Goal: Information Seeking & Learning: Learn about a topic

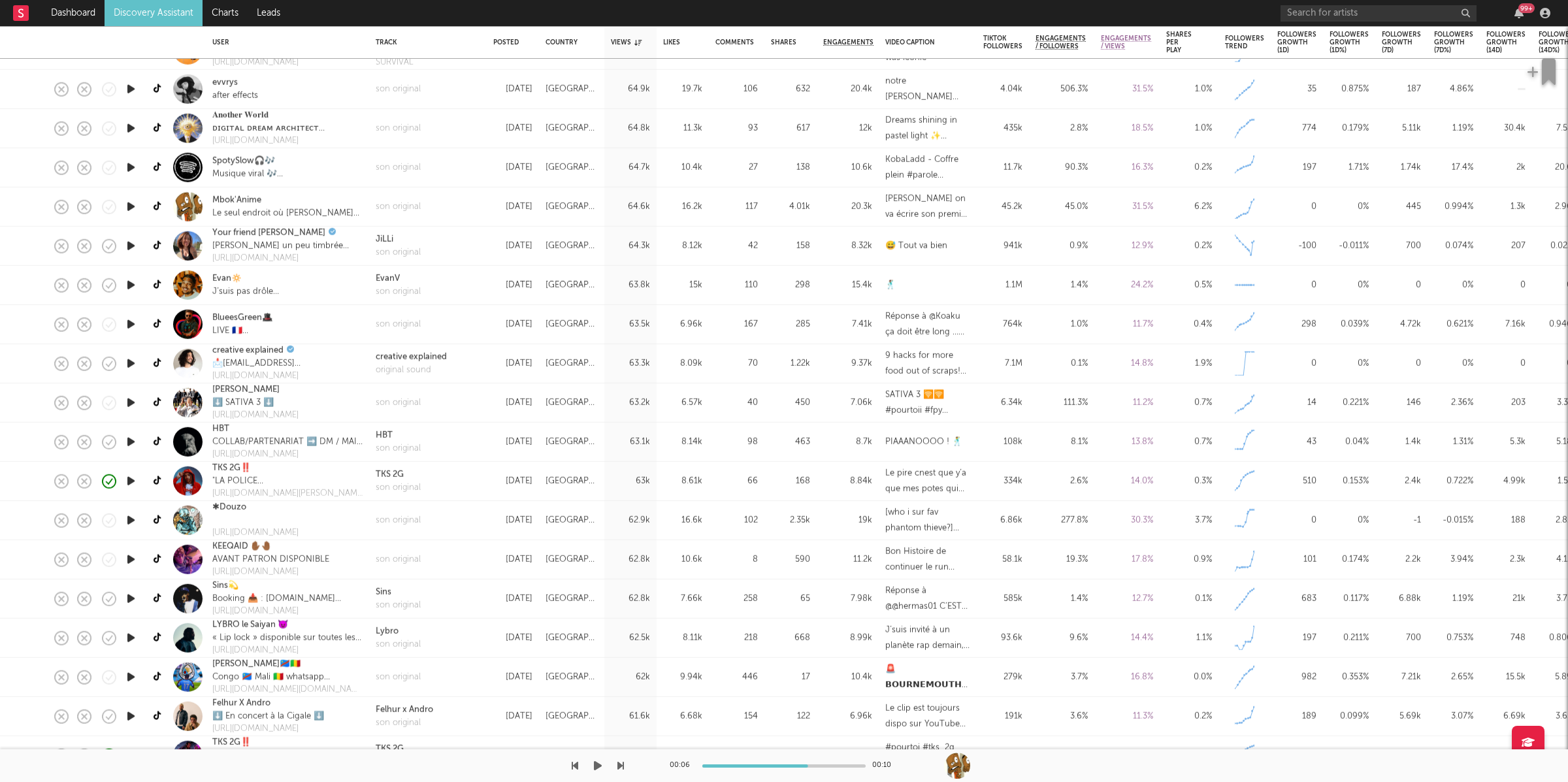
click at [595, 763] on icon "button" at bounding box center [598, 766] width 8 height 10
click at [623, 764] on icon "button" at bounding box center [620, 766] width 7 height 10
click at [169, 18] on link "Discovery Assistant" at bounding box center [153, 13] width 98 height 26
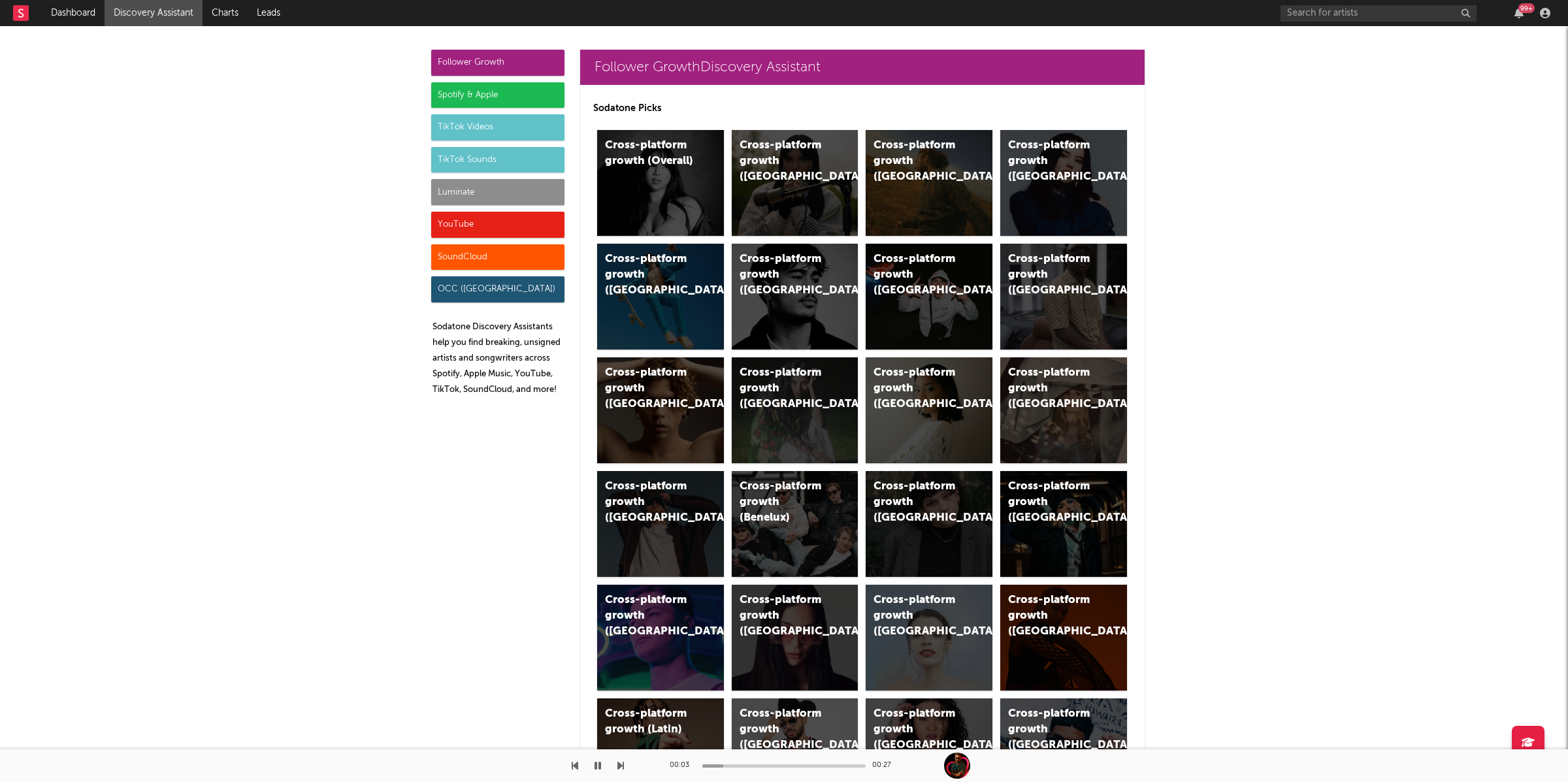
click at [489, 189] on div "Luminate" at bounding box center [497, 192] width 133 height 26
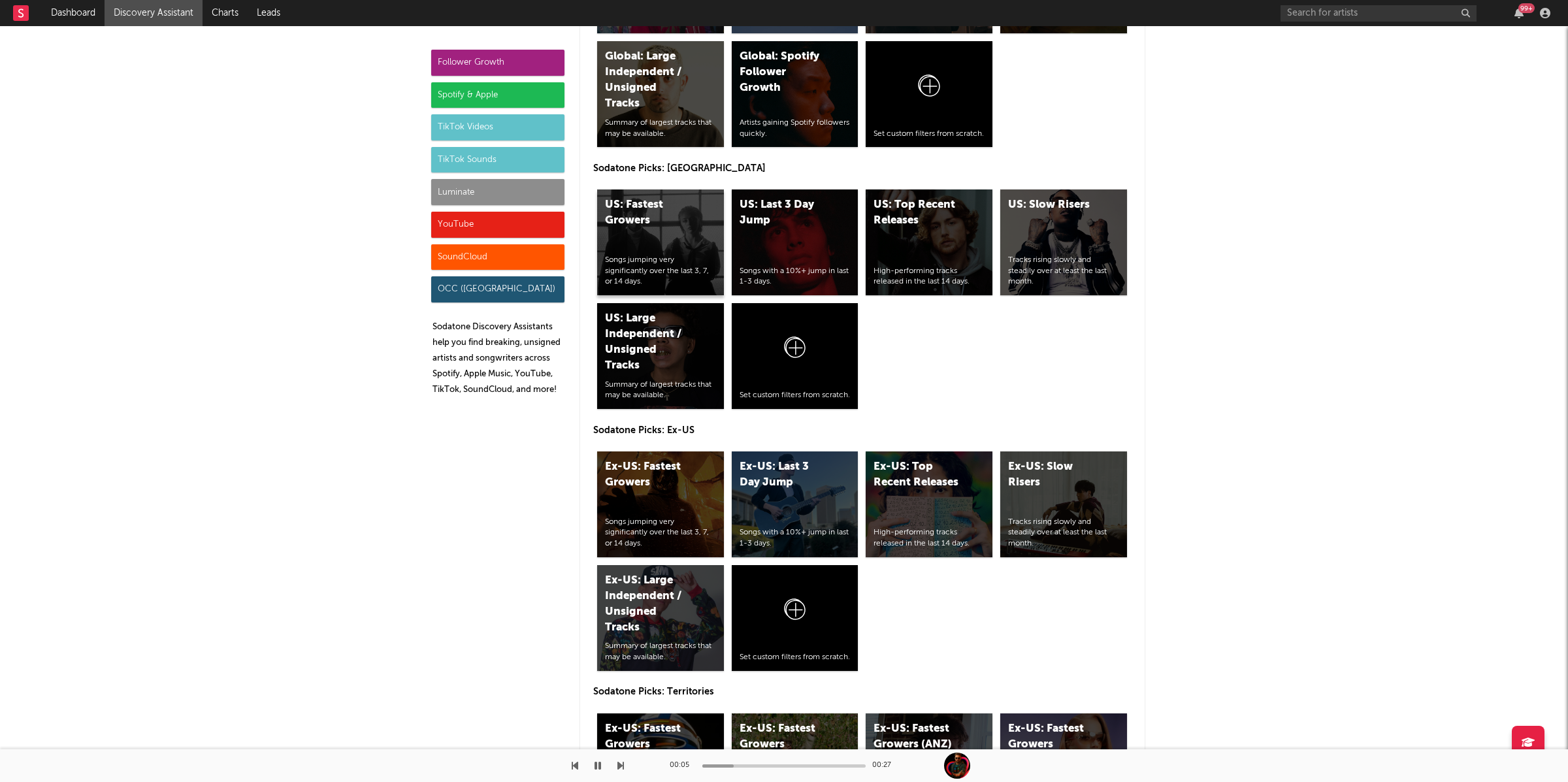
scroll to position [6025, 0]
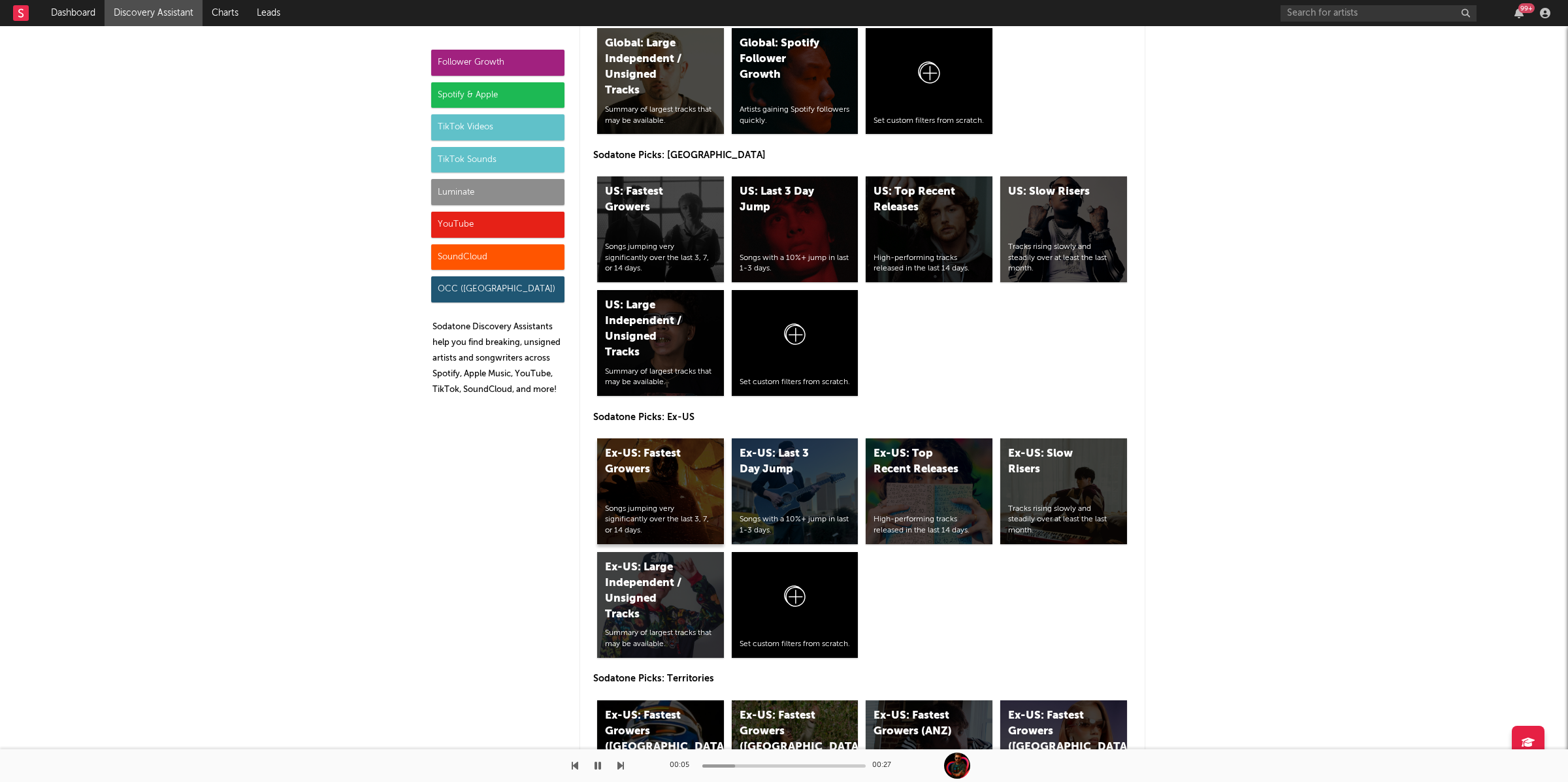
click at [653, 496] on div "Ex-US: Fastest Growers Songs jumping very significantly over the last 3, 7, or …" at bounding box center [660, 492] width 127 height 106
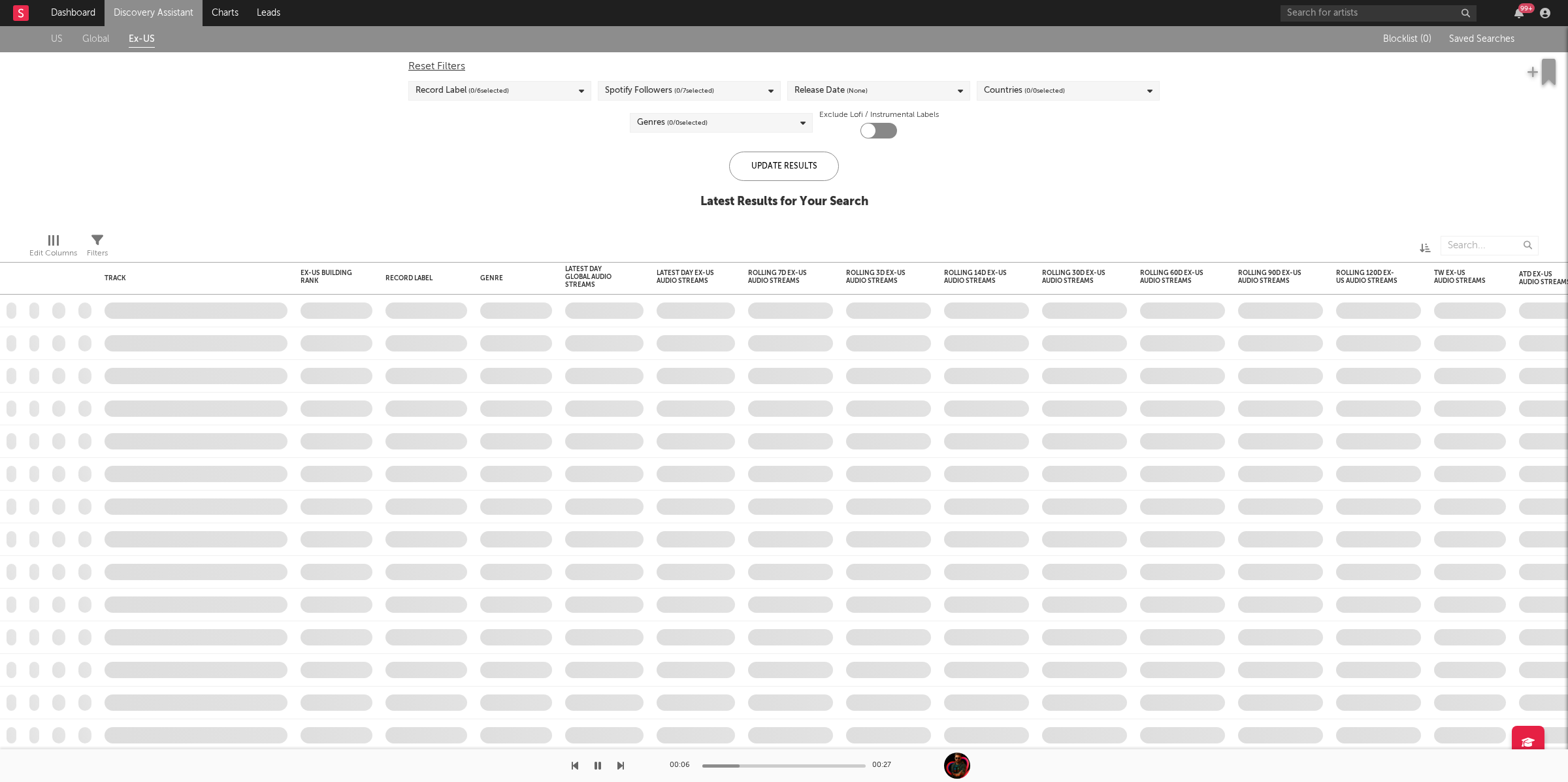
checkbox input "true"
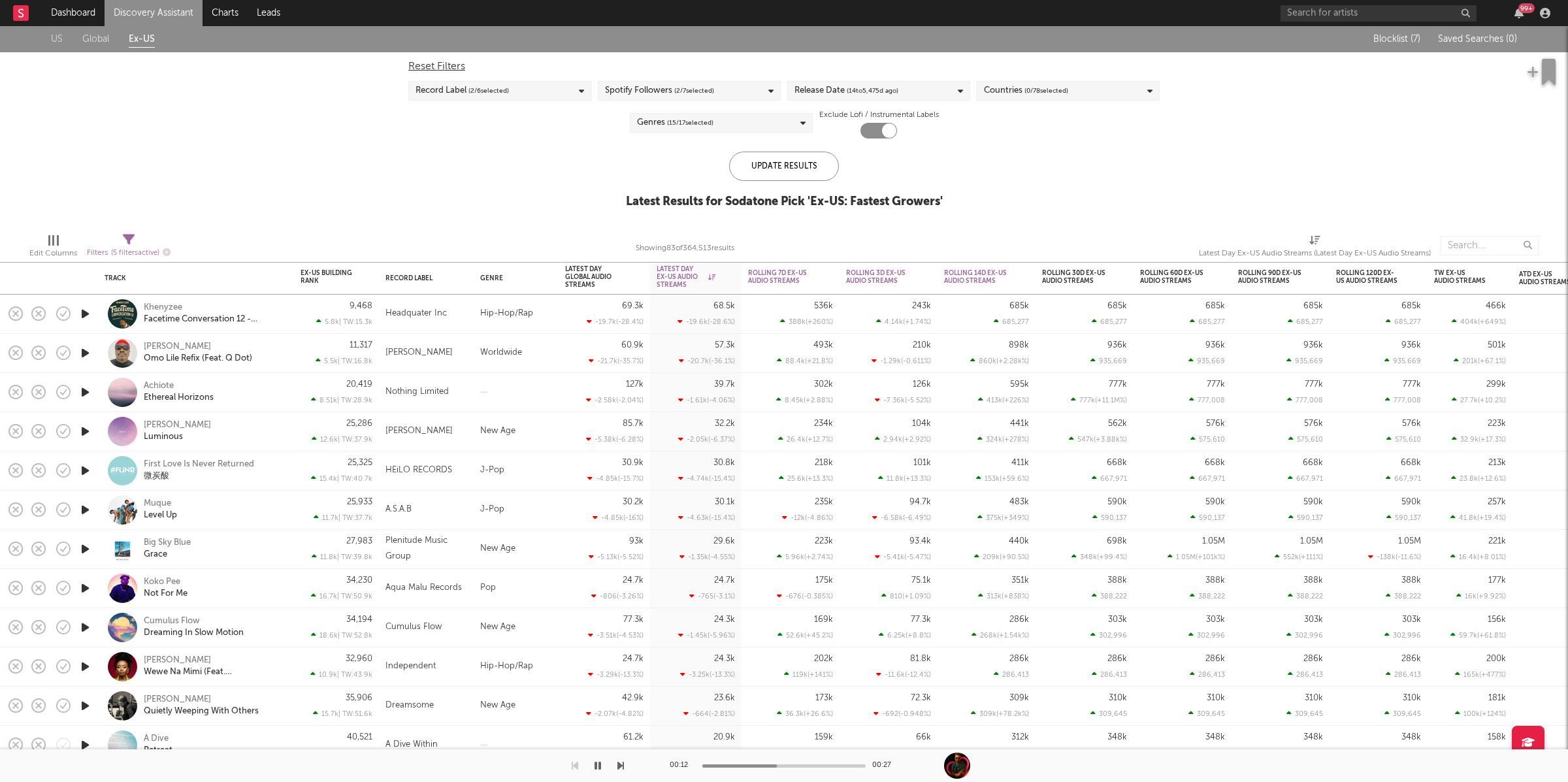
click at [85, 313] on icon "button" at bounding box center [85, 314] width 14 height 16
select select "or"
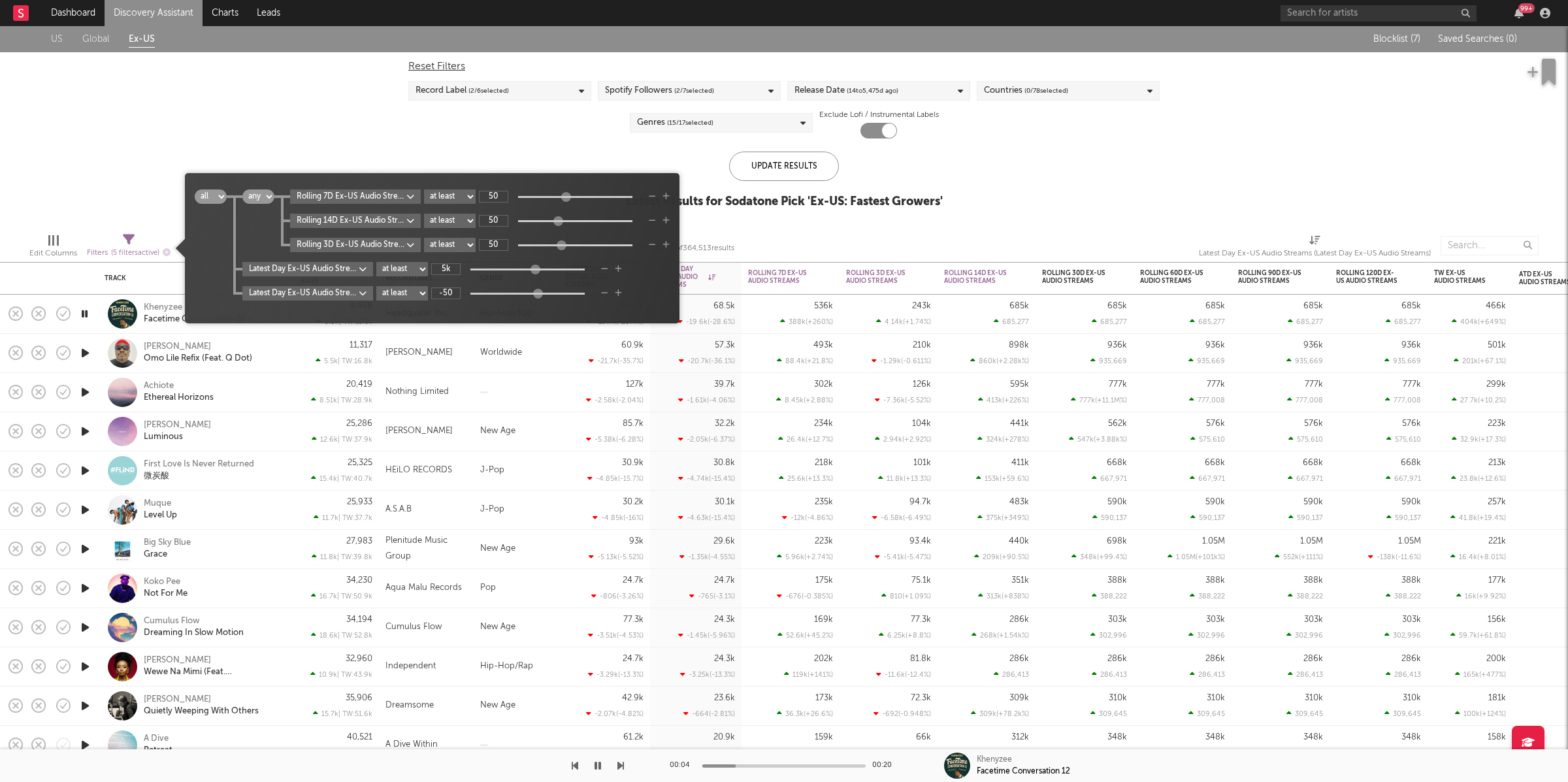
click at [141, 237] on span "Filters ( 5 filters active)" at bounding box center [129, 248] width 84 height 27
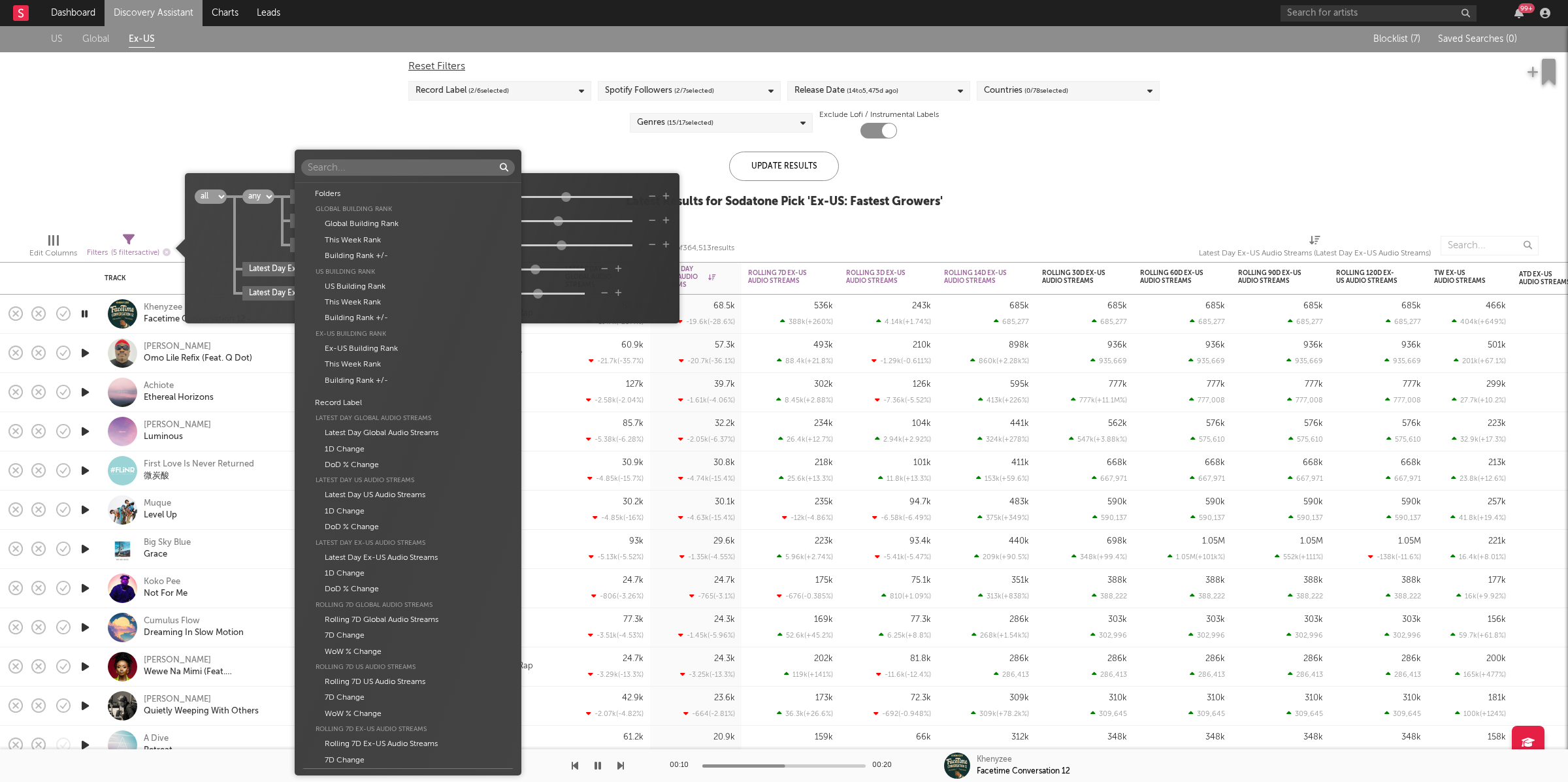
click at [419, 191] on body "Dashboard Discovery Assistant Charts Leads 99 + Notifications Settings Mark all…" at bounding box center [784, 391] width 1568 height 782
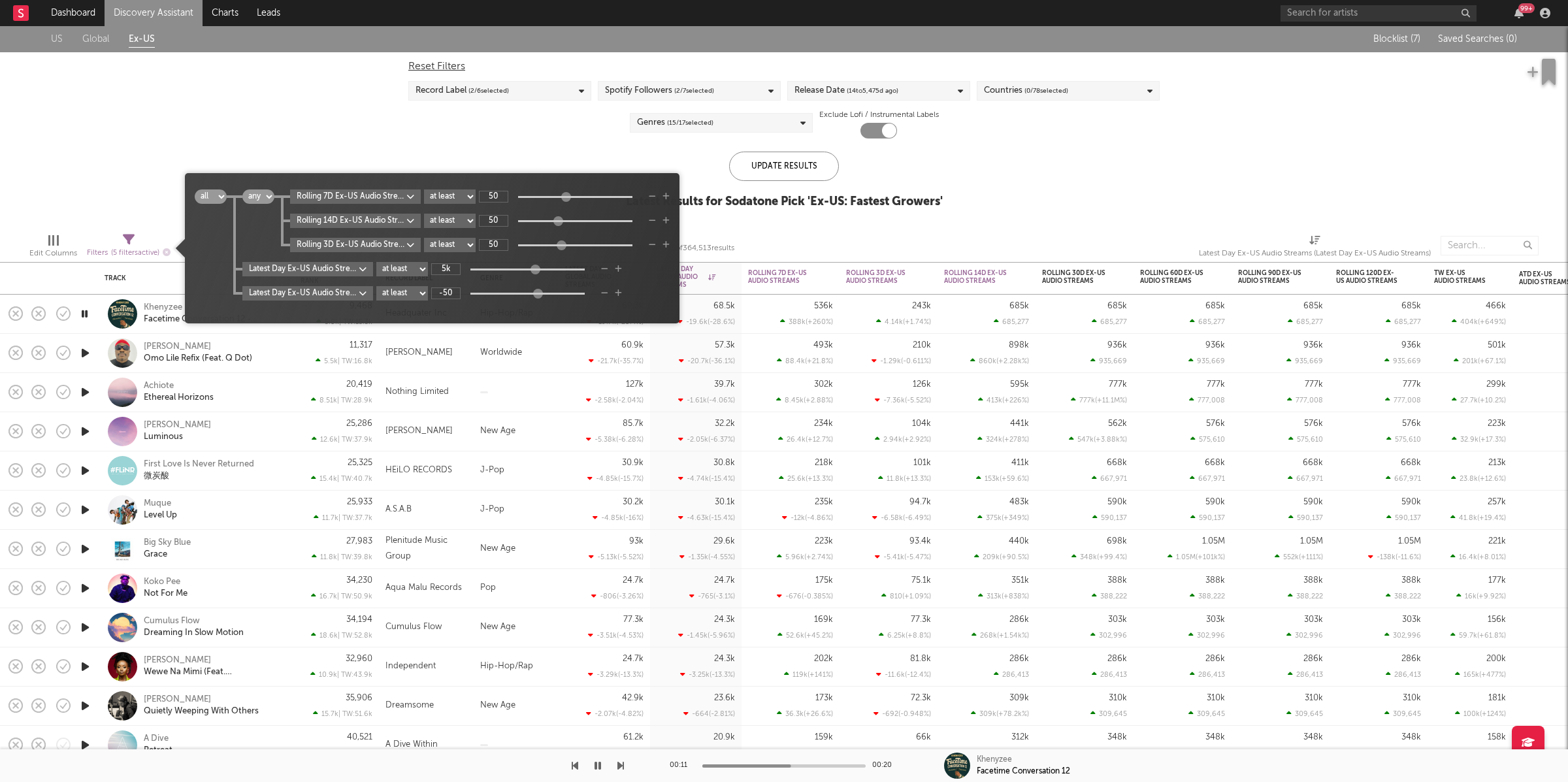
click at [612, 204] on div "Folders Global Building Rank Global Building Rank This Week Rank Building Rank …" at bounding box center [784, 391] width 1568 height 782
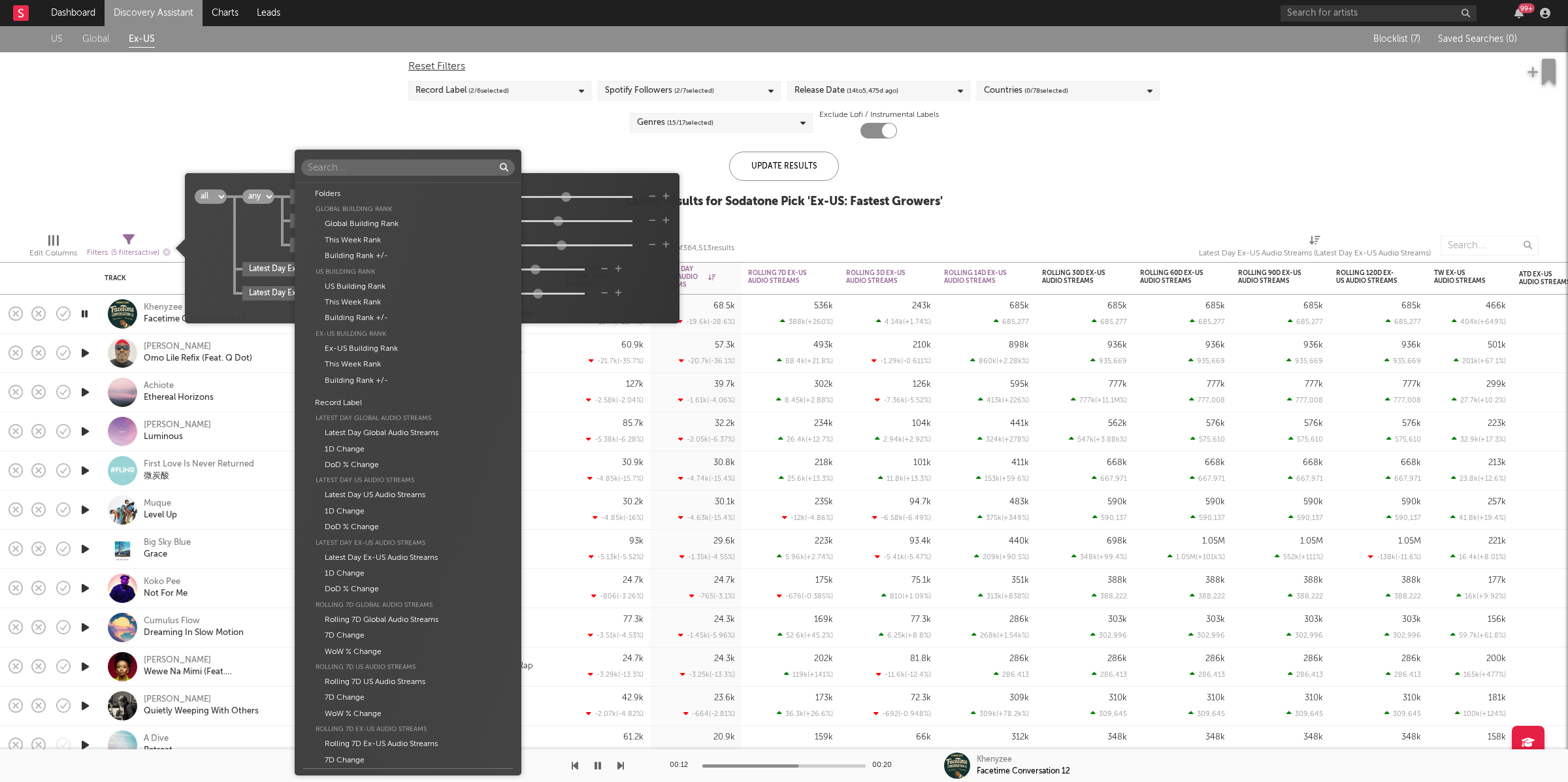
click at [395, 193] on body "Dashboard Discovery Assistant Charts Leads 99 + Notifications Settings Mark all…" at bounding box center [784, 391] width 1568 height 782
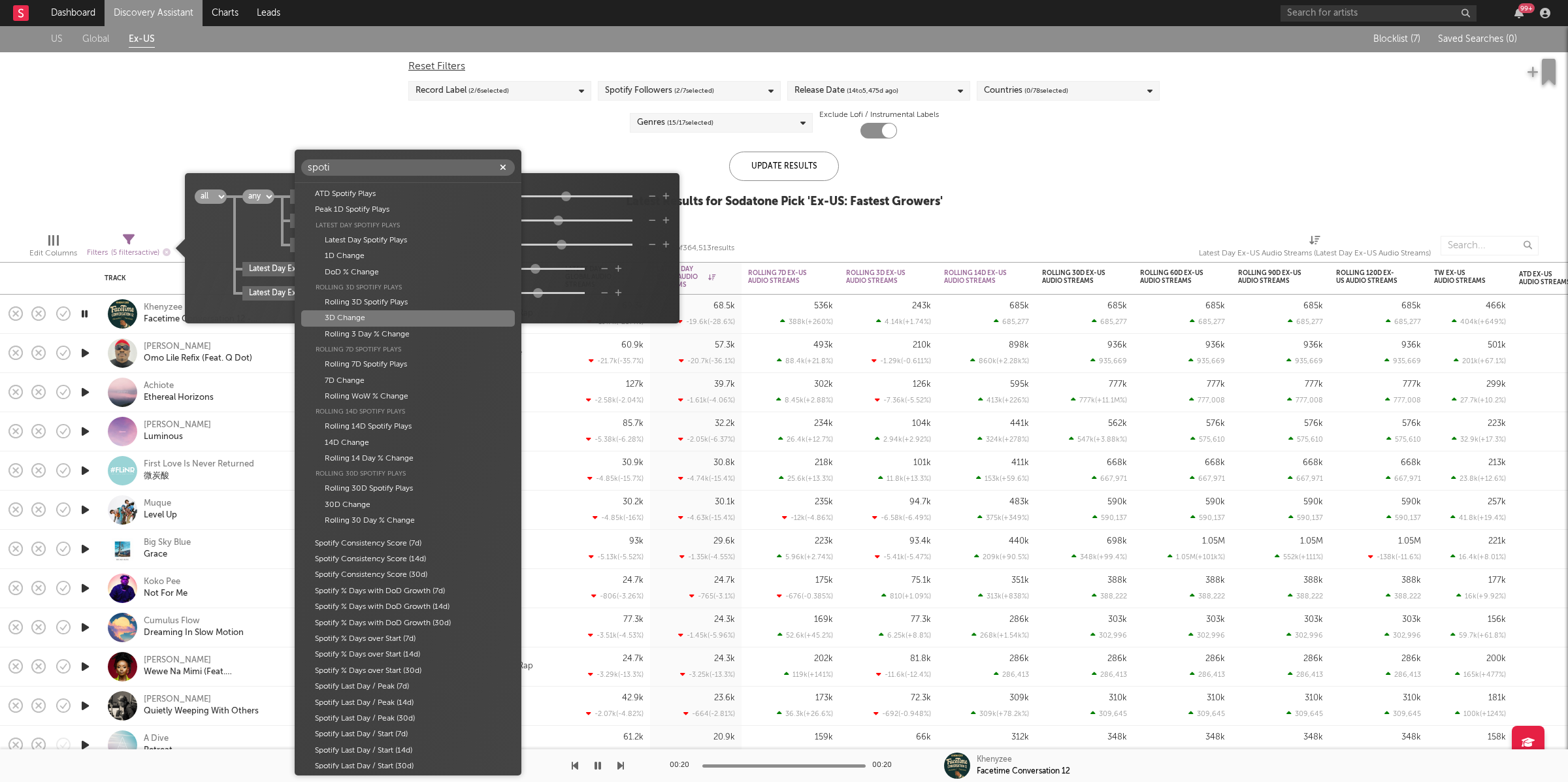
type input "spoti"
click at [416, 314] on div "3D Change" at bounding box center [408, 318] width 214 height 15
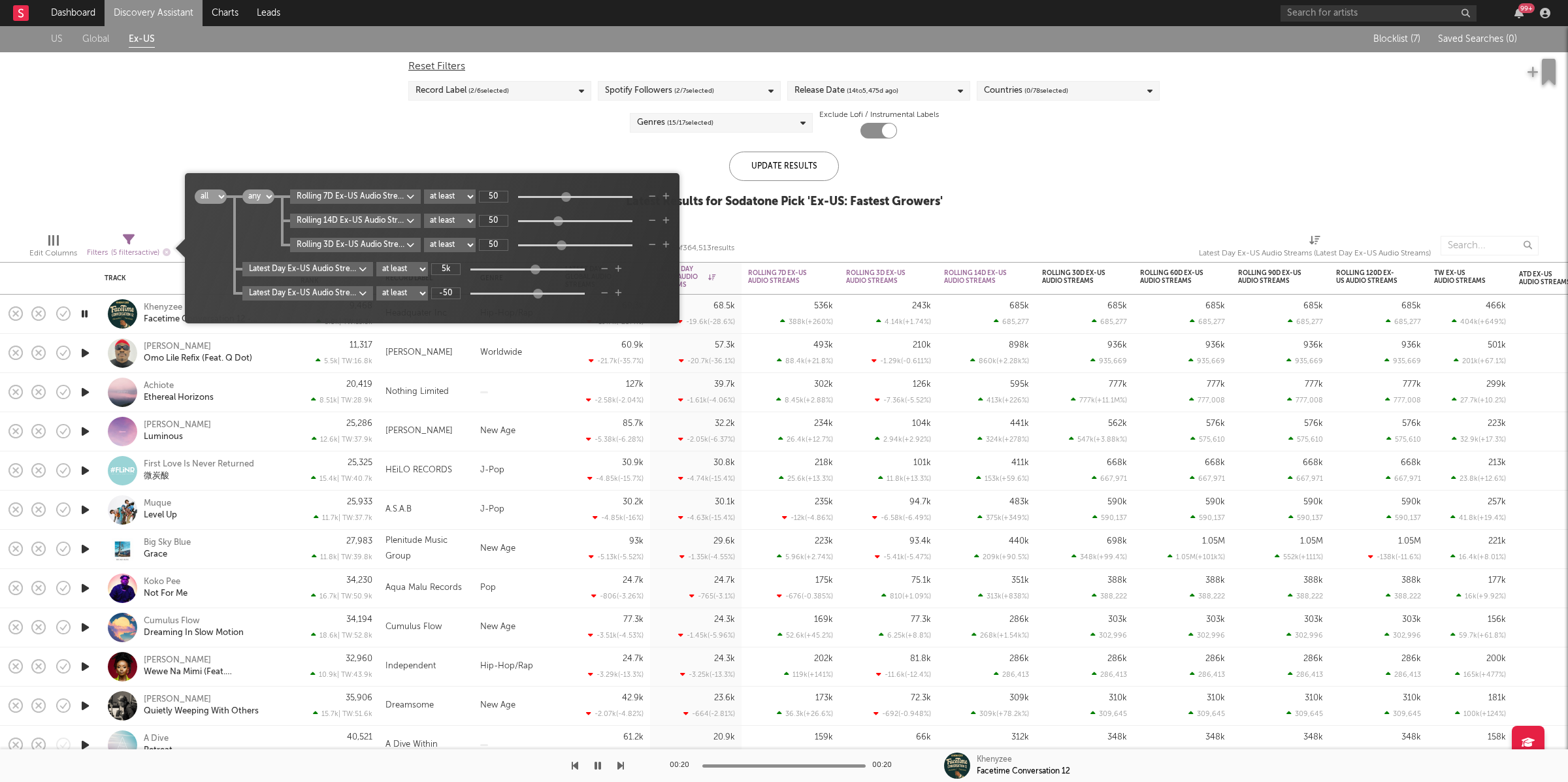
type input "-92"
click at [420, 198] on body "Dashboard Discovery Assistant Charts Leads 99 + Notifications Settings Mark all…" at bounding box center [784, 391] width 1568 height 782
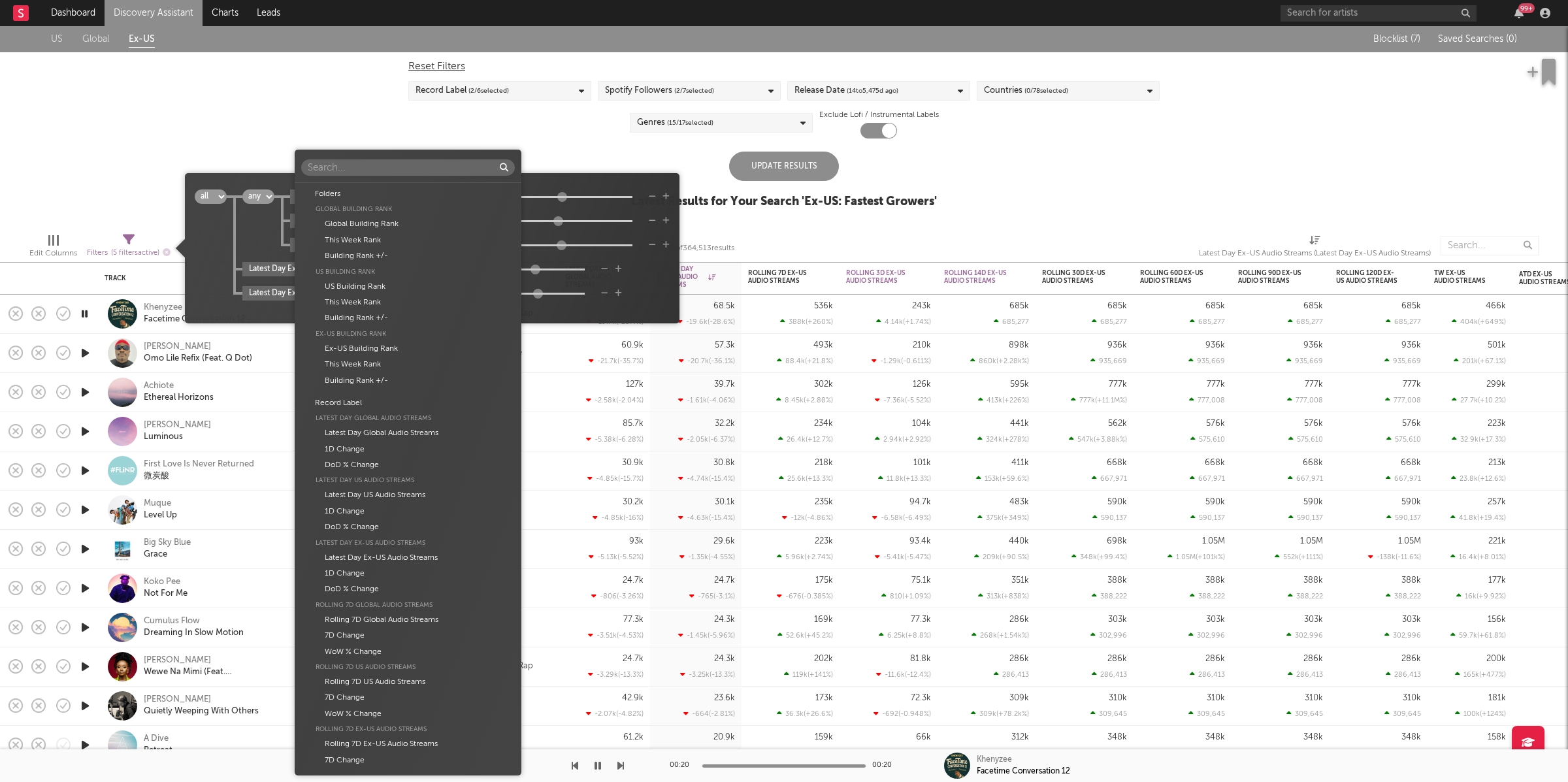
scroll to position [2333, 0]
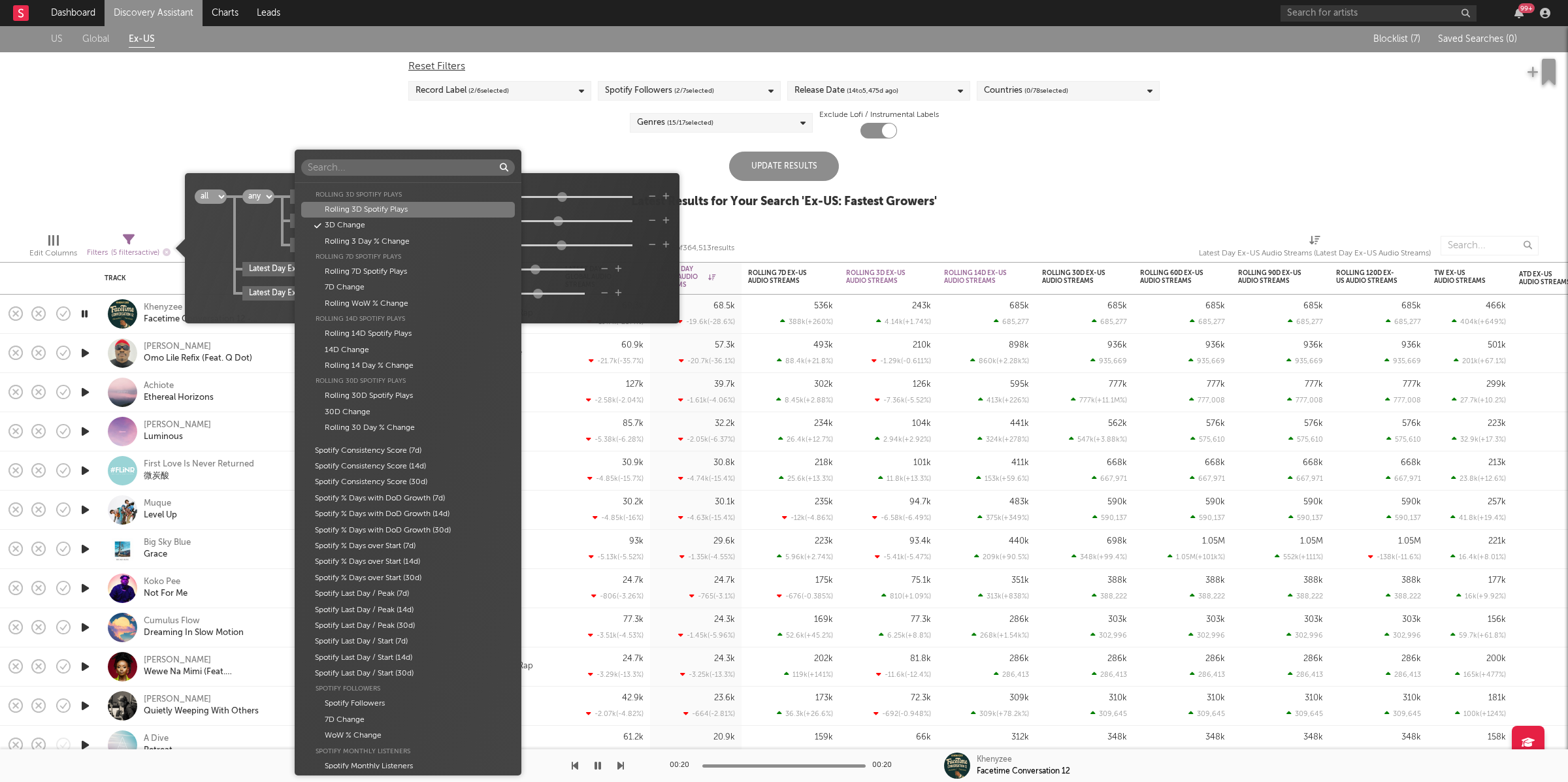
click at [561, 213] on div "Folders Global Building Rank Global Building Rank This Week Rank Building Rank …" at bounding box center [784, 391] width 1568 height 782
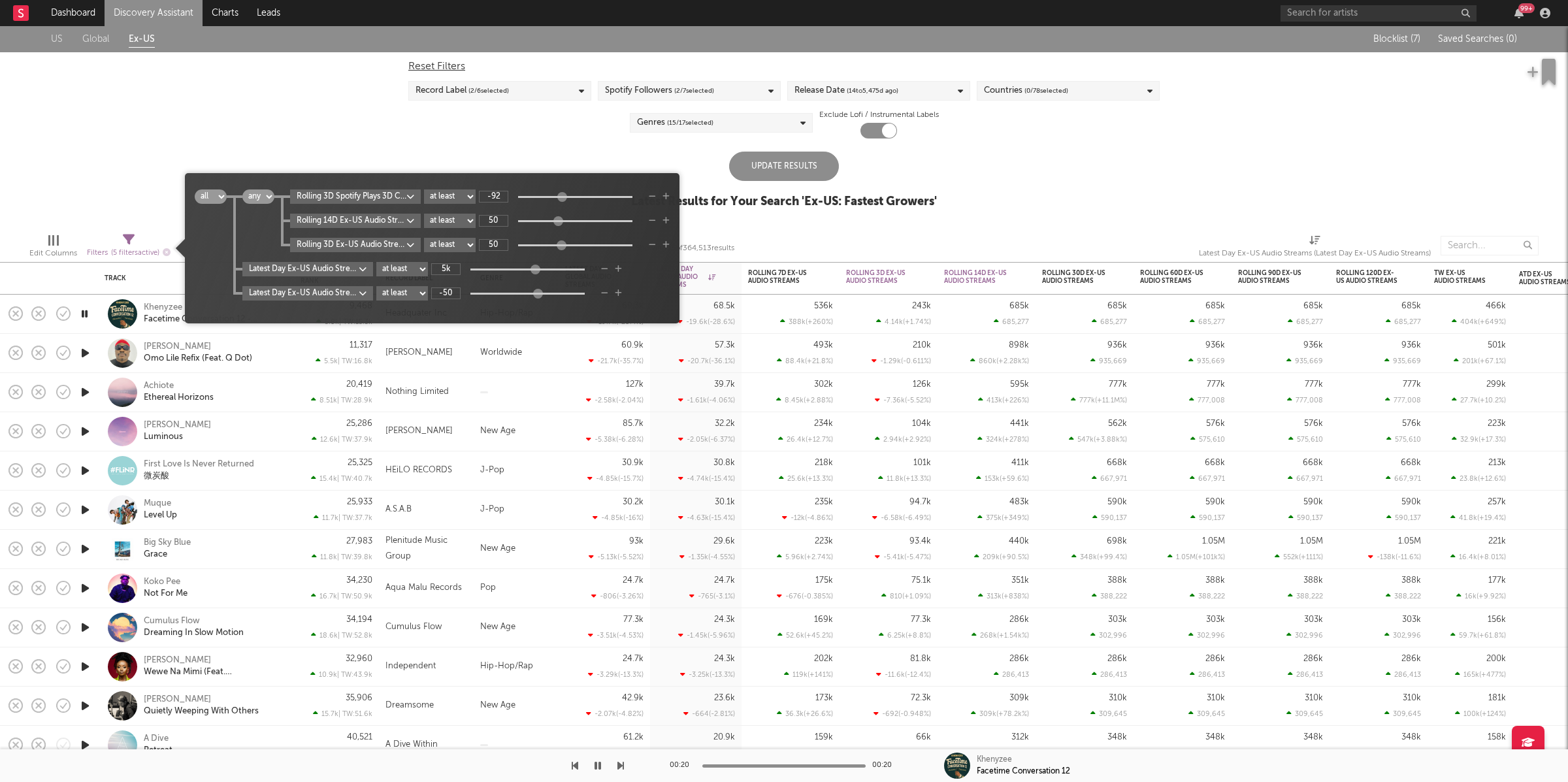
click at [521, 196] on div at bounding box center [575, 196] width 124 height 2
click at [443, 197] on select "at least at most between" at bounding box center [449, 197] width 52 height 15
click at [497, 196] on input "-92" at bounding box center [494, 197] width 29 height 12
click at [655, 222] on icon "button" at bounding box center [653, 220] width 7 height 8
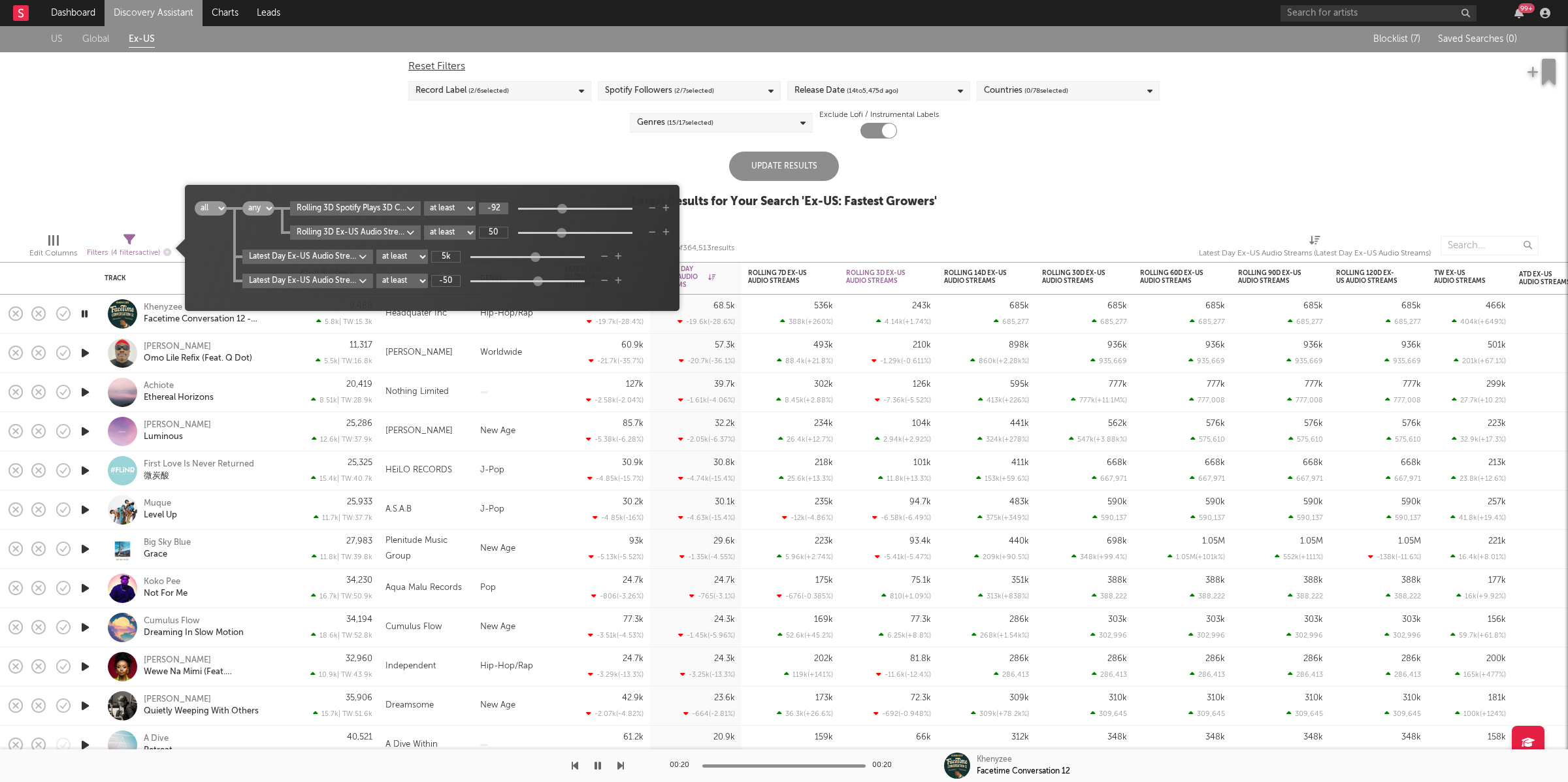
drag, startPoint x: 657, startPoint y: 231, endPoint x: 613, endPoint y: 229, distance: 44.0
click at [656, 231] on icon "button" at bounding box center [653, 232] width 7 height 8
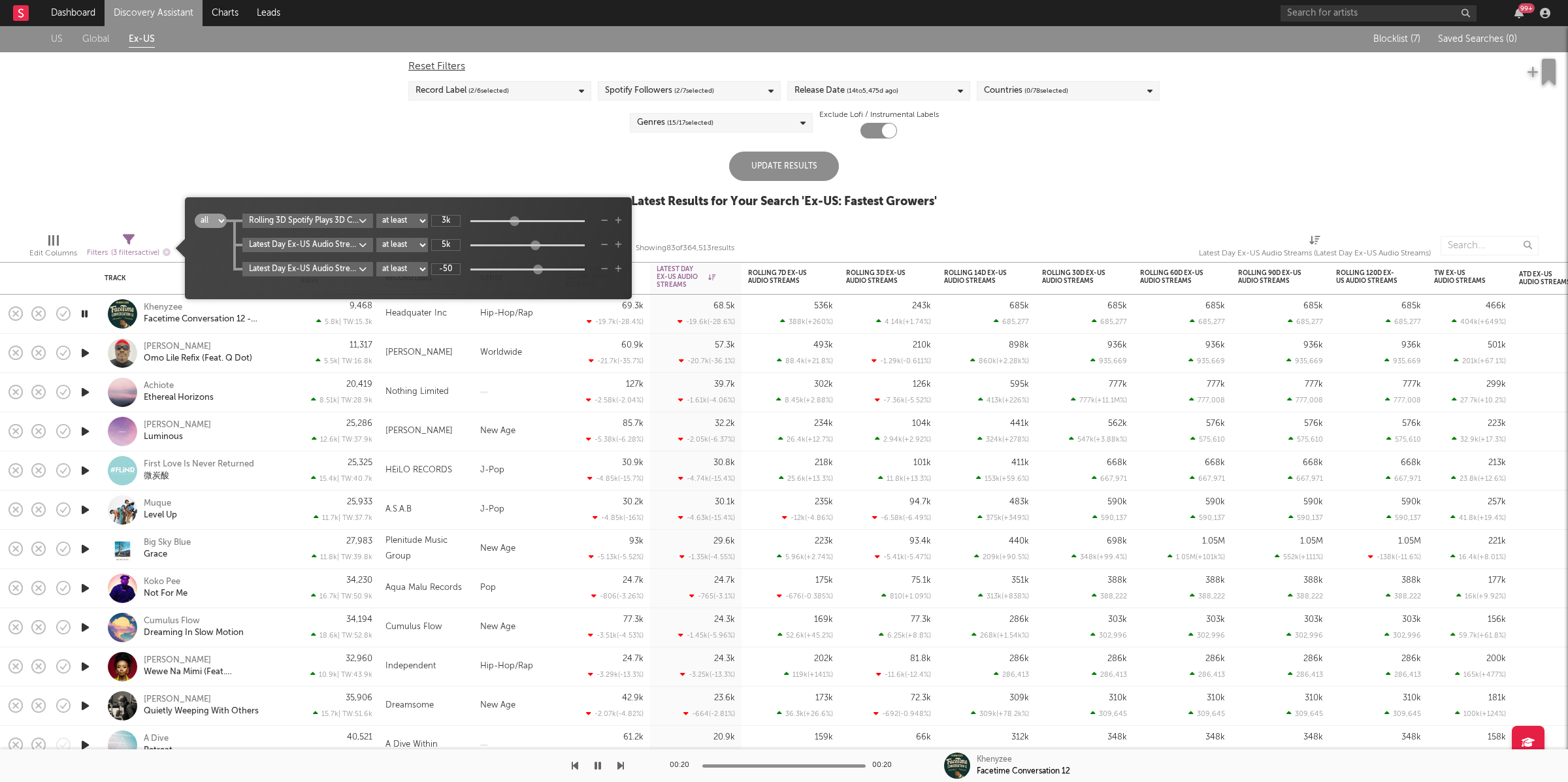
type input "3k"
click at [872, 145] on div "US Global Ex-US Blocklist ( 7 ) Saved Searches ( 0 ) Reset Filters Record Label…" at bounding box center [784, 124] width 1568 height 197
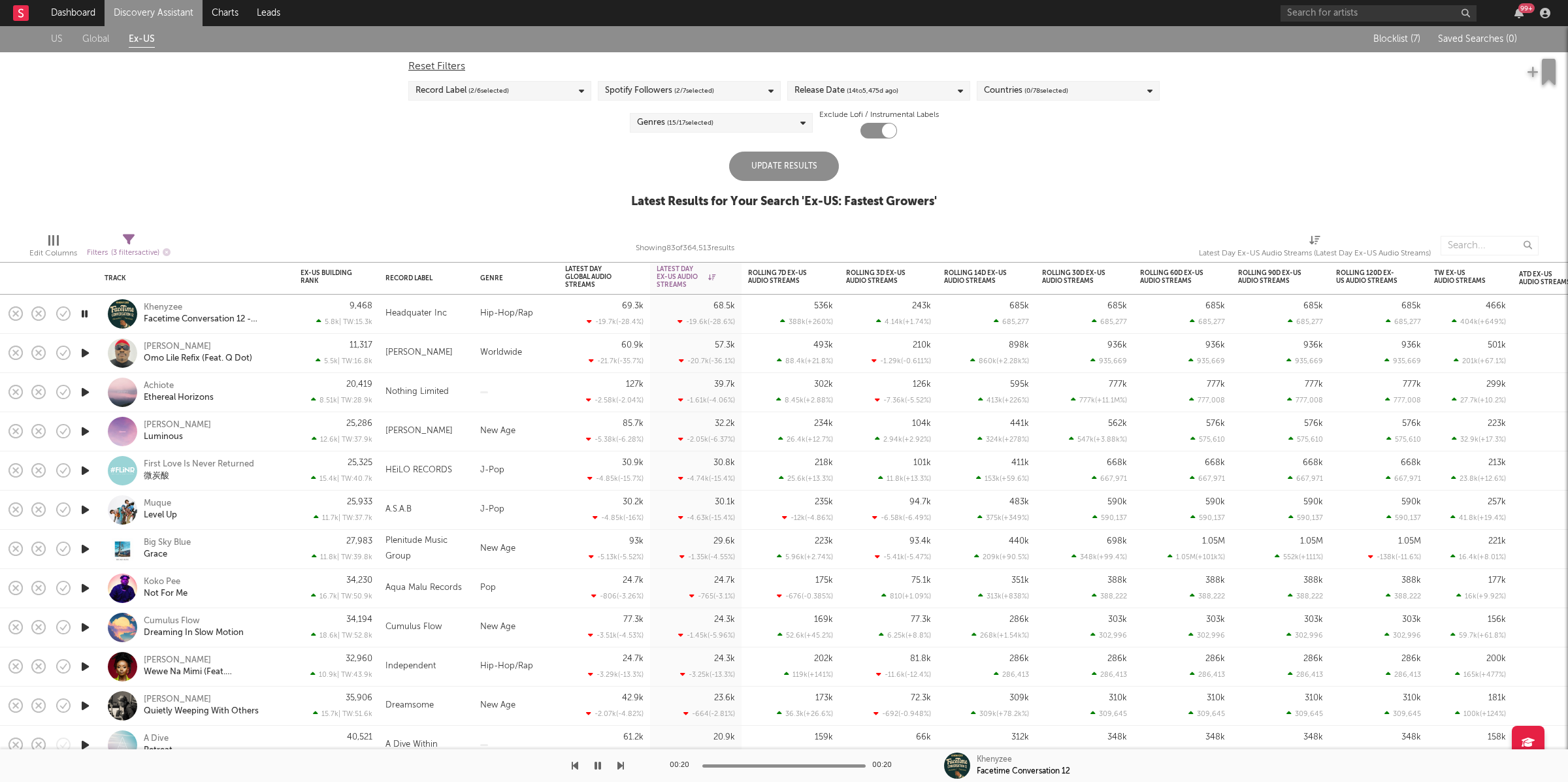
click at [788, 154] on div "Update Results" at bounding box center [784, 167] width 110 height 29
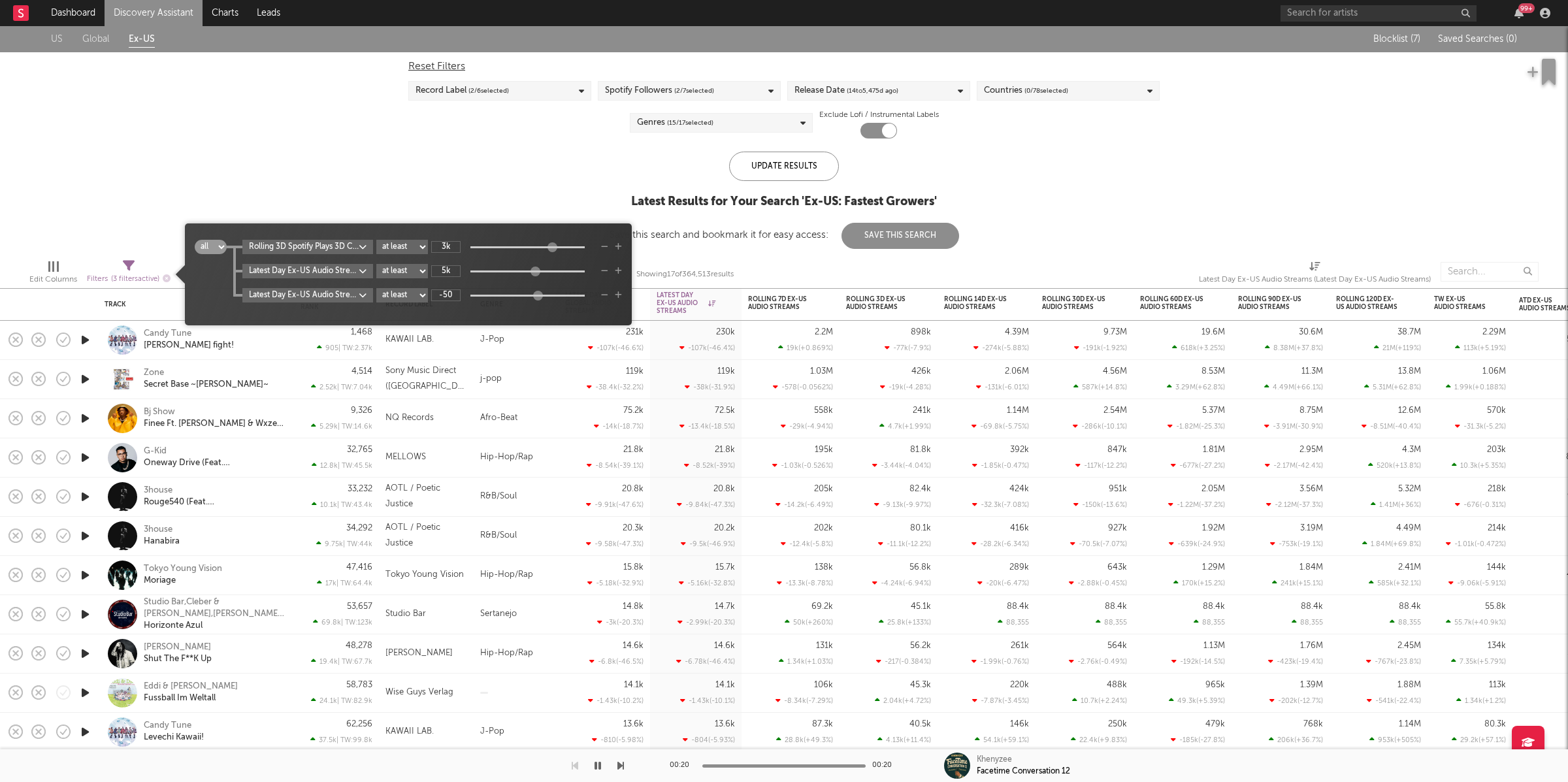
click at [131, 265] on icon at bounding box center [129, 266] width 12 height 12
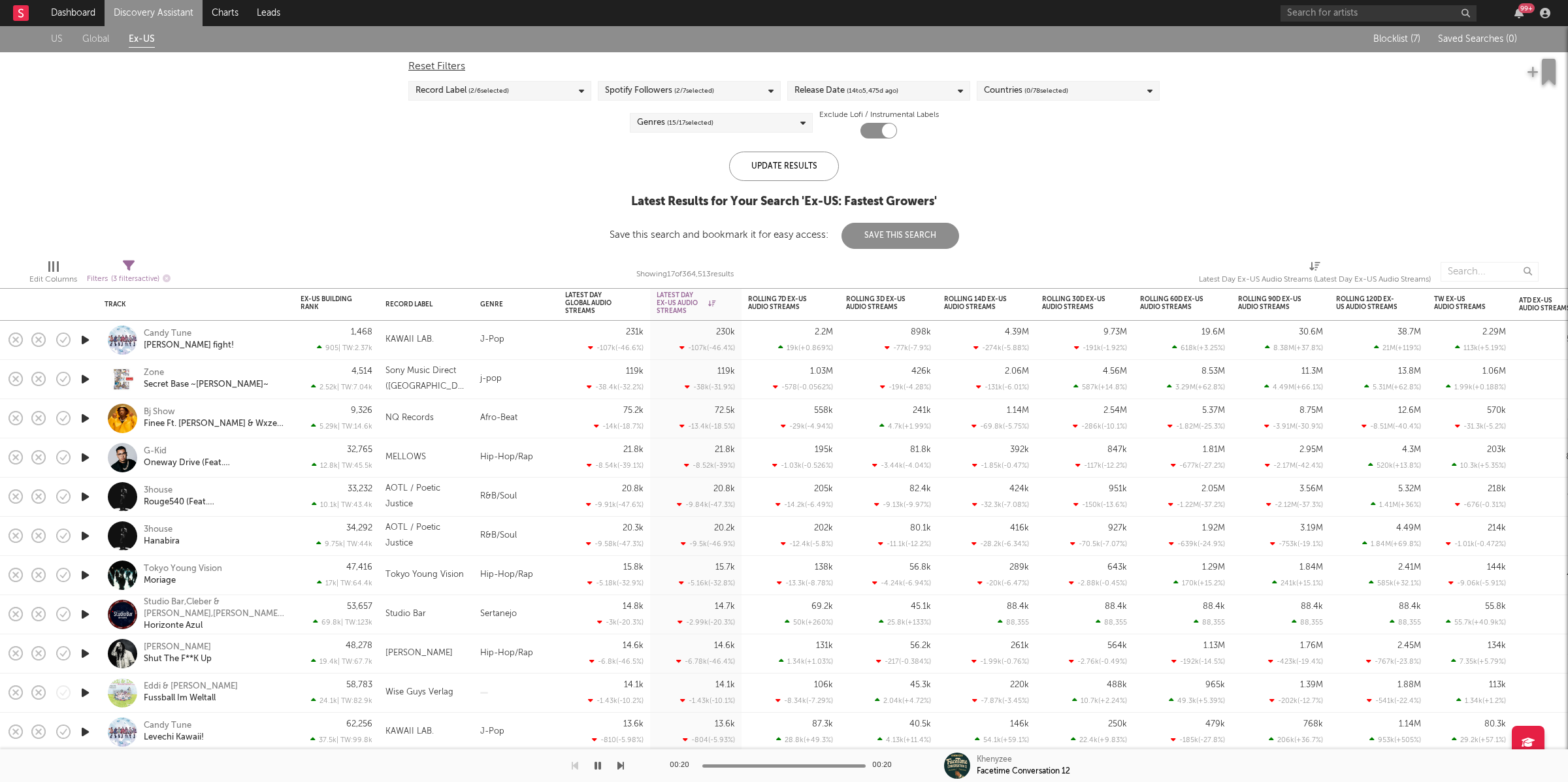
click at [147, 3] on link "Discovery Assistant" at bounding box center [153, 13] width 98 height 26
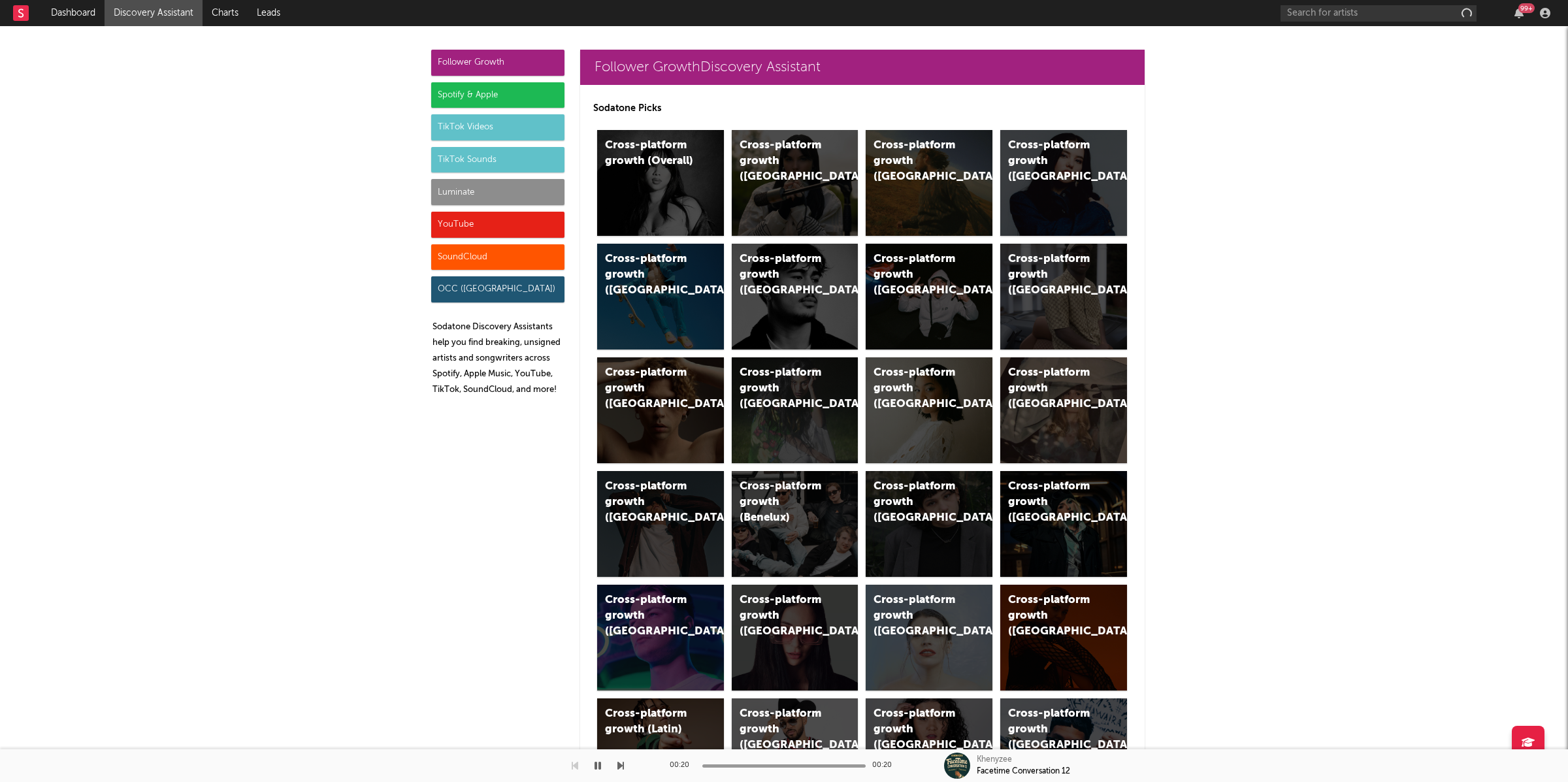
click at [145, 10] on link "Discovery Assistant" at bounding box center [153, 13] width 98 height 26
click at [482, 193] on div "Luminate" at bounding box center [497, 192] width 133 height 26
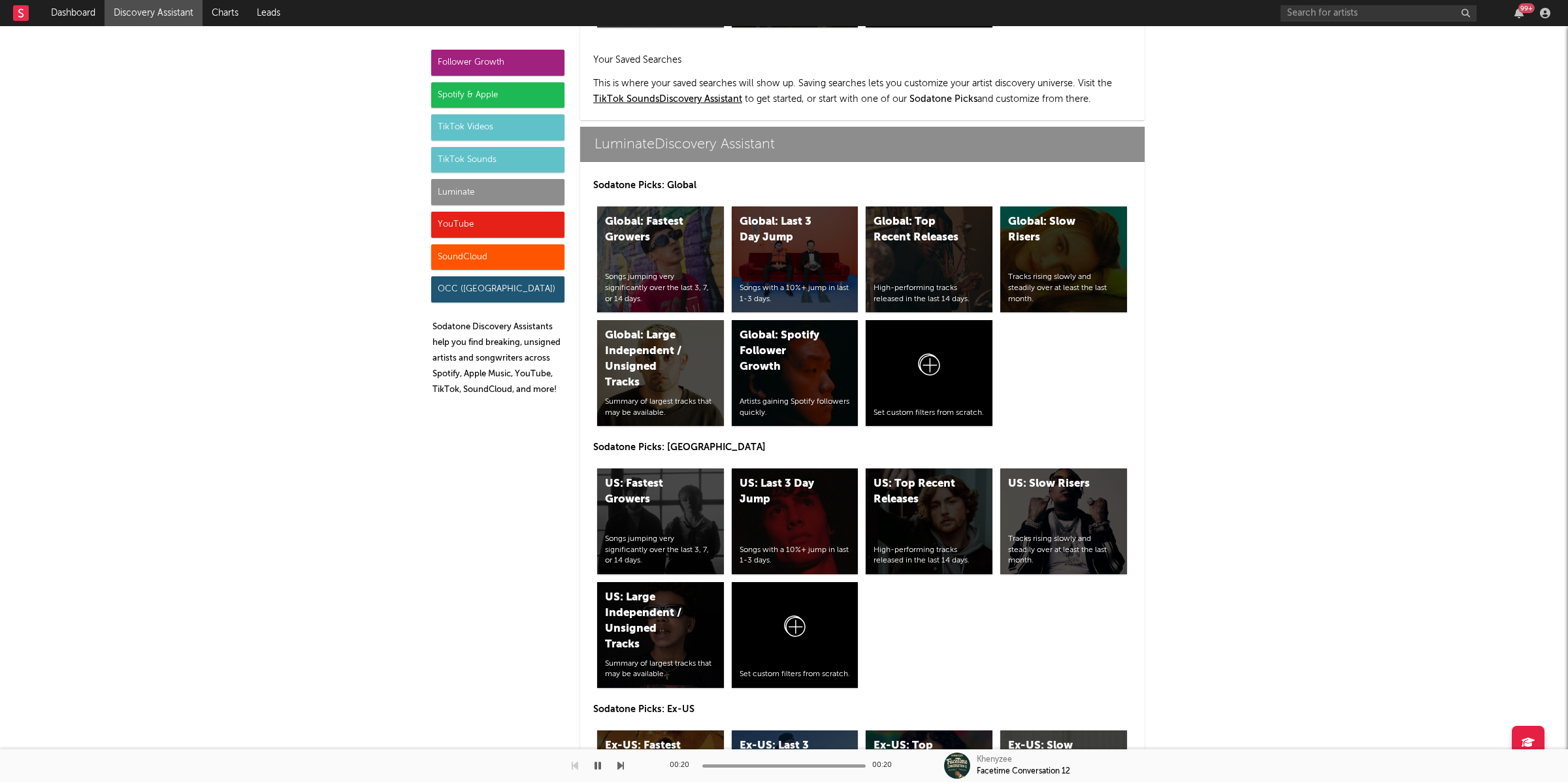
scroll to position [5713, 0]
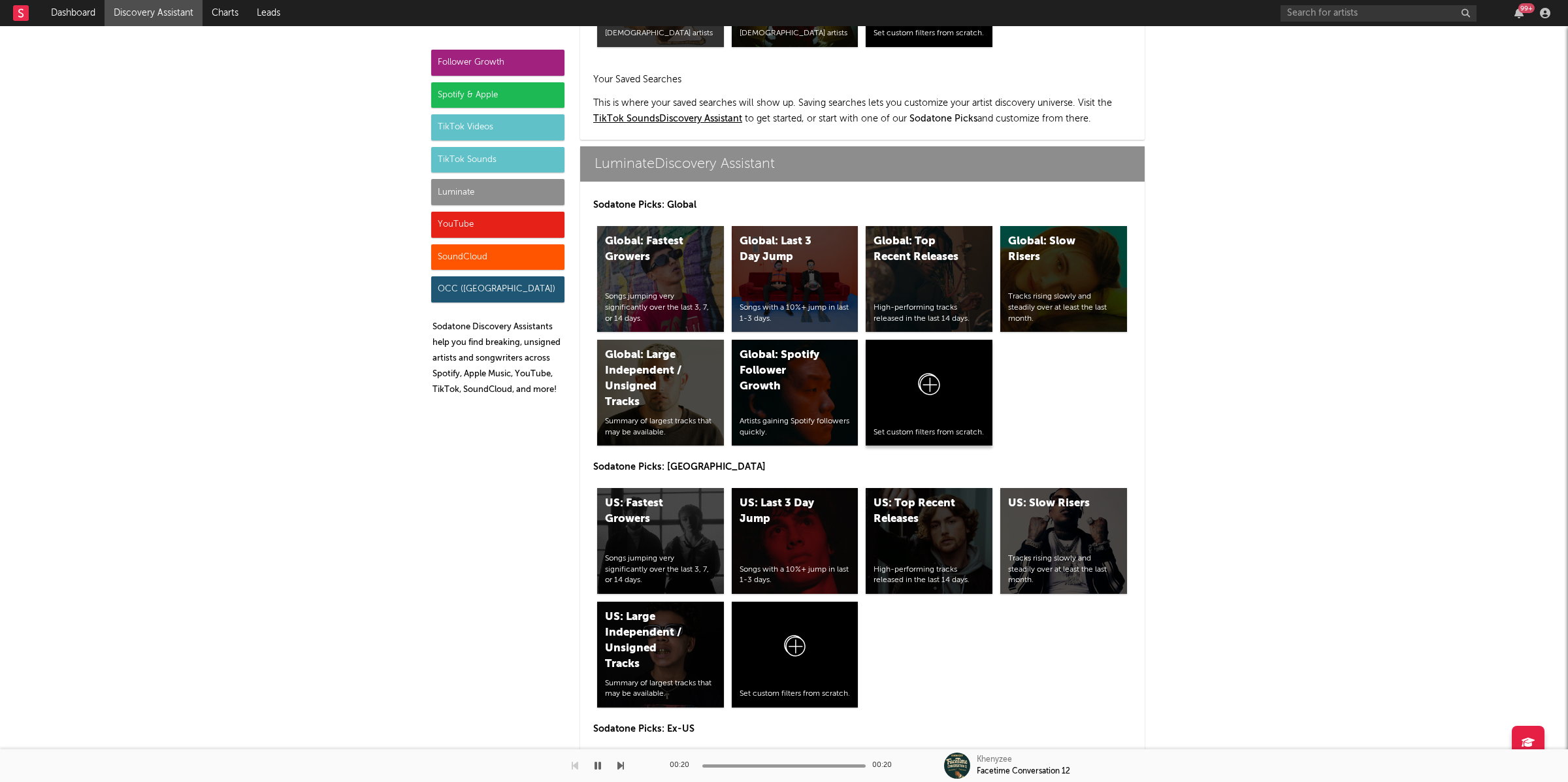
click at [942, 405] on div at bounding box center [929, 387] width 111 height 79
click at [468, 189] on div "Luminate" at bounding box center [497, 192] width 133 height 26
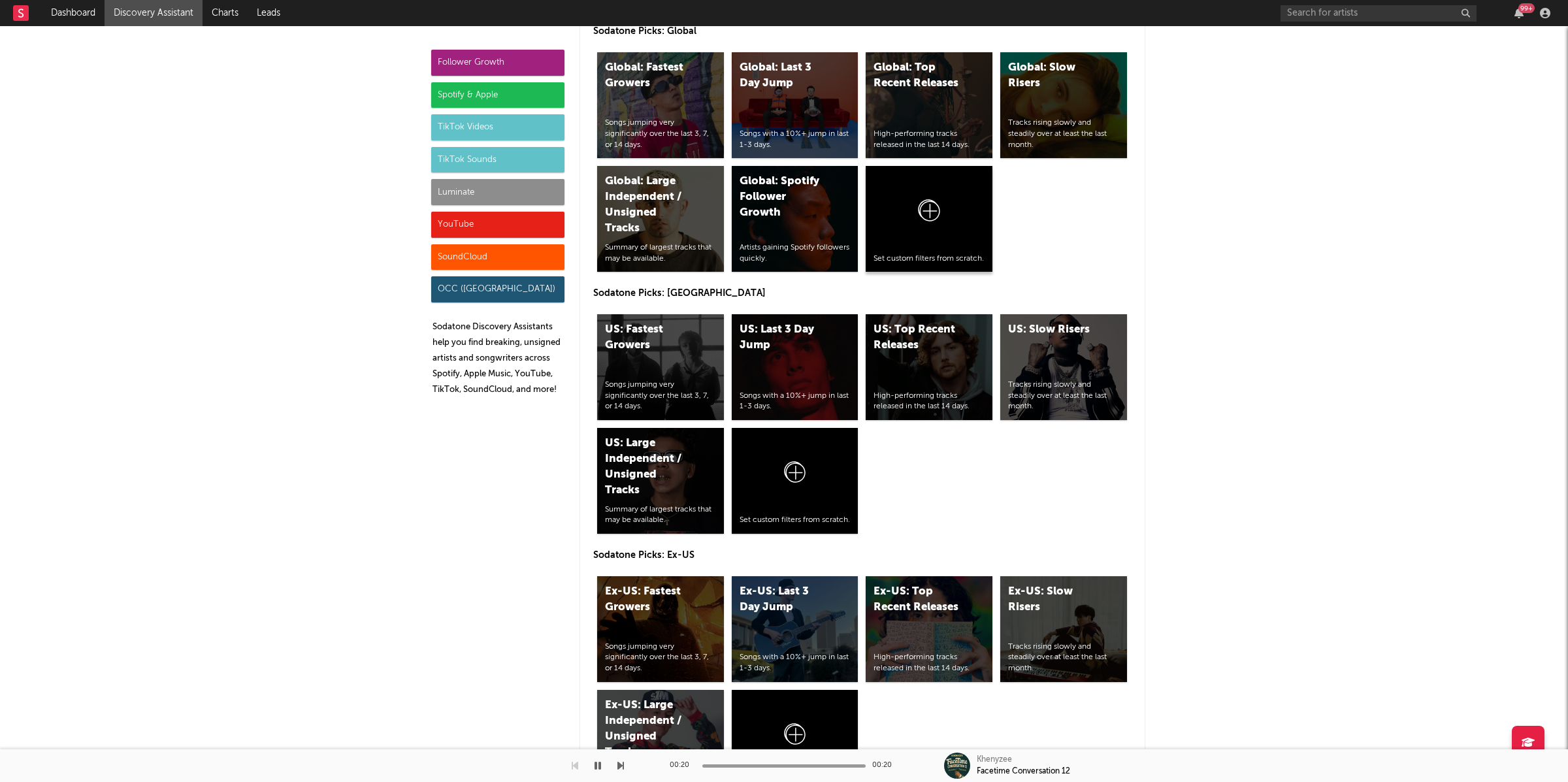
scroll to position [5887, 0]
click at [783, 483] on icon at bounding box center [795, 475] width 25 height 31
click at [440, 191] on div "Luminate" at bounding box center [497, 192] width 133 height 26
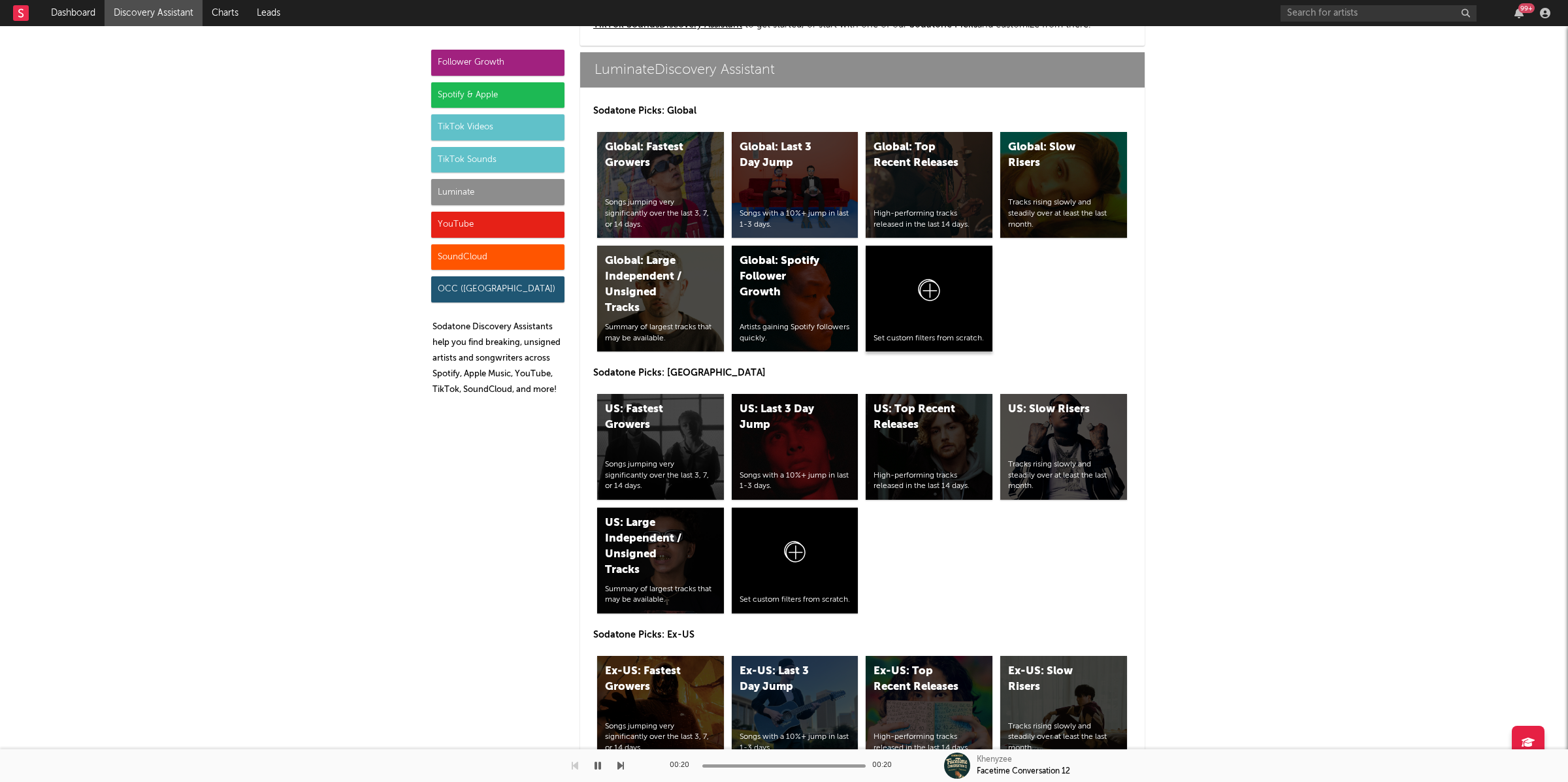
scroll to position [5807, 0]
click at [808, 556] on div at bounding box center [795, 555] width 111 height 79
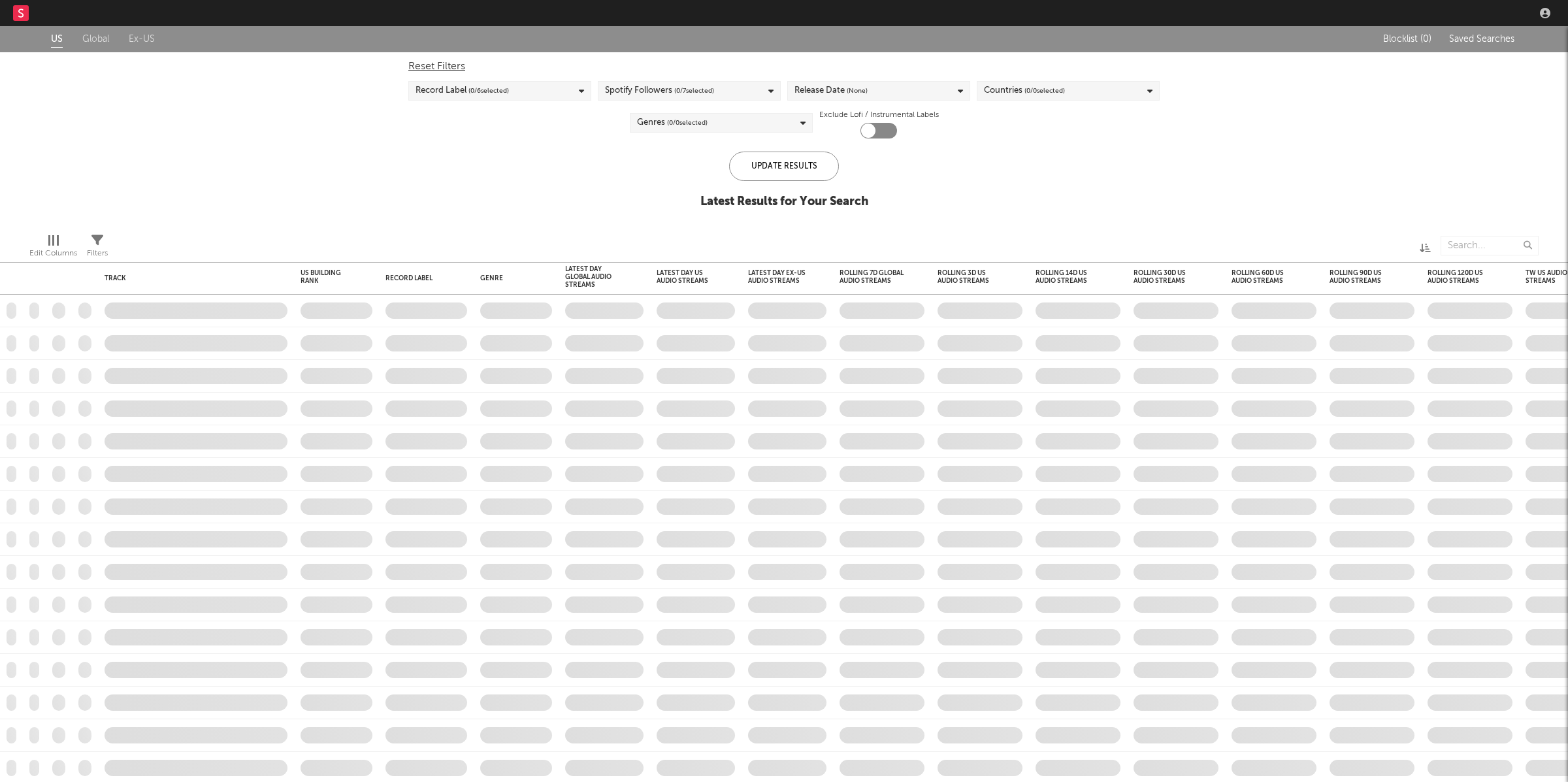
checkbox input "true"
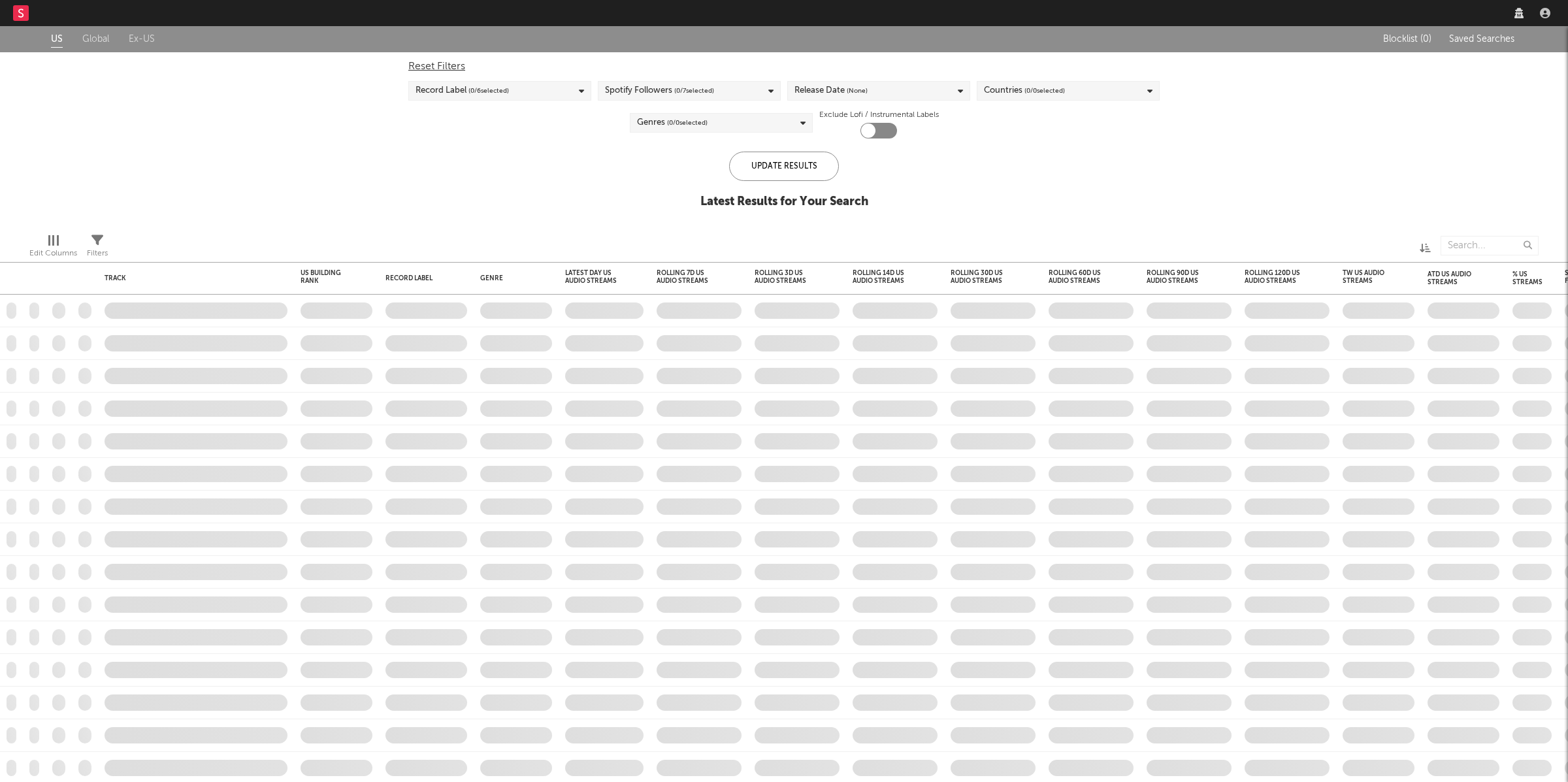
checkbox input "true"
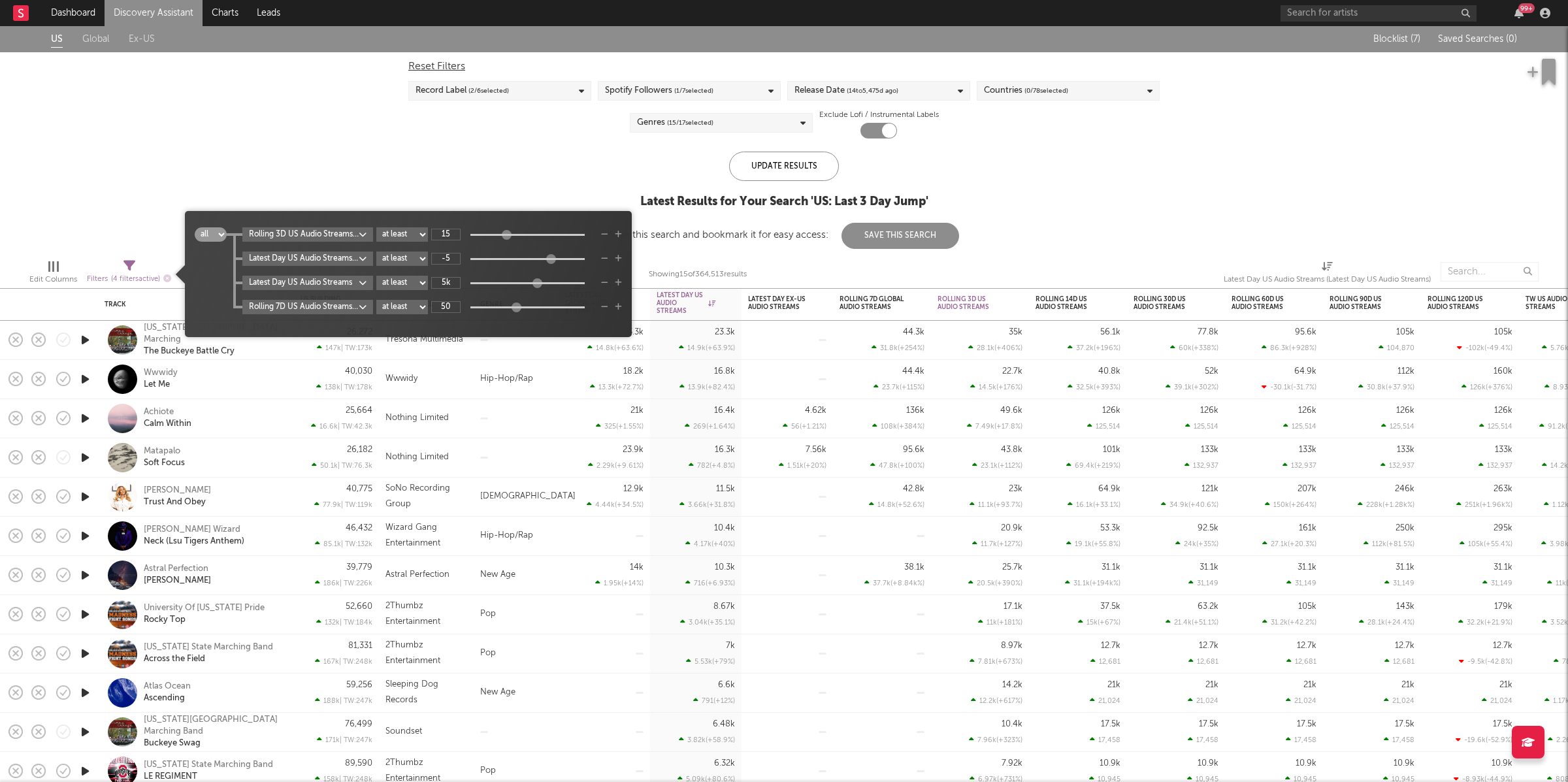
click at [134, 265] on icon at bounding box center [130, 266] width 12 height 12
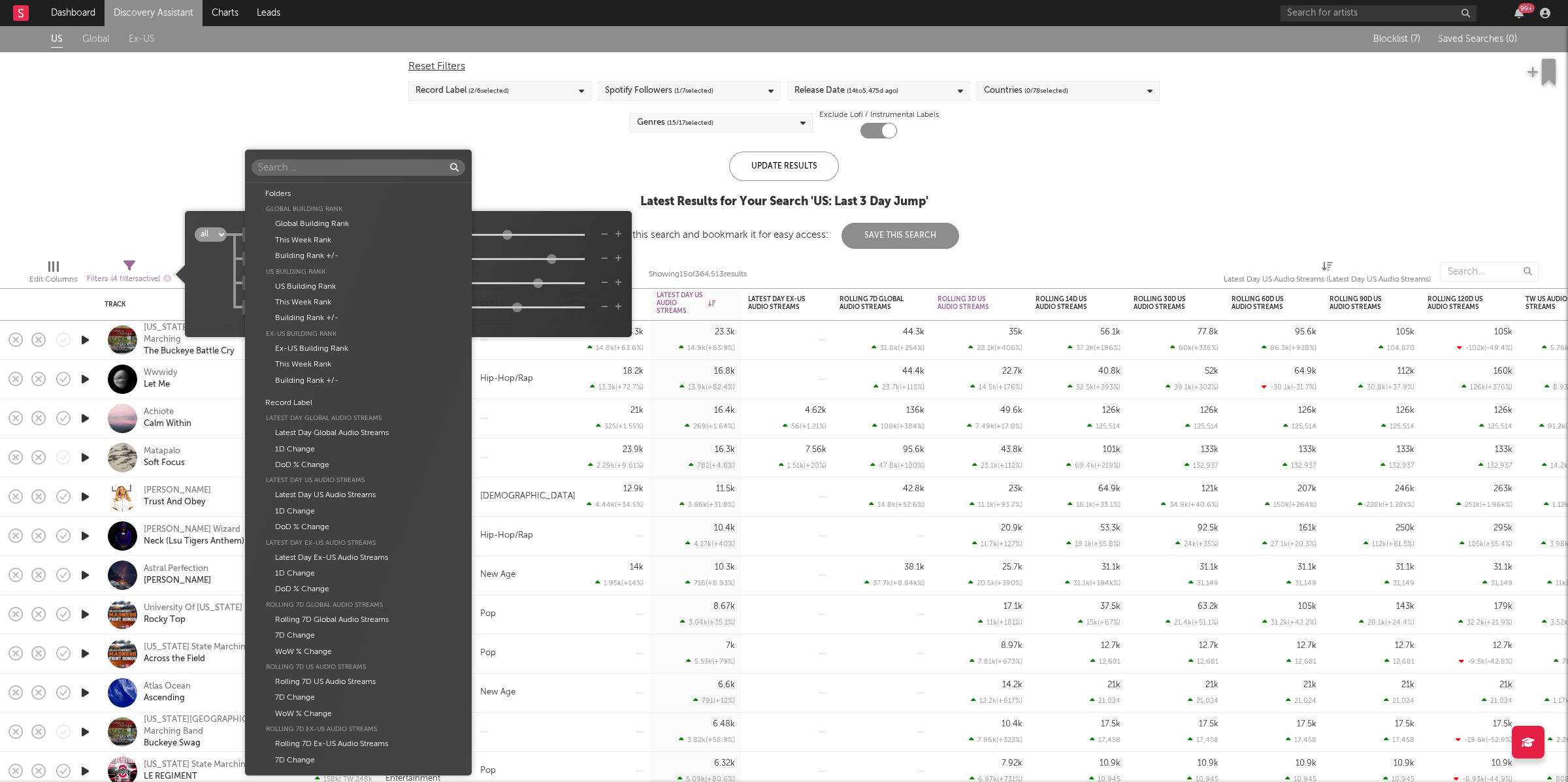
click at [350, 241] on body "Dashboard Discovery Assistant Charts Leads 99 + Notifications Settings Mark all…" at bounding box center [784, 391] width 1568 height 782
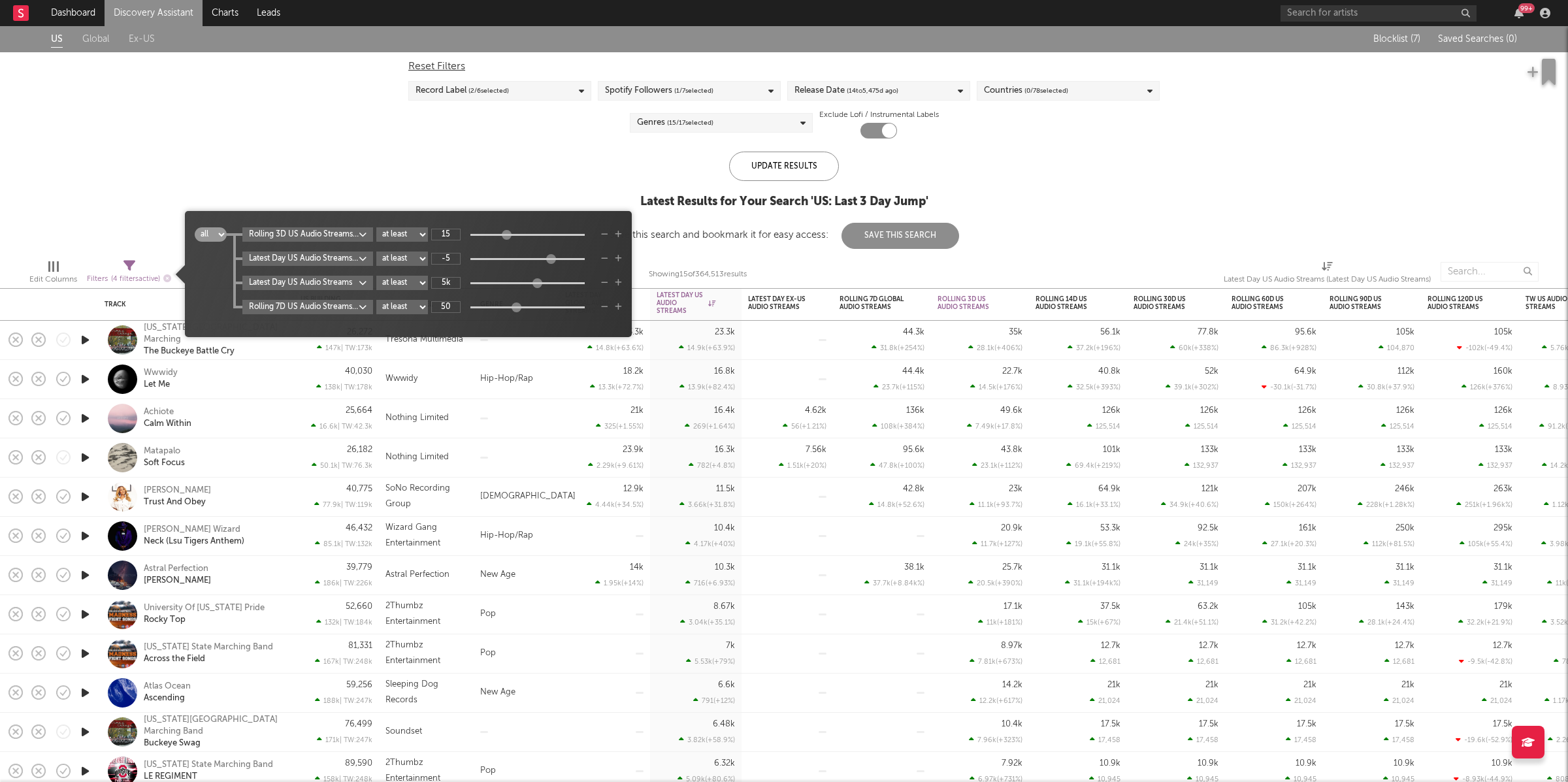
click at [529, 222] on div "Folders Global Building Rank Global Building Rank This Week Rank Building Rank …" at bounding box center [784, 391] width 1568 height 782
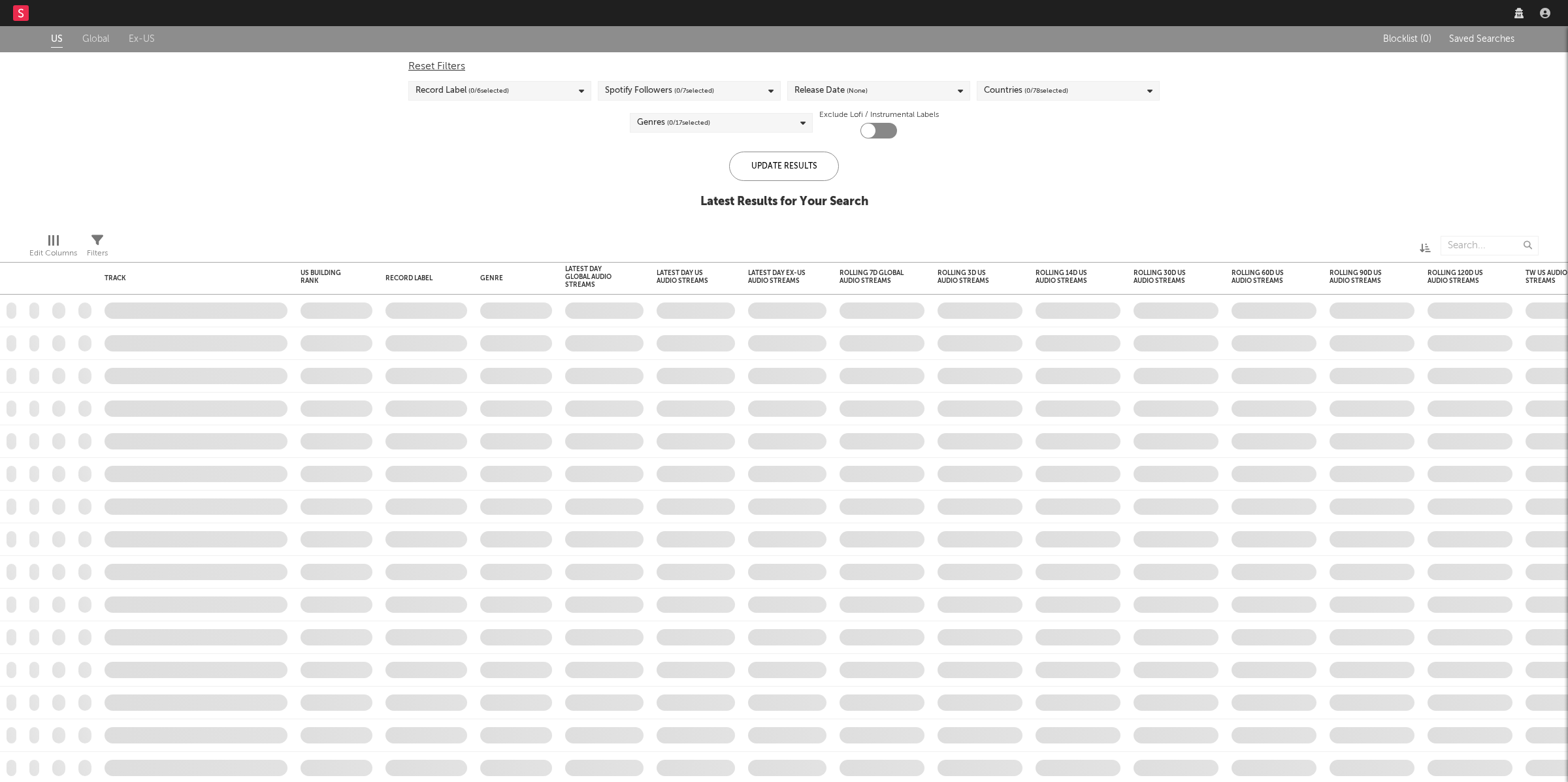
checkbox input "true"
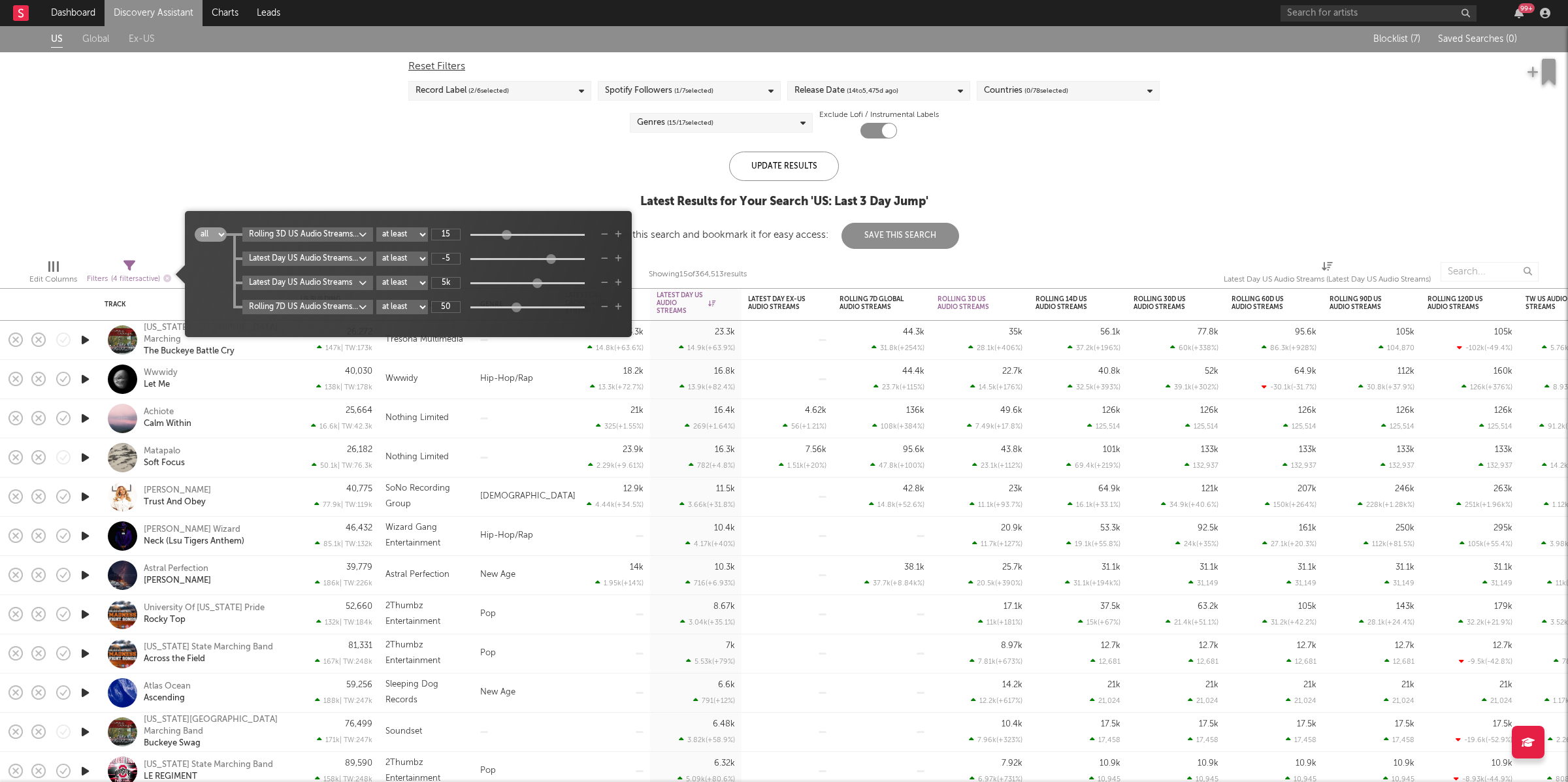
click at [135, 262] on icon at bounding box center [130, 266] width 12 height 12
click at [350, 255] on body "Dashboard Discovery Assistant Charts Leads 99 + Notifications Settings Mark all…" at bounding box center [784, 391] width 1568 height 782
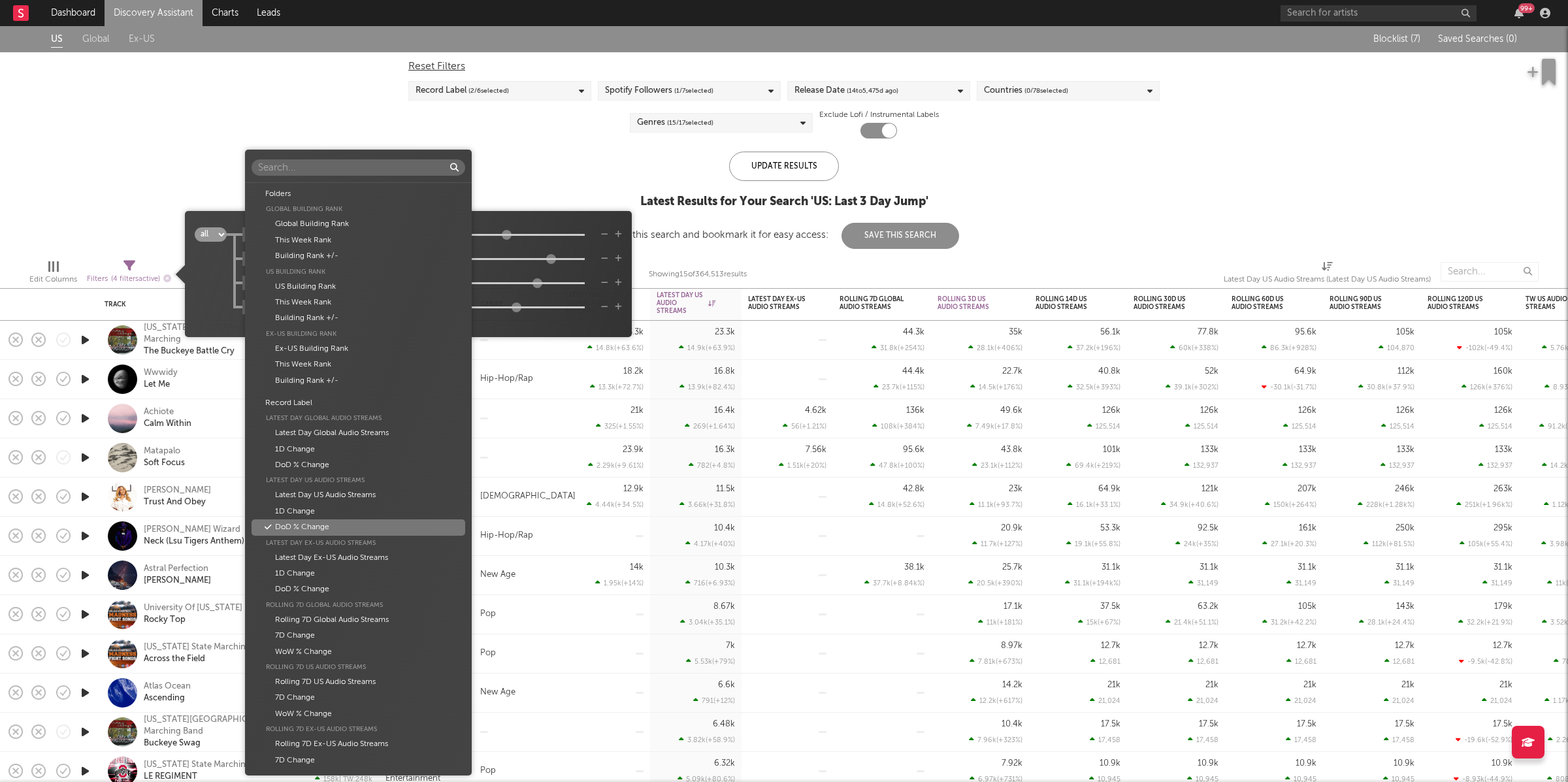
scroll to position [286, 0]
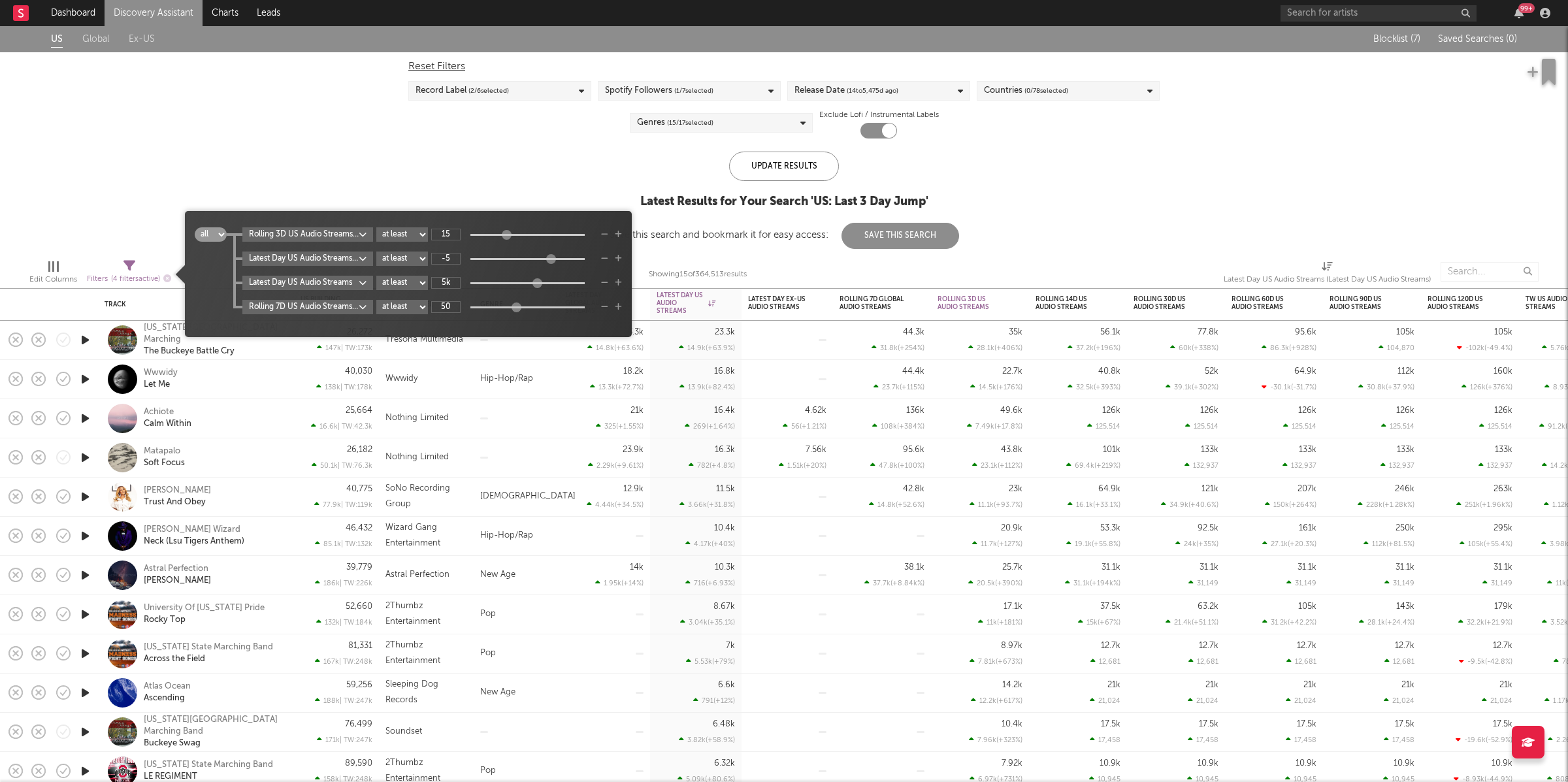
click at [541, 213] on div "Folders Global Building Rank Global Building Rank This Week Rank Building Rank …" at bounding box center [784, 391] width 1568 height 782
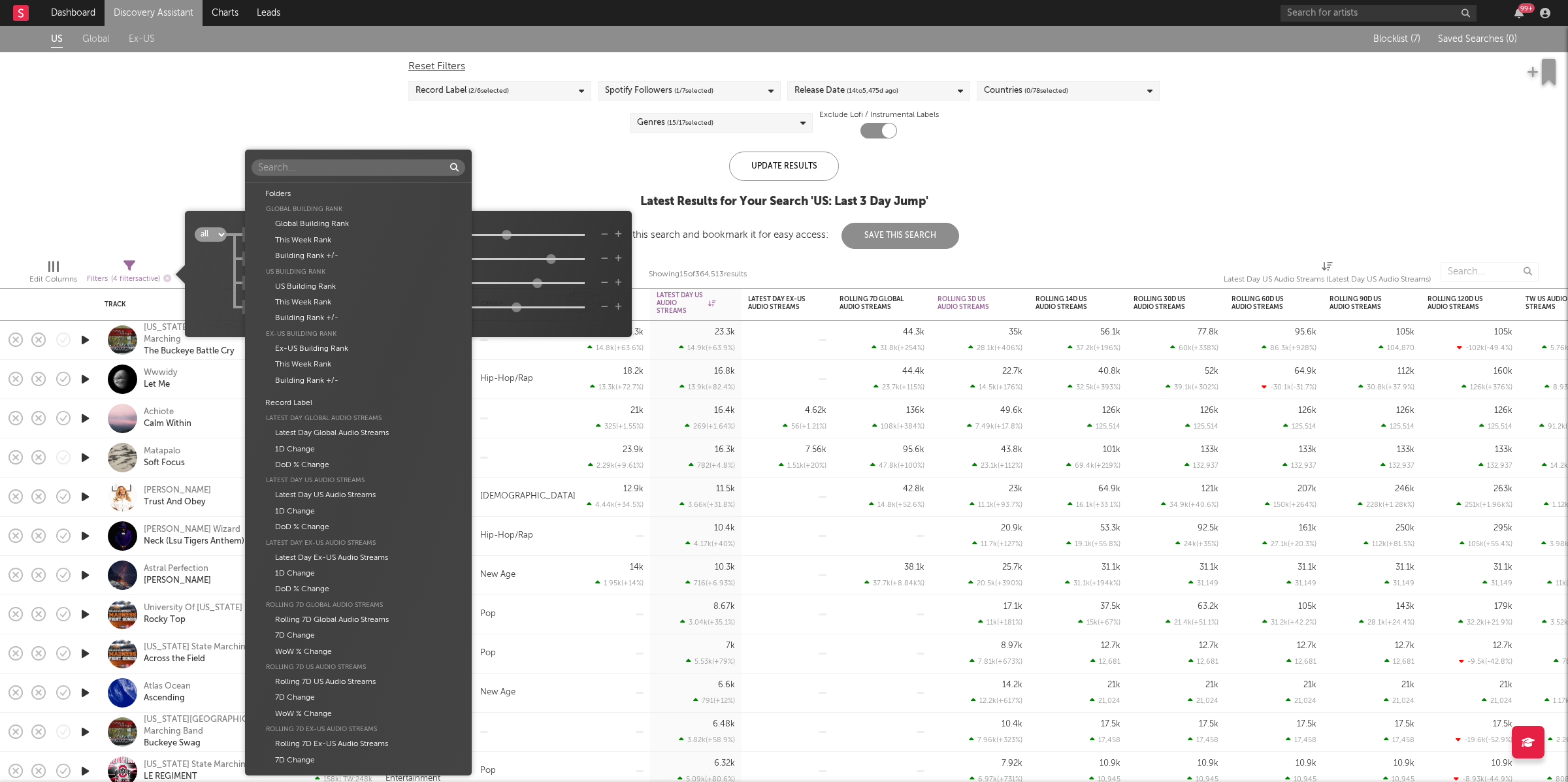
click at [340, 240] on body "Dashboard Discovery Assistant Charts Leads 99 + Notifications Settings Mark all…" at bounding box center [784, 391] width 1568 height 782
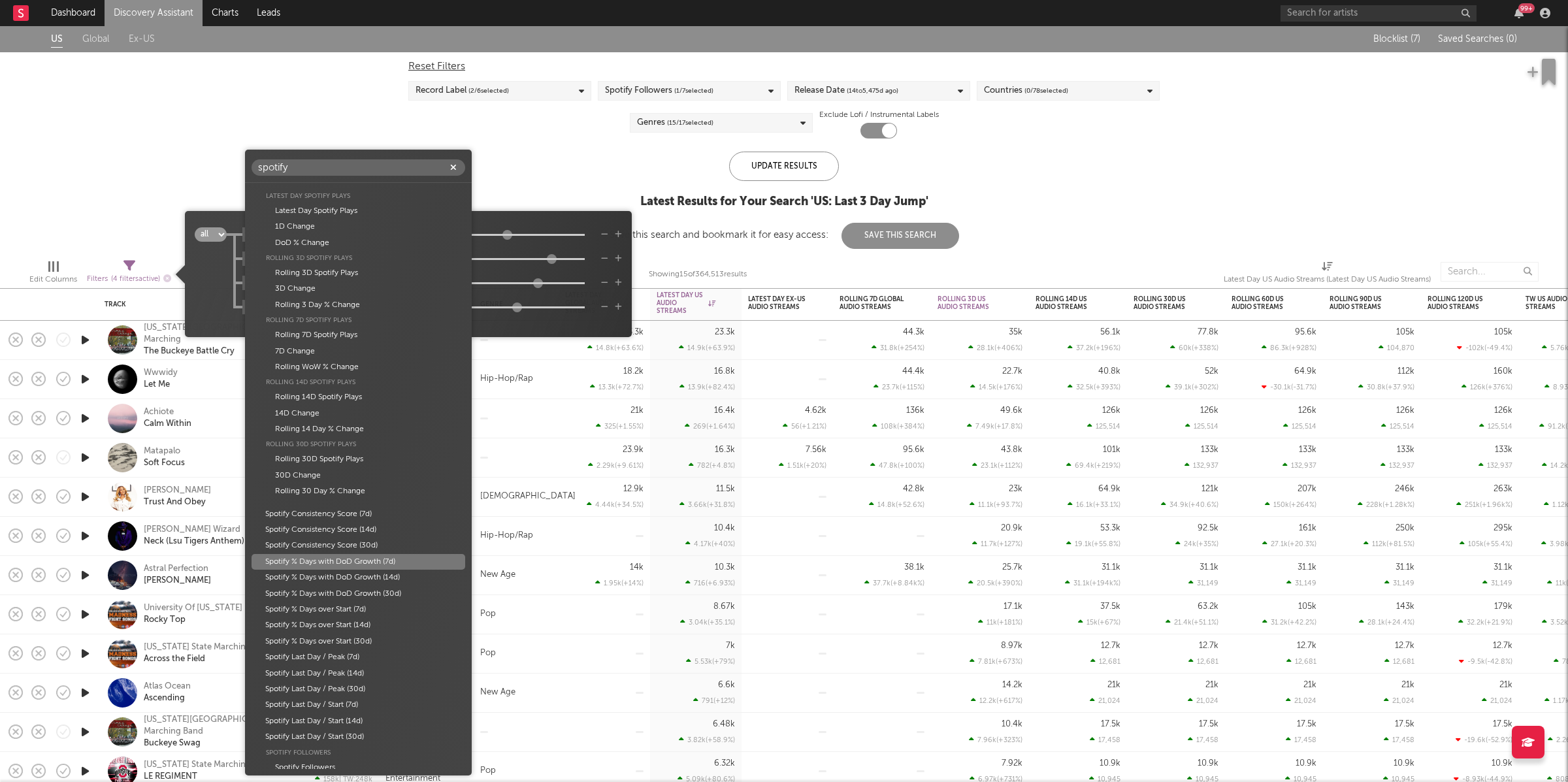
scroll to position [0, 0]
type input "spotify"
click at [361, 241] on div "Latest Day Spotify Plays" at bounding box center [358, 240] width 214 height 15
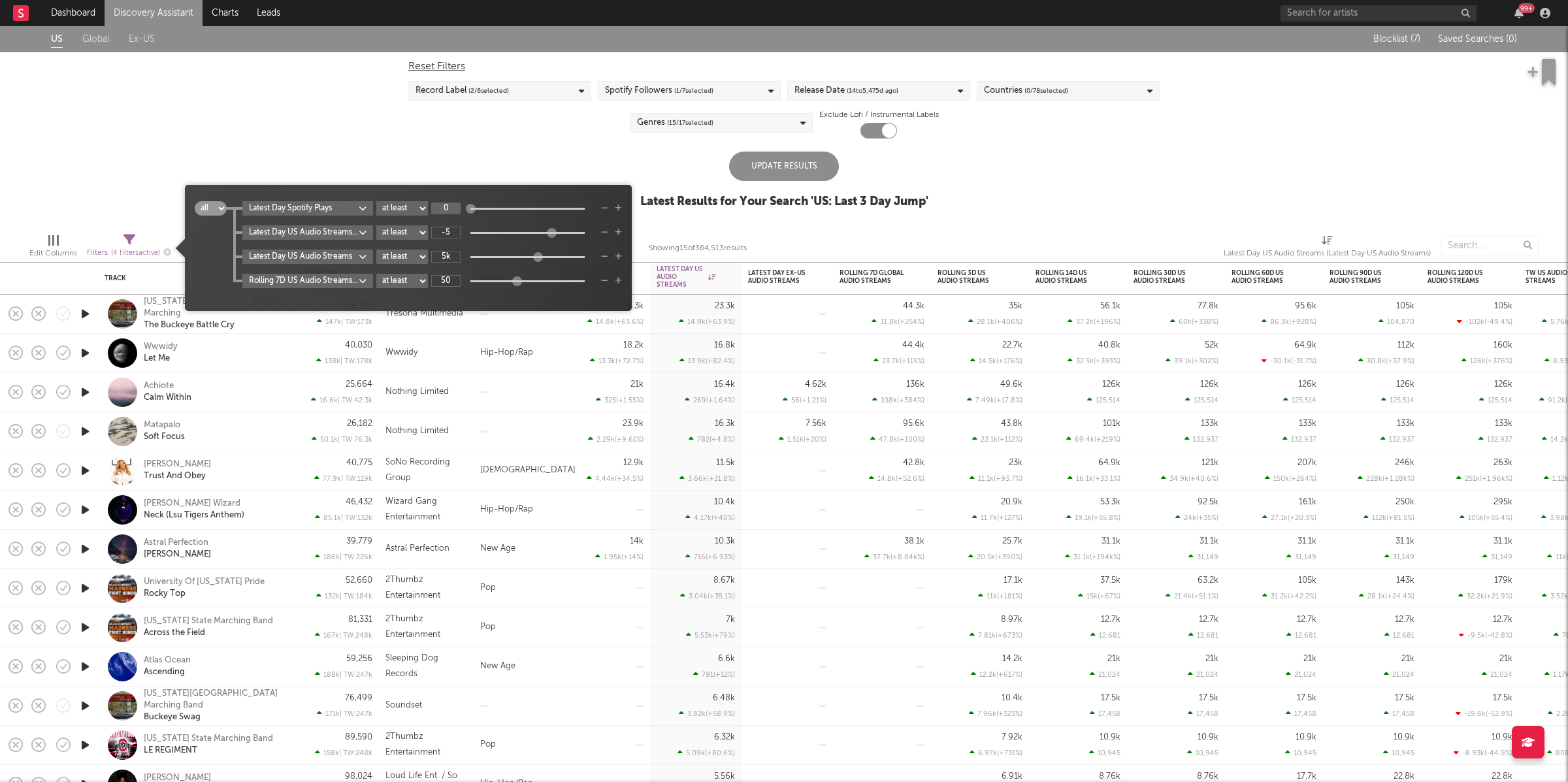
click at [453, 208] on input "0" at bounding box center [446, 209] width 29 height 12
type input "3k"
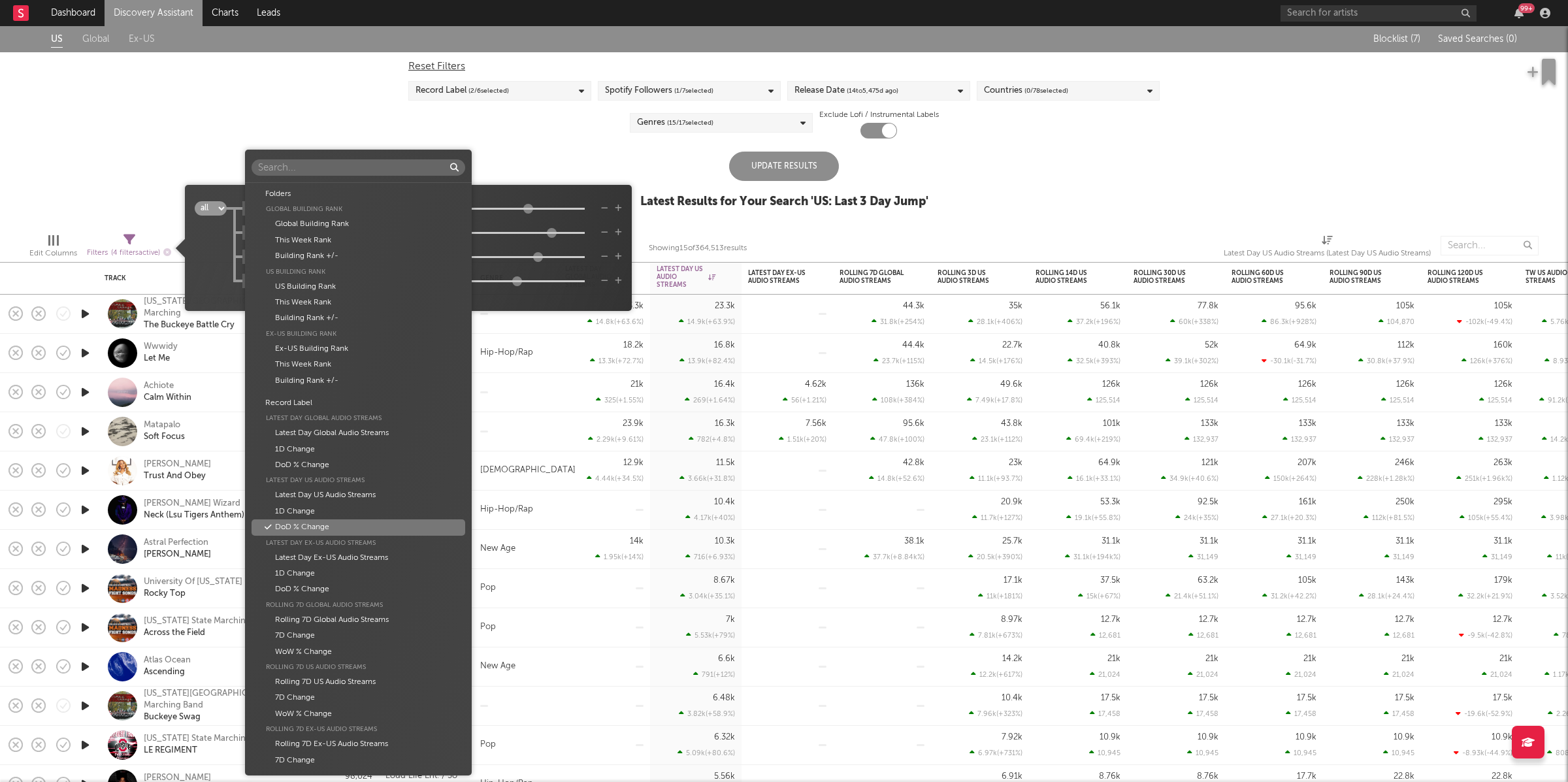
click at [314, 233] on body "Dashboard Discovery Assistant Charts Leads 99 + Notifications Settings Mark all…" at bounding box center [784, 391] width 1568 height 782
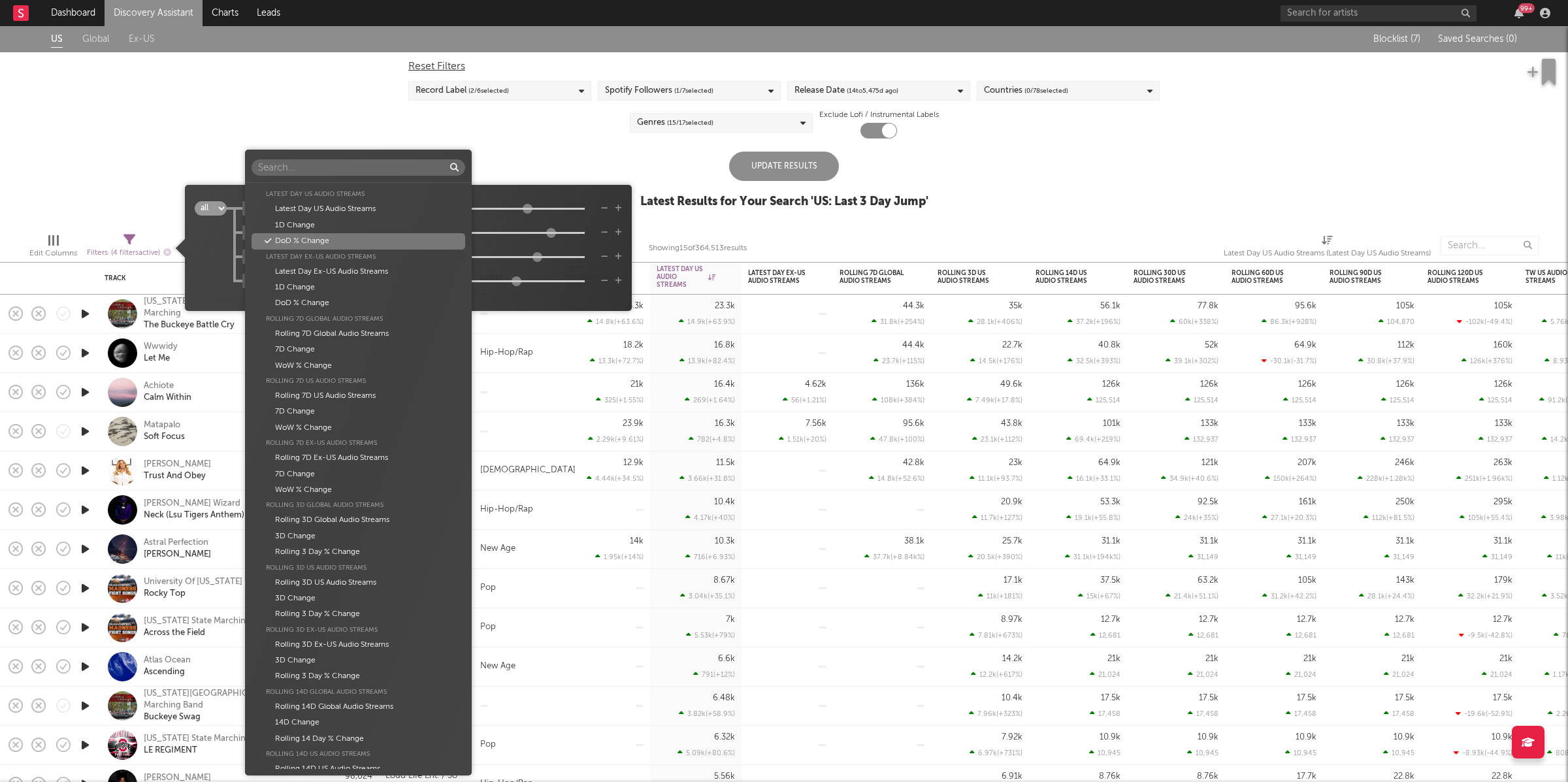
click at [556, 215] on div "Folders Global Building Rank Global Building Rank This Week Rank Building Rank …" at bounding box center [784, 391] width 1568 height 782
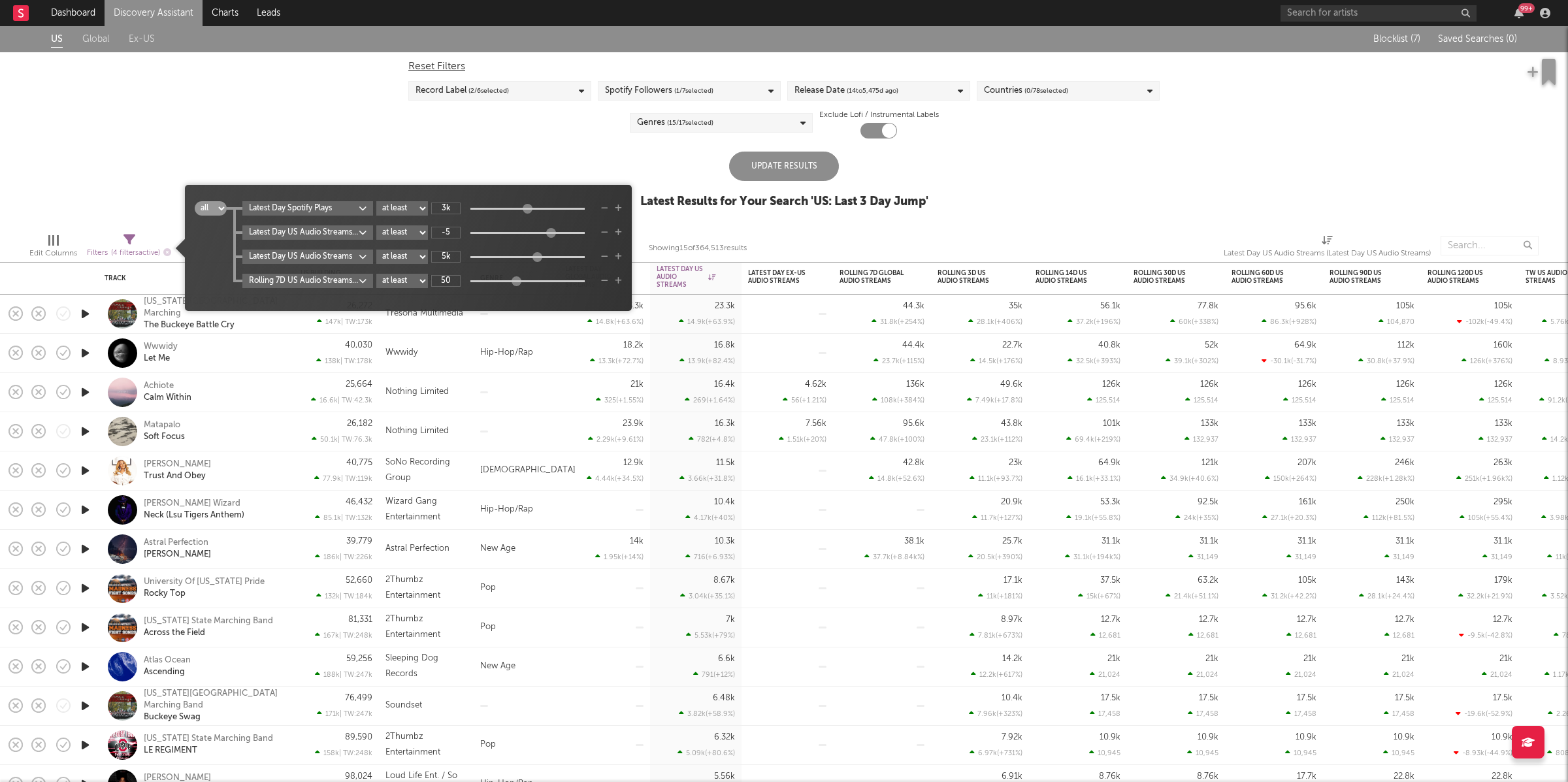
click at [609, 233] on icon "button" at bounding box center [605, 232] width 7 height 8
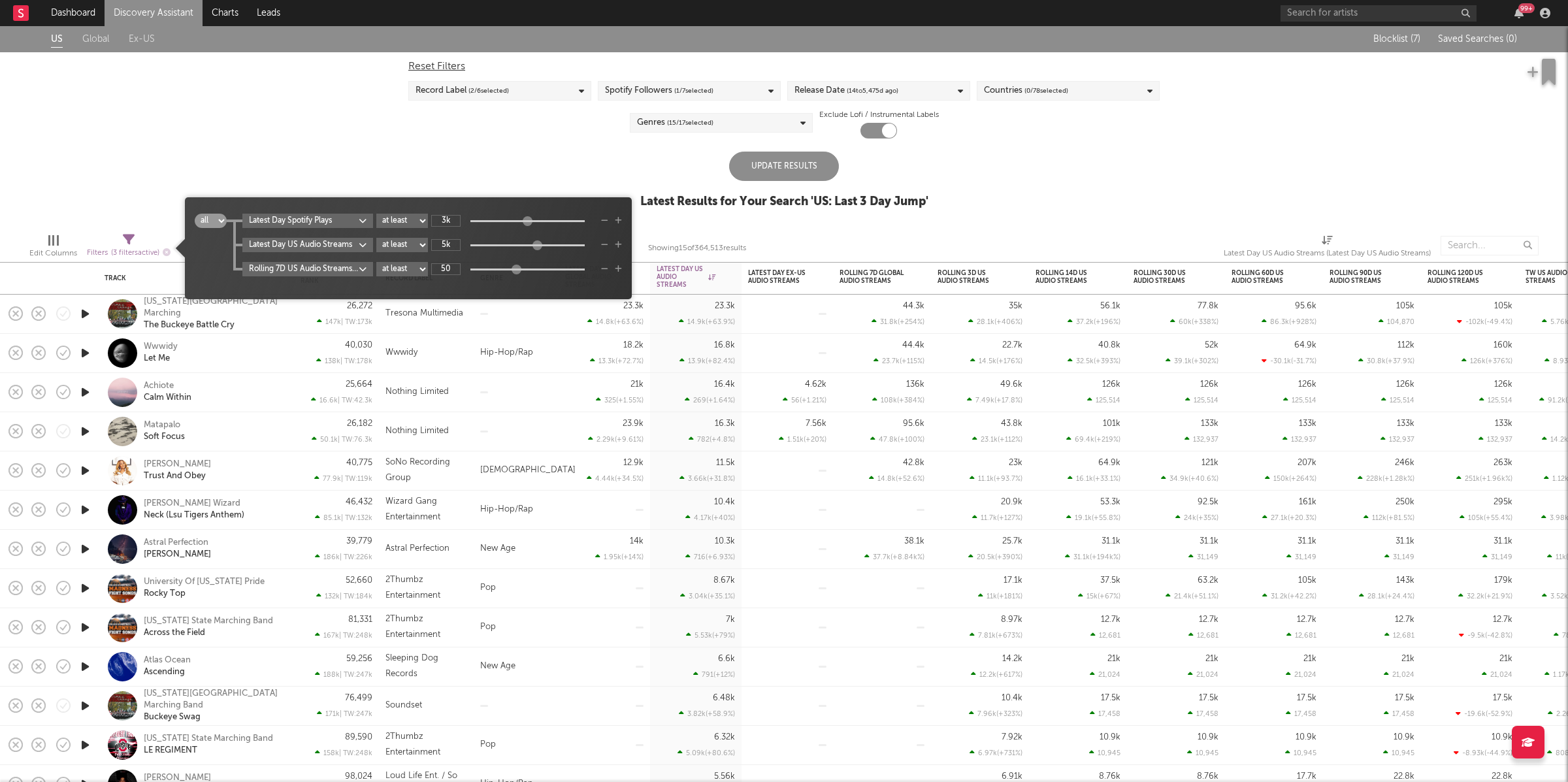
click at [327, 247] on body "Dashboard Discovery Assistant Charts Leads 99 + Notifications Settings Mark all…" at bounding box center [784, 391] width 1568 height 782
drag, startPoint x: 507, startPoint y: 205, endPoint x: 562, endPoint y: 216, distance: 56.1
click at [507, 205] on div "Folders Global Building Rank Global Building Rank This Week Rank Building Rank …" at bounding box center [784, 391] width 1568 height 782
click at [606, 245] on icon "button" at bounding box center [605, 245] width 7 height 8
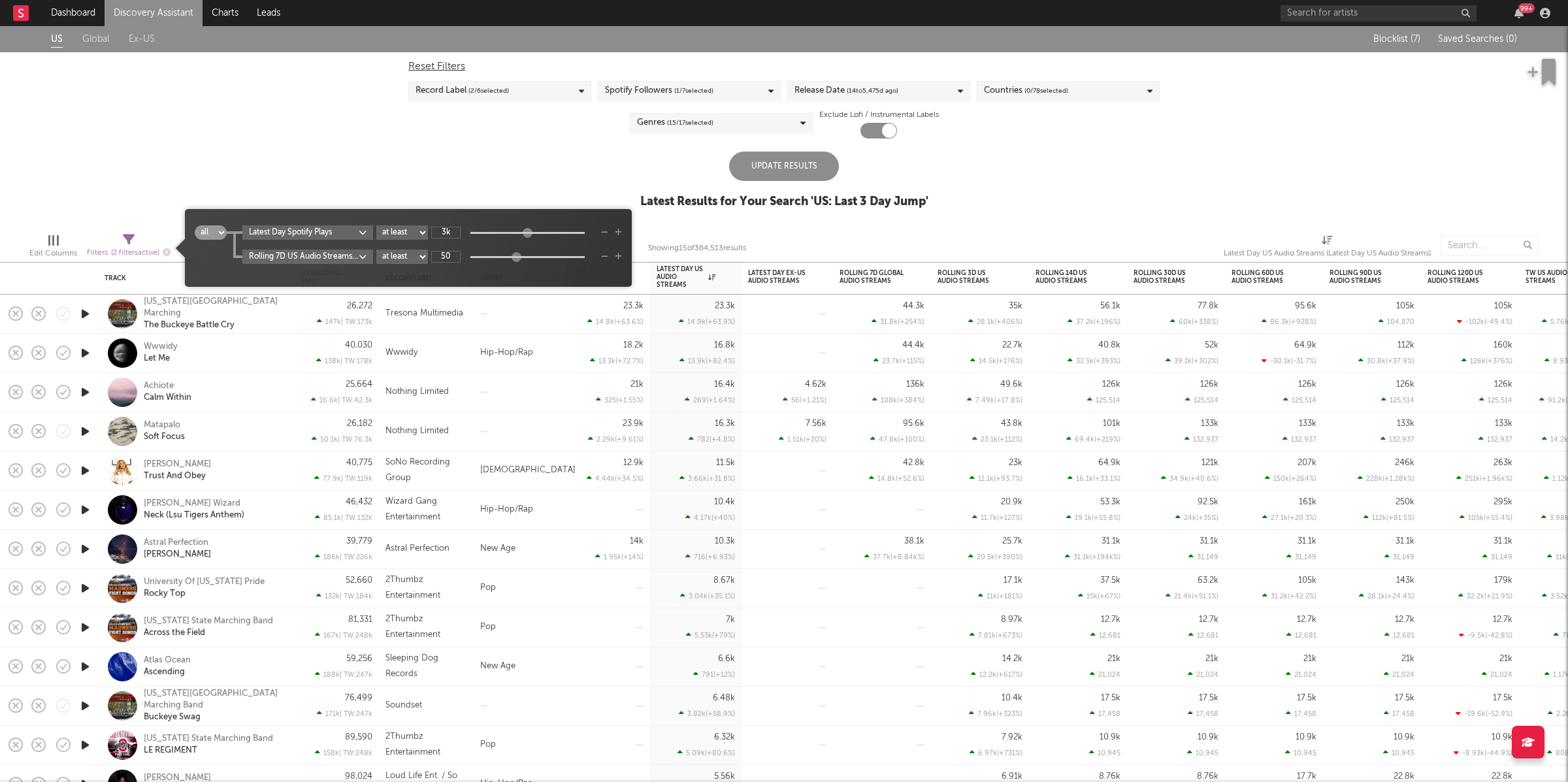
click at [353, 254] on body "Dashboard Discovery Assistant Charts Leads 99 + Notifications Settings Mark all…" at bounding box center [784, 391] width 1568 height 782
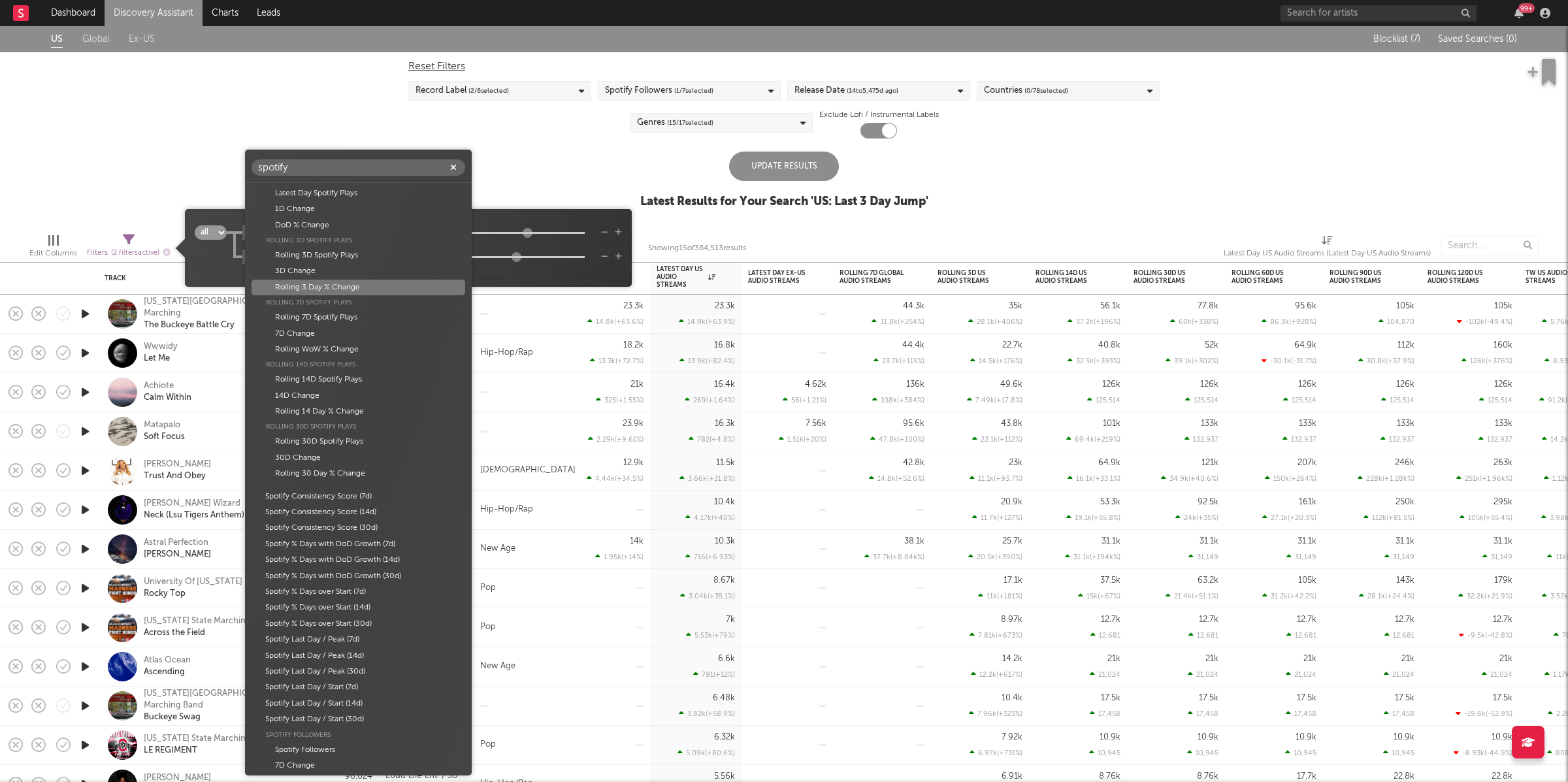
scroll to position [0, 0]
type input "spotify"
click at [315, 335] on div "Rolling 3 Day % Change" at bounding box center [358, 334] width 214 height 15
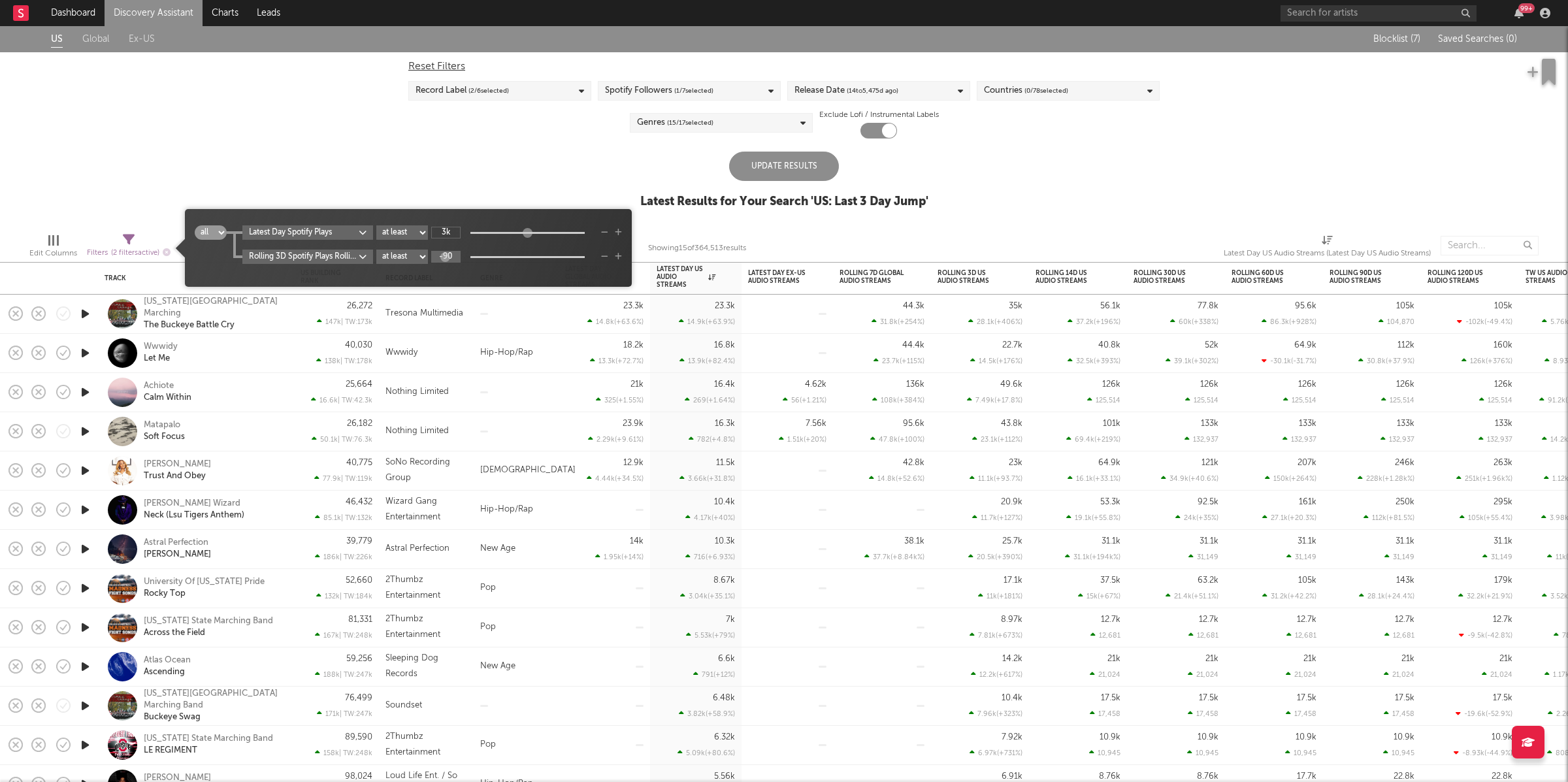
click at [453, 251] on input "-90" at bounding box center [446, 257] width 29 height 12
click at [454, 256] on input "-90" at bounding box center [446, 257] width 29 height 12
type input "-"
type input "10"
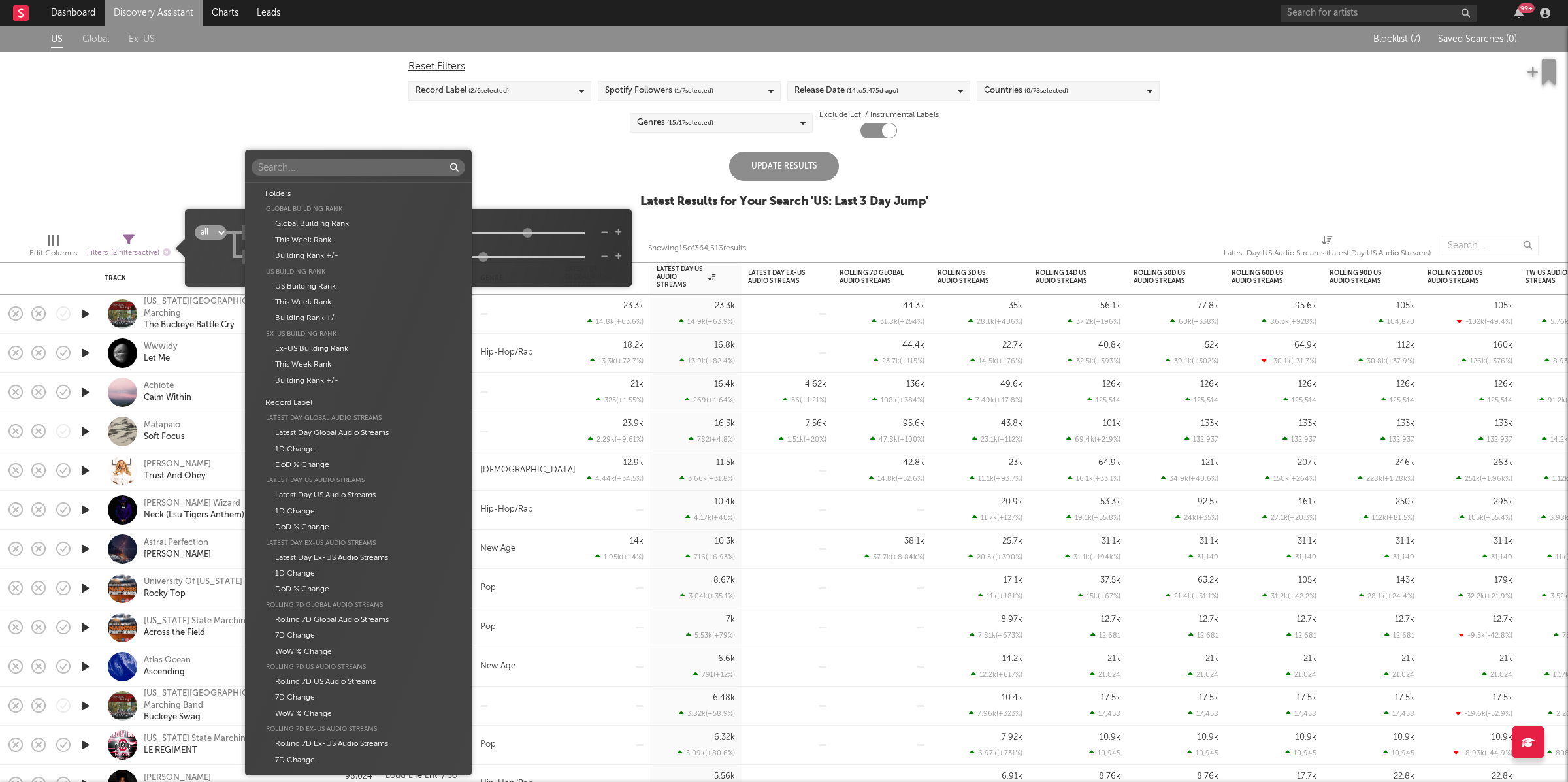
click at [344, 256] on body "Dashboard Discovery Assistant Charts Leads 99 + Notifications Settings Mark all…" at bounding box center [784, 391] width 1568 height 782
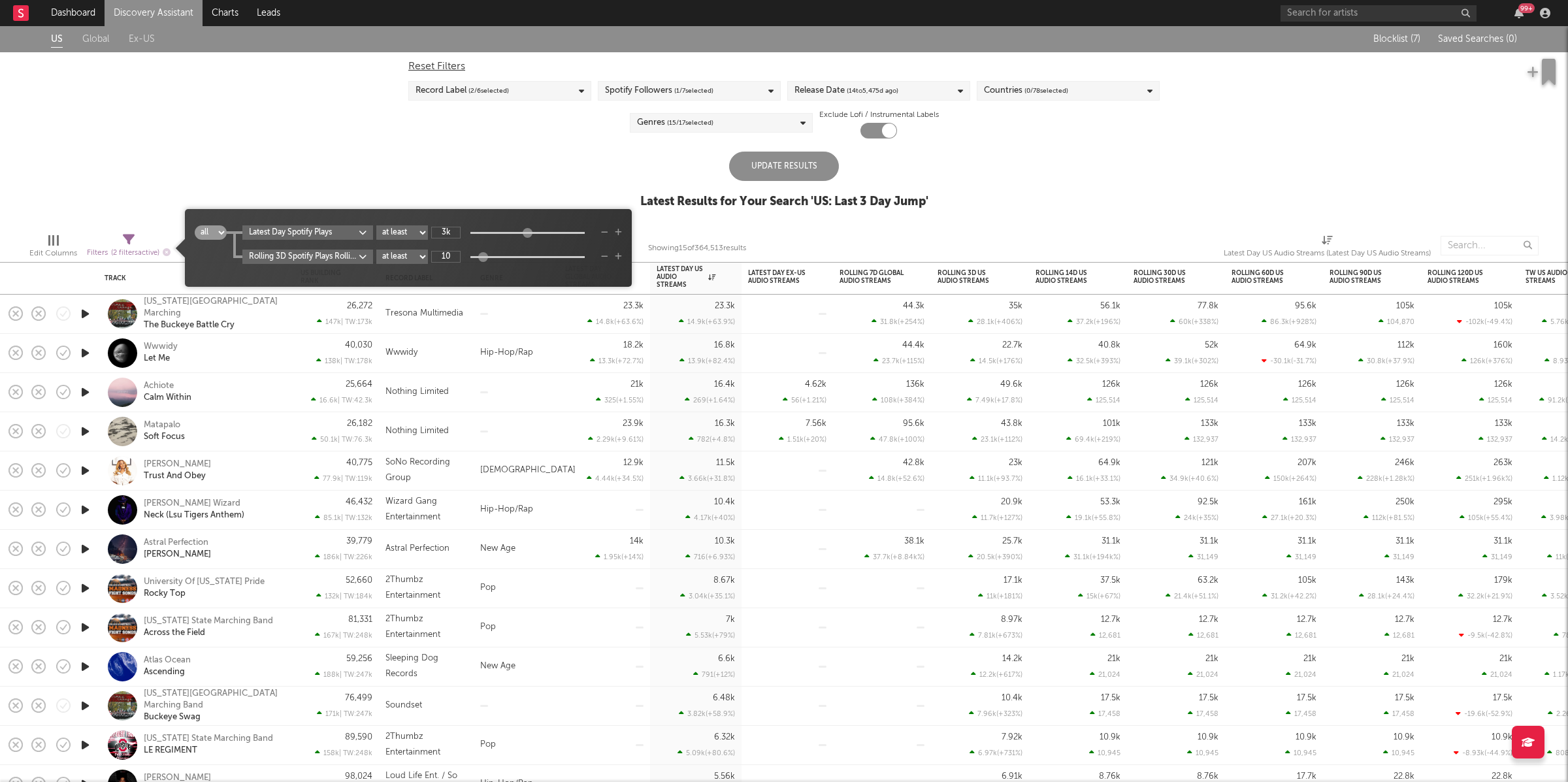
click at [570, 206] on div "Folders Global Building Rank Global Building Rank This Week Rank Building Rank …" at bounding box center [784, 391] width 1568 height 782
click at [609, 257] on icon "button" at bounding box center [605, 256] width 7 height 8
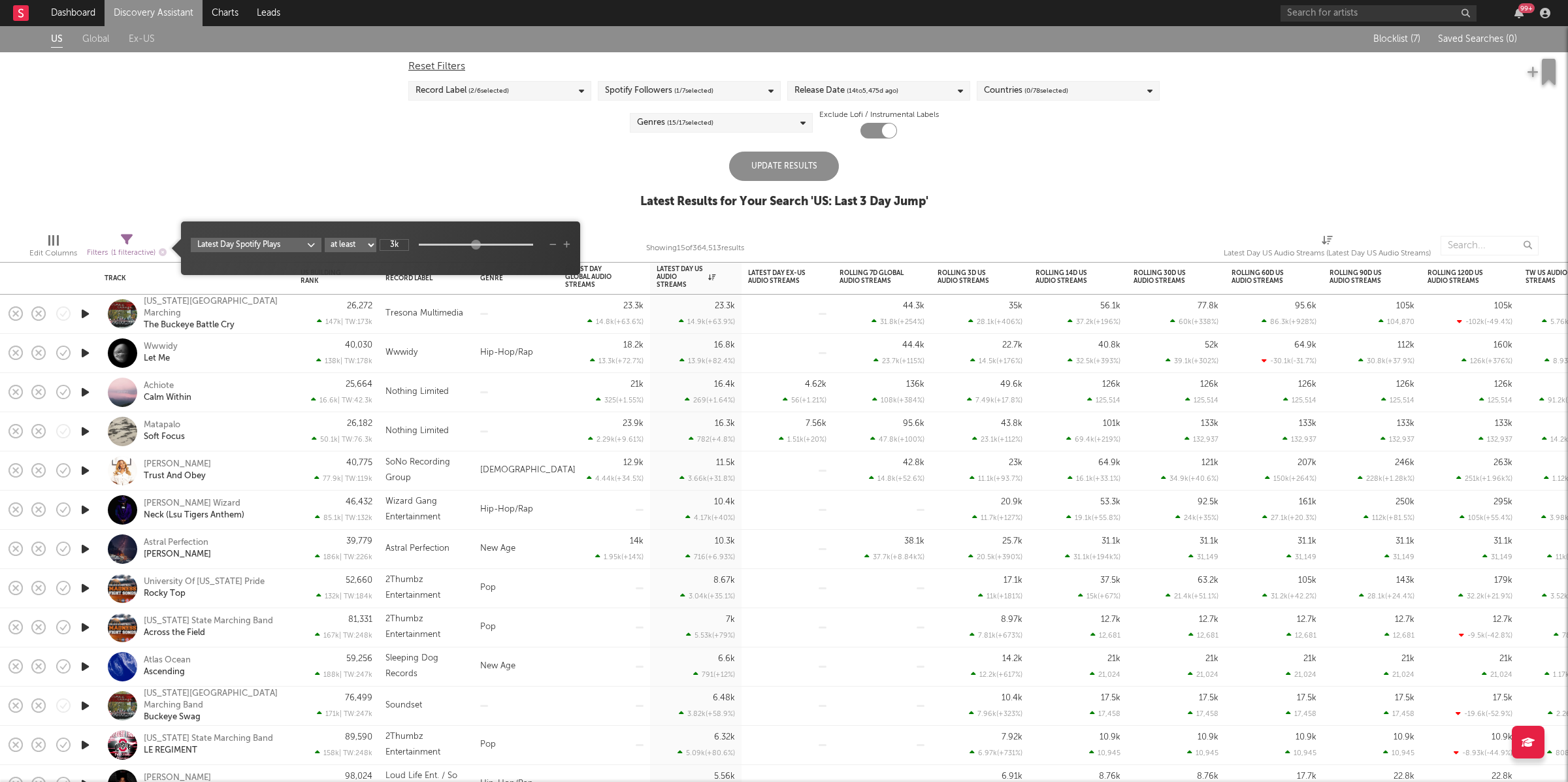
drag, startPoint x: 570, startPoint y: 243, endPoint x: 401, endPoint y: 265, distance: 170.4
click at [570, 243] on icon "button" at bounding box center [567, 245] width 7 height 8
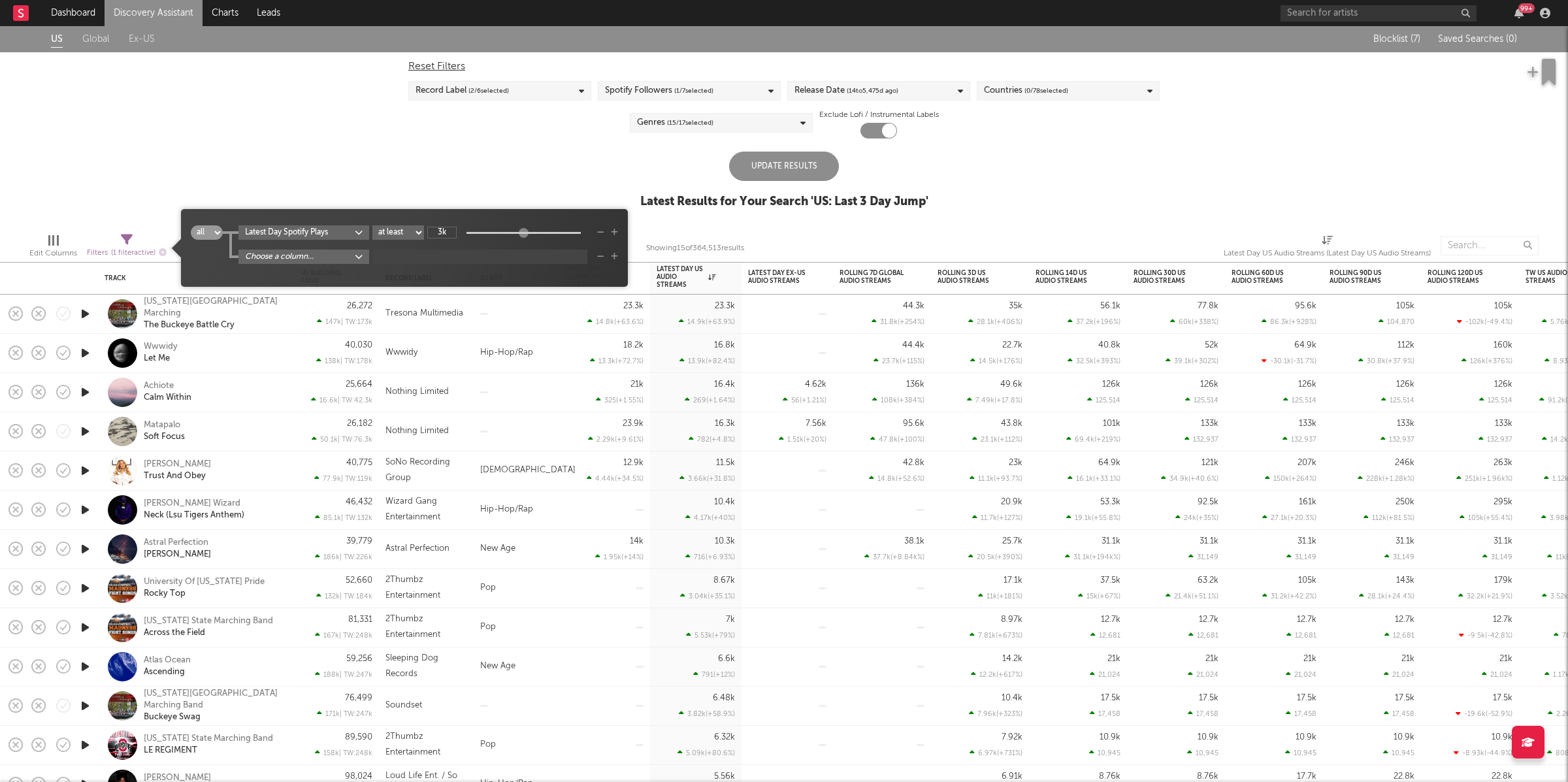
click at [290, 268] on div "all any Latest Day Spotify Plays at least at most between 3k Choose a column..." at bounding box center [405, 253] width 427 height 55
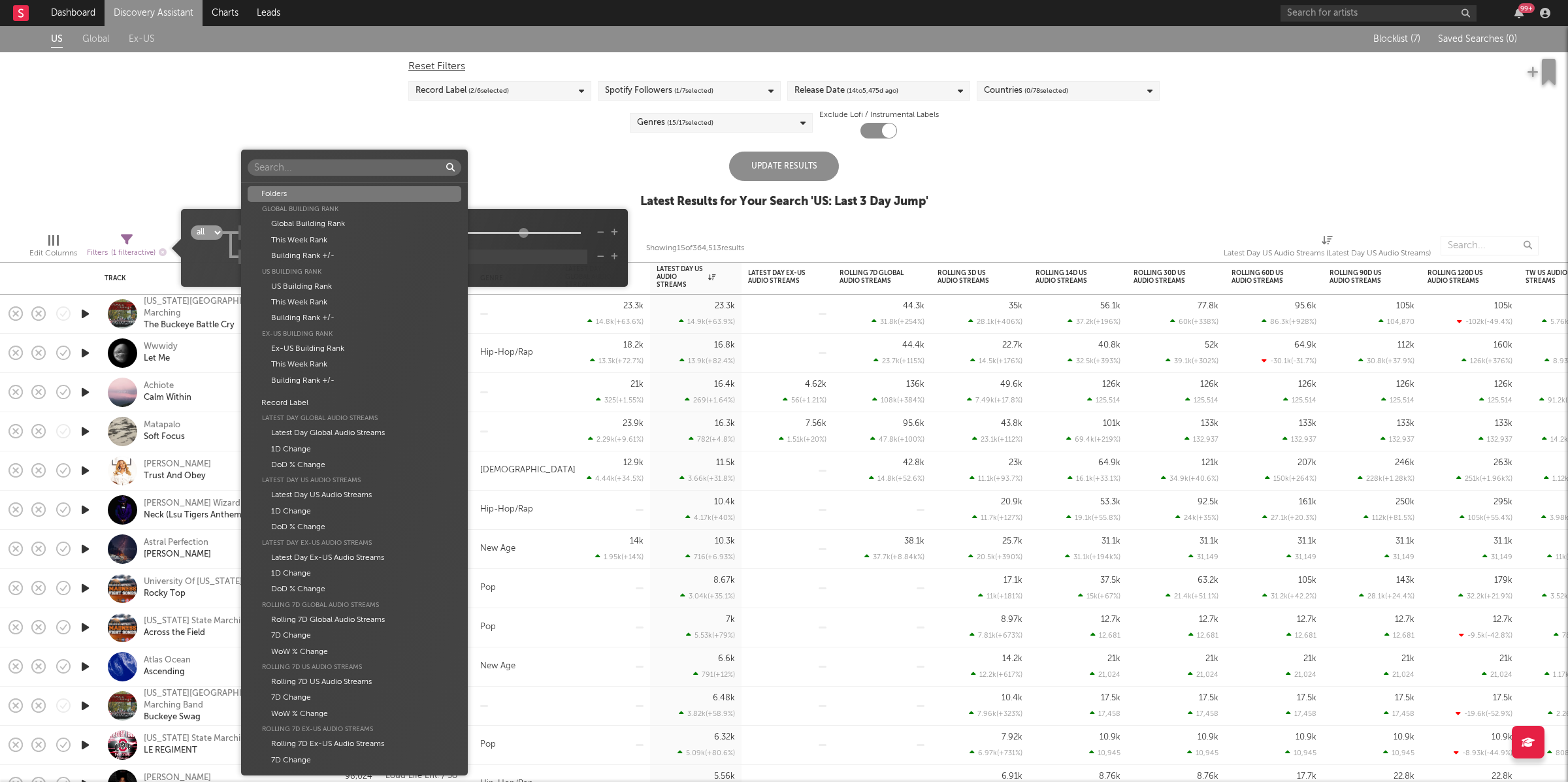
click at [295, 262] on body "Dashboard Discovery Assistant Charts Leads 99 + Notifications Settings Mark all…" at bounding box center [784, 391] width 1568 height 782
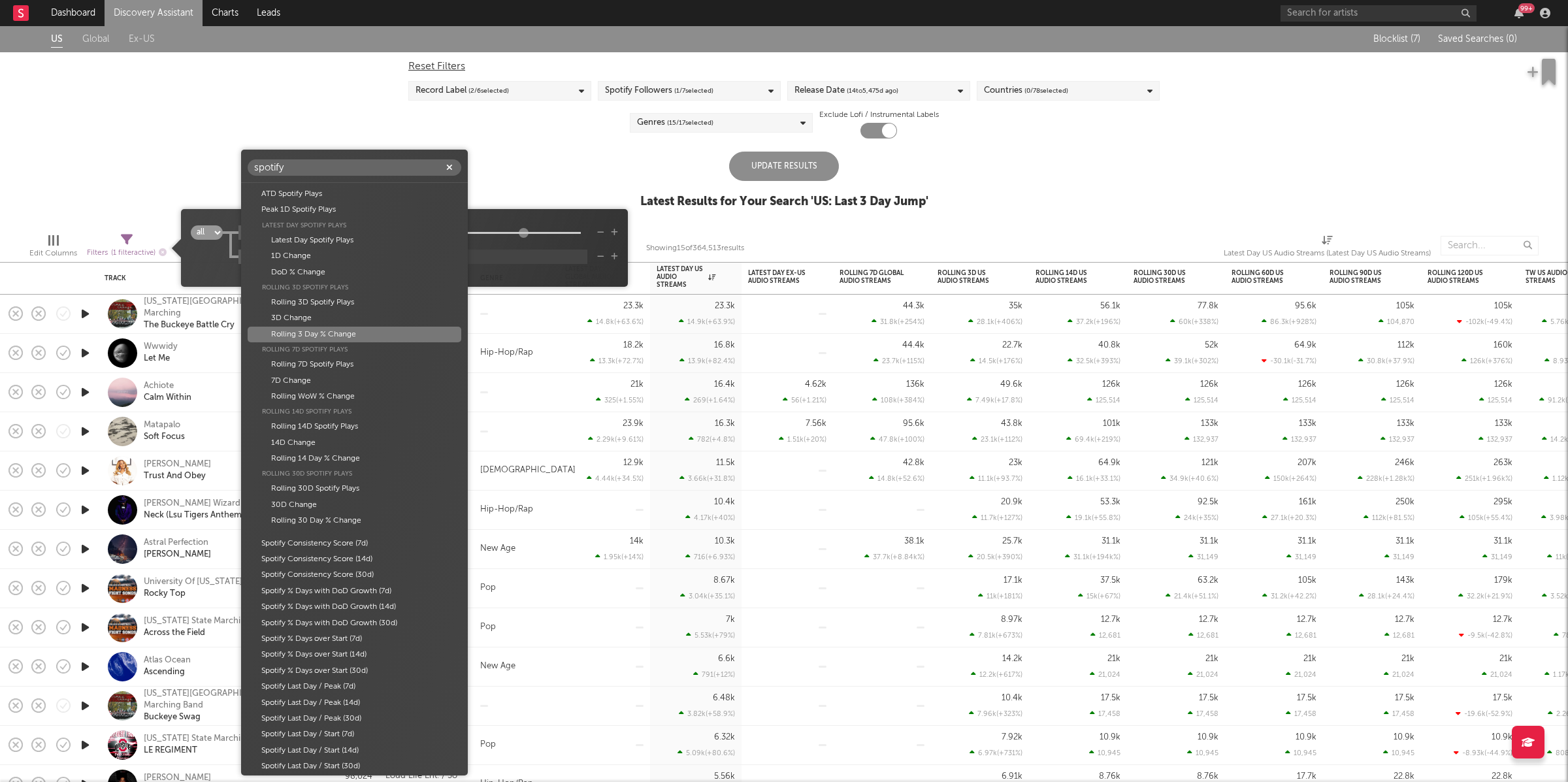
type input "spotify"
click at [356, 335] on div "Rolling 3 Day % Change" at bounding box center [354, 334] width 214 height 15
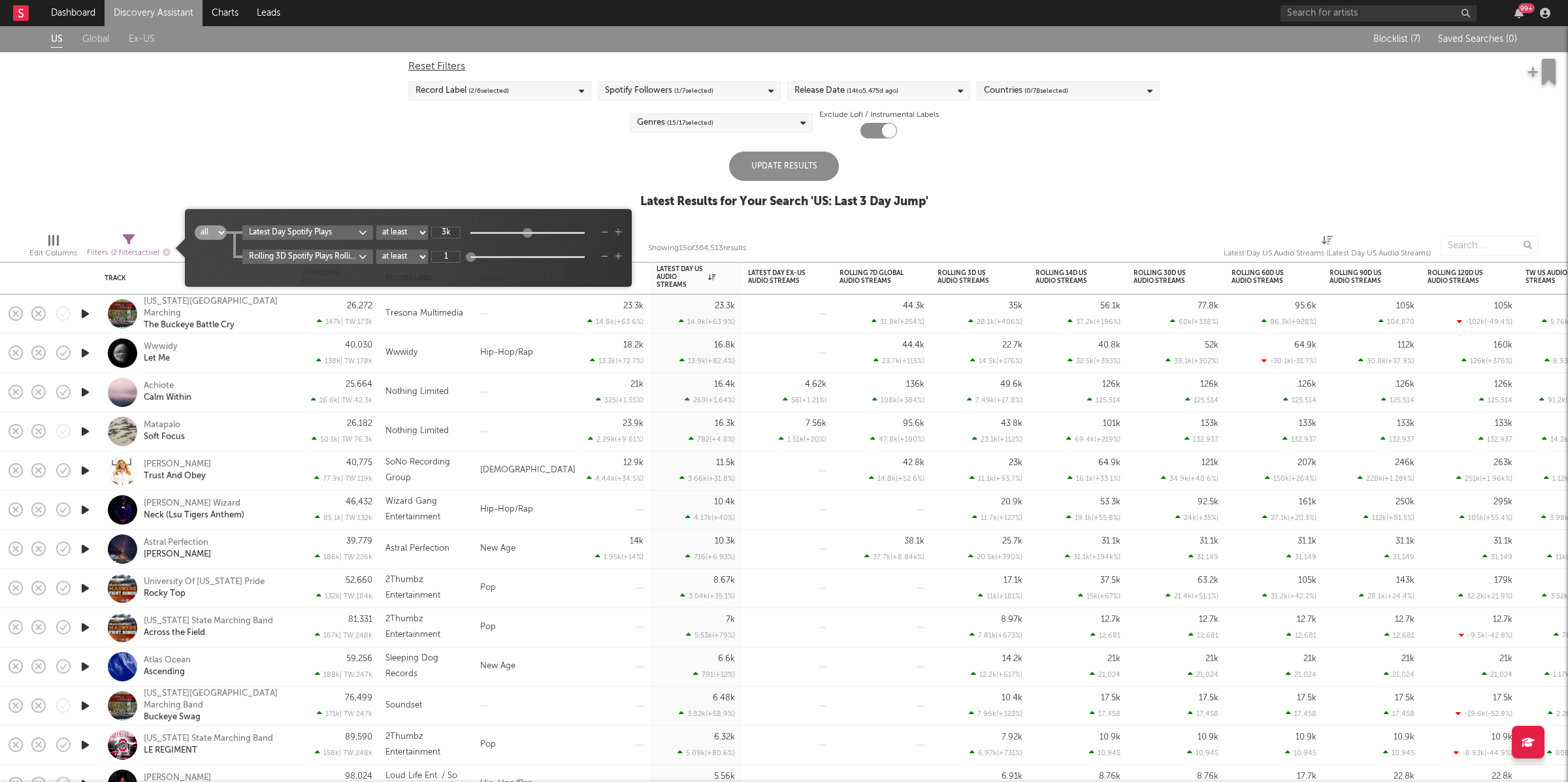
drag, startPoint x: 489, startPoint y: 256, endPoint x: 451, endPoint y: 256, distance: 38.0
click at [451, 256] on div "1" at bounding box center [513, 257] width 164 height 12
drag, startPoint x: 476, startPoint y: 256, endPoint x: 466, endPoint y: 256, distance: 10.0
click at [466, 256] on div "1" at bounding box center [513, 257] width 164 height 12
click at [452, 256] on input "1" at bounding box center [446, 257] width 29 height 12
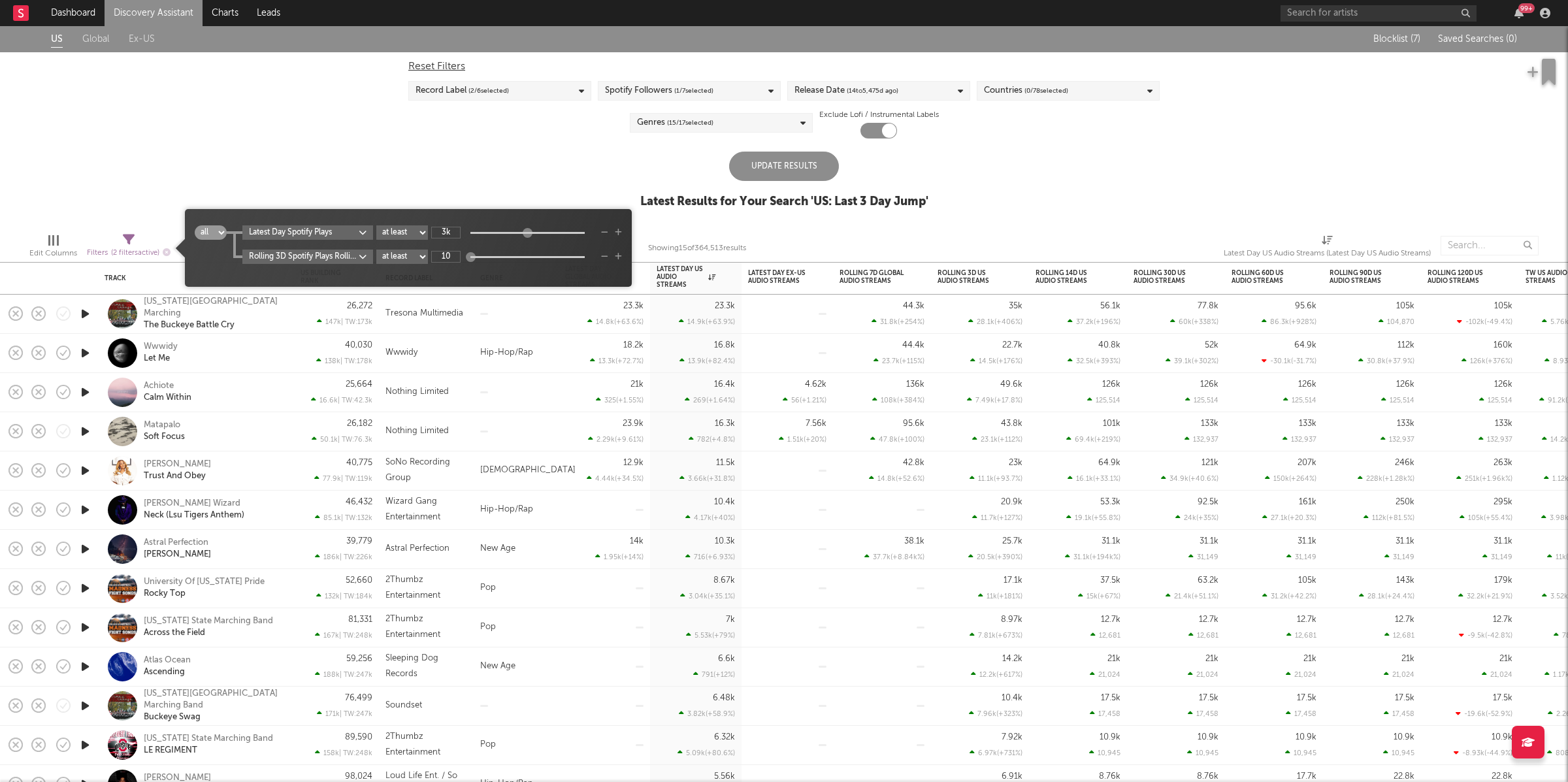
type input "10"
click at [755, 158] on div "Update Results" at bounding box center [784, 167] width 110 height 29
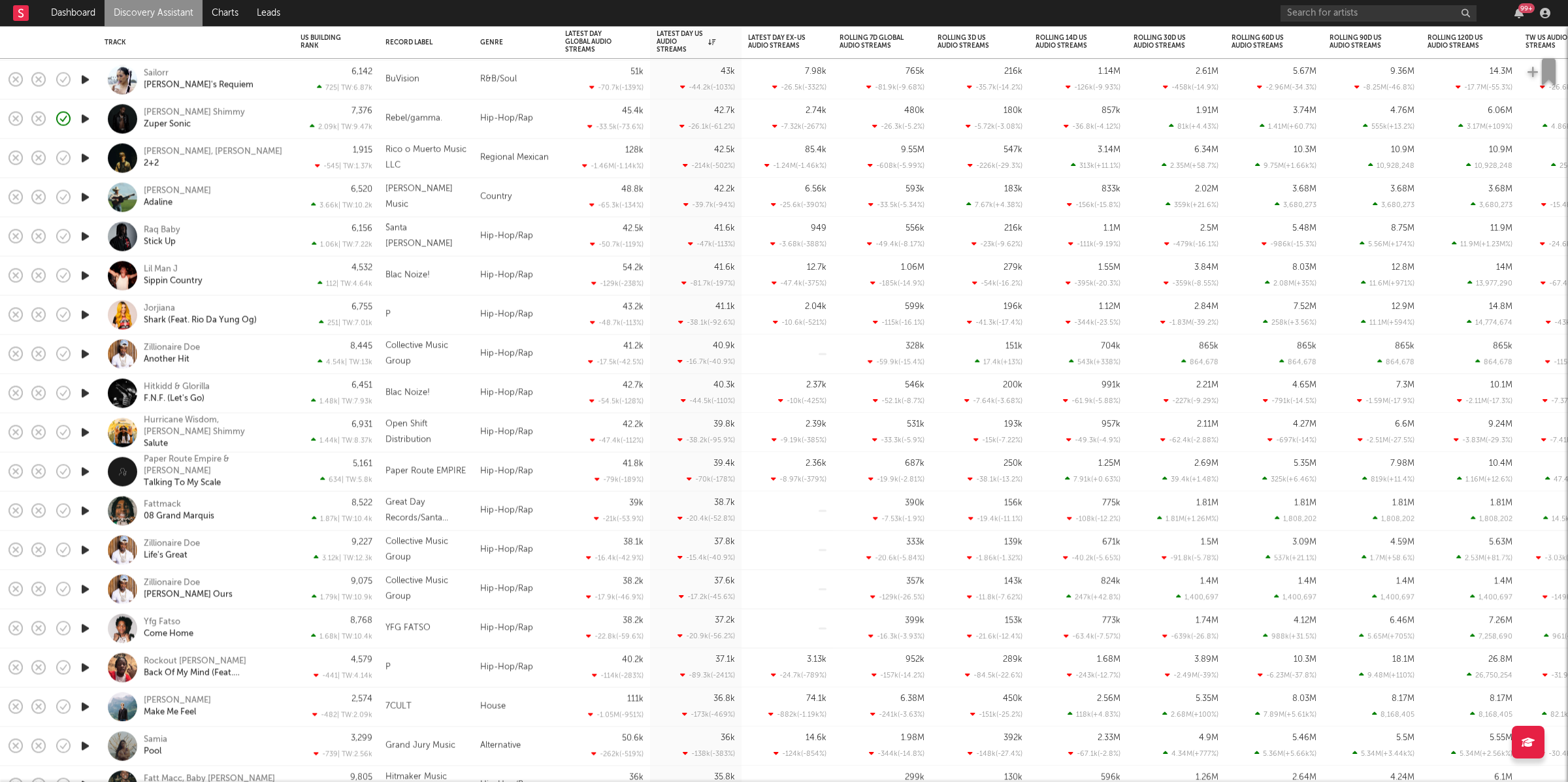
click at [285, 438] on div "Hurricane Wisdom, Loe Shimmy Salute" at bounding box center [196, 432] width 183 height 38
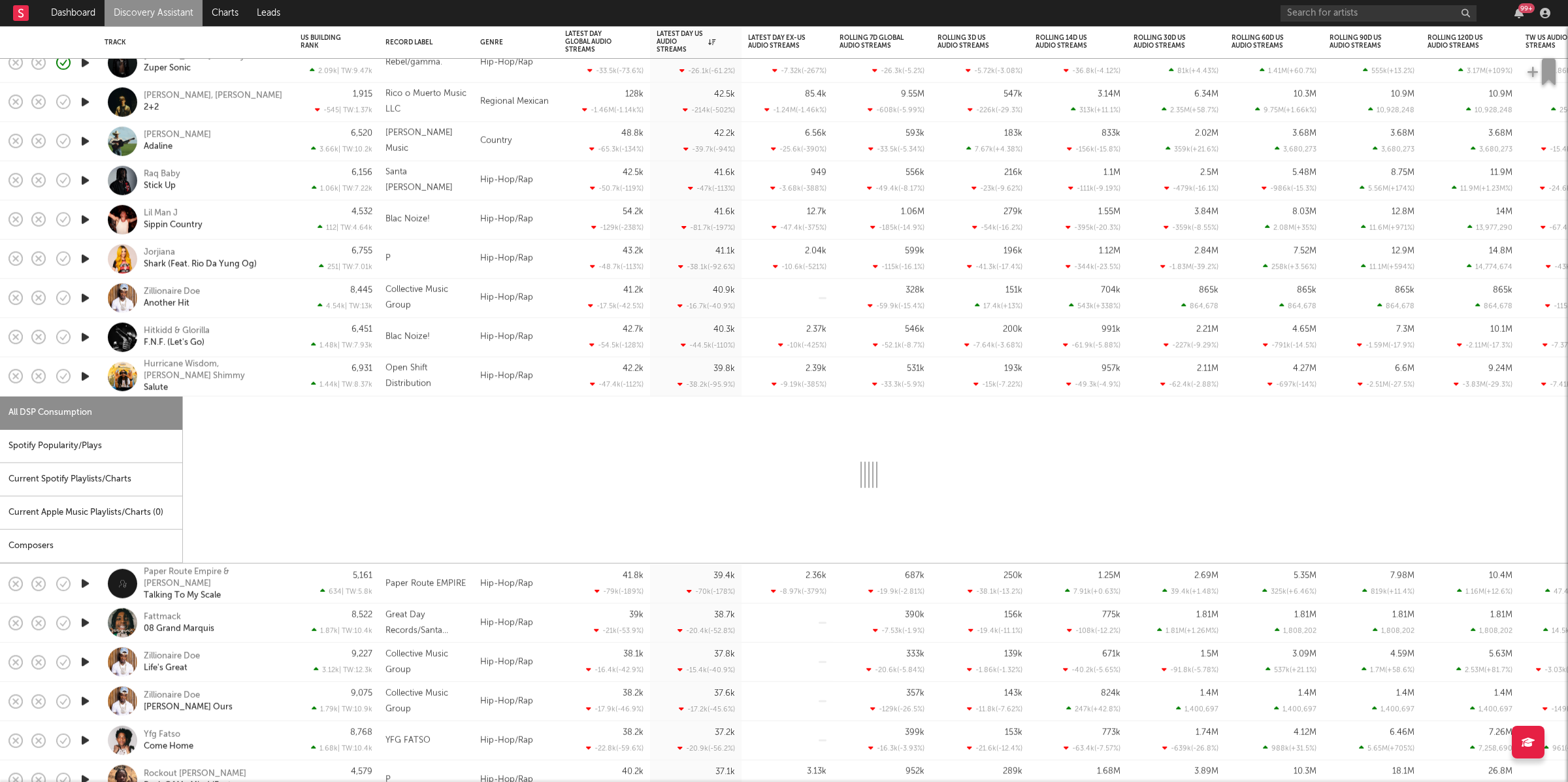
select select "6m"
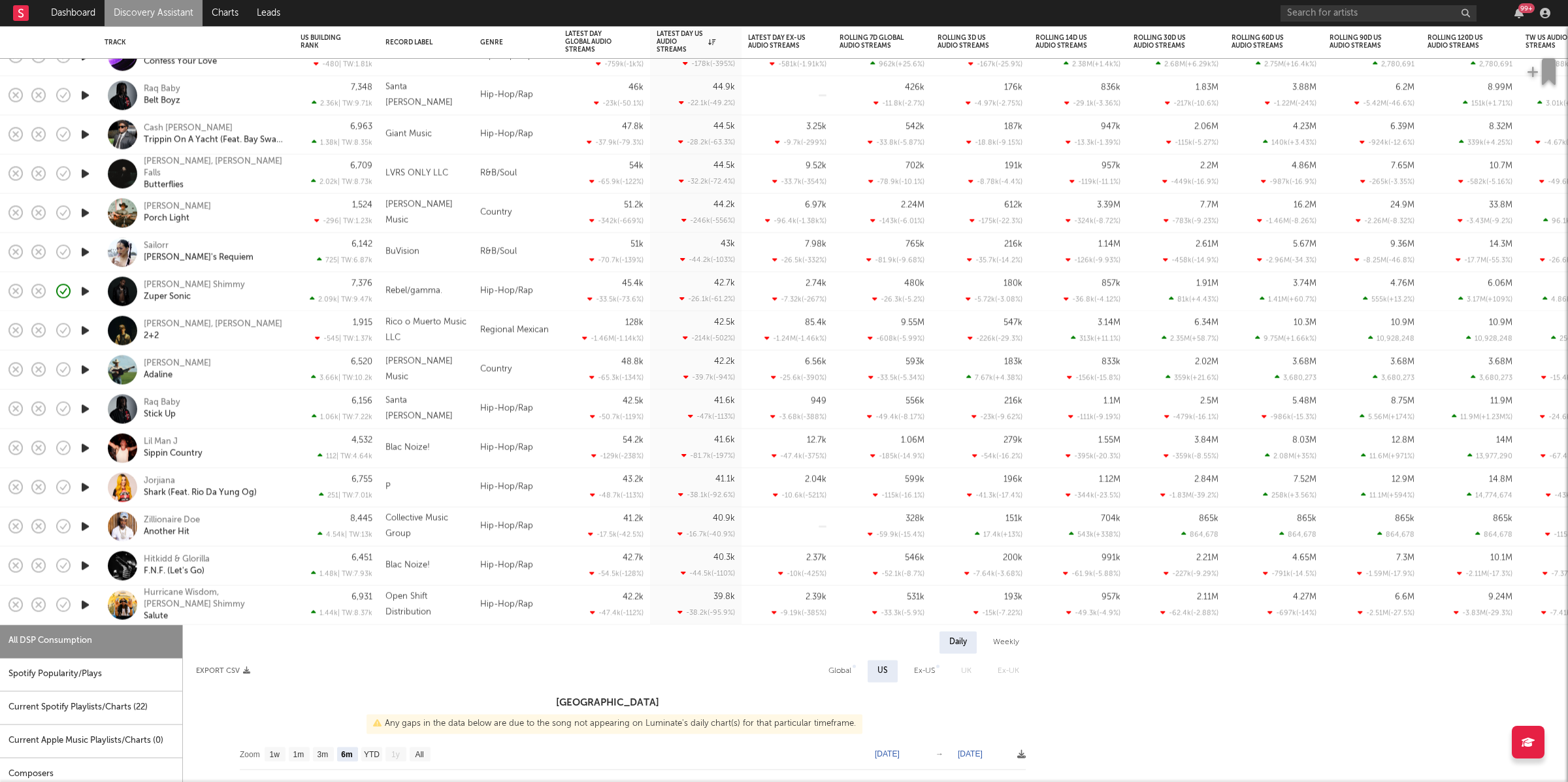
click at [264, 609] on div "Hurricane Wisdom, Loe Shimmy Salute" at bounding box center [214, 605] width 141 height 35
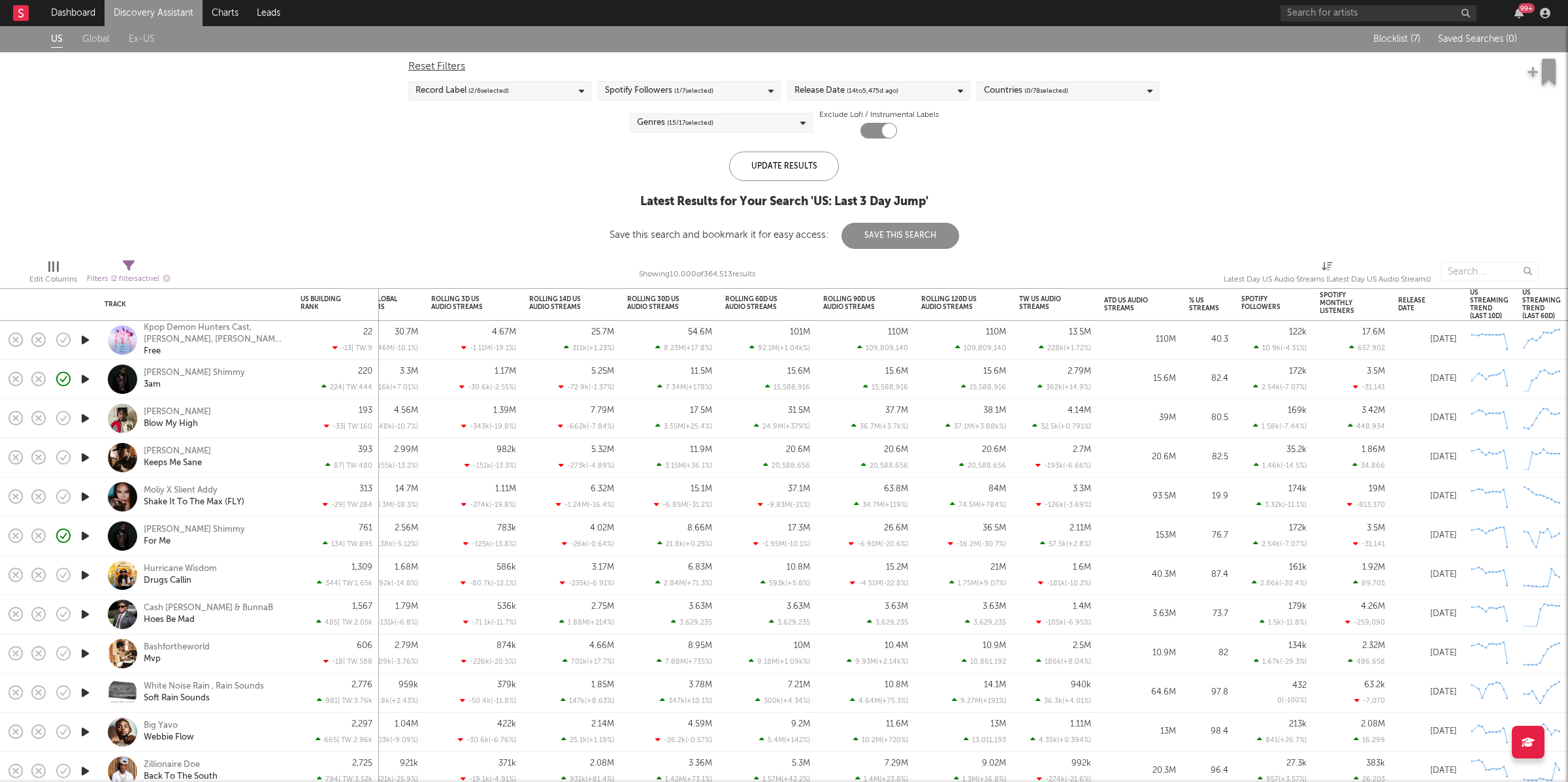
click at [50, 267] on div at bounding box center [54, 267] width 10 height 10
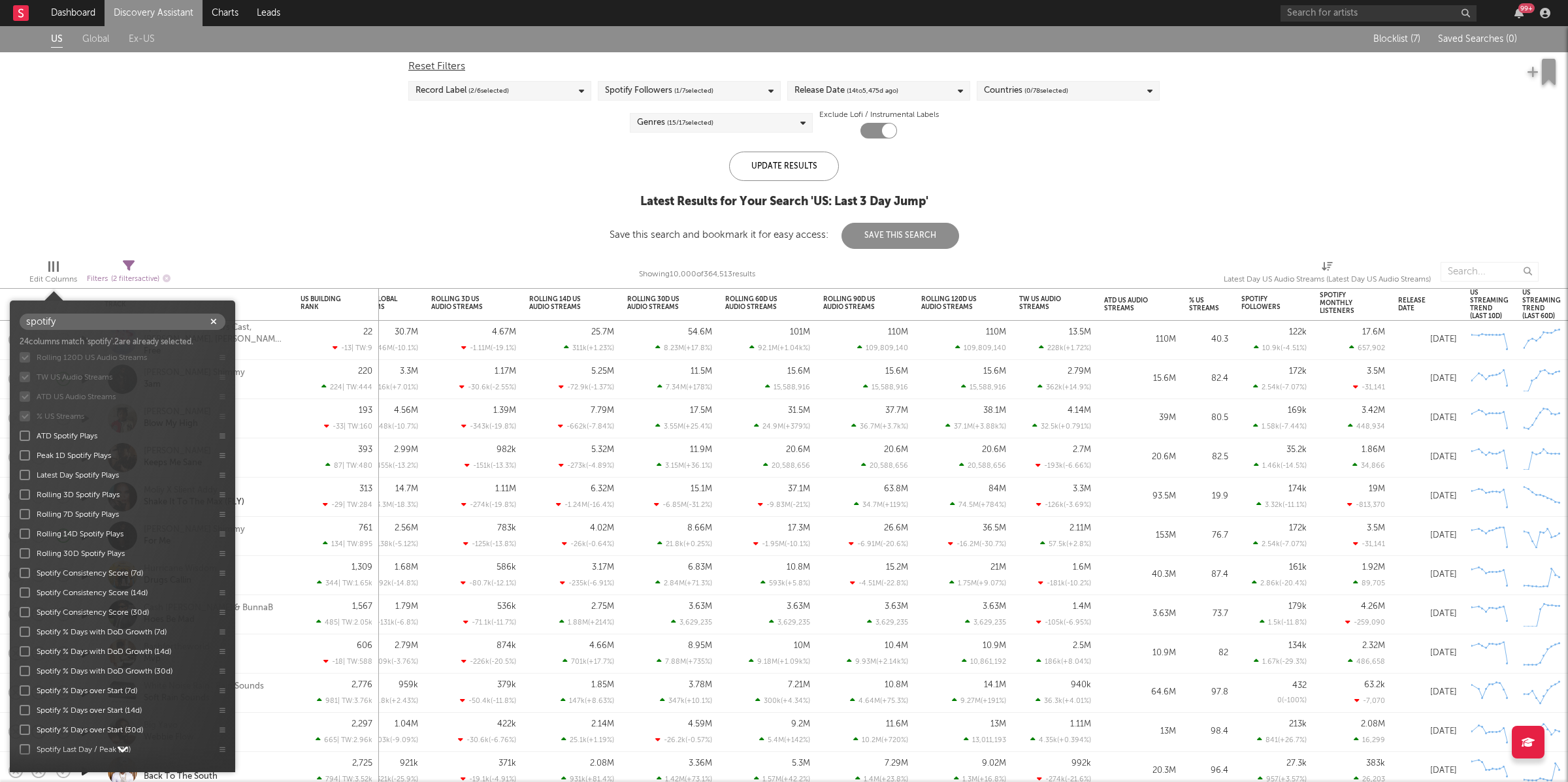
scroll to position [274, 0]
type input "spotify"
click at [25, 462] on div at bounding box center [25, 459] width 10 height 10
click at [20, 462] on input "Latest Day Spotify Plays" at bounding box center [20, 459] width 0 height 13
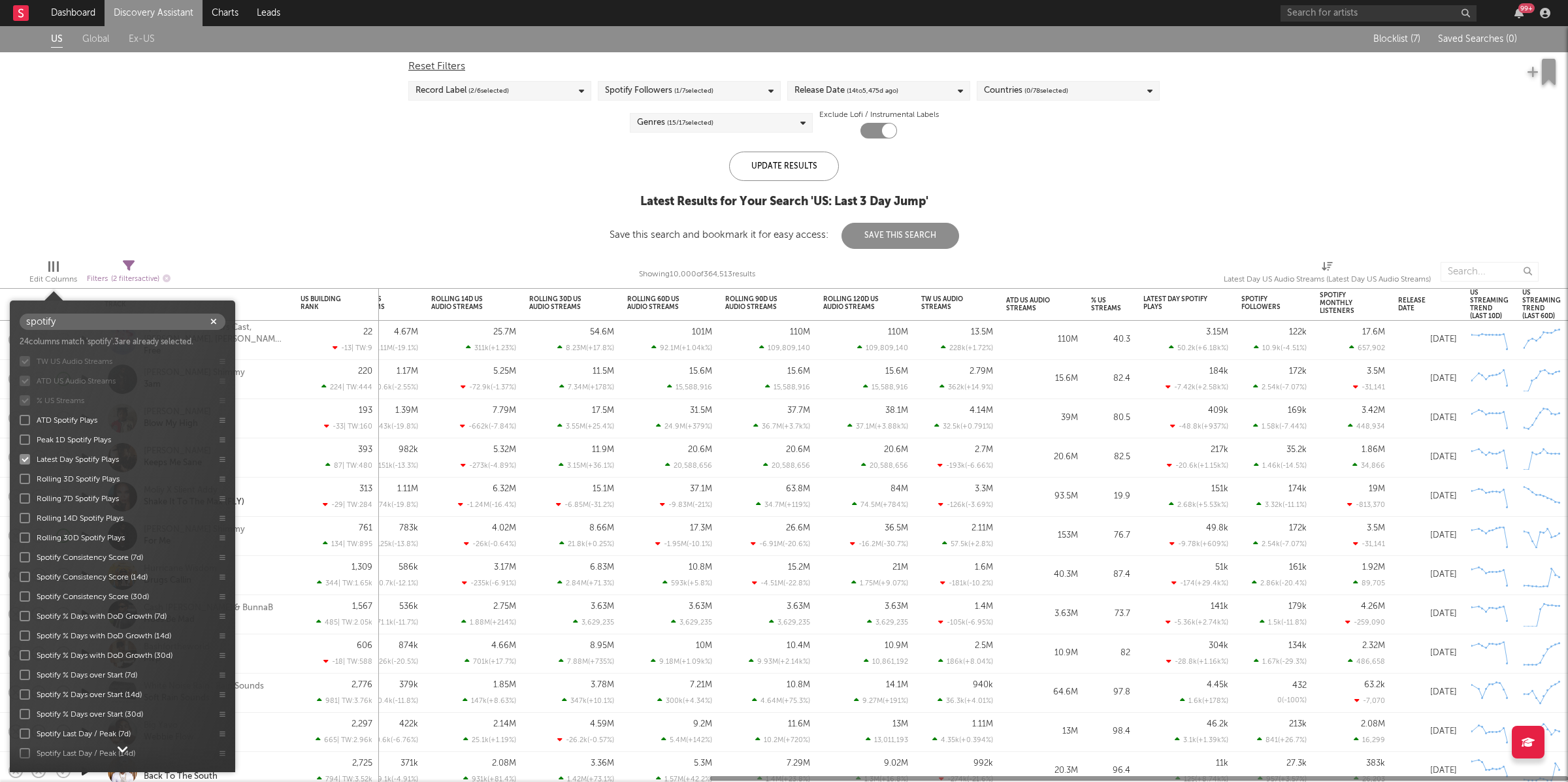
click at [25, 476] on div at bounding box center [25, 479] width 10 height 10
click at [20, 476] on input "Rolling 3D Spotify Plays" at bounding box center [20, 479] width 0 height 13
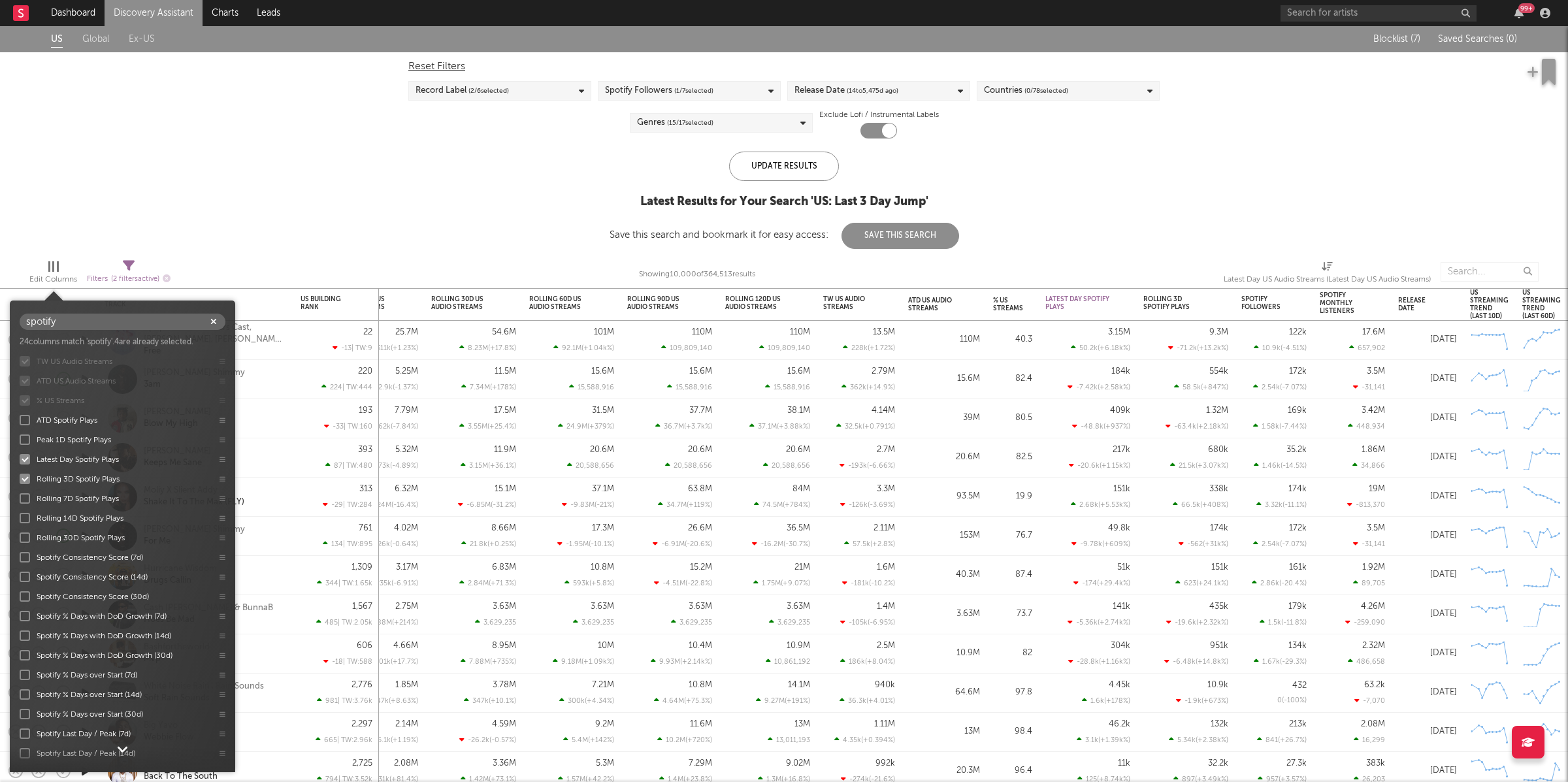
click at [286, 196] on div "US Global Ex-US Blocklist ( 7 ) Saved Searches ( 0 ) Reset Filters Record Label…" at bounding box center [784, 137] width 1568 height 223
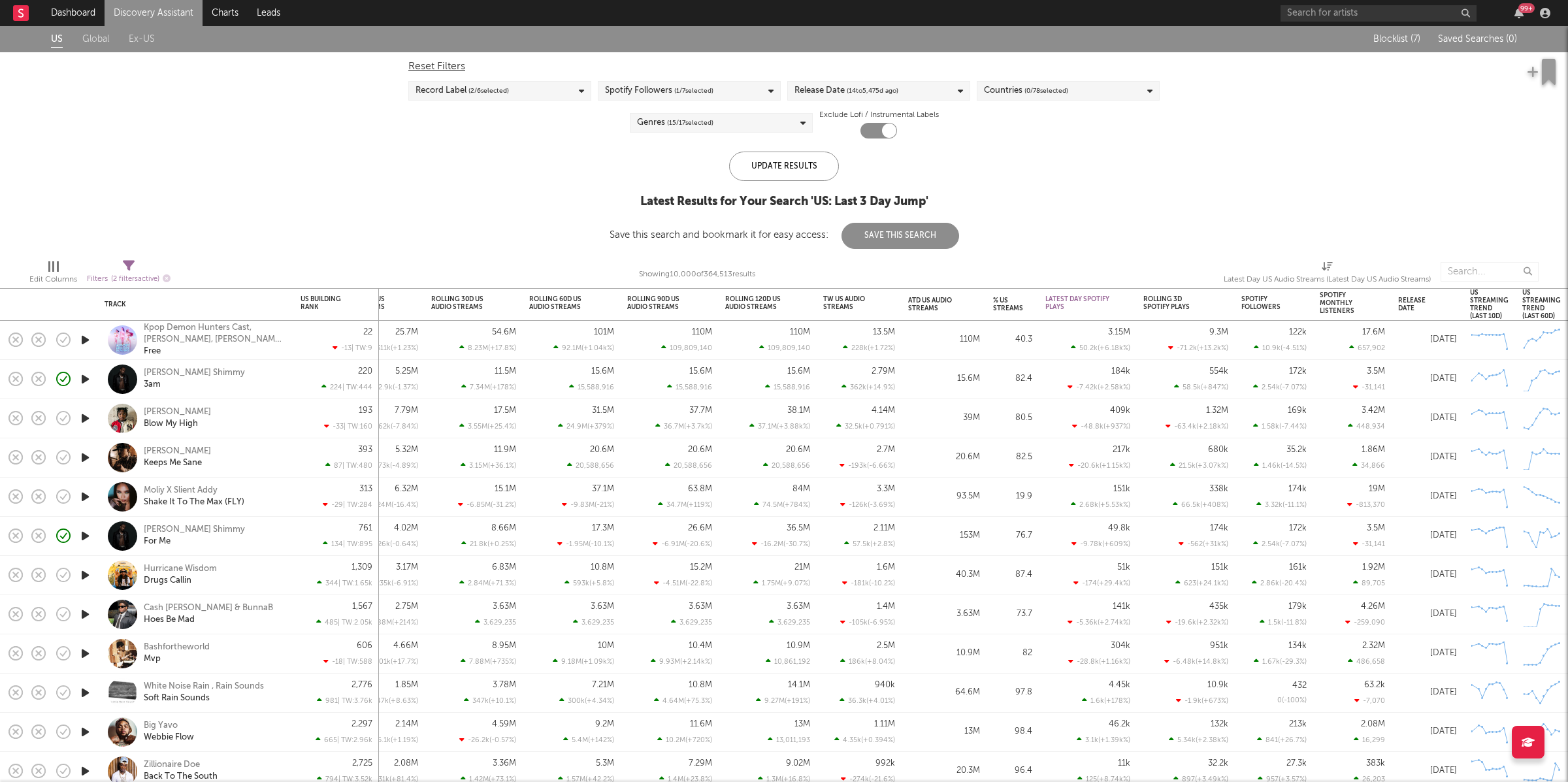
click at [131, 268] on icon at bounding box center [129, 266] width 12 height 12
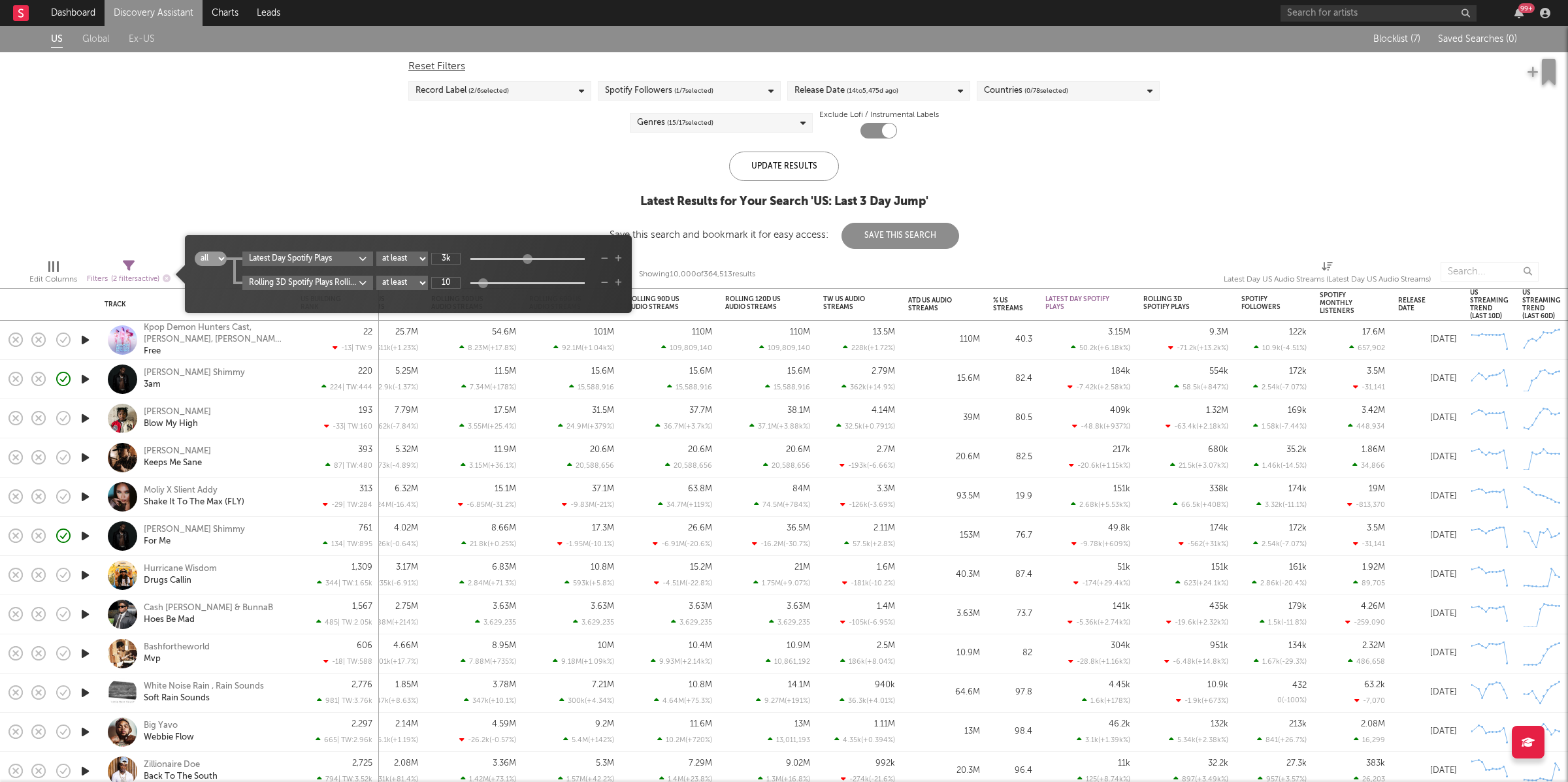
click at [213, 258] on select "all any" at bounding box center [210, 259] width 32 height 15
click at [195, 251] on select "all any" at bounding box center [210, 259] width 32 height 15
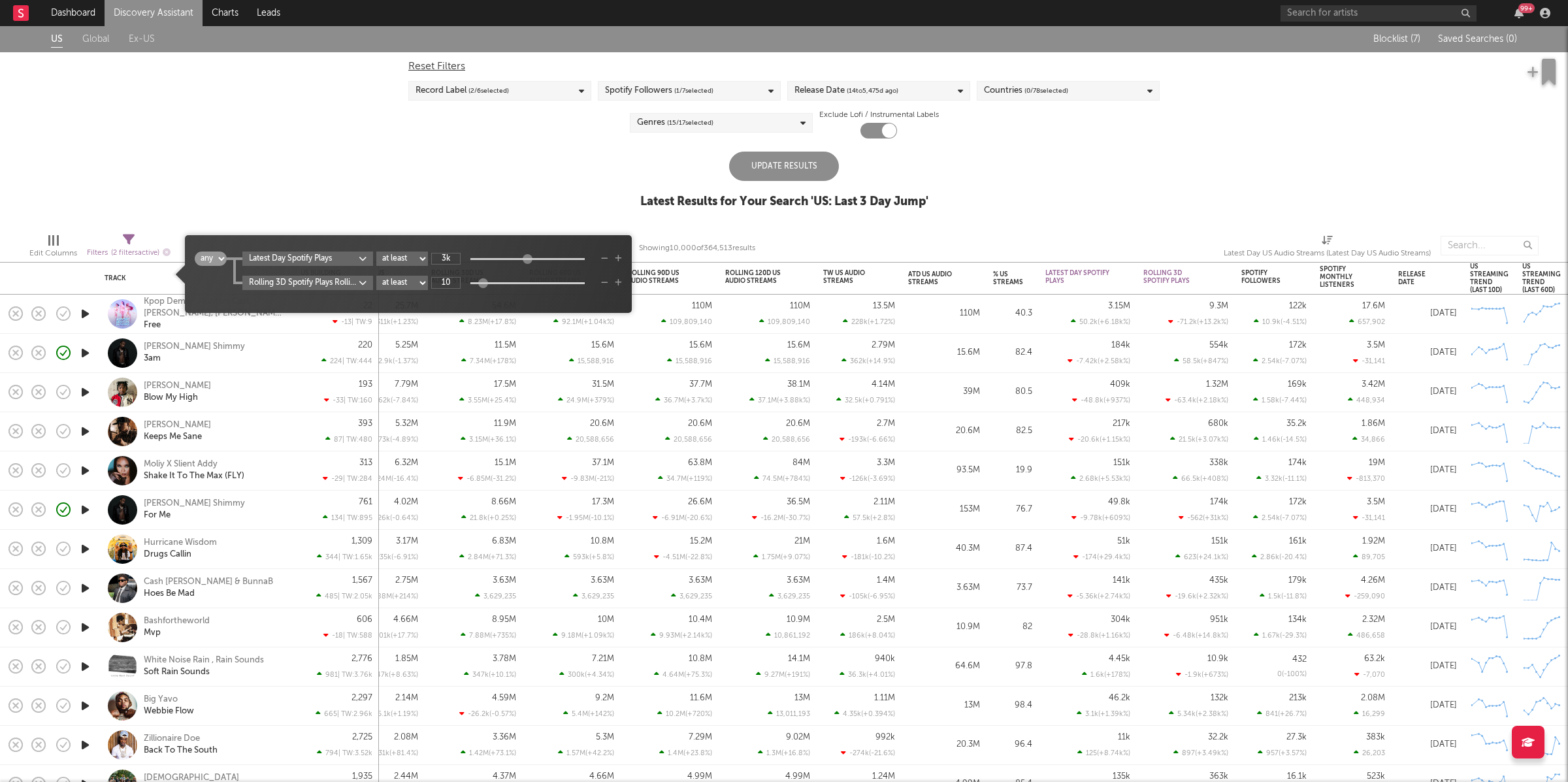
click at [220, 258] on select "all any" at bounding box center [210, 259] width 32 height 15
click at [195, 251] on select "all any" at bounding box center [210, 259] width 32 height 15
select select "and"
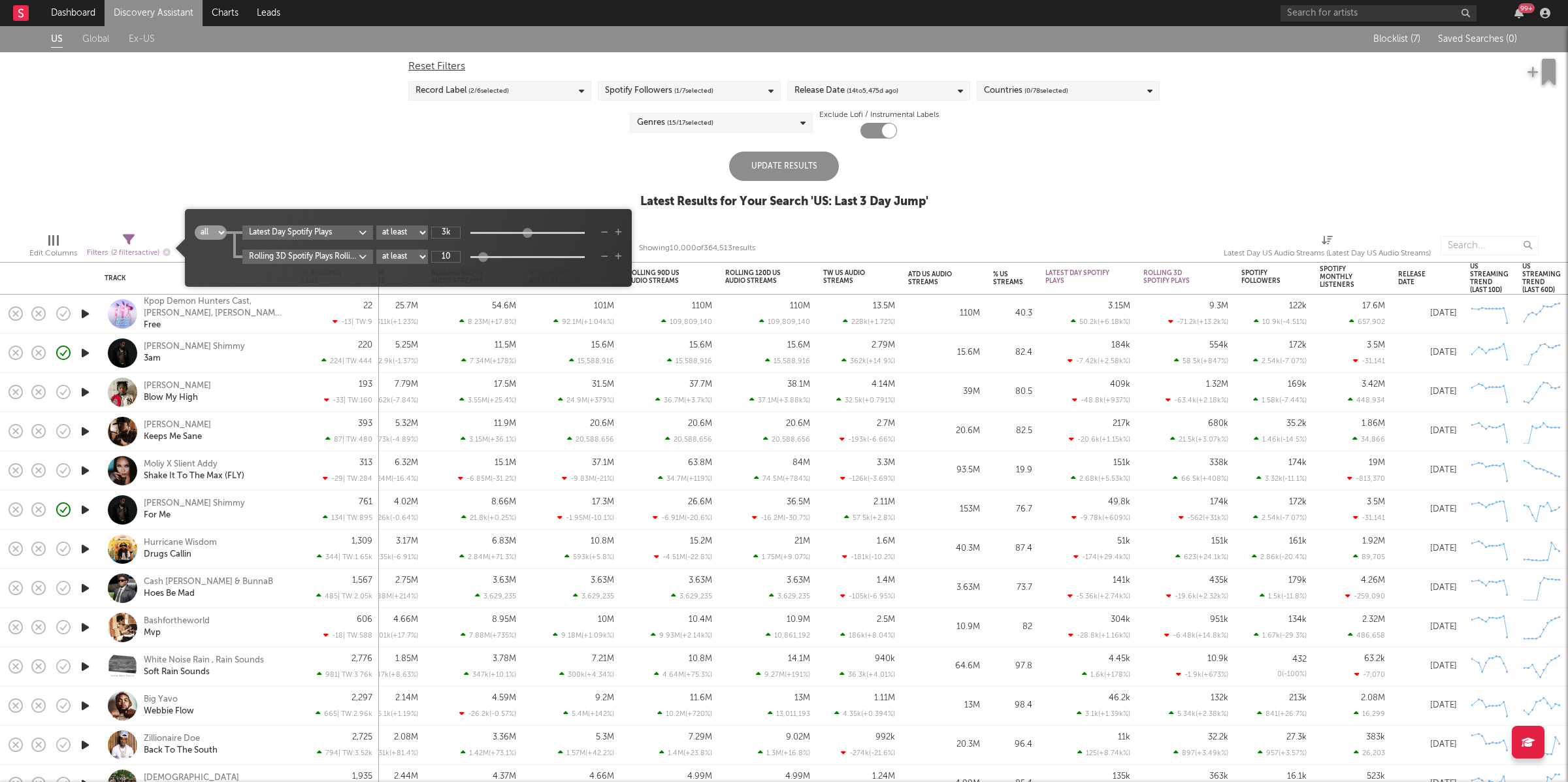
click at [354, 256] on body "Dashboard Discovery Assistant Charts Leads 99 + Notifications Settings Mark all…" at bounding box center [784, 391] width 1568 height 782
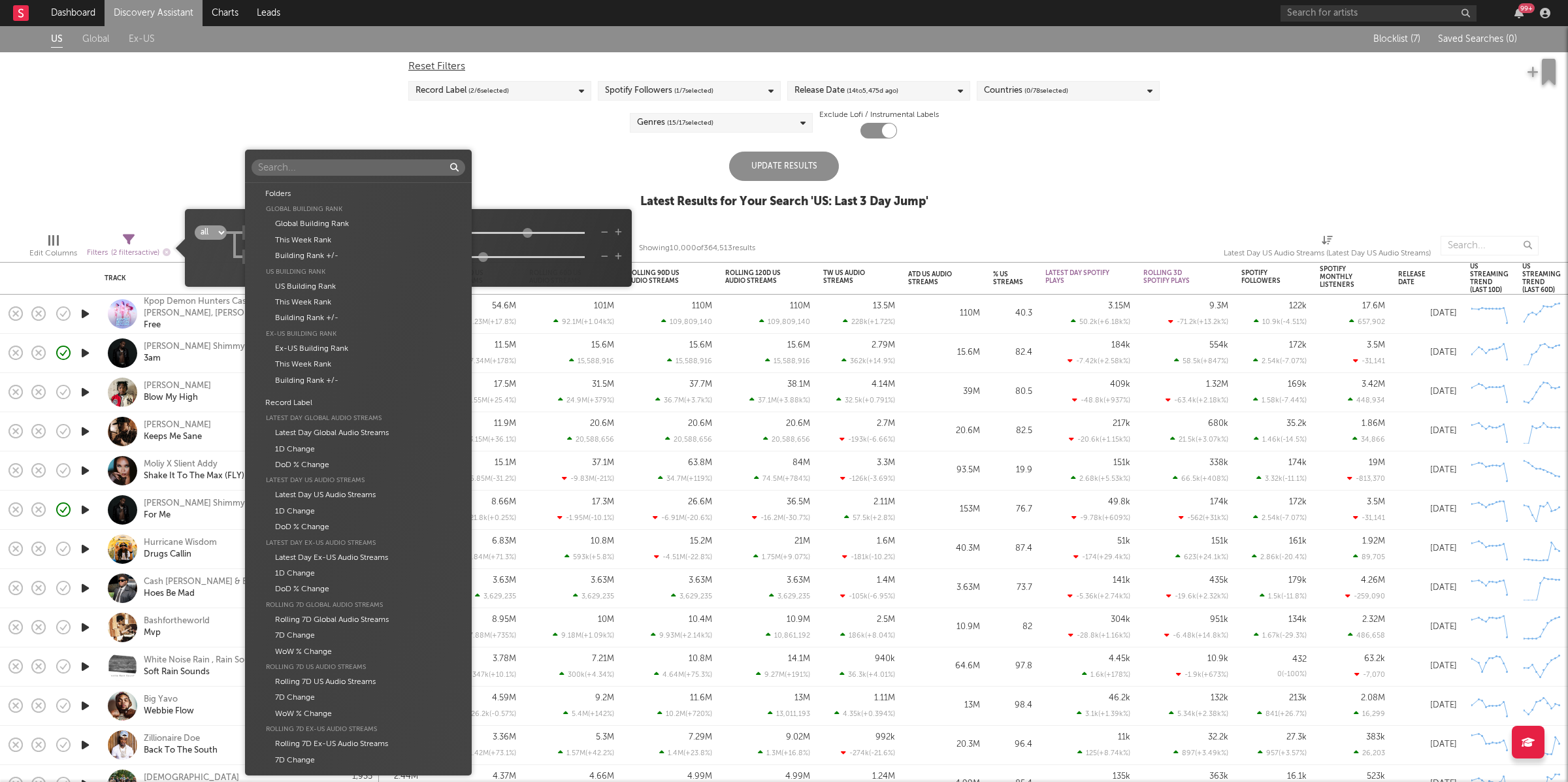
scroll to position [2333, 0]
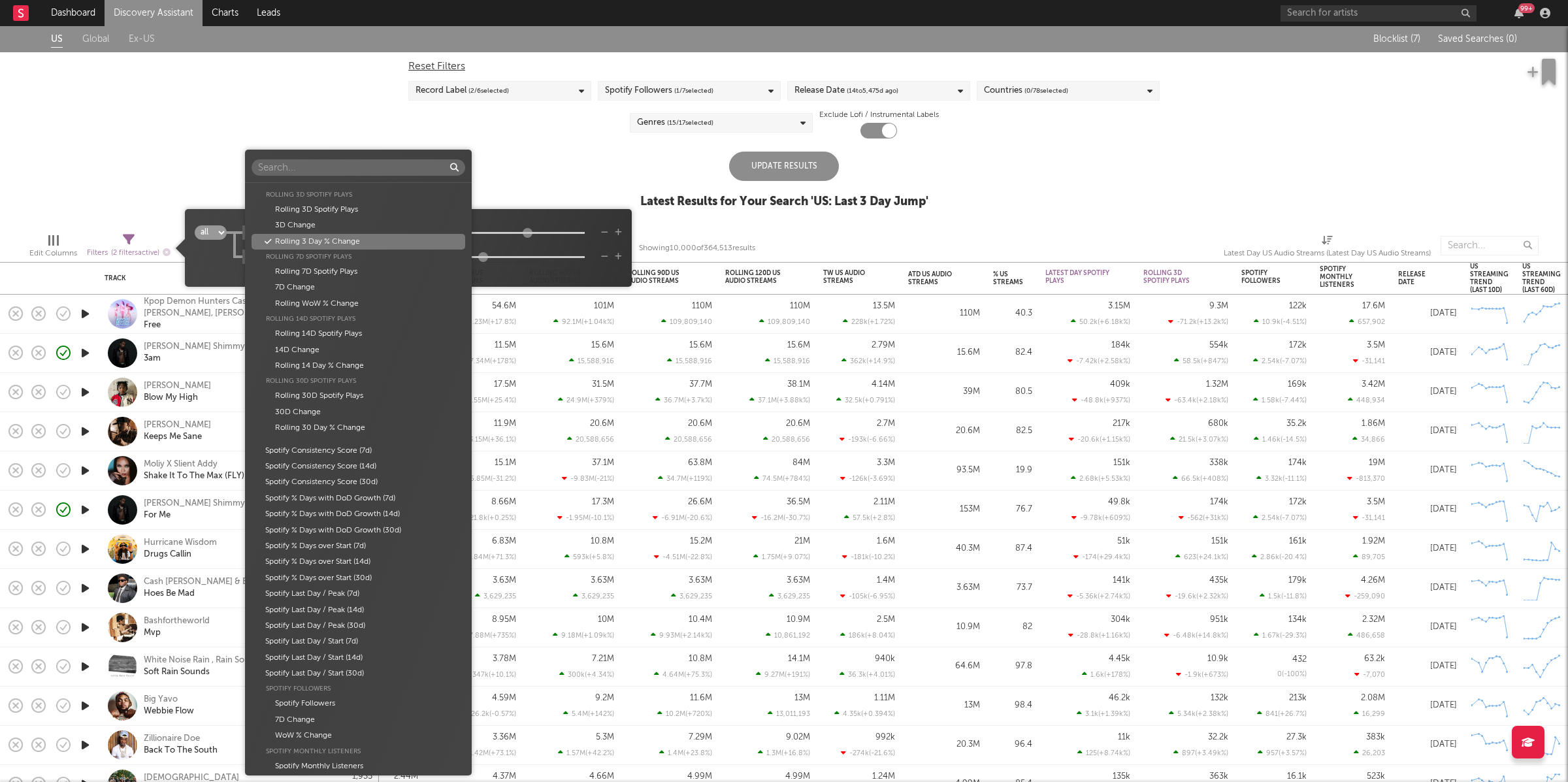
click at [514, 264] on div "Folders Global Building Rank Global Building Rank This Week Rank Building Rank …" at bounding box center [784, 391] width 1568 height 782
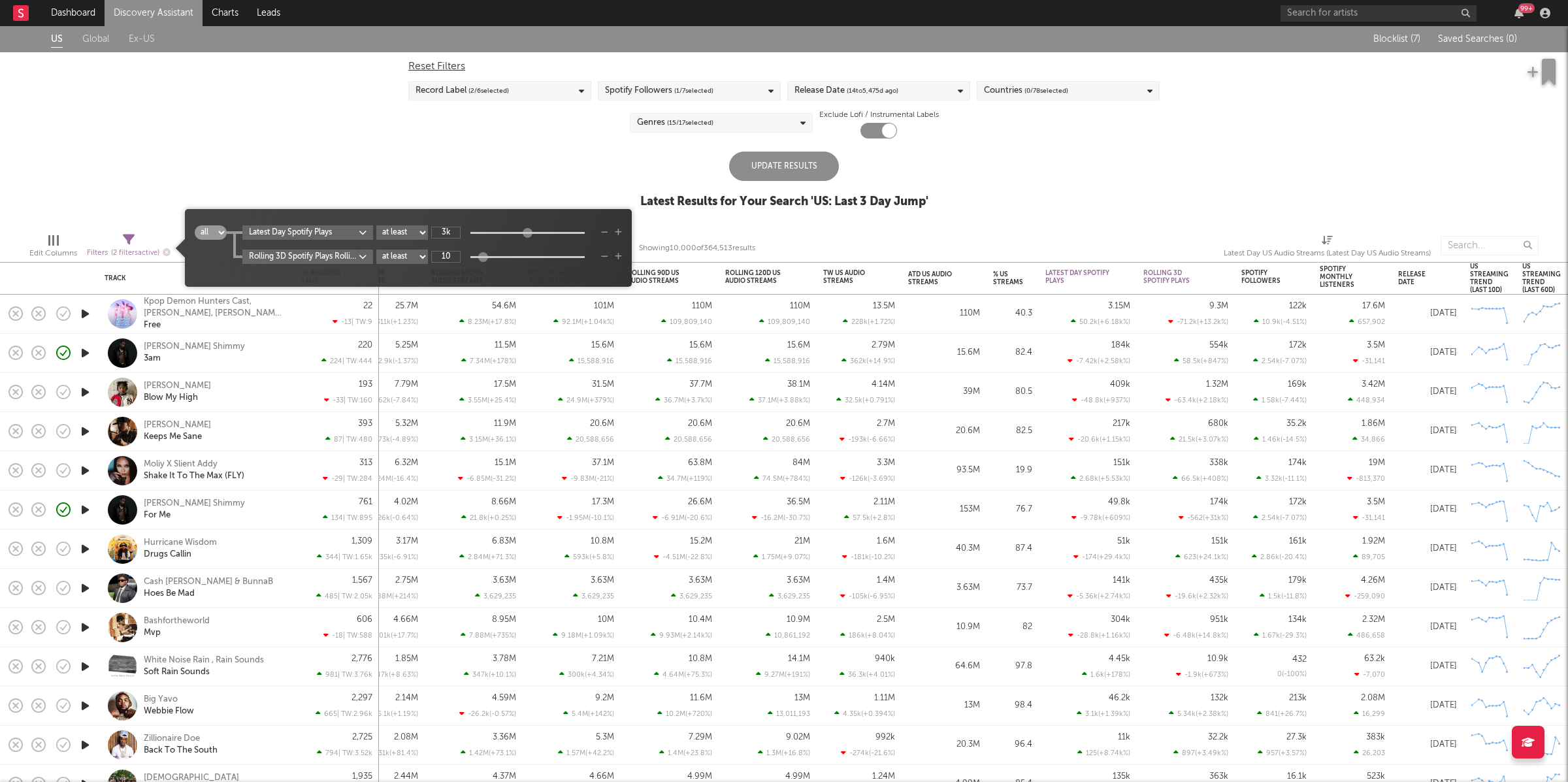
click at [407, 256] on select "at least at most between" at bounding box center [402, 257] width 52 height 15
click at [458, 260] on input "10" at bounding box center [446, 257] width 29 height 12
click at [455, 262] on input "10" at bounding box center [446, 257] width 29 height 12
click at [344, 258] on body "Dashboard Discovery Assistant Charts Leads 99 + Notifications Settings Mark all…" at bounding box center [784, 391] width 1568 height 782
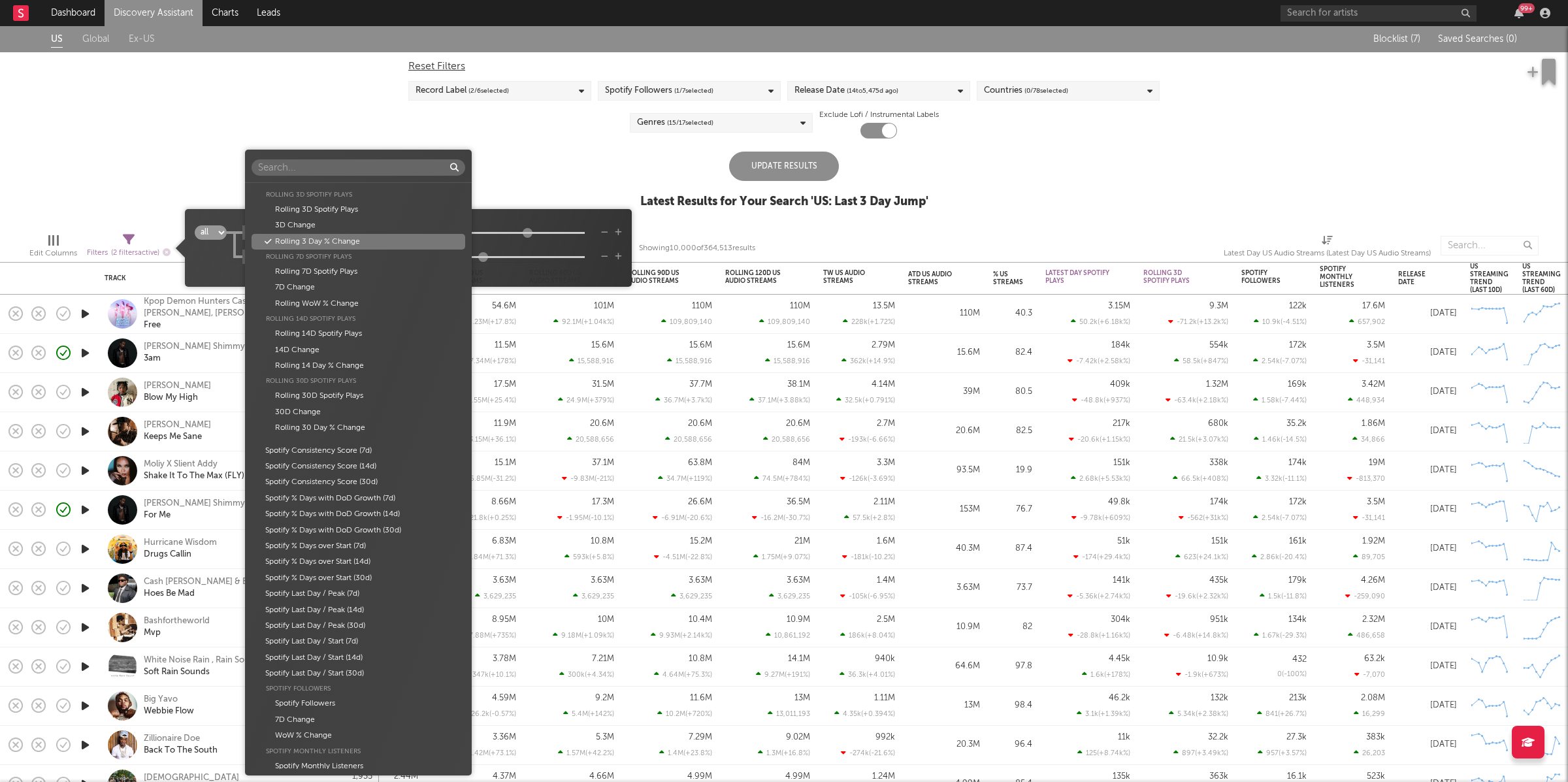
click at [372, 240] on div "Rolling 3 Day % Change" at bounding box center [358, 241] width 214 height 15
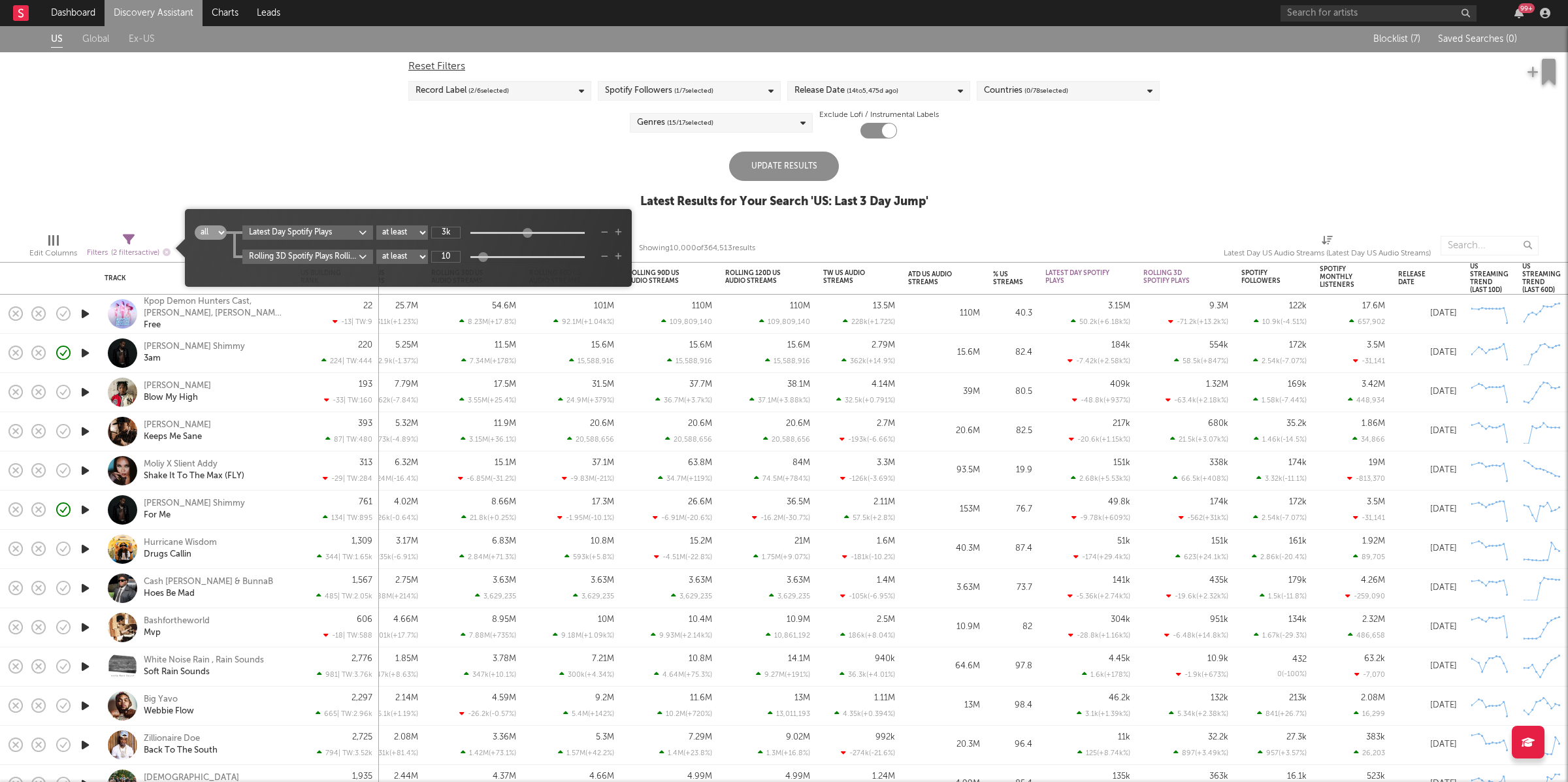
click at [620, 256] on icon "button" at bounding box center [618, 256] width 7 height 8
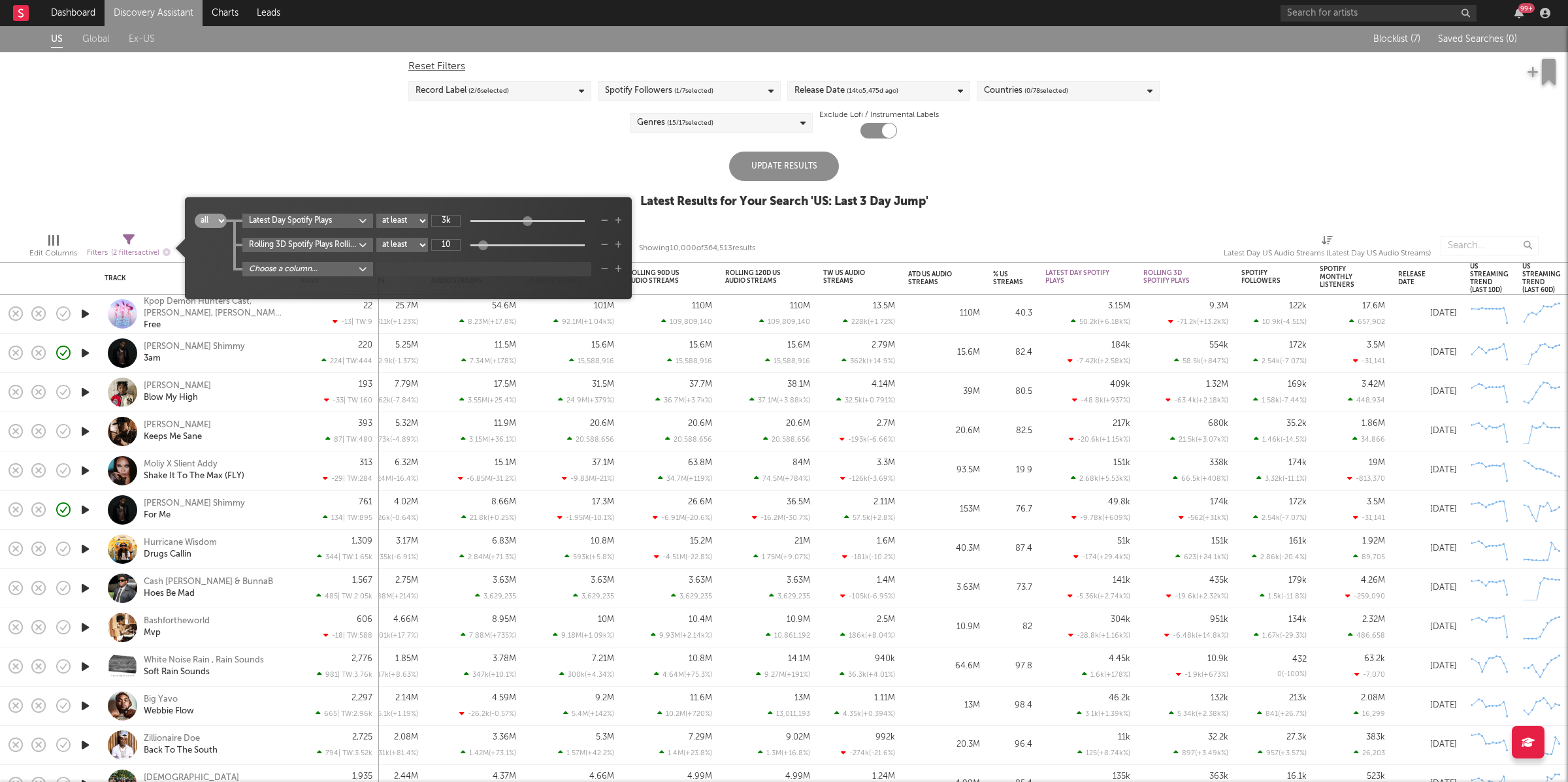
click at [262, 270] on body "Dashboard Discovery Assistant Charts Leads 99 + Notifications Settings Mark all…" at bounding box center [784, 391] width 1568 height 782
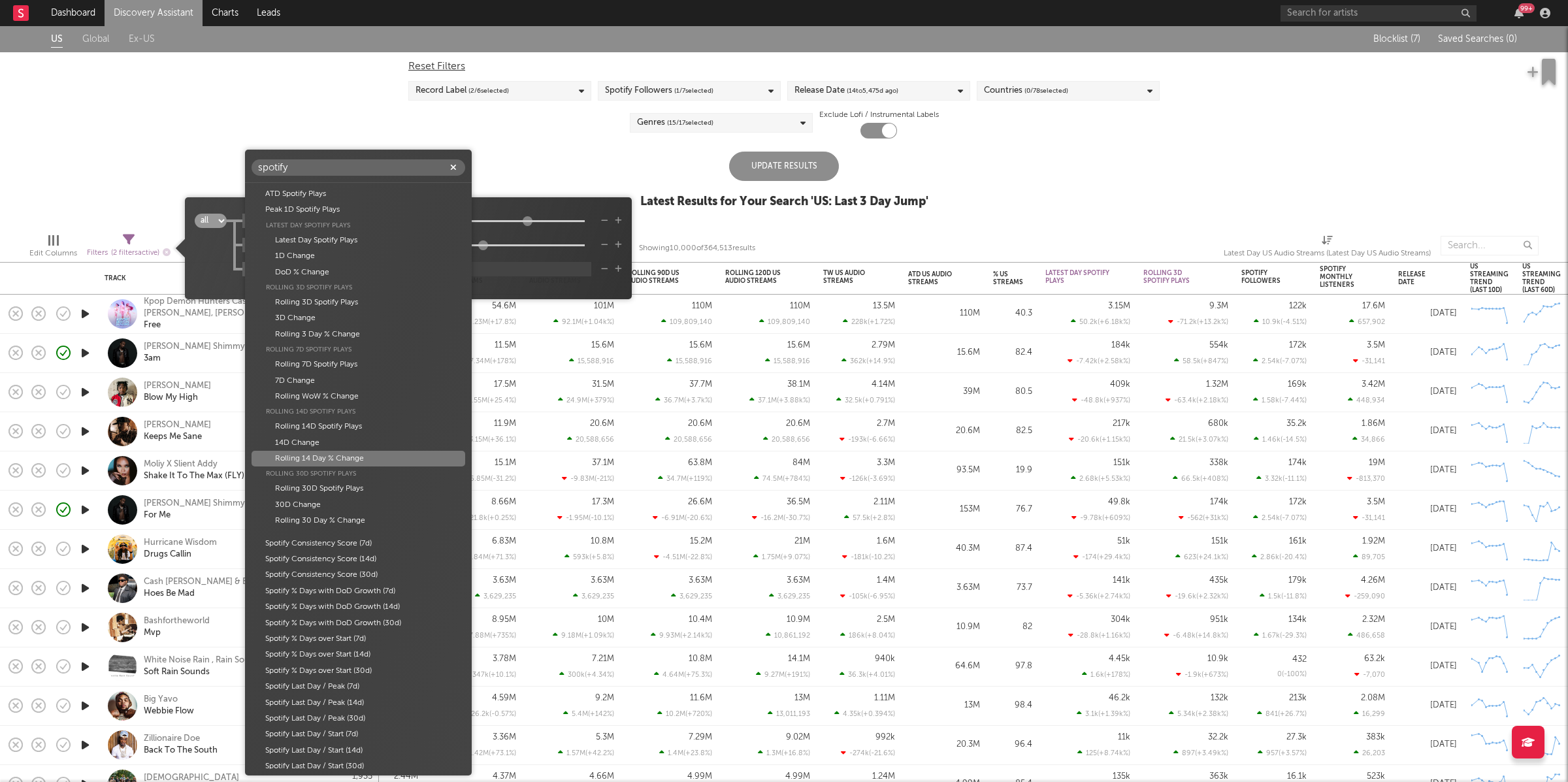
scroll to position [3, 0]
type input "spotify"
click at [360, 280] on div "Rolling 3D Spotify Plays" at bounding box center [358, 284] width 214 height 15
click at [364, 275] on div "DoD % Change" at bounding box center [358, 269] width 214 height 15
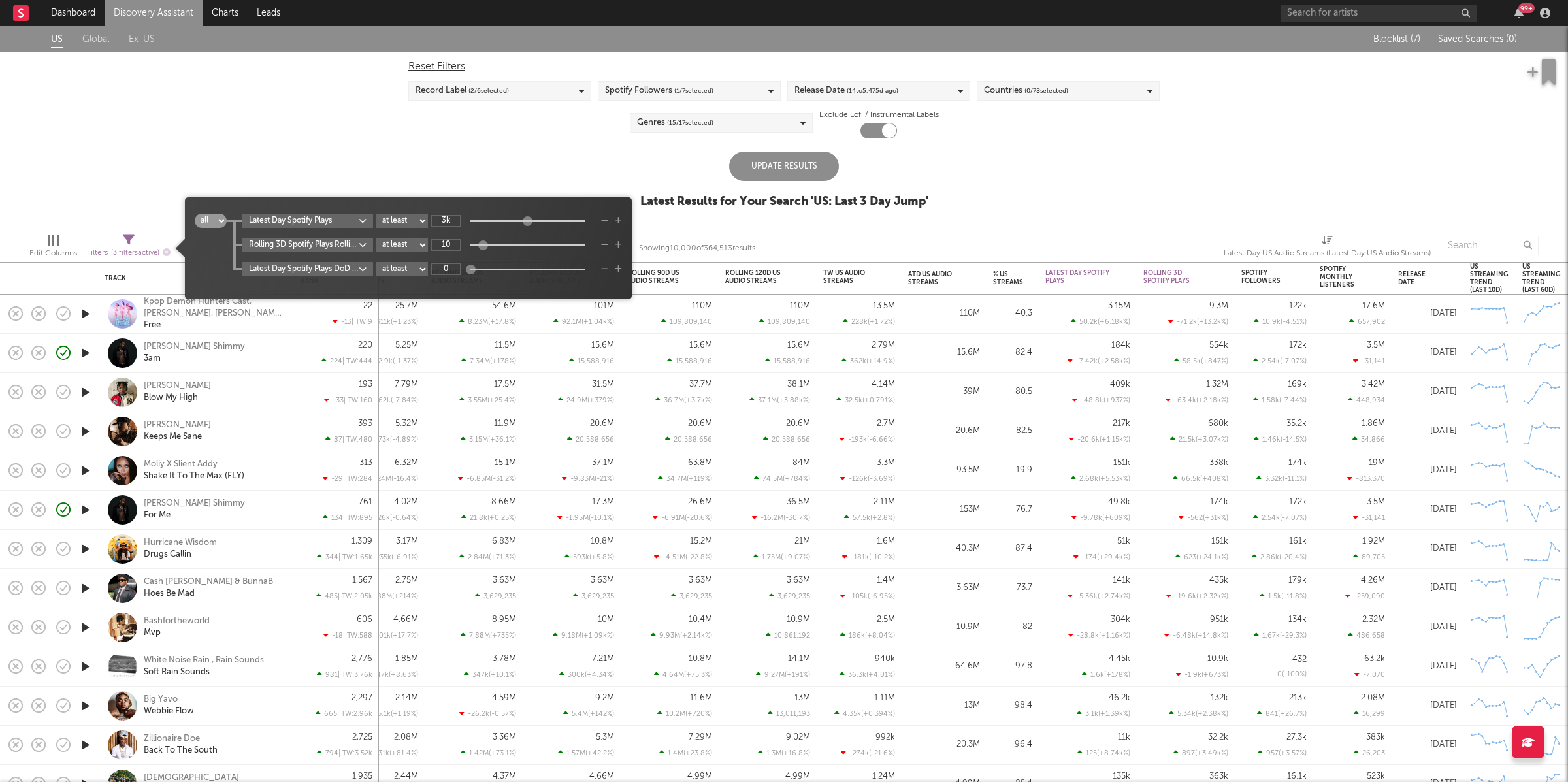
click at [419, 267] on select "at least at most between" at bounding box center [402, 270] width 52 height 15
click at [357, 272] on body "Dashboard Discovery Assistant Charts Leads 99 + Notifications Settings Mark all…" at bounding box center [784, 391] width 1568 height 782
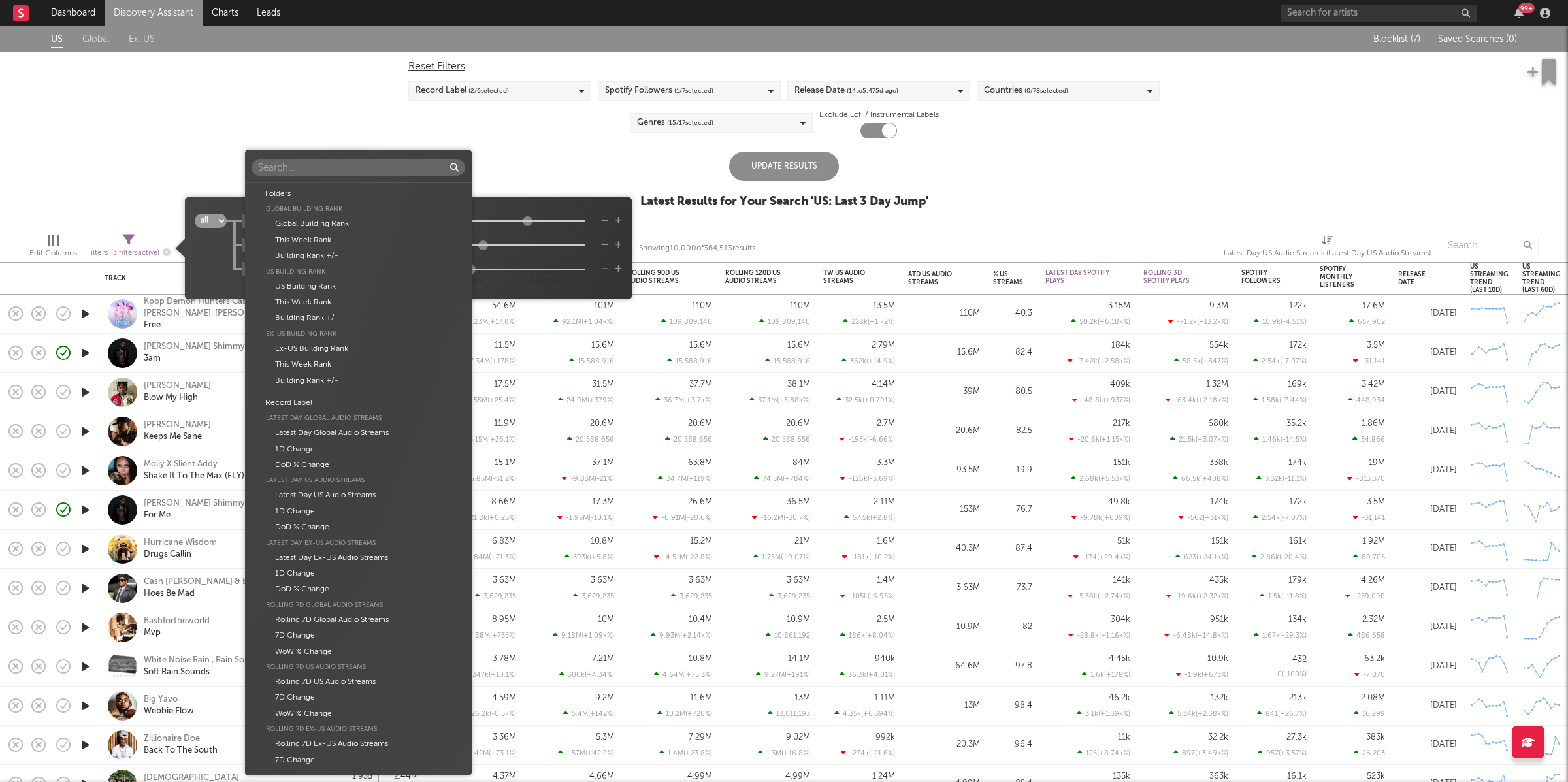
scroll to position [2272, 0]
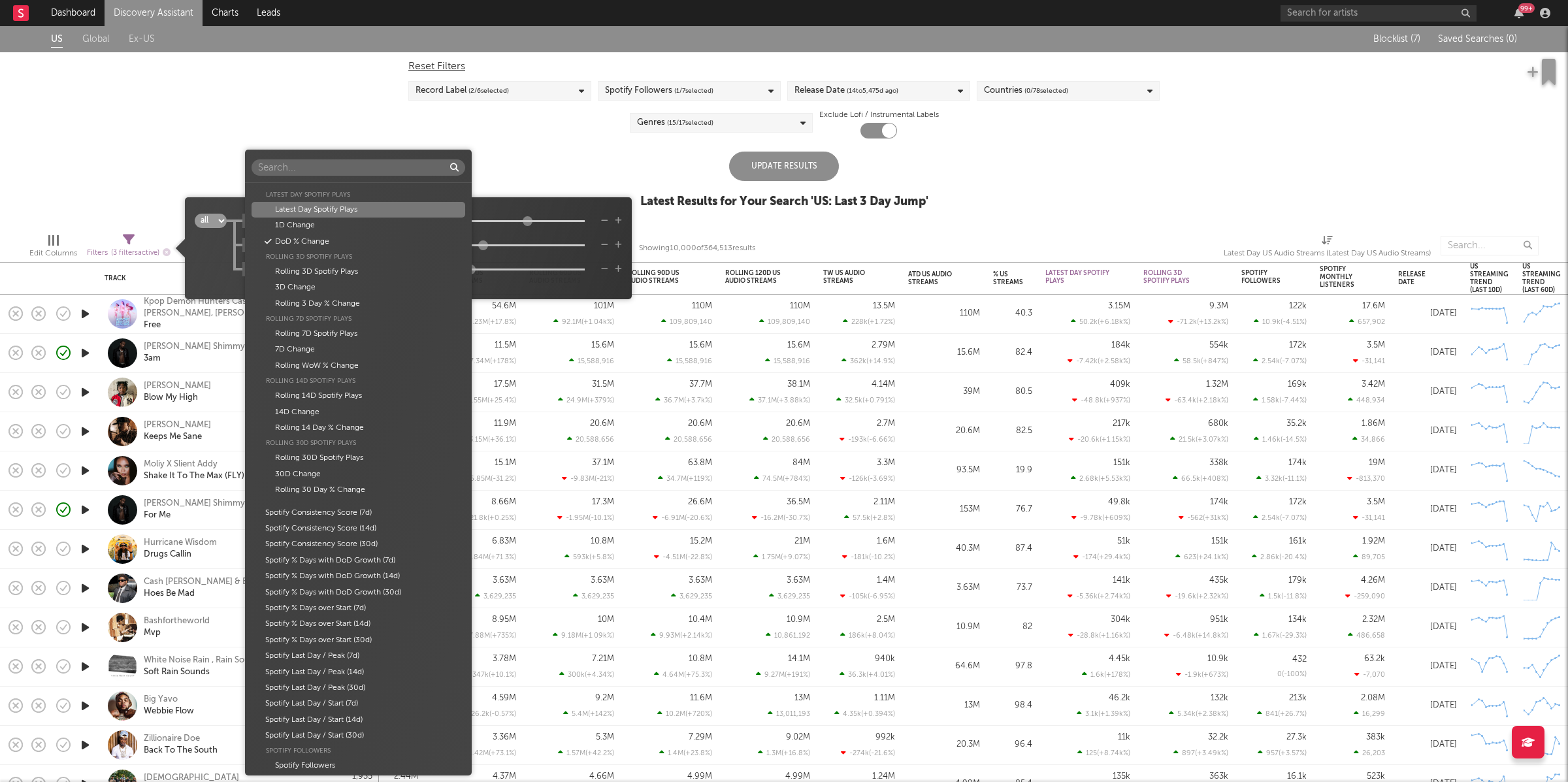
drag, startPoint x: 374, startPoint y: 209, endPoint x: 381, endPoint y: 209, distance: 7.0
click at [375, 209] on div "Latest Day Spotify Plays" at bounding box center [358, 209] width 214 height 15
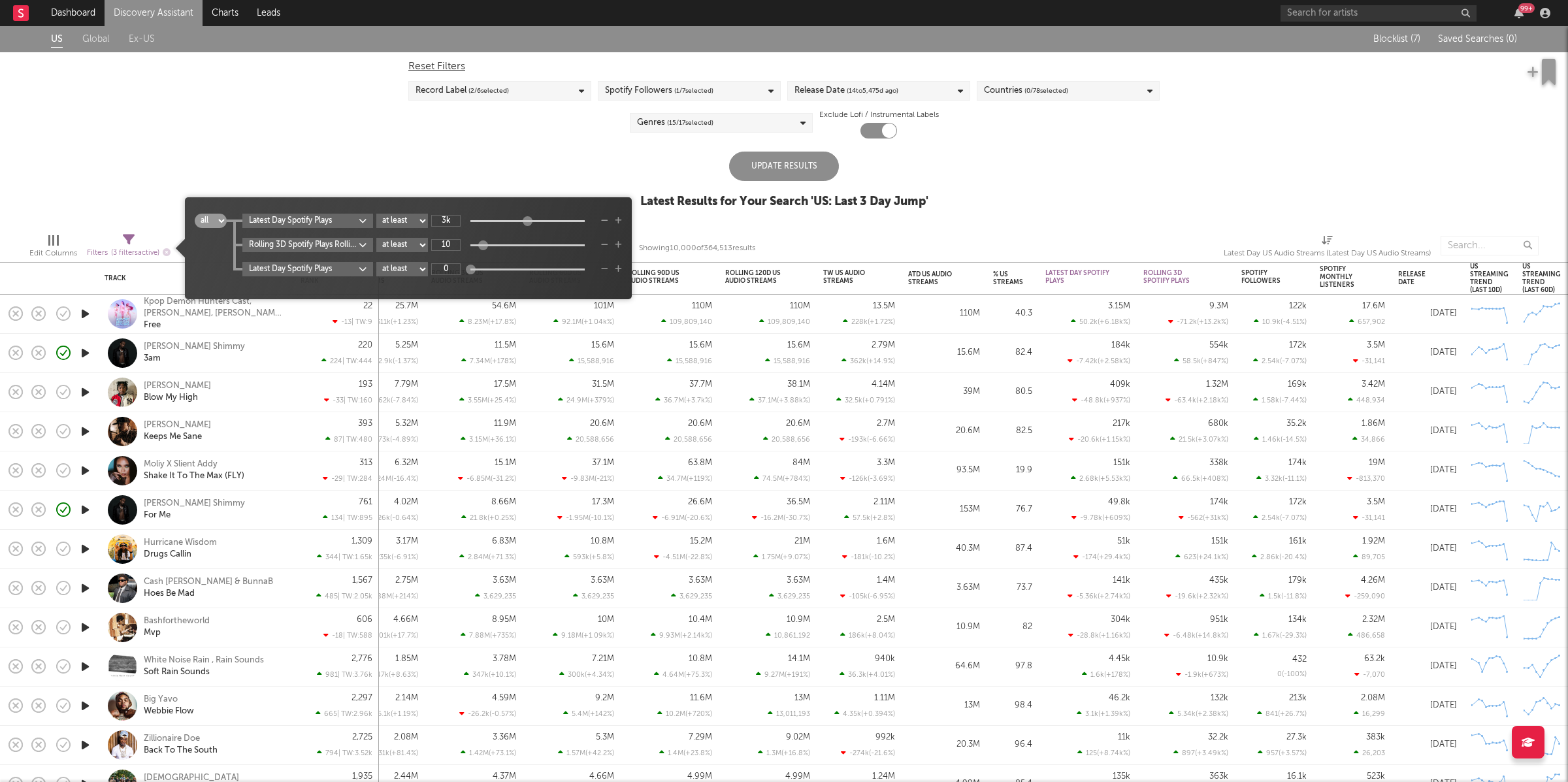
click at [420, 271] on select "at least at most between" at bounding box center [402, 270] width 52 height 15
click at [378, 262] on select "at least at most between" at bounding box center [402, 270] width 52 height 15
select select "max"
click at [454, 266] on input "0" at bounding box center [446, 269] width 29 height 12
type input "500k"
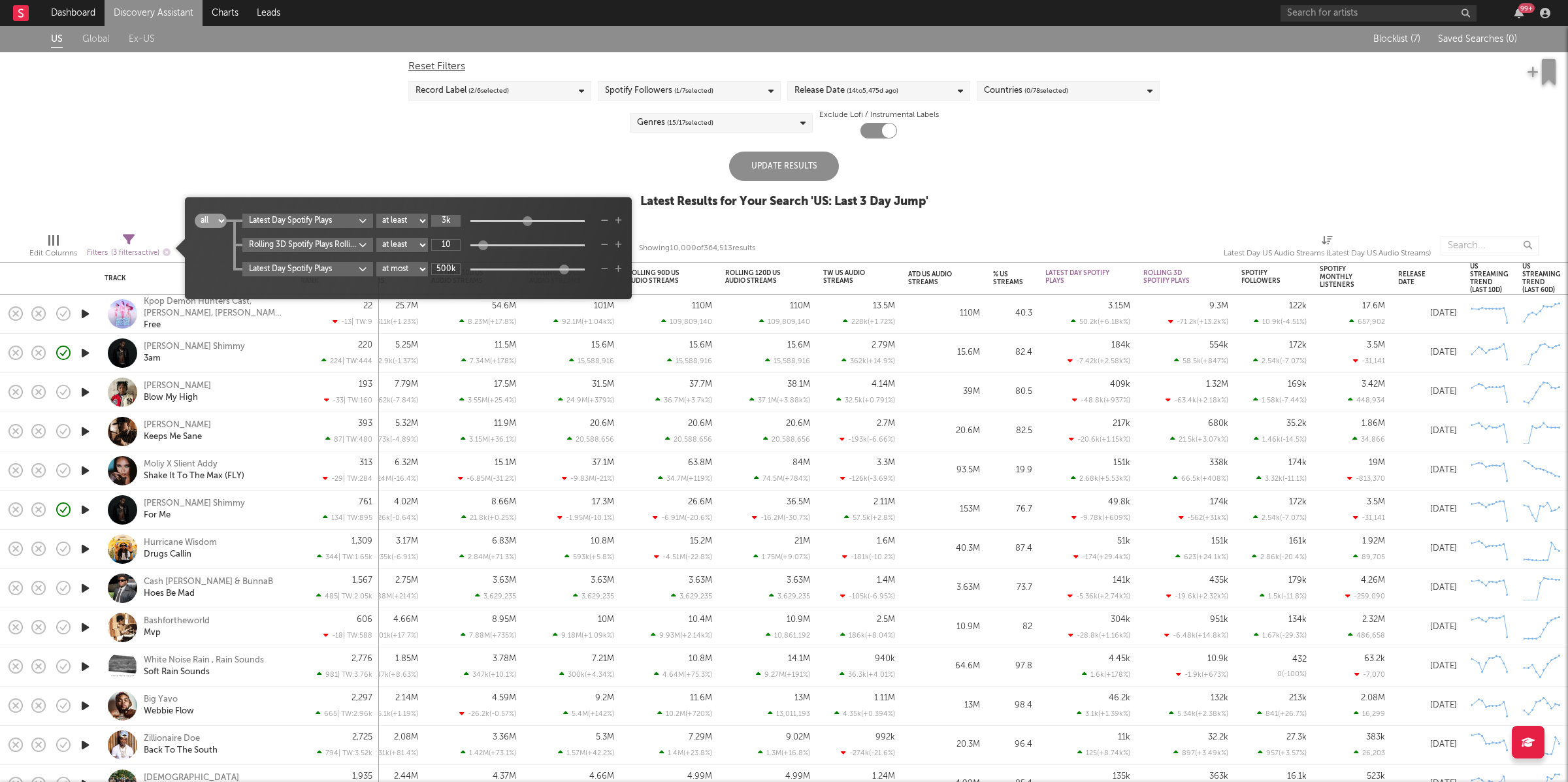
click at [452, 221] on input "3k" at bounding box center [446, 221] width 29 height 12
type input "5k"
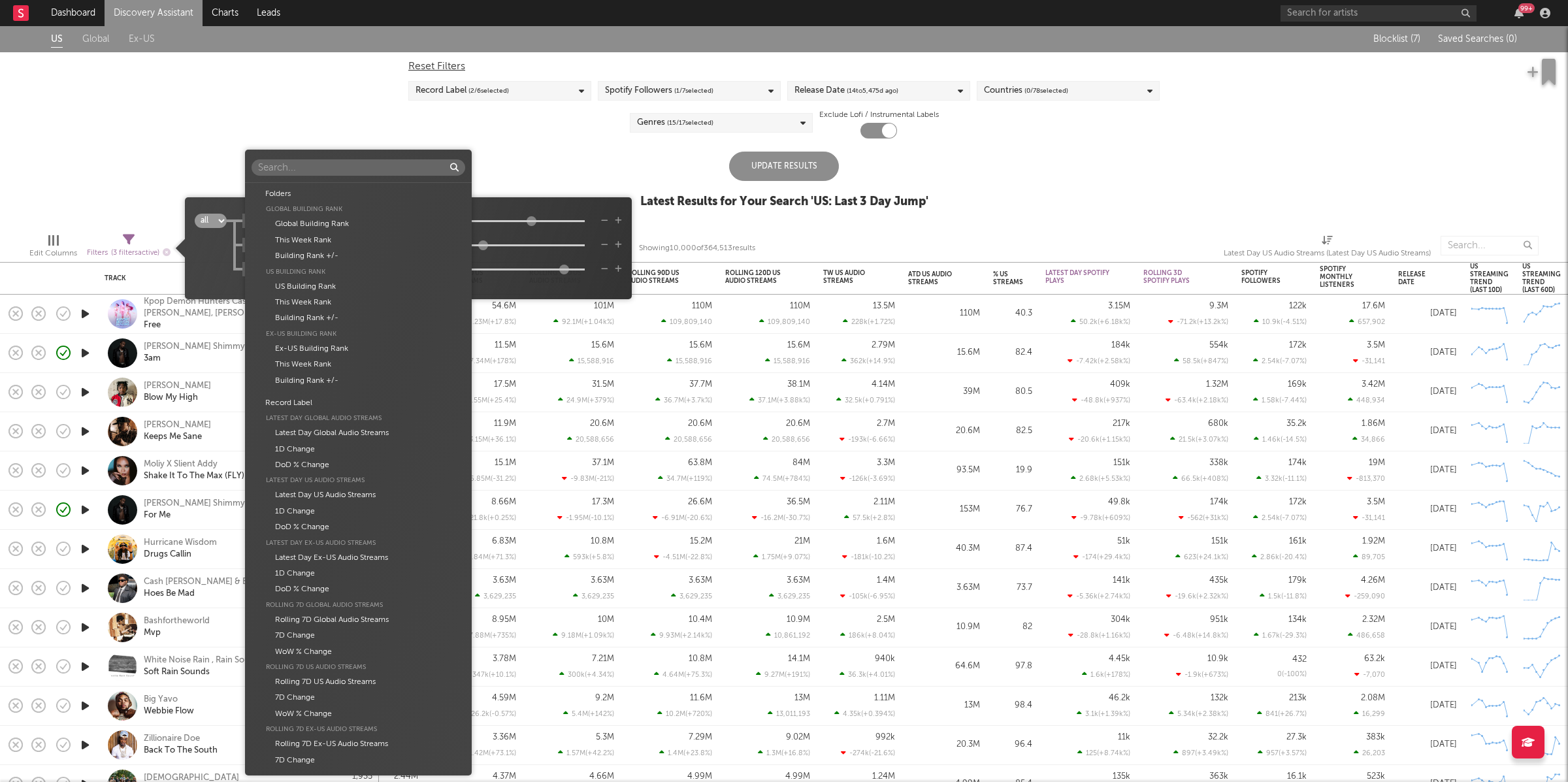
click at [349, 241] on body "Dashboard Discovery Assistant Charts Leads 99 + Notifications Settings Mark all…" at bounding box center [784, 391] width 1568 height 782
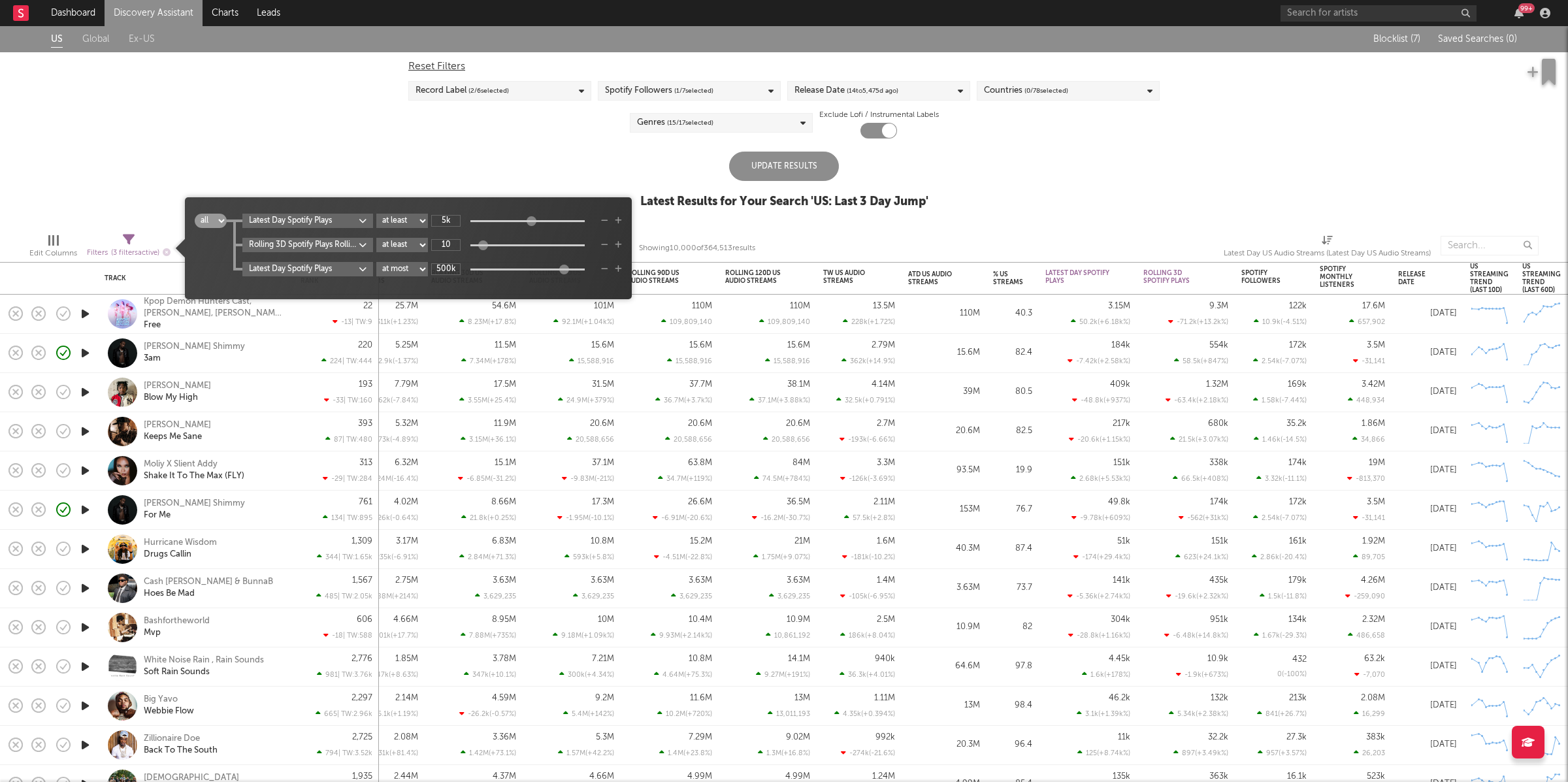
click at [584, 214] on div "Folders Global Building Rank Global Building Rank This Week Rank Building Rank …" at bounding box center [784, 391] width 1568 height 782
click at [319, 241] on body "Dashboard Discovery Assistant Charts Leads 99 + Notifications Settings Mark all…" at bounding box center [784, 391] width 1568 height 782
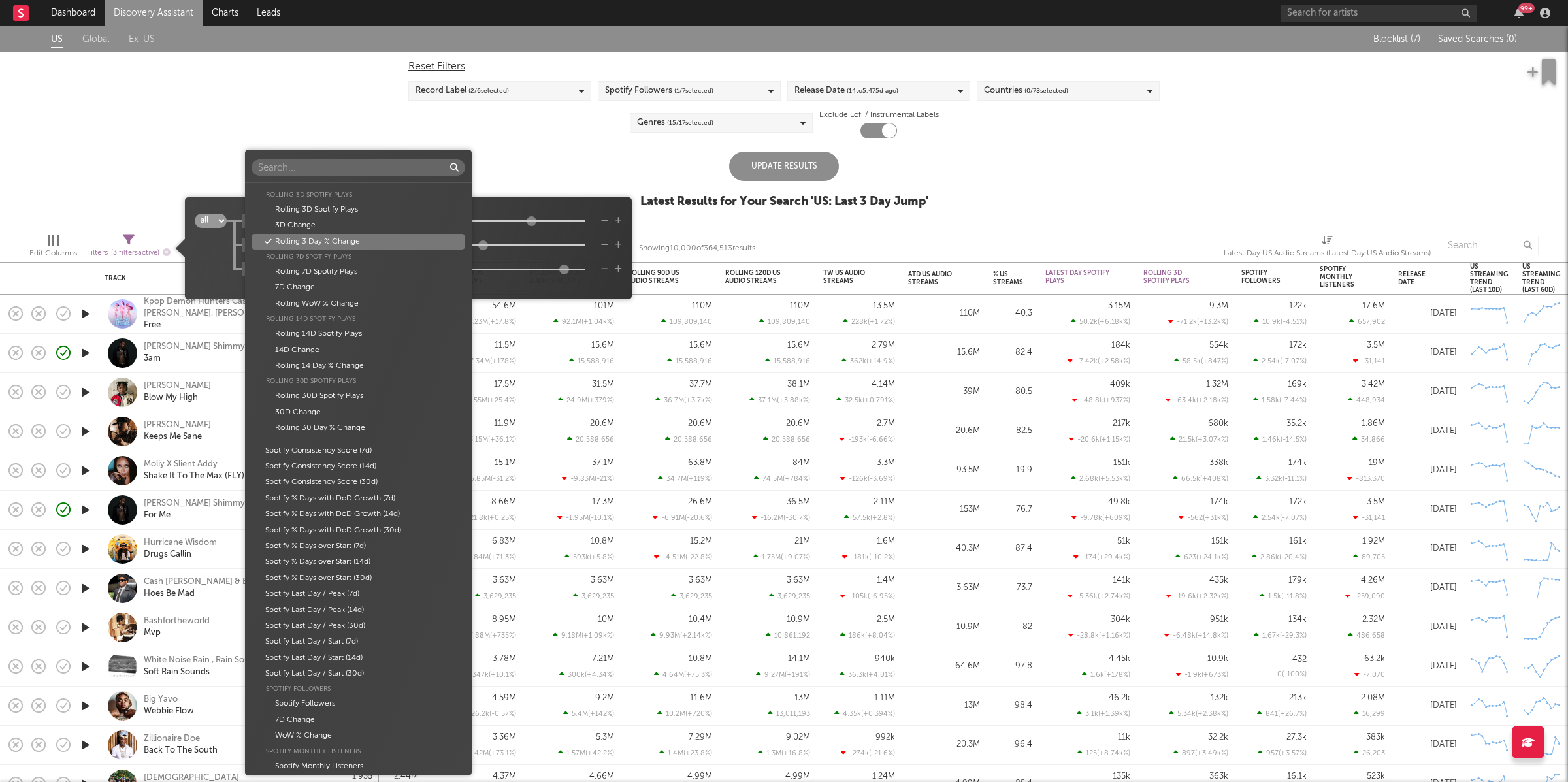
click at [581, 213] on div "Folders Global Building Rank Global Building Rank This Week Rank Building Rank …" at bounding box center [784, 391] width 1568 height 782
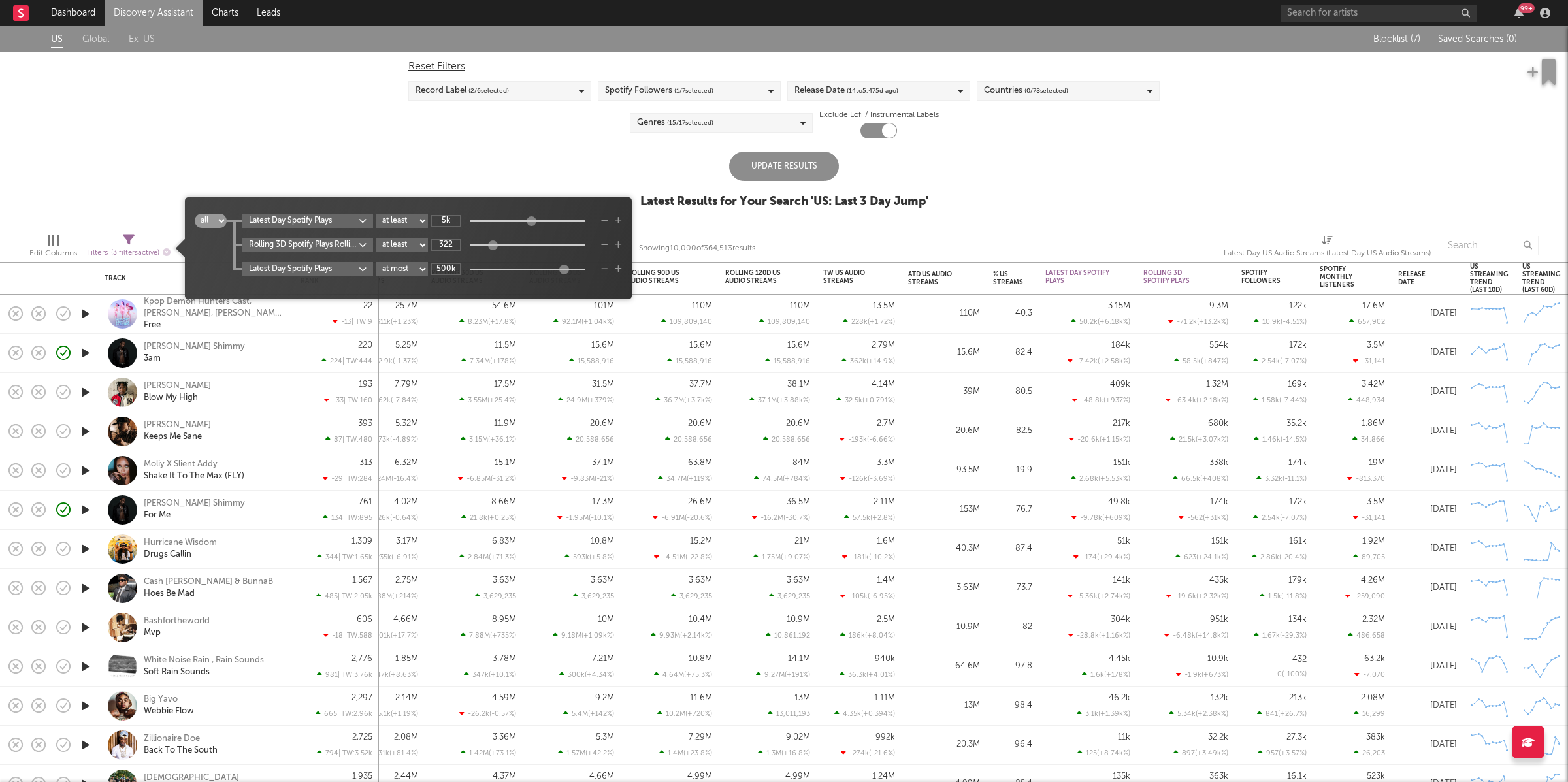
type input "362"
drag, startPoint x: 486, startPoint y: 245, endPoint x: 505, endPoint y: 247, distance: 19.1
click at [505, 248] on div at bounding box center [503, 244] width 10 height 10
click at [811, 171] on div "Update Results" at bounding box center [784, 167] width 110 height 29
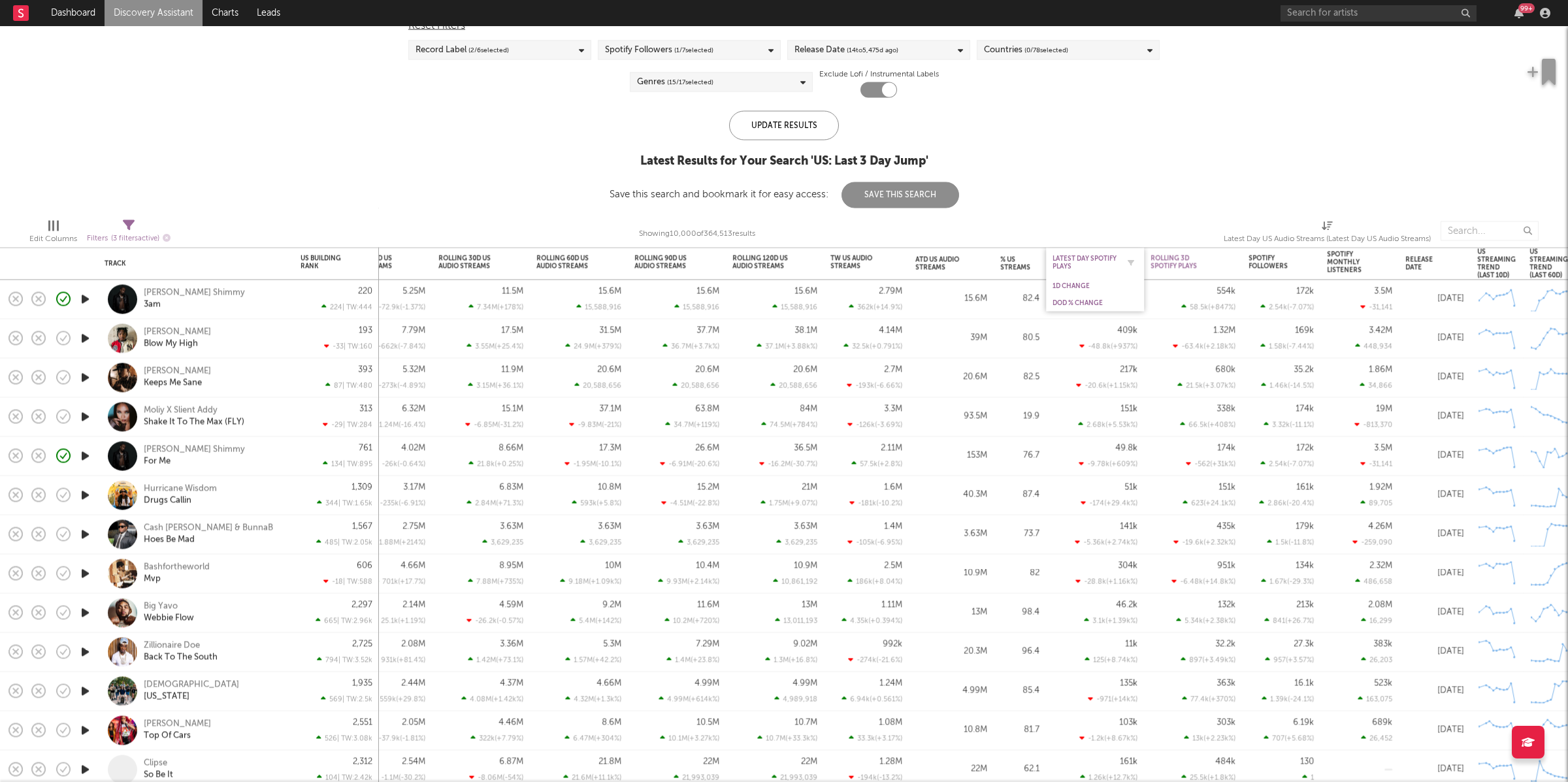
click at [1105, 259] on div "Latest Day Spotify Plays" at bounding box center [1085, 262] width 66 height 15
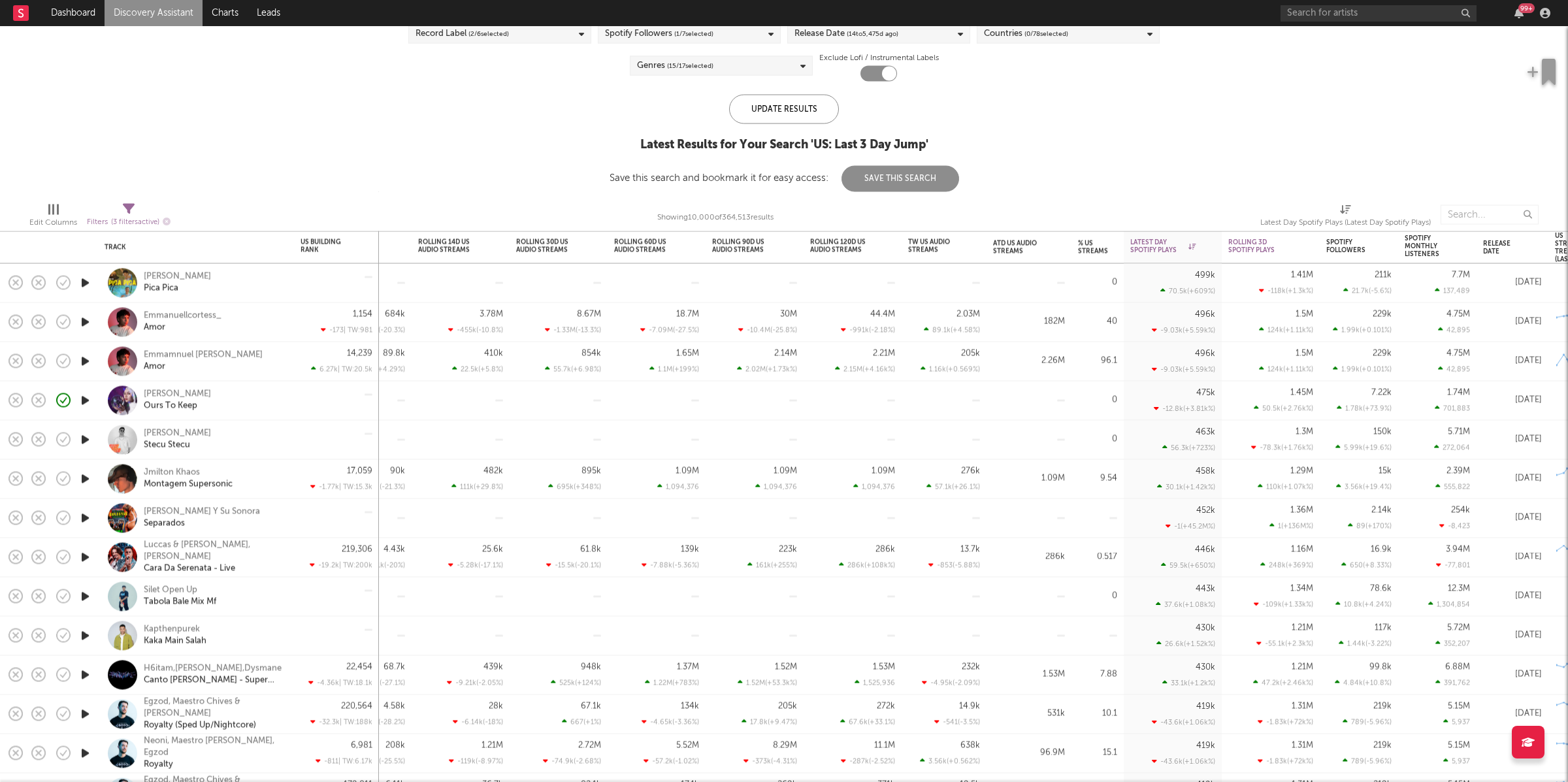
click at [130, 205] on icon at bounding box center [129, 209] width 12 height 12
select select "max"
click at [130, 205] on icon at bounding box center [129, 209] width 12 height 12
click at [123, 203] on icon at bounding box center [129, 209] width 12 height 12
select select "max"
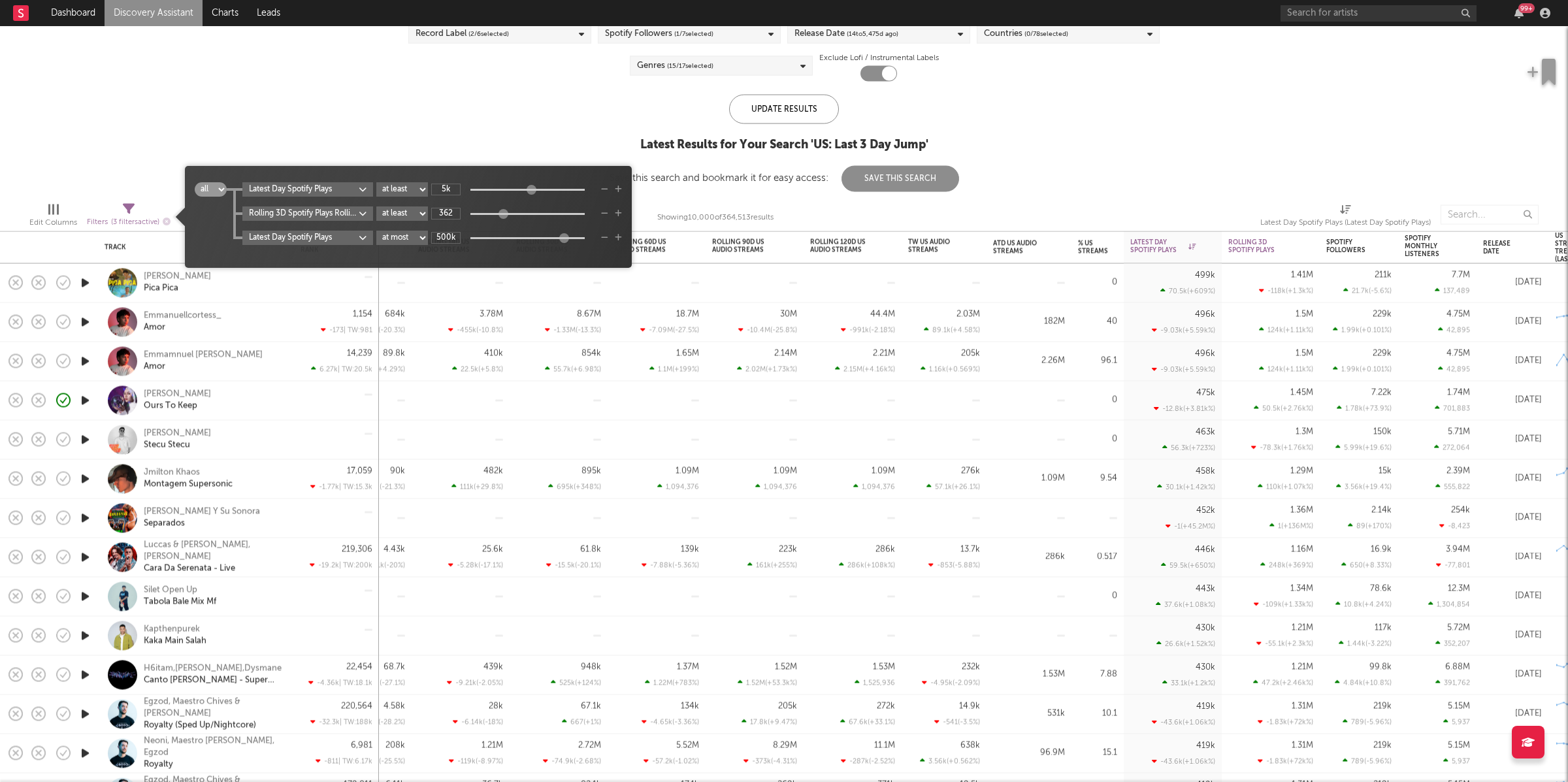
click at [318, 182] on span "all any Latest Day Spotify Plays at least at most between 5k Rolling 3D Spotify…" at bounding box center [408, 217] width 447 height 89
click at [320, 190] on body "Dashboard Discovery Assistant Charts Leads 99 + Notifications Settings Mark all…" at bounding box center [784, 391] width 1568 height 782
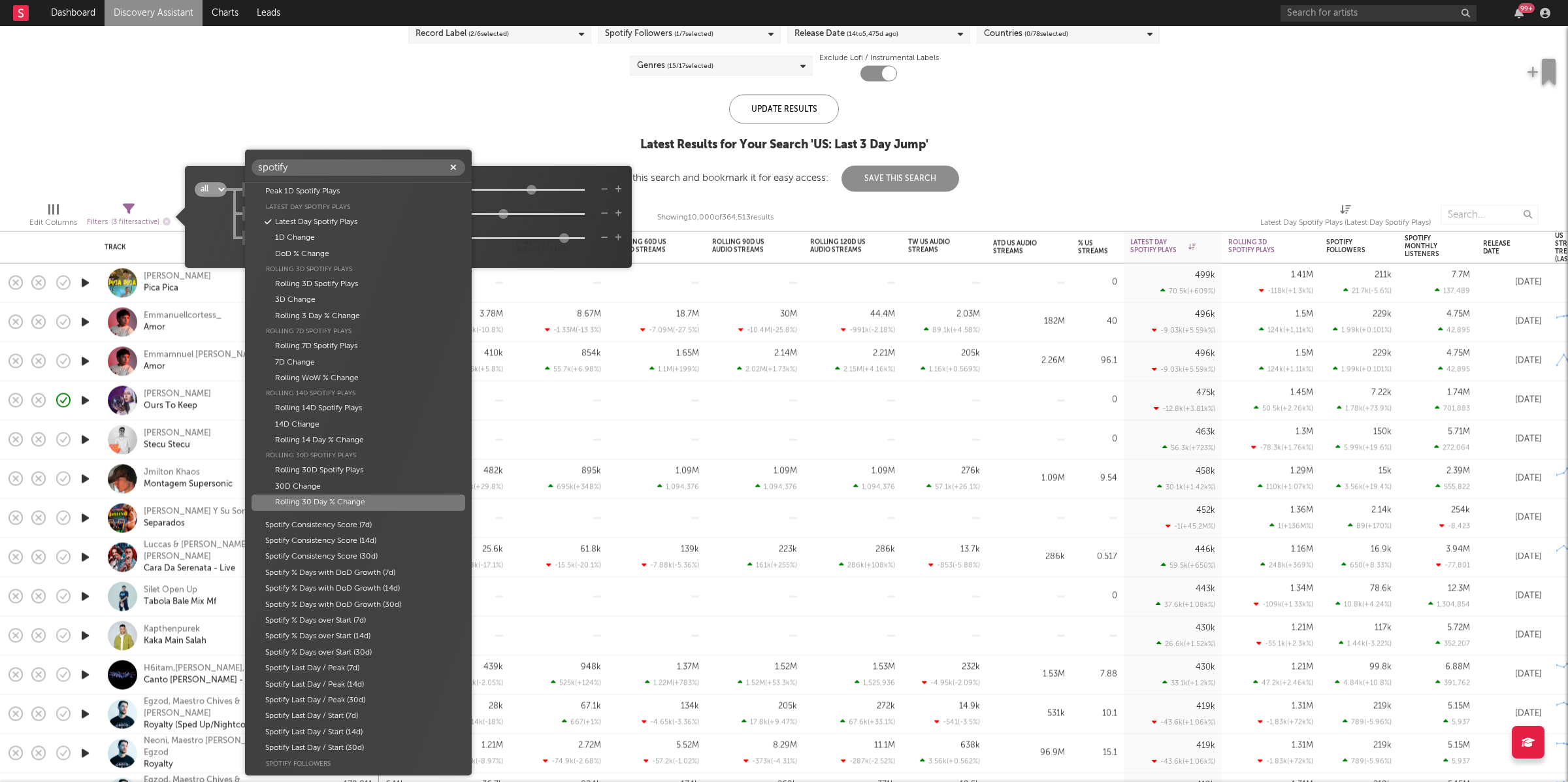
scroll to position [0, 0]
type input "spotify"
click at [371, 108] on div "spotify ATD Spotify Plays Peak 1D Spotify Plays Latest Day Spotify Plays Latest…" at bounding box center [784, 391] width 1568 height 782
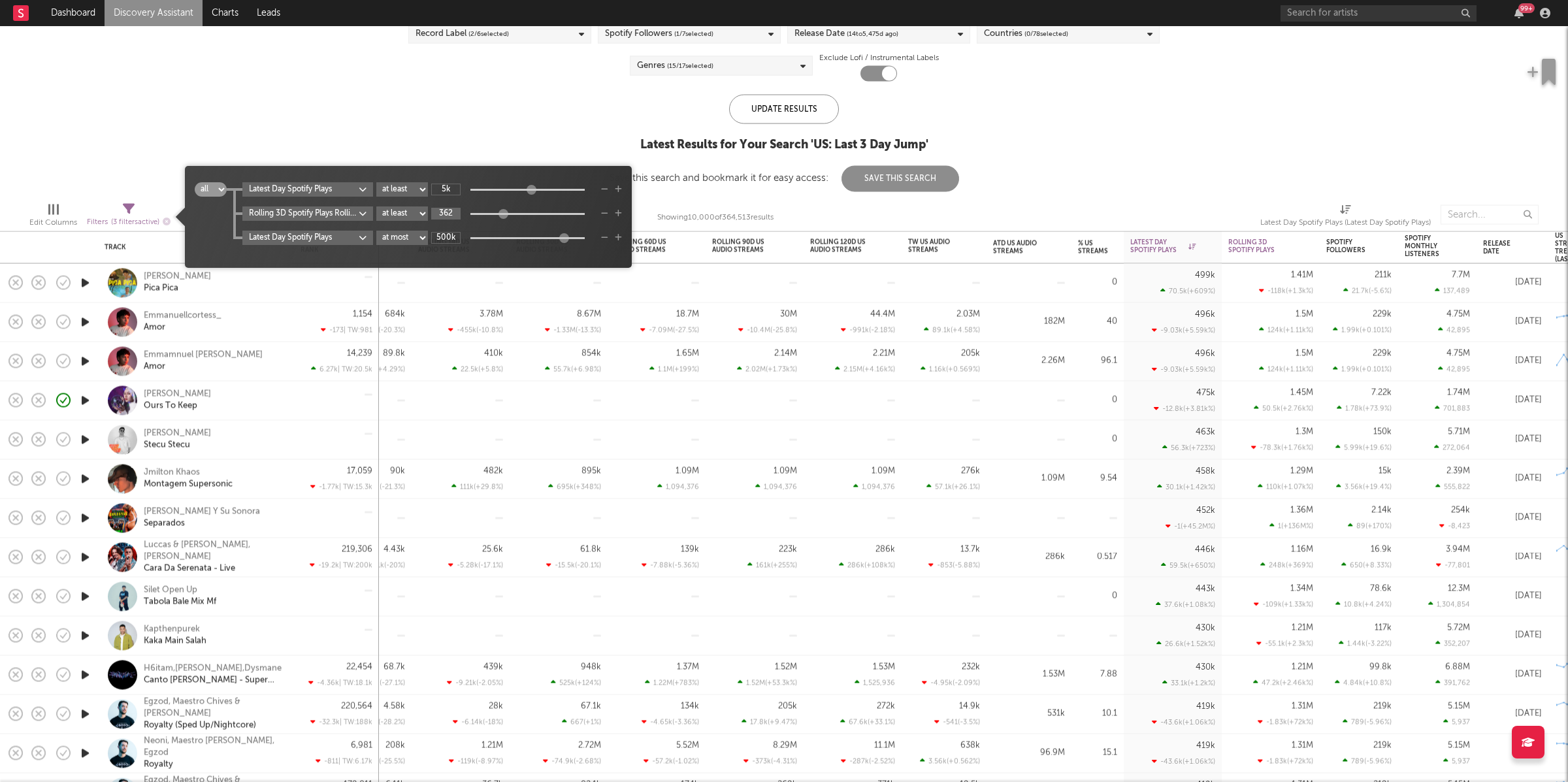
click at [458, 212] on input "362" at bounding box center [446, 214] width 29 height 12
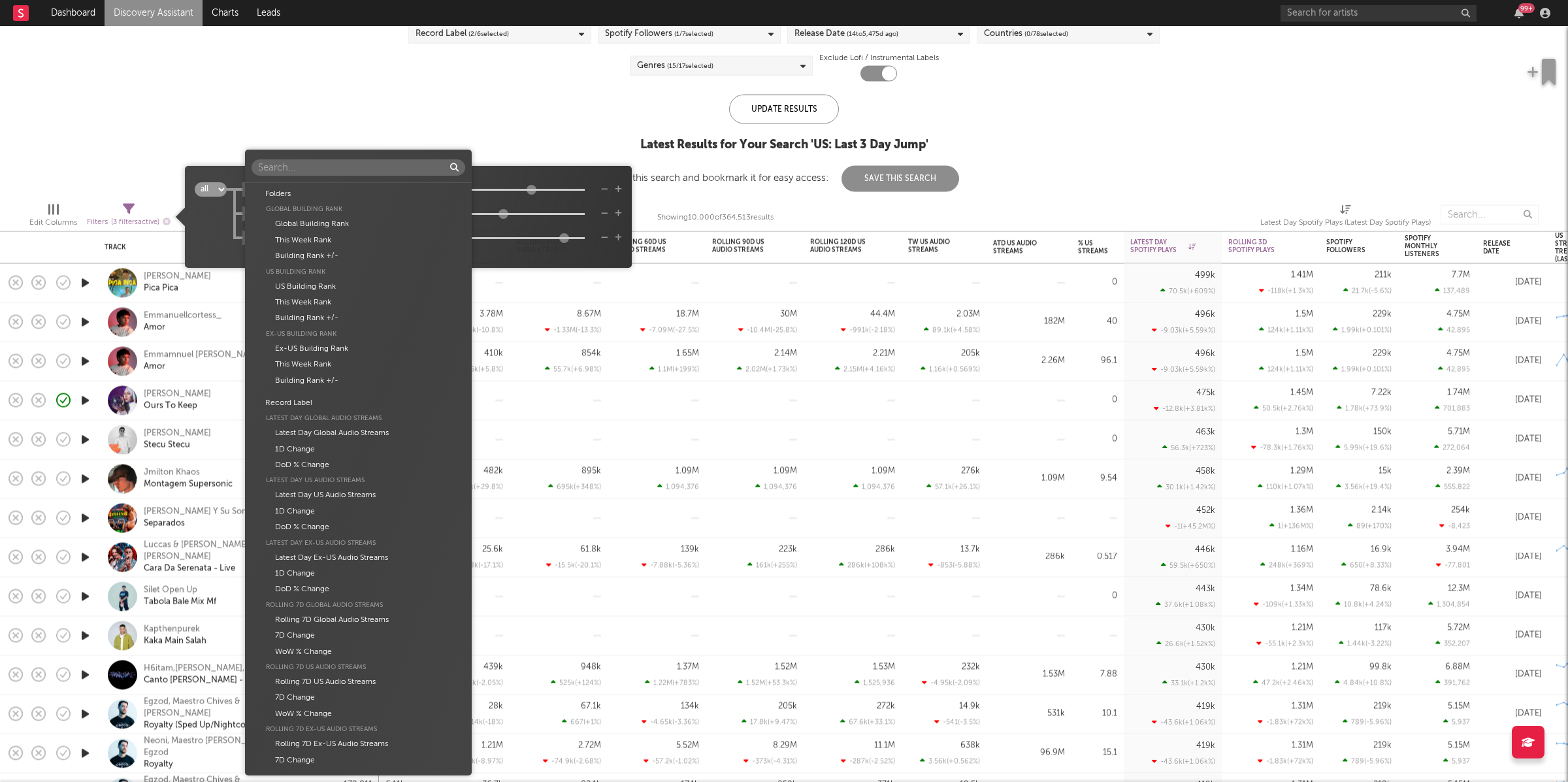
click at [273, 217] on body "Dashboard Discovery Assistant Charts Leads 99 + Notifications Settings Mark all…" at bounding box center [784, 391] width 1568 height 782
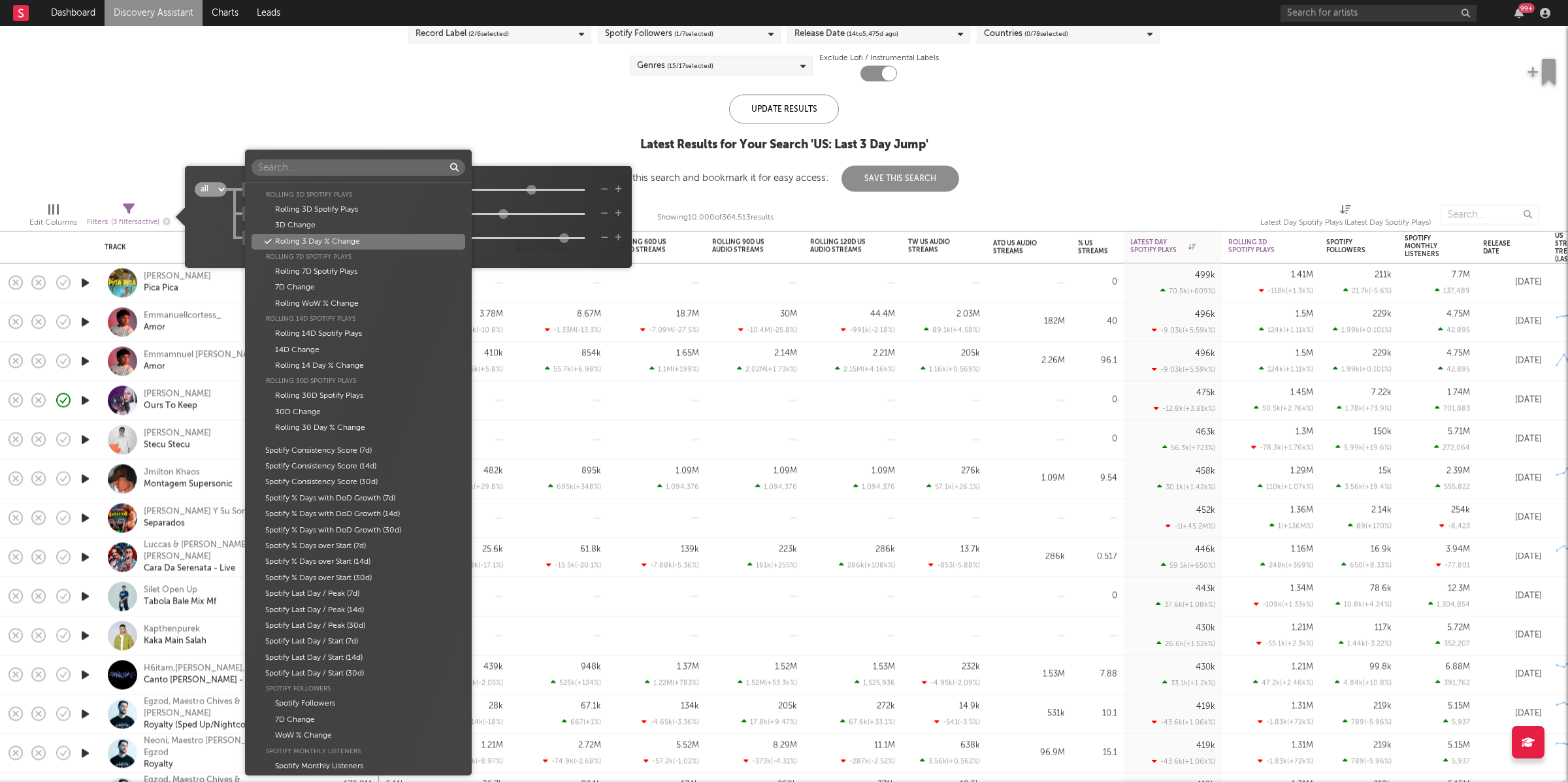
click at [603, 203] on div "Folders Global Building Rank Global Building Rank This Week Rank Building Rank …" at bounding box center [784, 391] width 1568 height 782
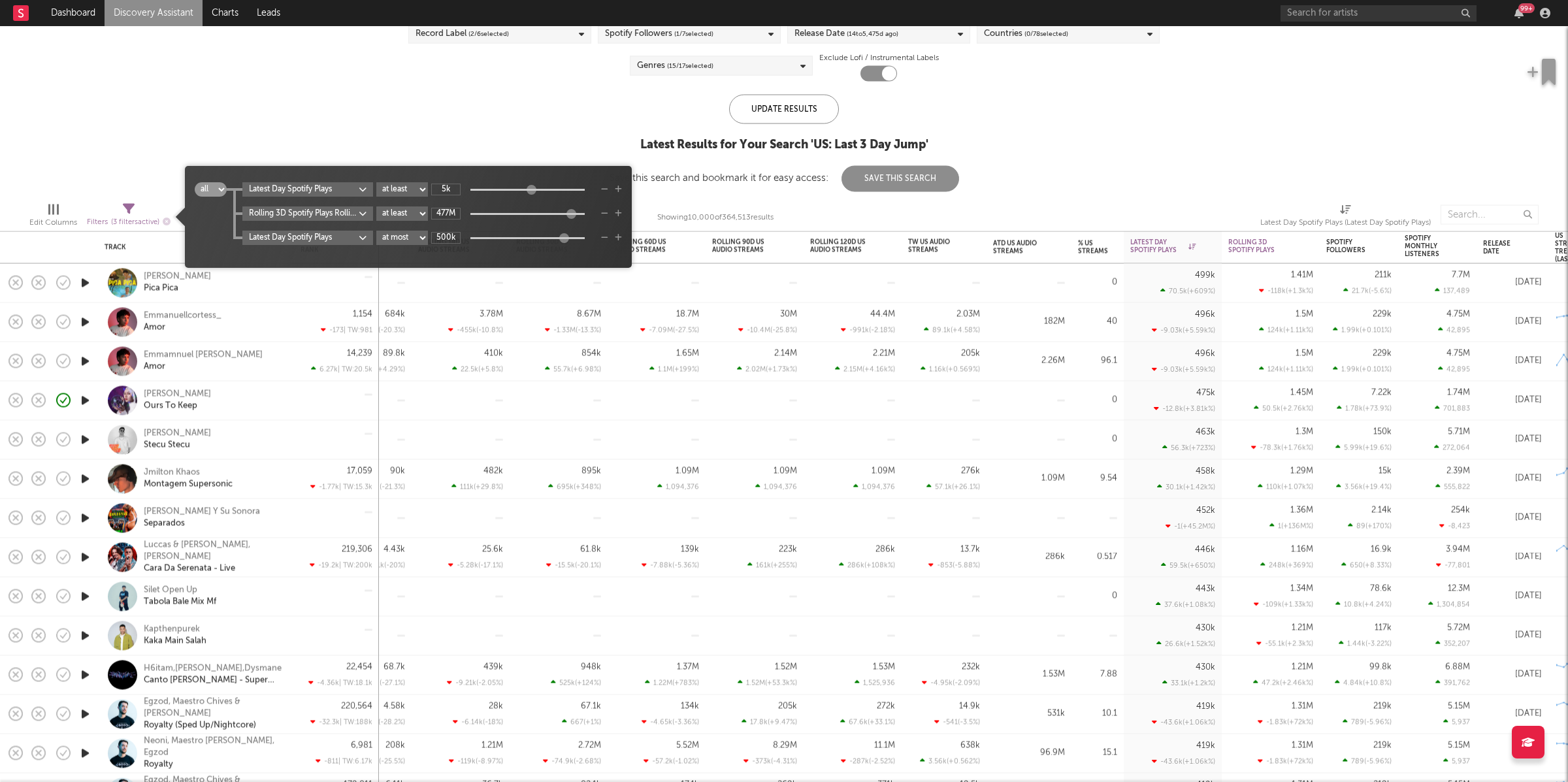
type input "601M"
drag, startPoint x: 508, startPoint y: 217, endPoint x: 595, endPoint y: 208, distance: 87.5
click at [594, 208] on div "601M" at bounding box center [513, 214] width 164 height 12
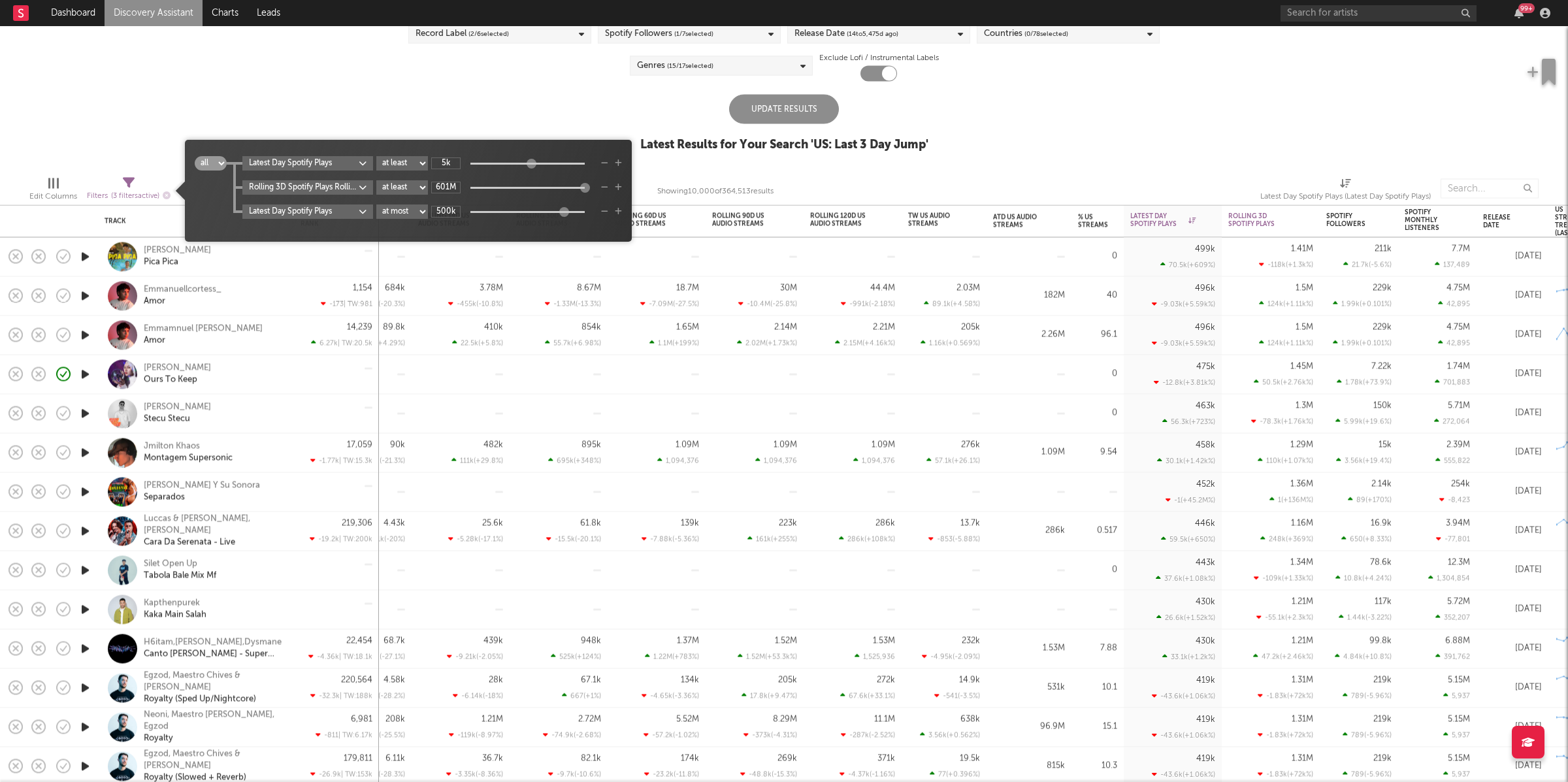
click at [768, 108] on div "Update Results" at bounding box center [784, 110] width 110 height 29
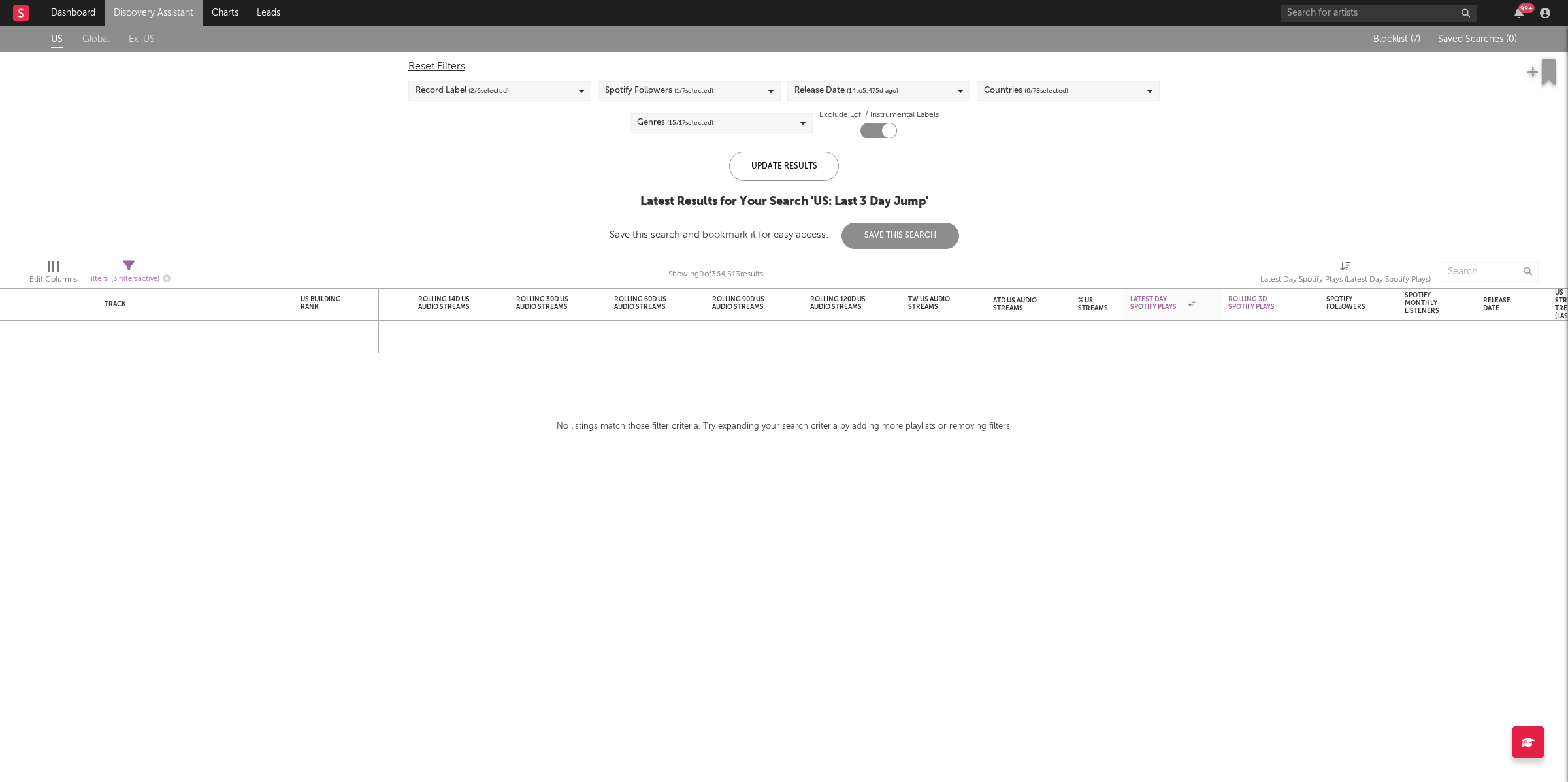
click at [141, 267] on span "Filters ( 3 filters active)" at bounding box center [129, 274] width 84 height 27
select select "max"
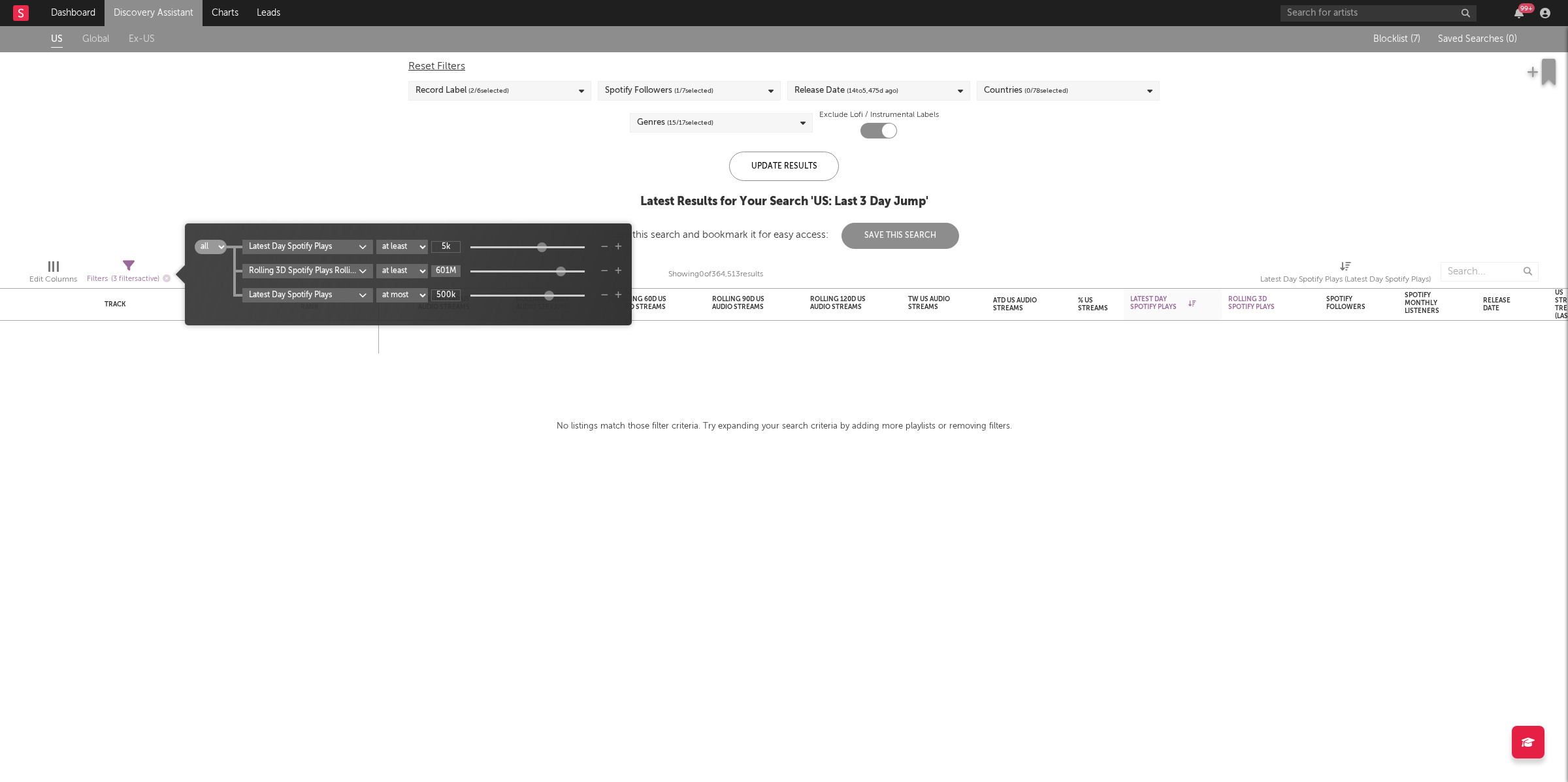
click at [454, 273] on input "601M" at bounding box center [446, 271] width 29 height 12
click at [461, 272] on input "601M" at bounding box center [446, 271] width 29 height 12
type input "454"
drag, startPoint x: 567, startPoint y: 270, endPoint x: 543, endPoint y: 273, distance: 24.2
click at [543, 273] on div at bounding box center [538, 270] width 10 height 10
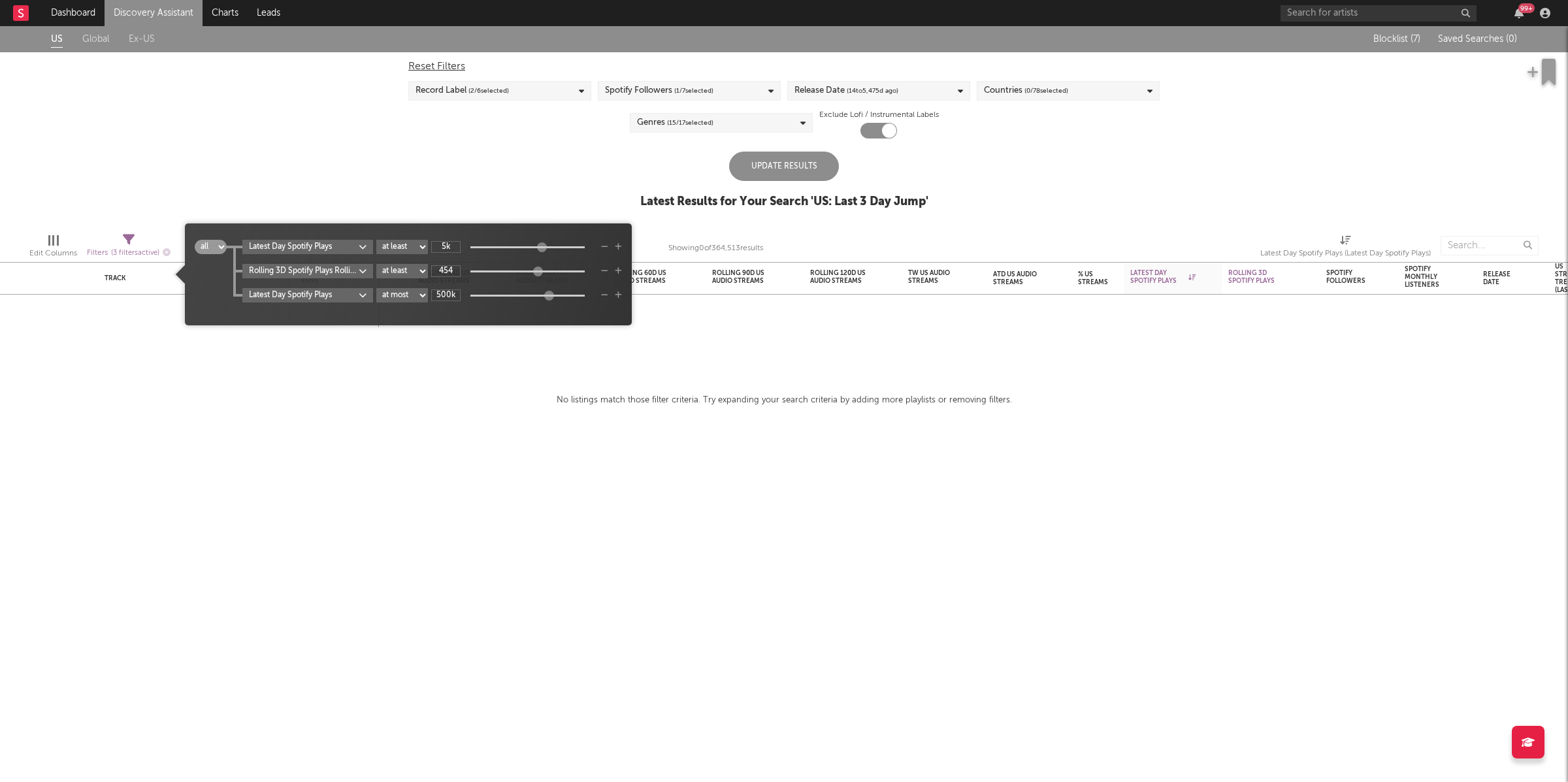
click at [785, 175] on div "Update Results" at bounding box center [784, 167] width 110 height 29
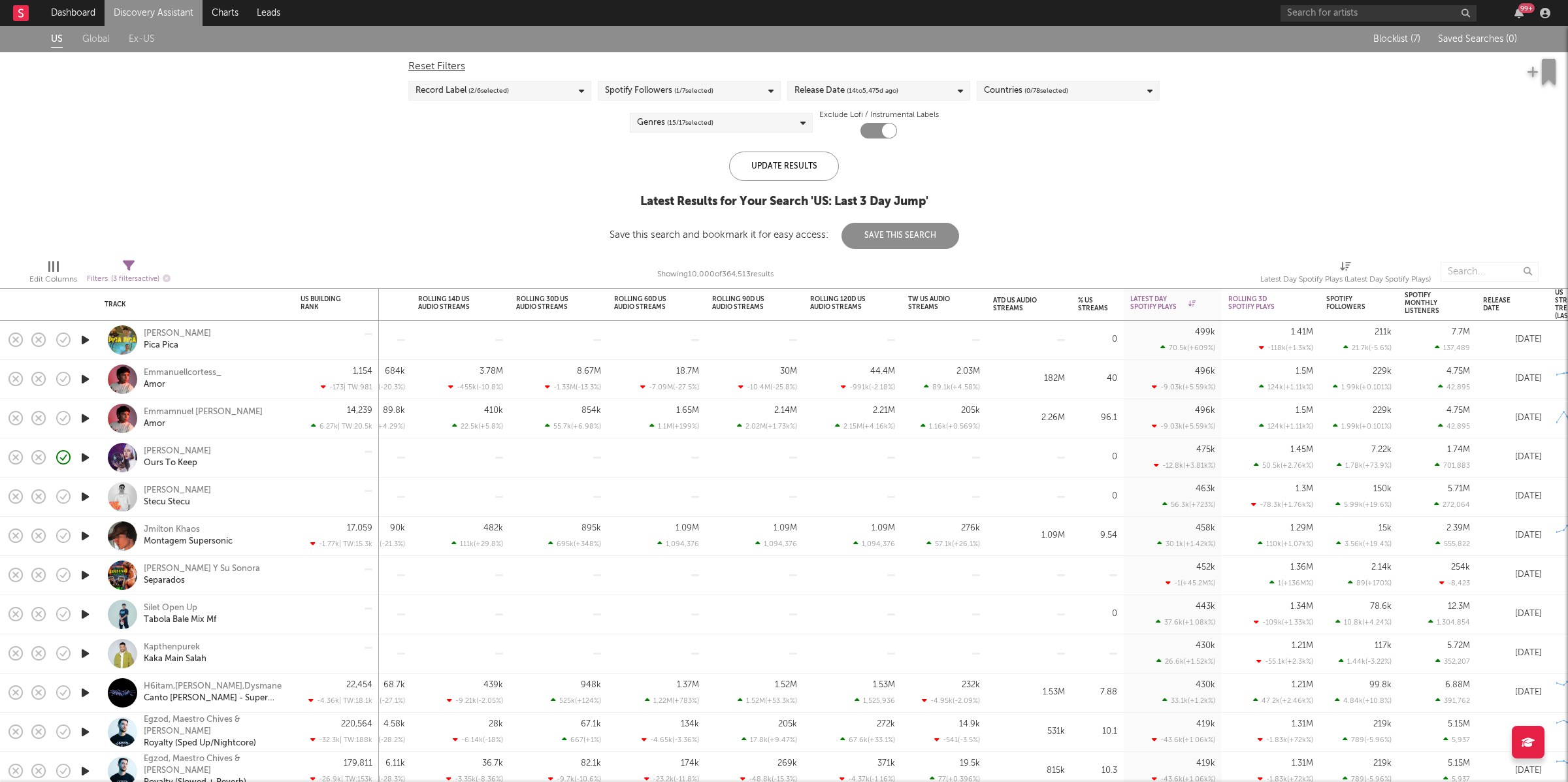
click at [133, 266] on icon at bounding box center [129, 266] width 12 height 12
select select "max"
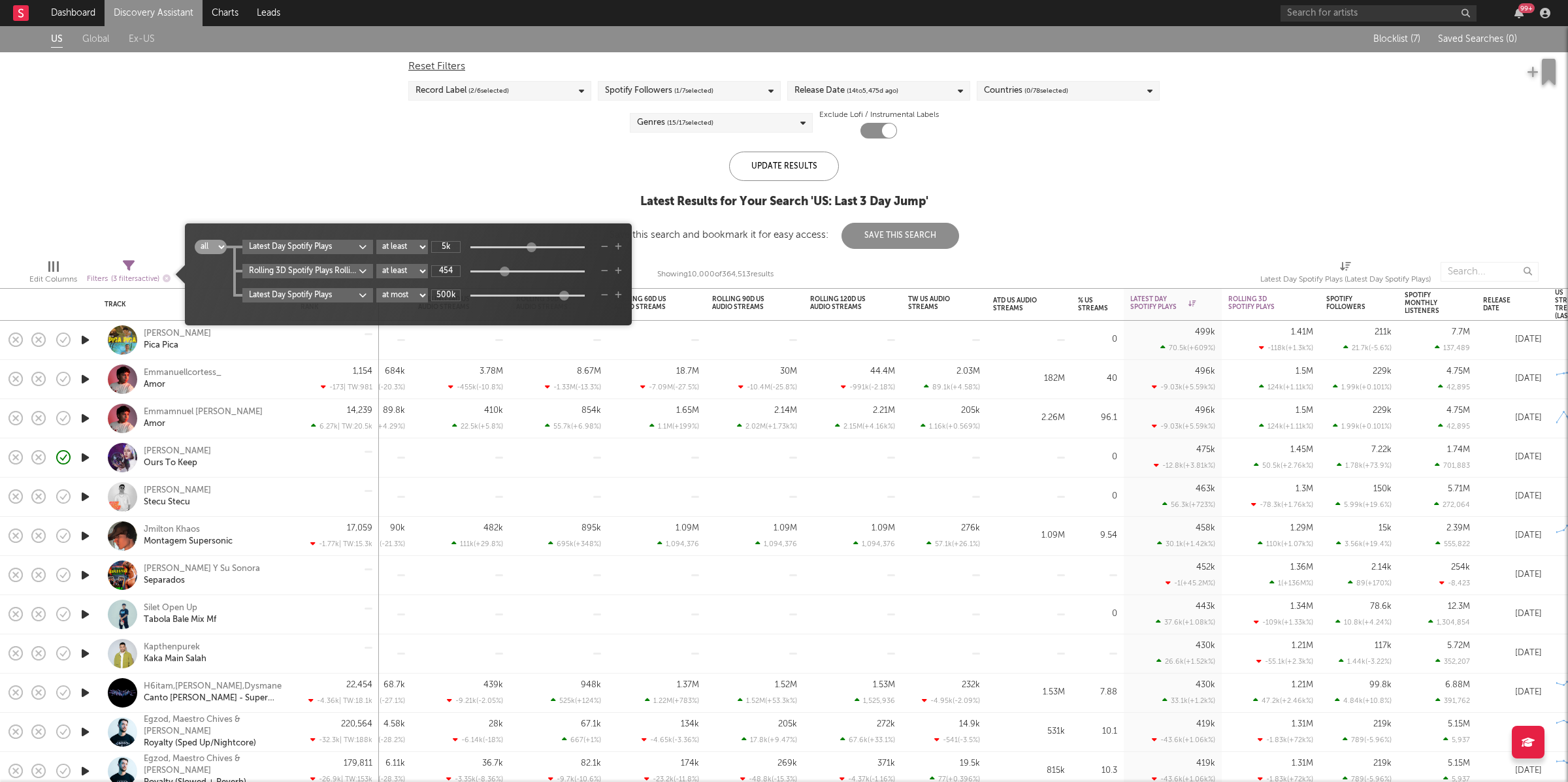
click at [306, 274] on body "Dashboard Discovery Assistant Charts Leads 99 + Notifications Settings Mark all…" at bounding box center [784, 391] width 1568 height 782
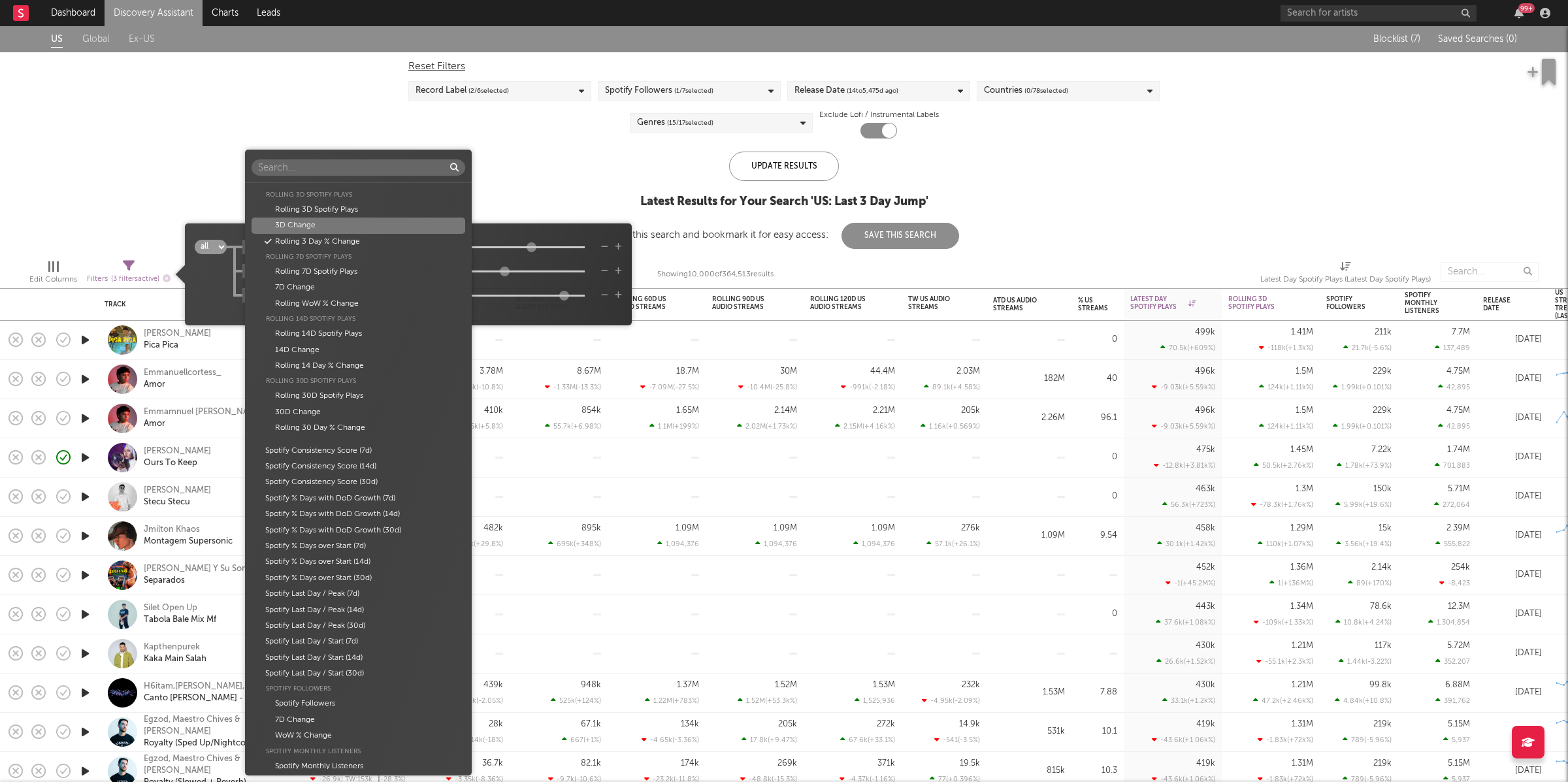
click at [360, 224] on div "3D Change" at bounding box center [358, 225] width 214 height 15
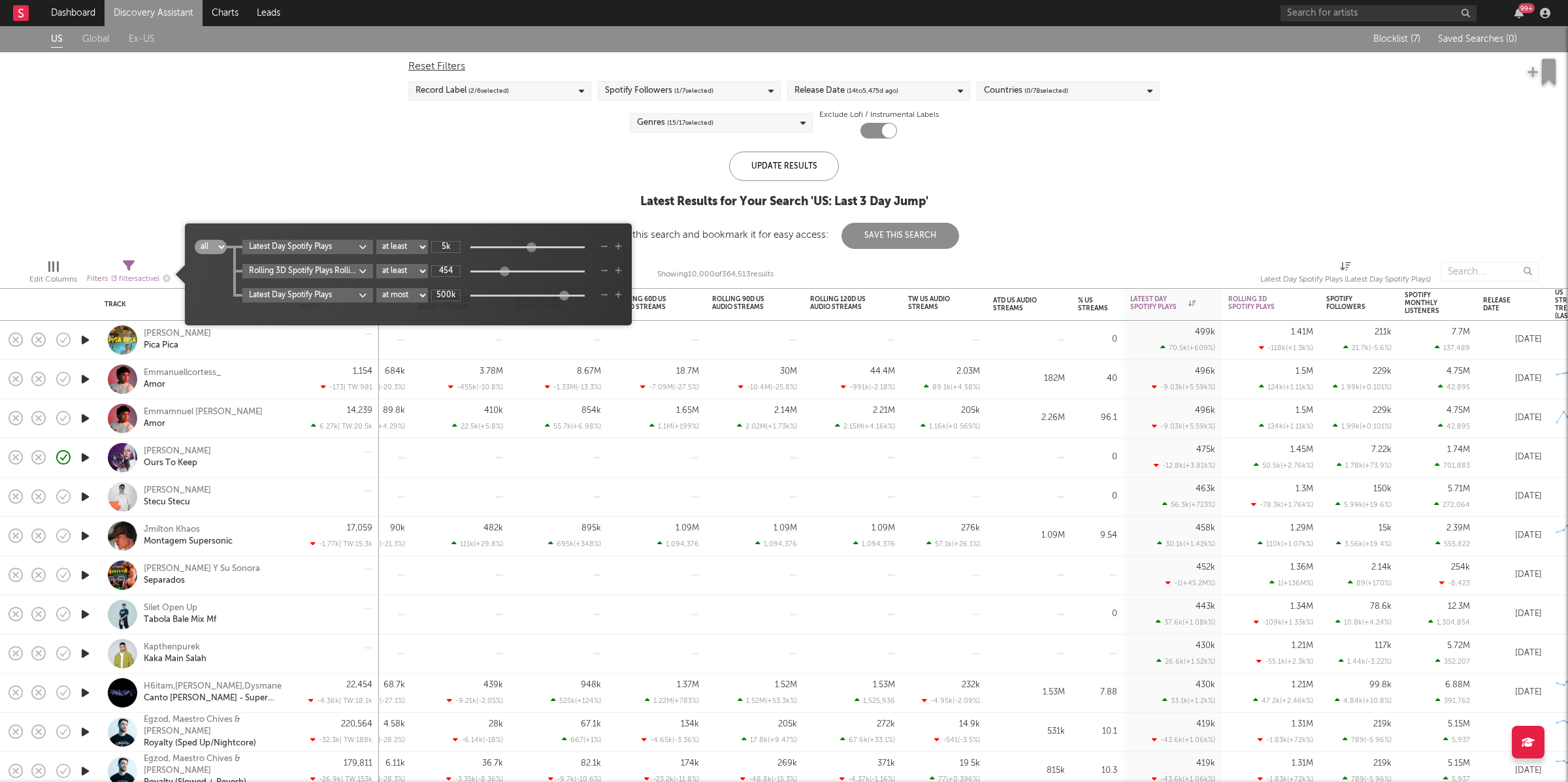
type input "-190M"
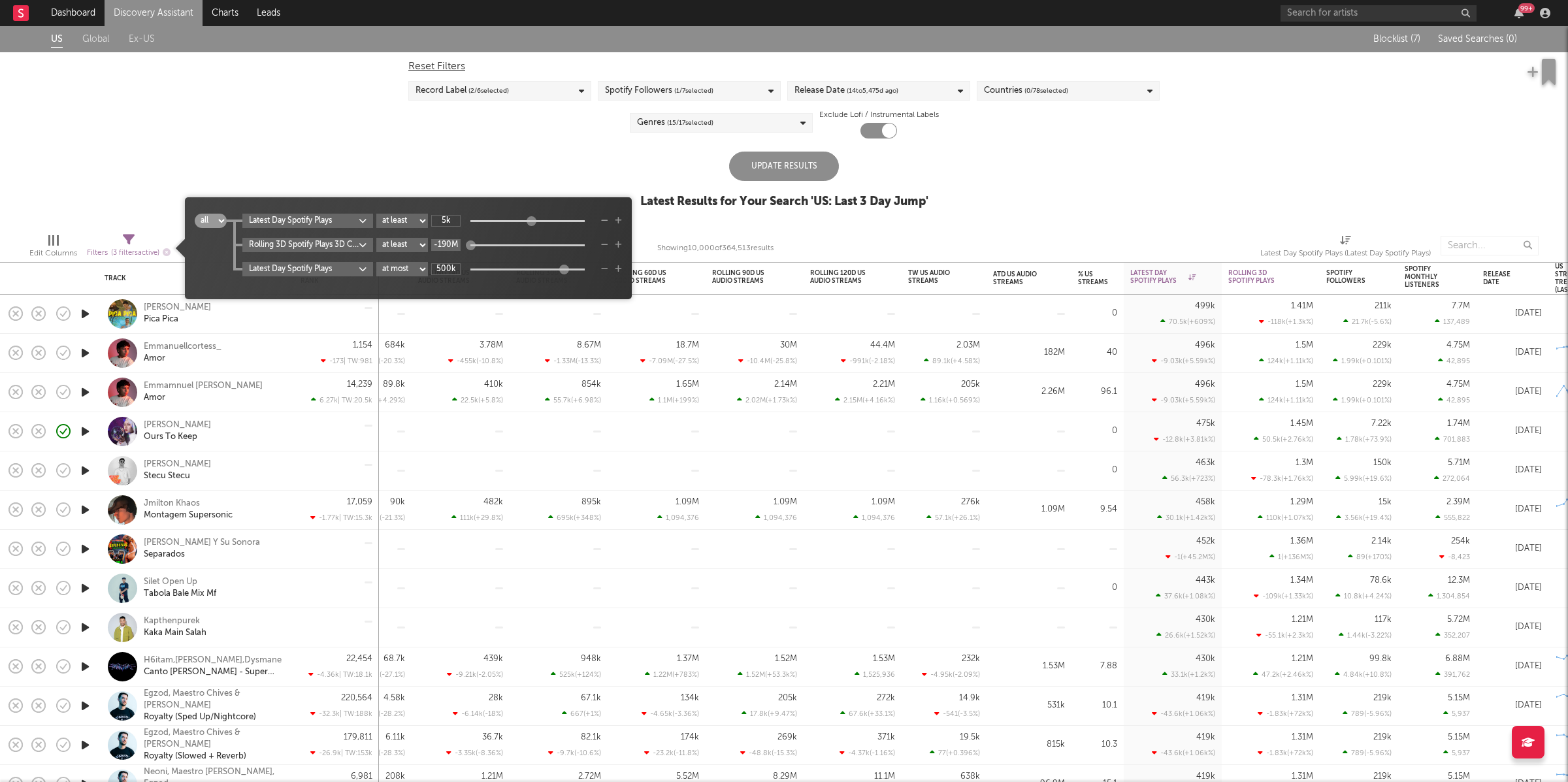
click at [453, 242] on input "-190M" at bounding box center [446, 245] width 29 height 12
type input "3k"
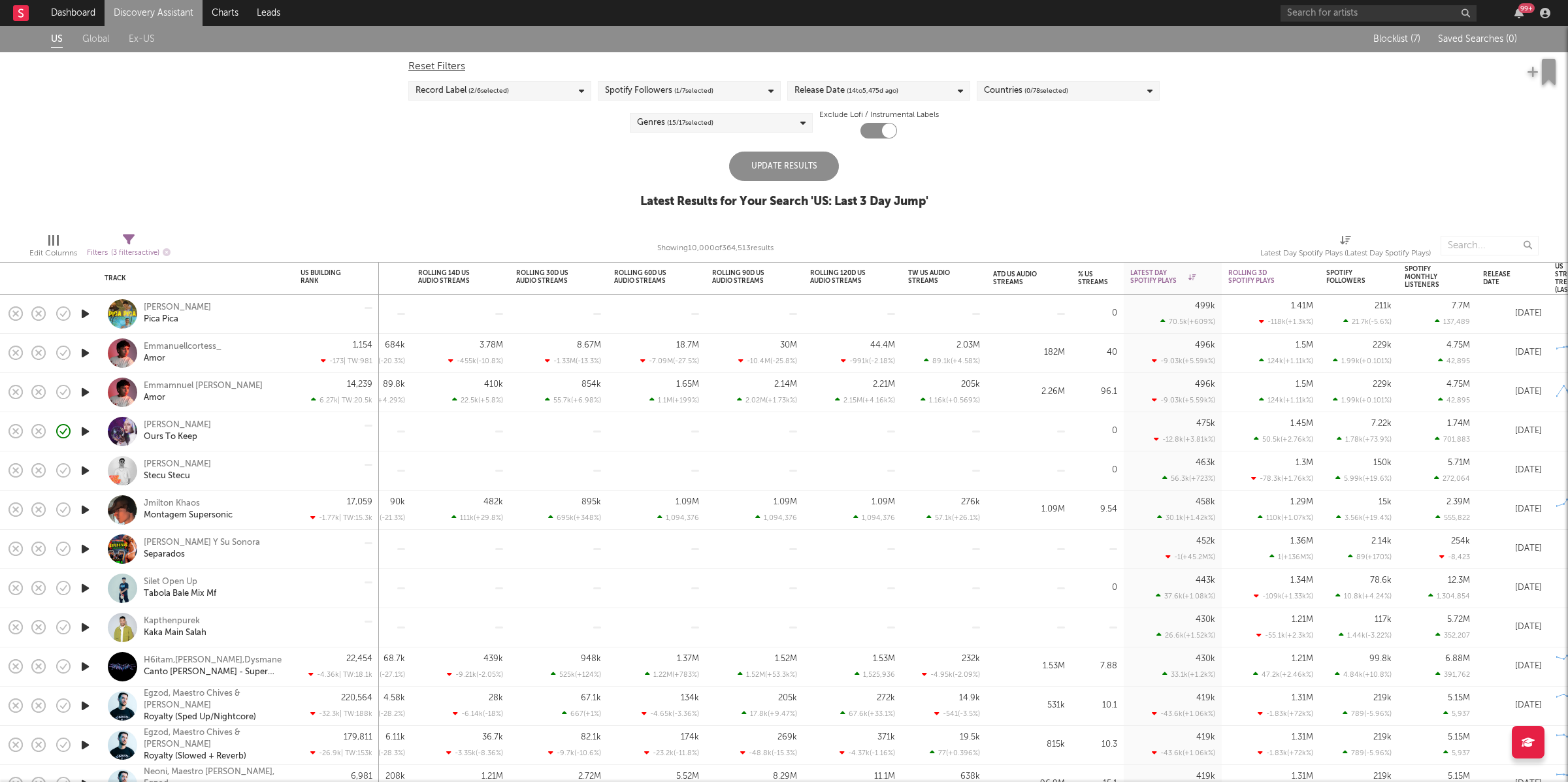
click at [816, 158] on div "Update Results" at bounding box center [784, 167] width 110 height 29
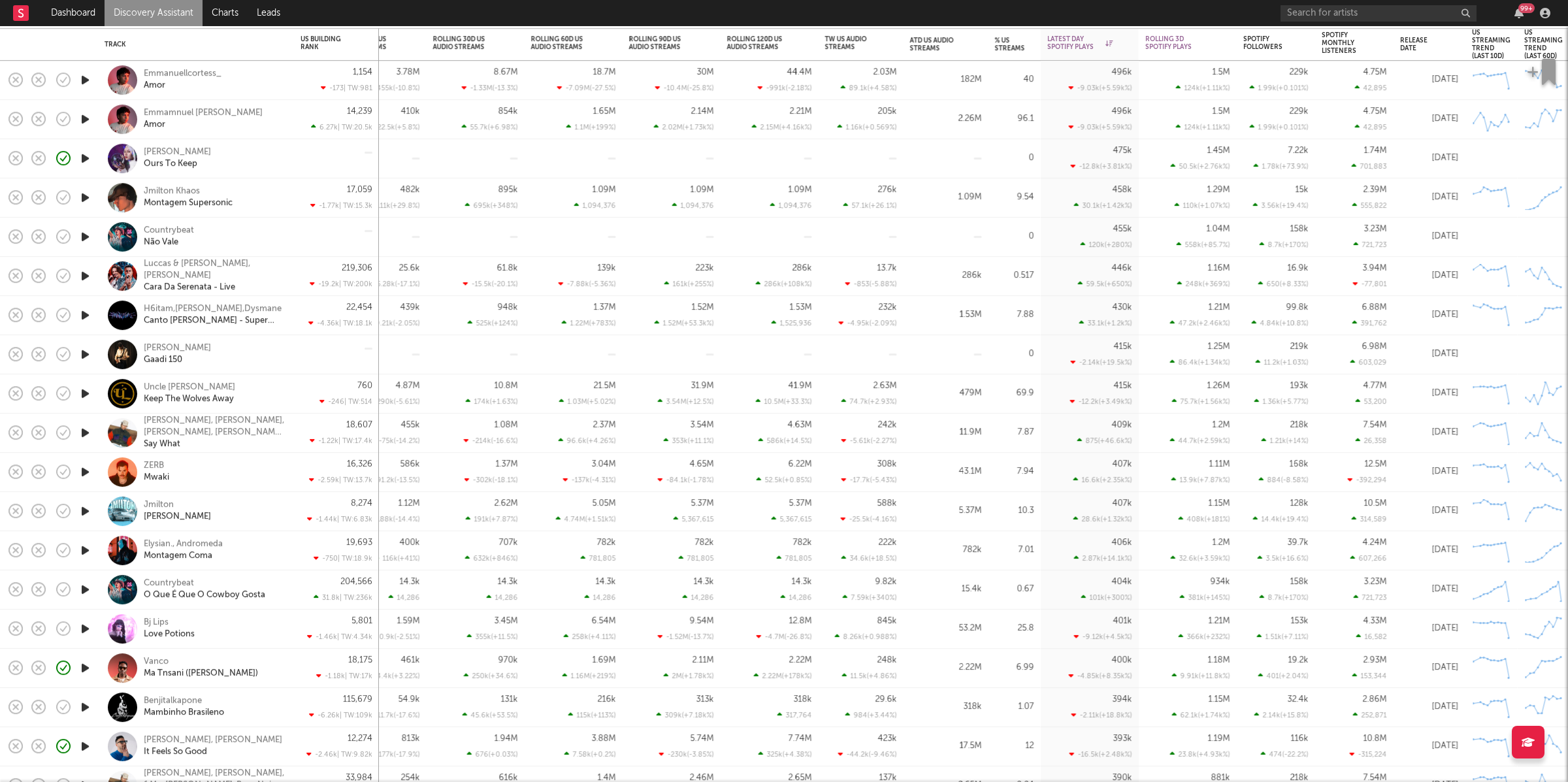
click at [87, 390] on icon "button" at bounding box center [85, 394] width 14 height 16
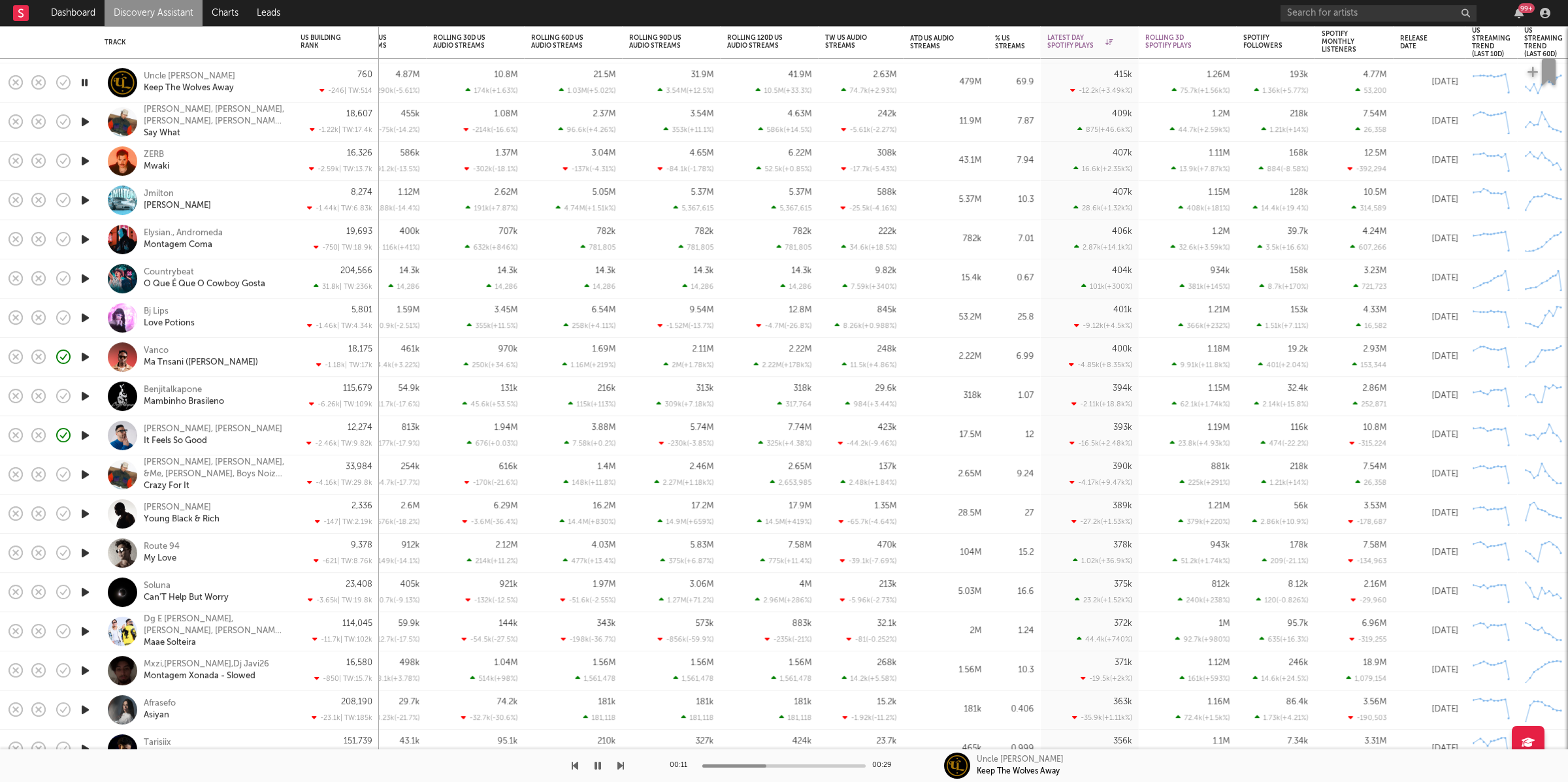
click at [88, 545] on icon "button" at bounding box center [85, 554] width 14 height 16
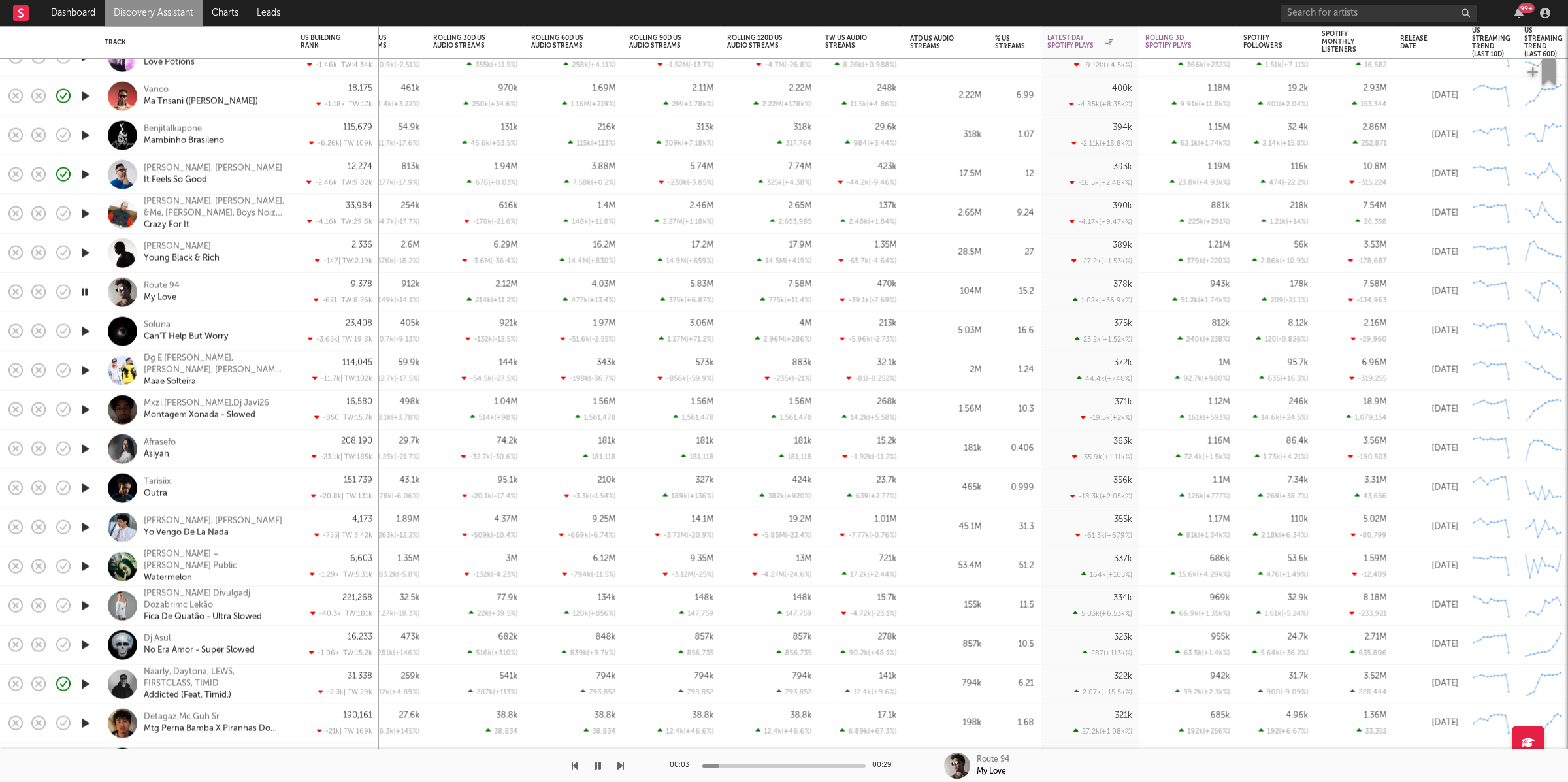
click at [84, 329] on icon "button" at bounding box center [85, 332] width 14 height 16
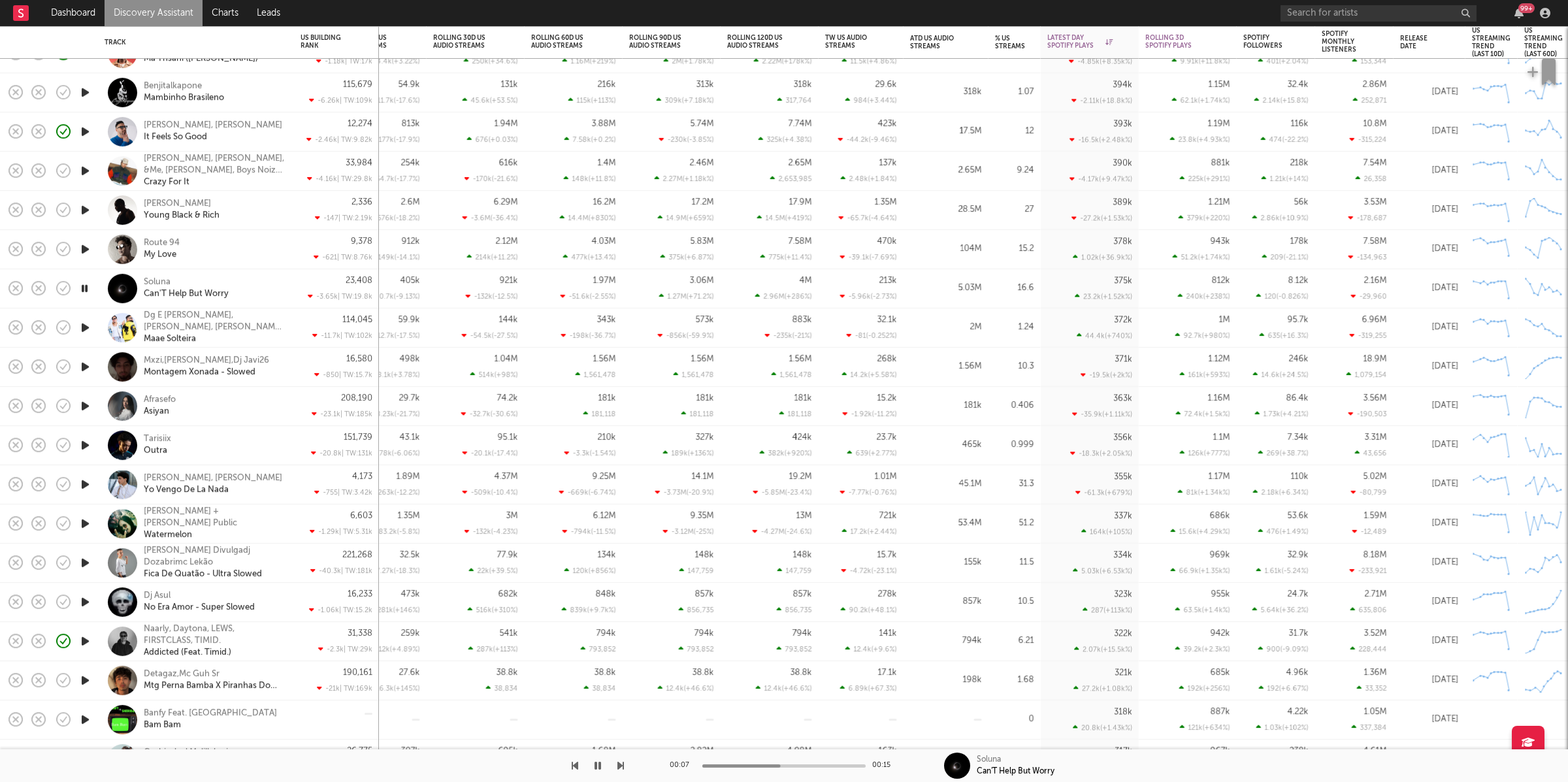
click at [88, 402] on icon "button" at bounding box center [85, 406] width 14 height 16
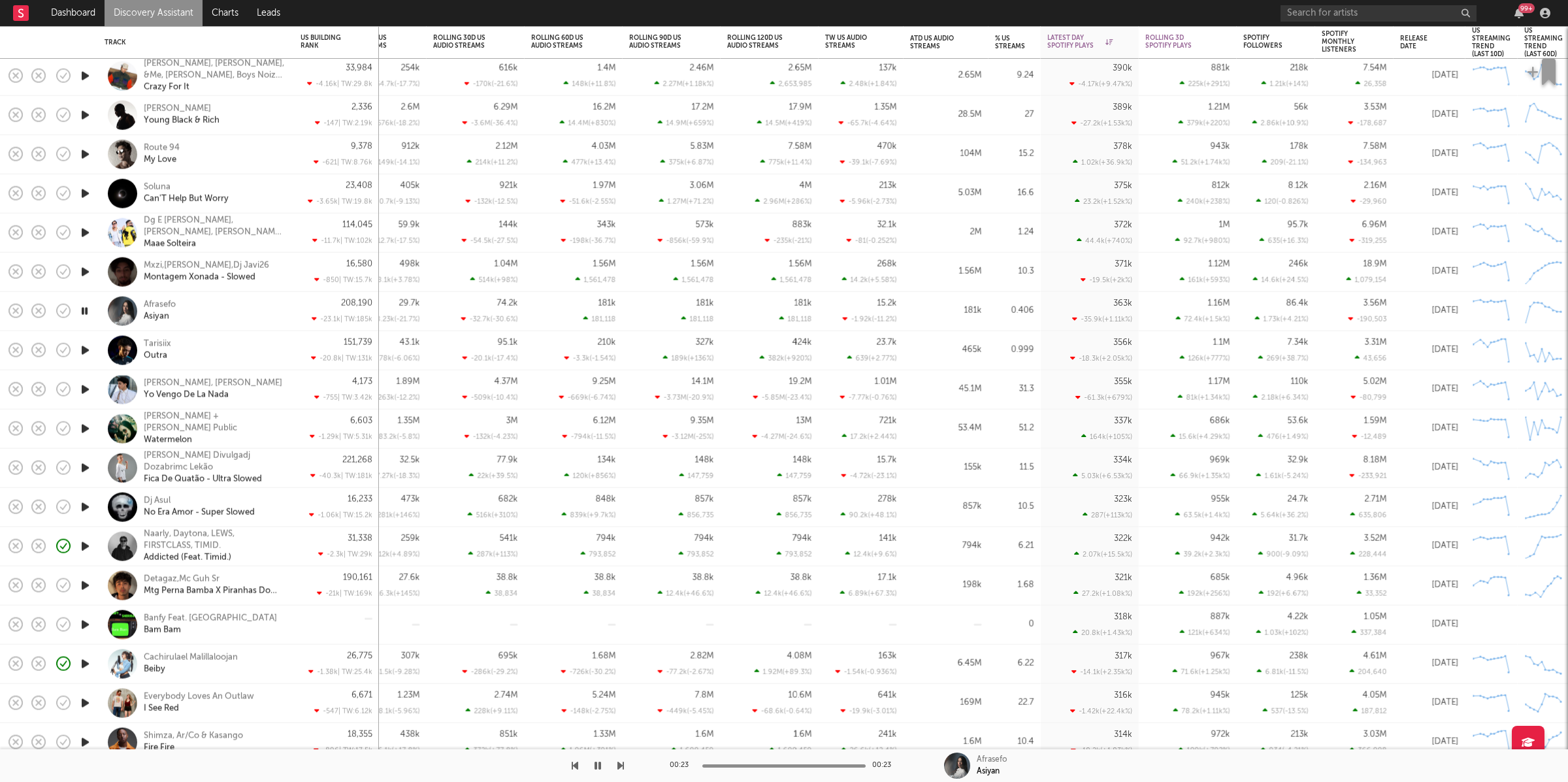
click at [85, 345] on icon "button" at bounding box center [85, 351] width 14 height 16
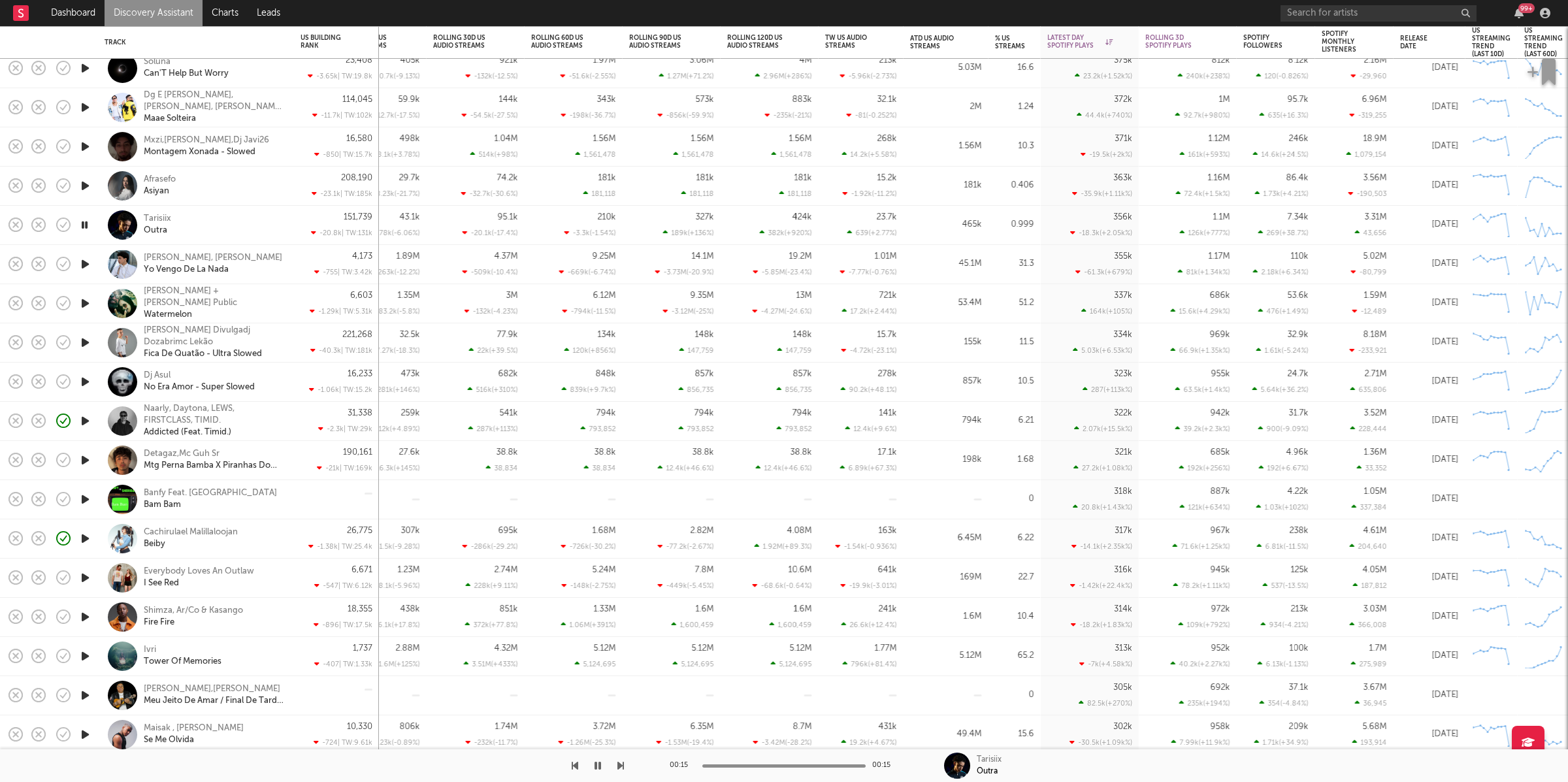
click at [620, 763] on icon "button" at bounding box center [620, 766] width 7 height 10
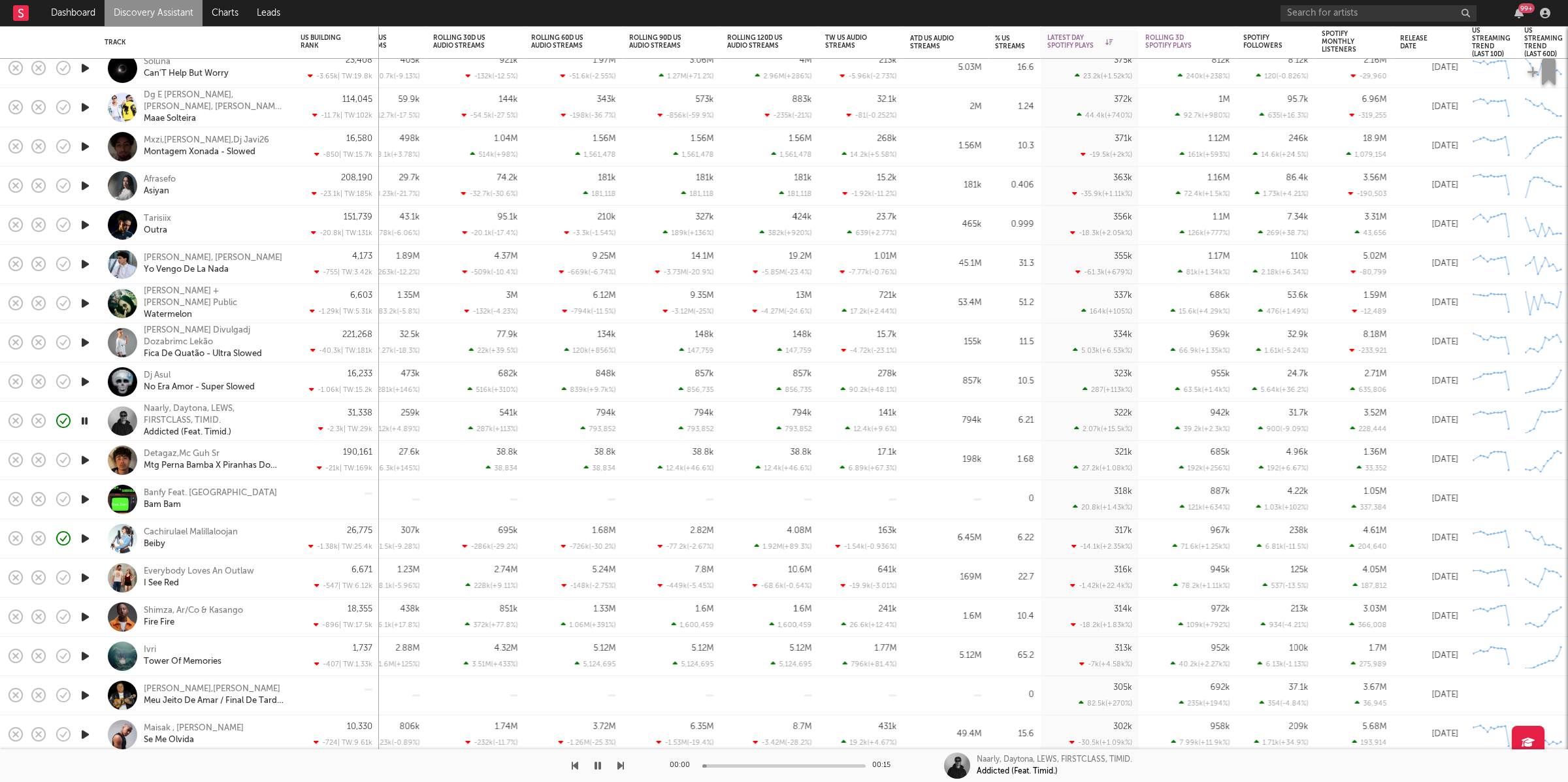
click at [620, 763] on icon "button" at bounding box center [620, 766] width 7 height 10
click at [574, 764] on icon "button" at bounding box center [575, 766] width 7 height 10
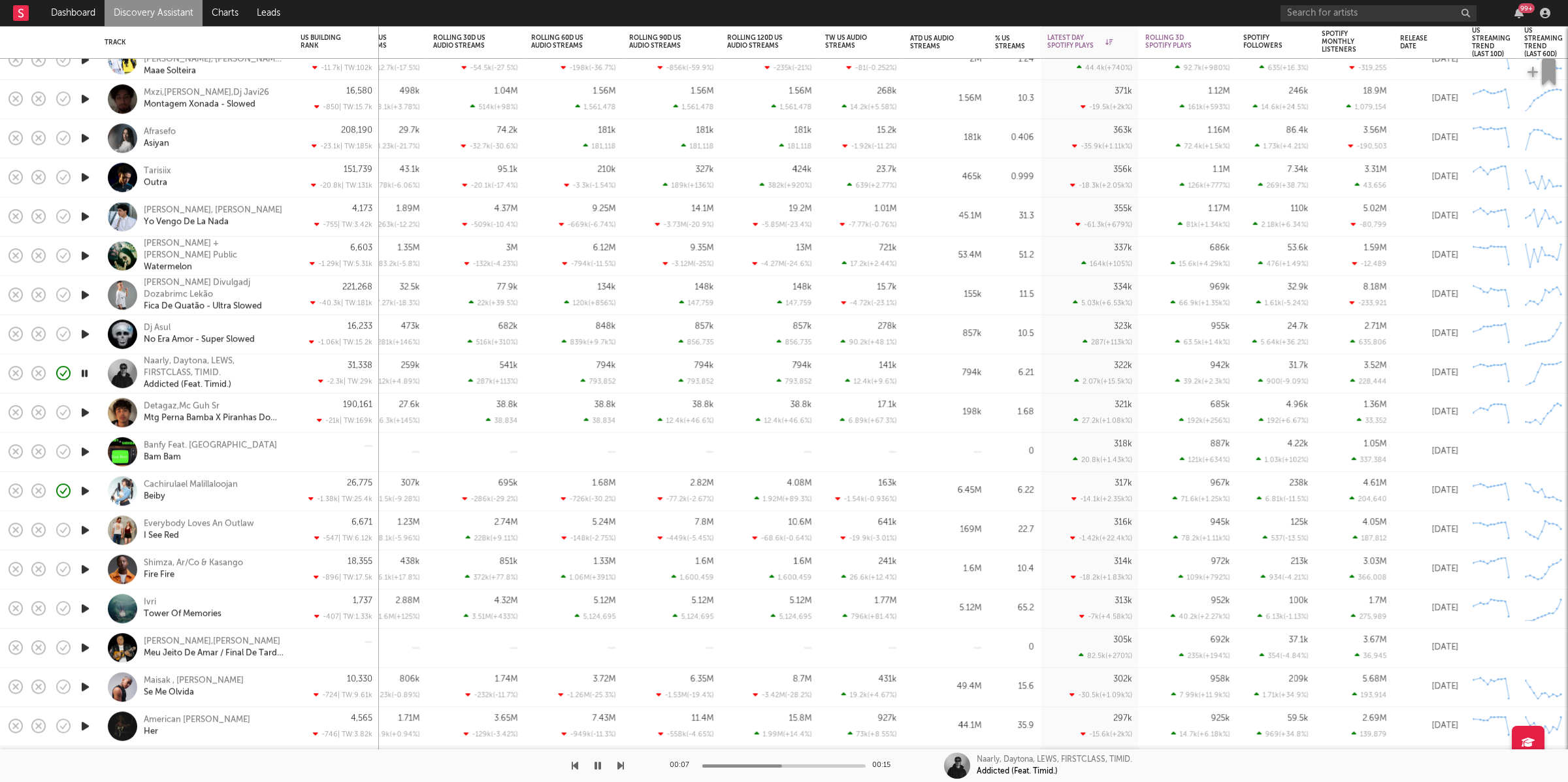
click at [620, 765] on icon "button" at bounding box center [620, 766] width 7 height 10
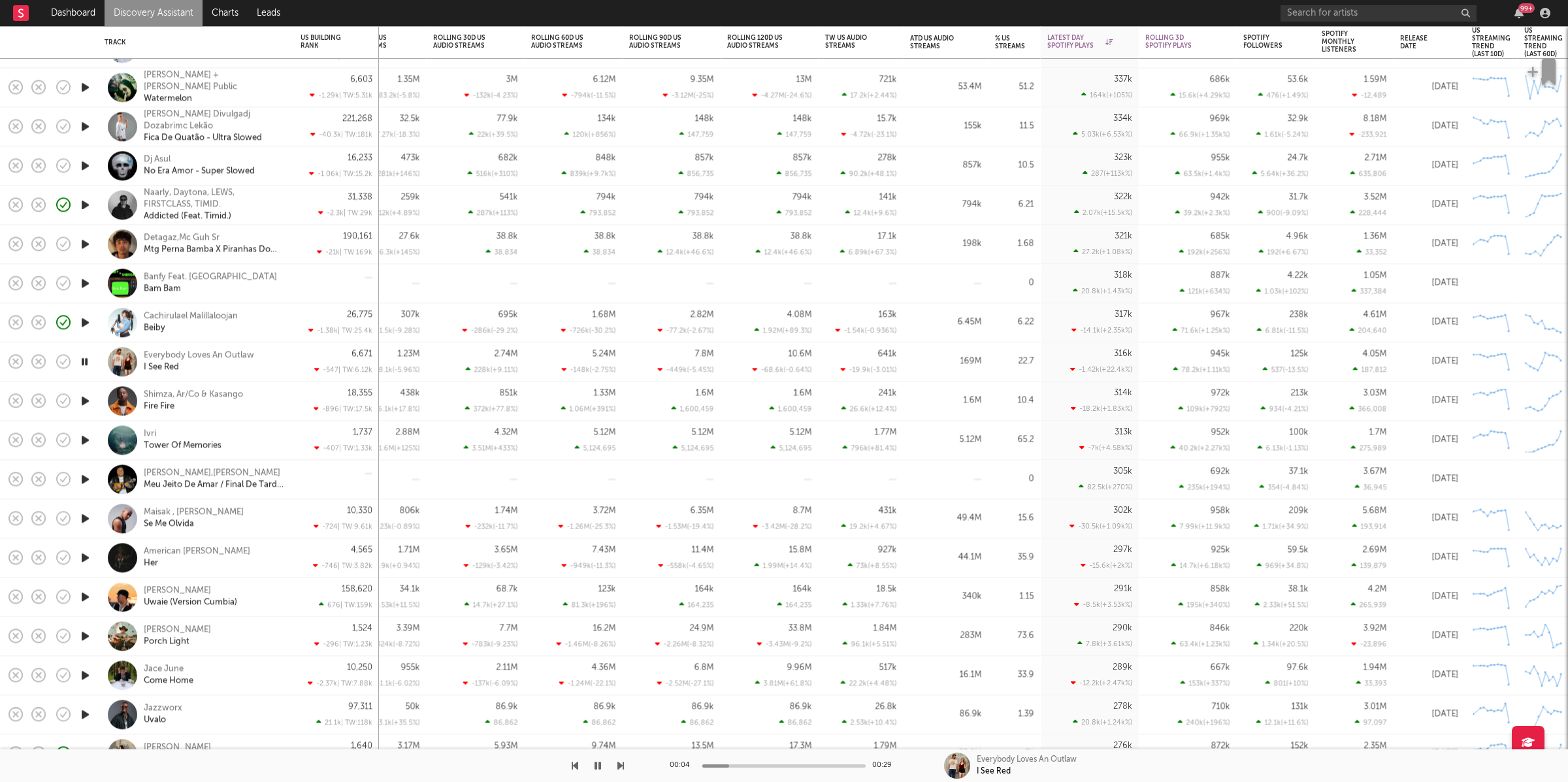
click at [619, 764] on icon "button" at bounding box center [620, 766] width 7 height 10
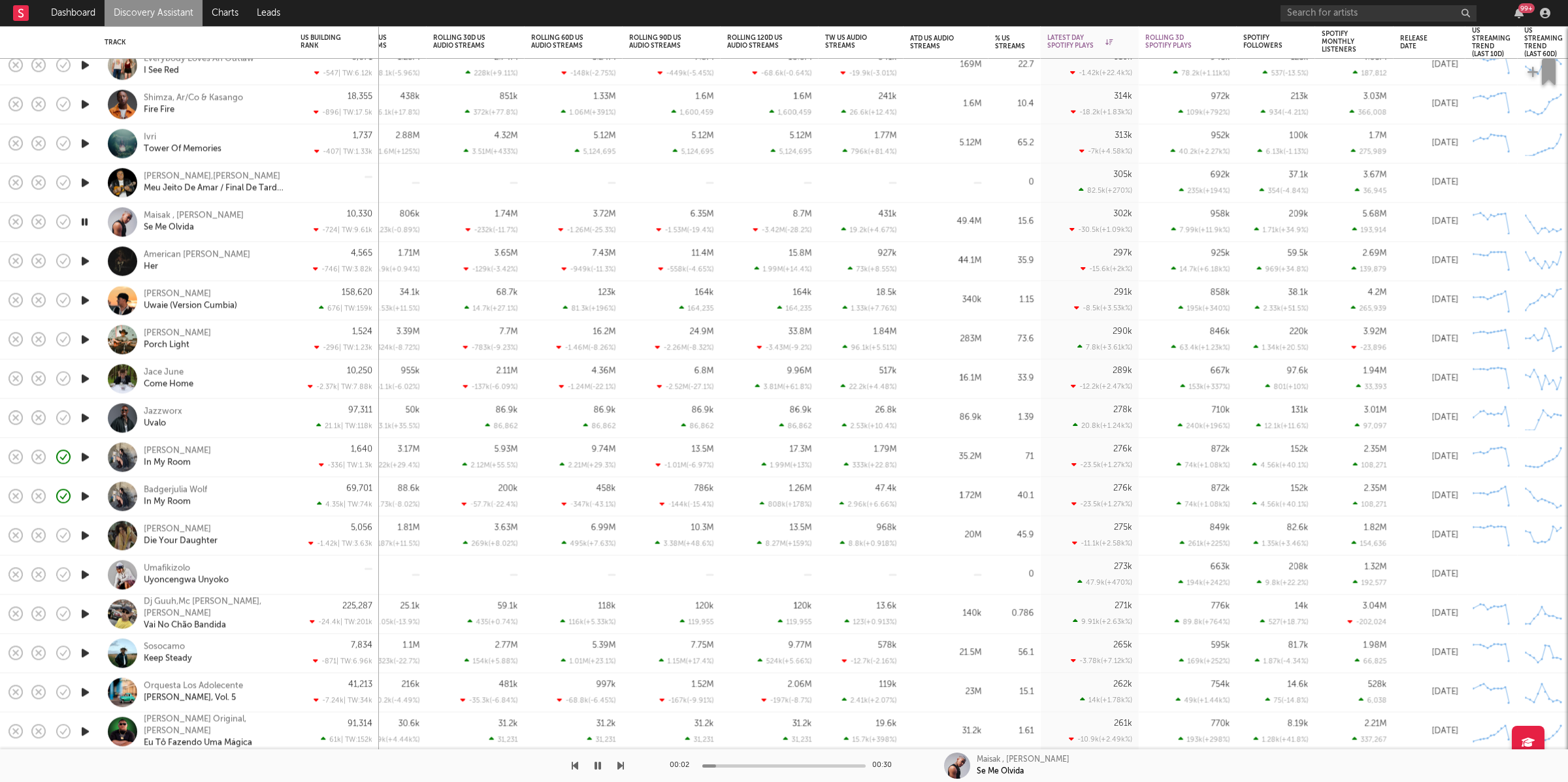
click at [620, 766] on icon "button" at bounding box center [620, 766] width 7 height 10
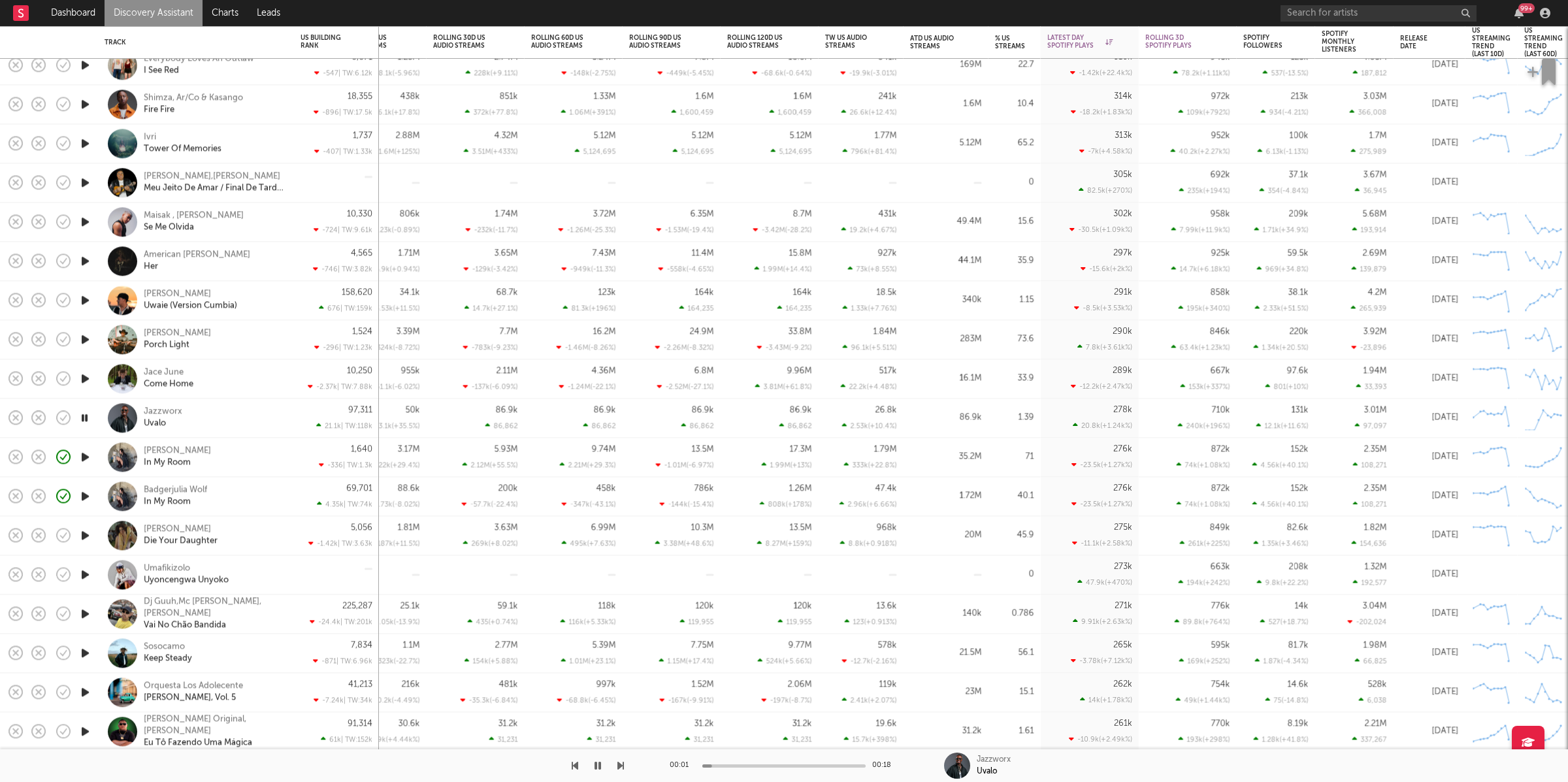
click at [620, 766] on icon "button" at bounding box center [620, 766] width 7 height 10
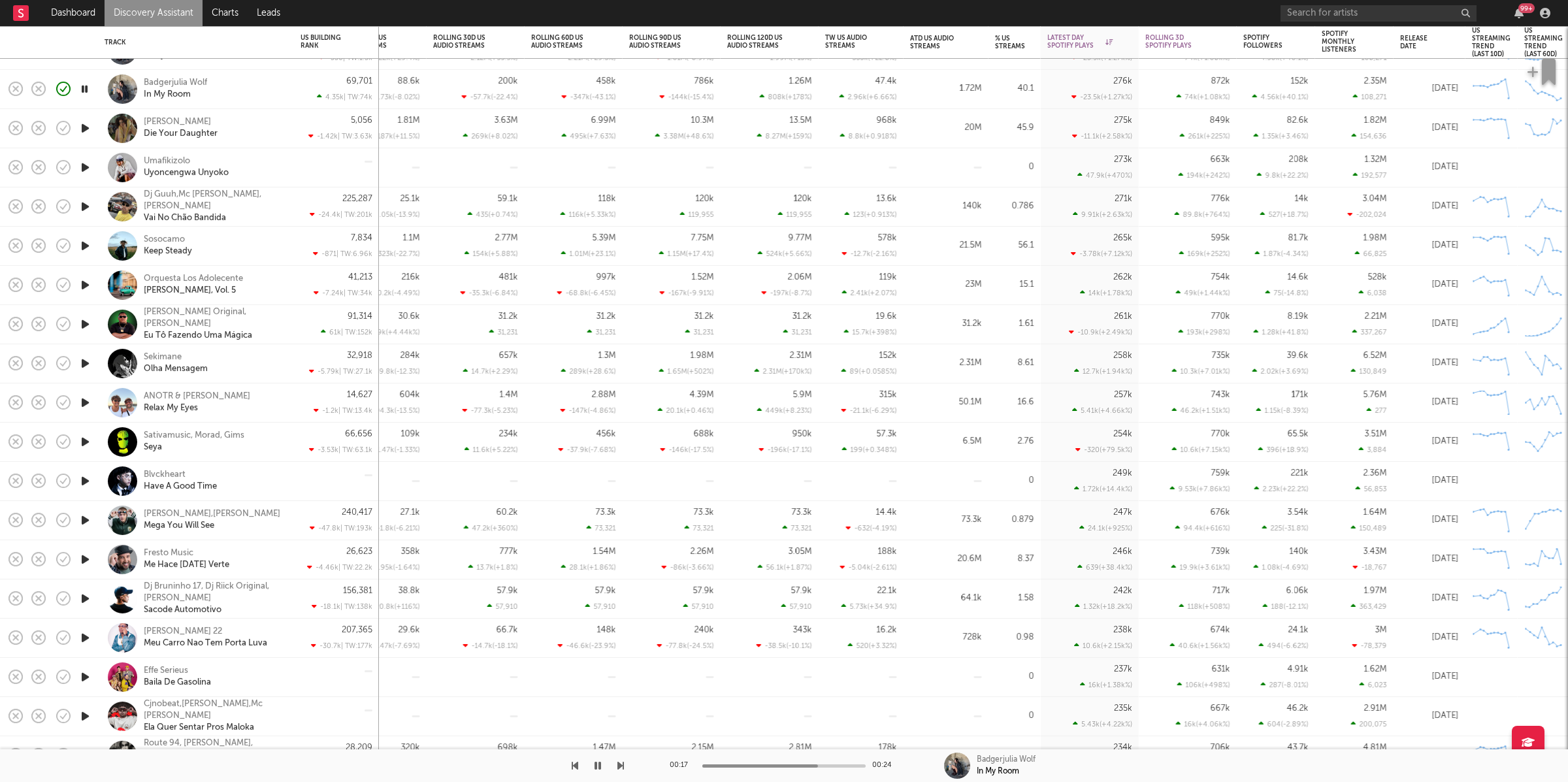
click at [618, 767] on icon "button" at bounding box center [620, 766] width 7 height 10
click at [624, 766] on div "00:28 00:29 Susannah Joffe Die Your Daughter" at bounding box center [784, 766] width 1568 height 32
click at [620, 767] on icon "button" at bounding box center [620, 766] width 7 height 10
click at [617, 764] on icon "button" at bounding box center [620, 766] width 7 height 10
click at [620, 765] on icon "button" at bounding box center [620, 766] width 7 height 10
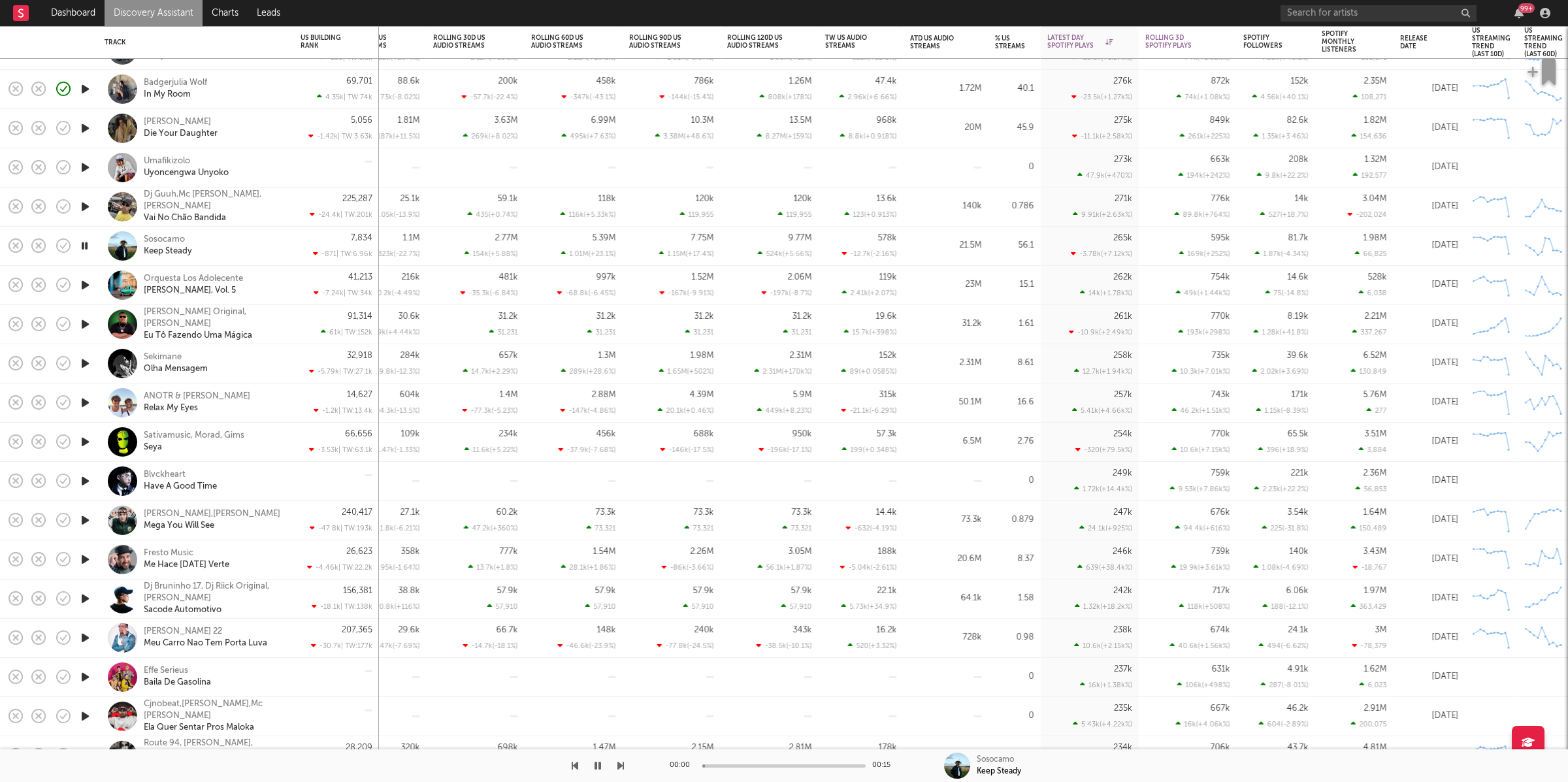
click at [620, 765] on icon "button" at bounding box center [620, 766] width 7 height 10
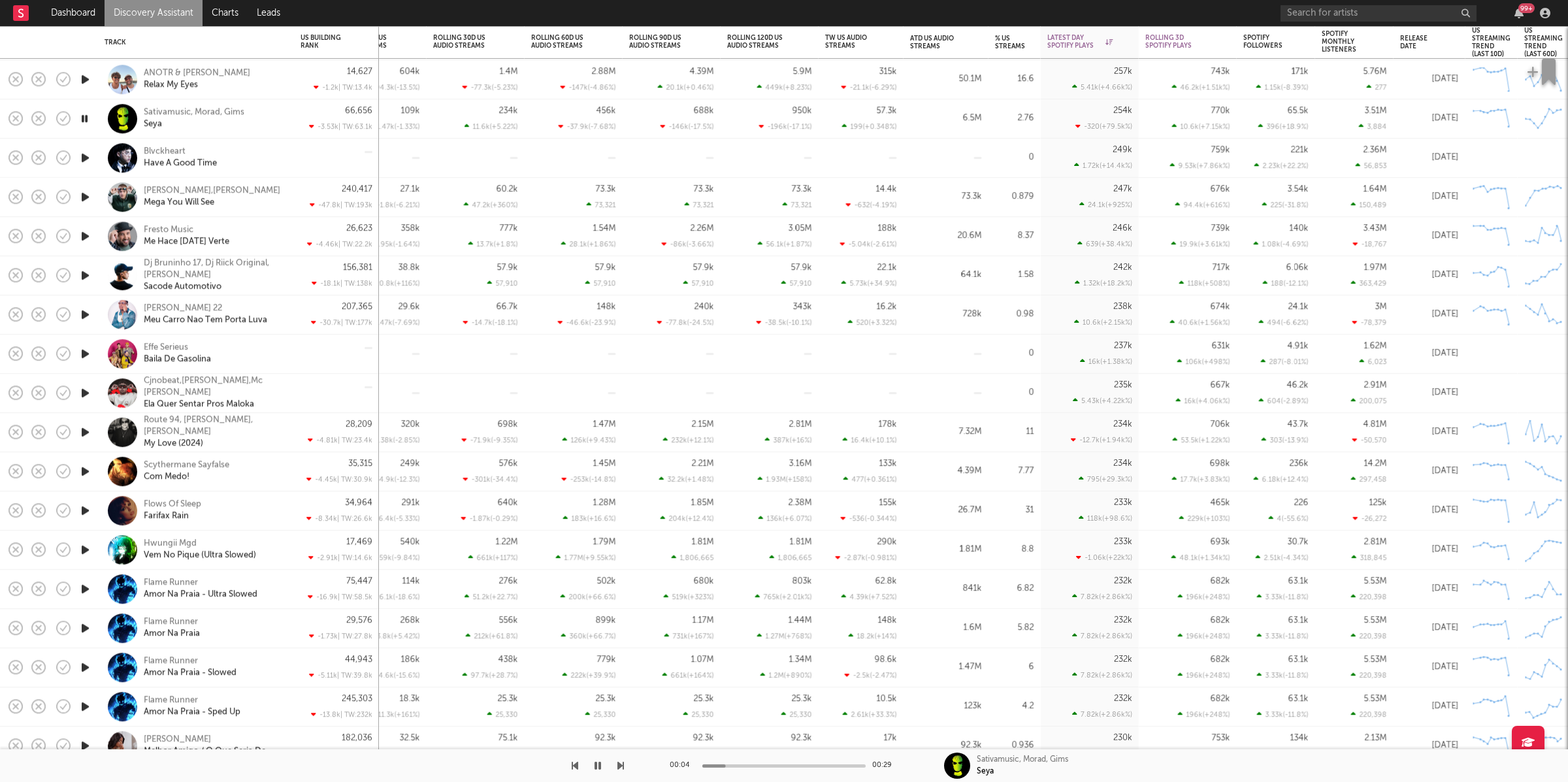
click at [618, 764] on icon "button" at bounding box center [620, 766] width 7 height 10
click at [618, 762] on icon "button" at bounding box center [620, 766] width 7 height 10
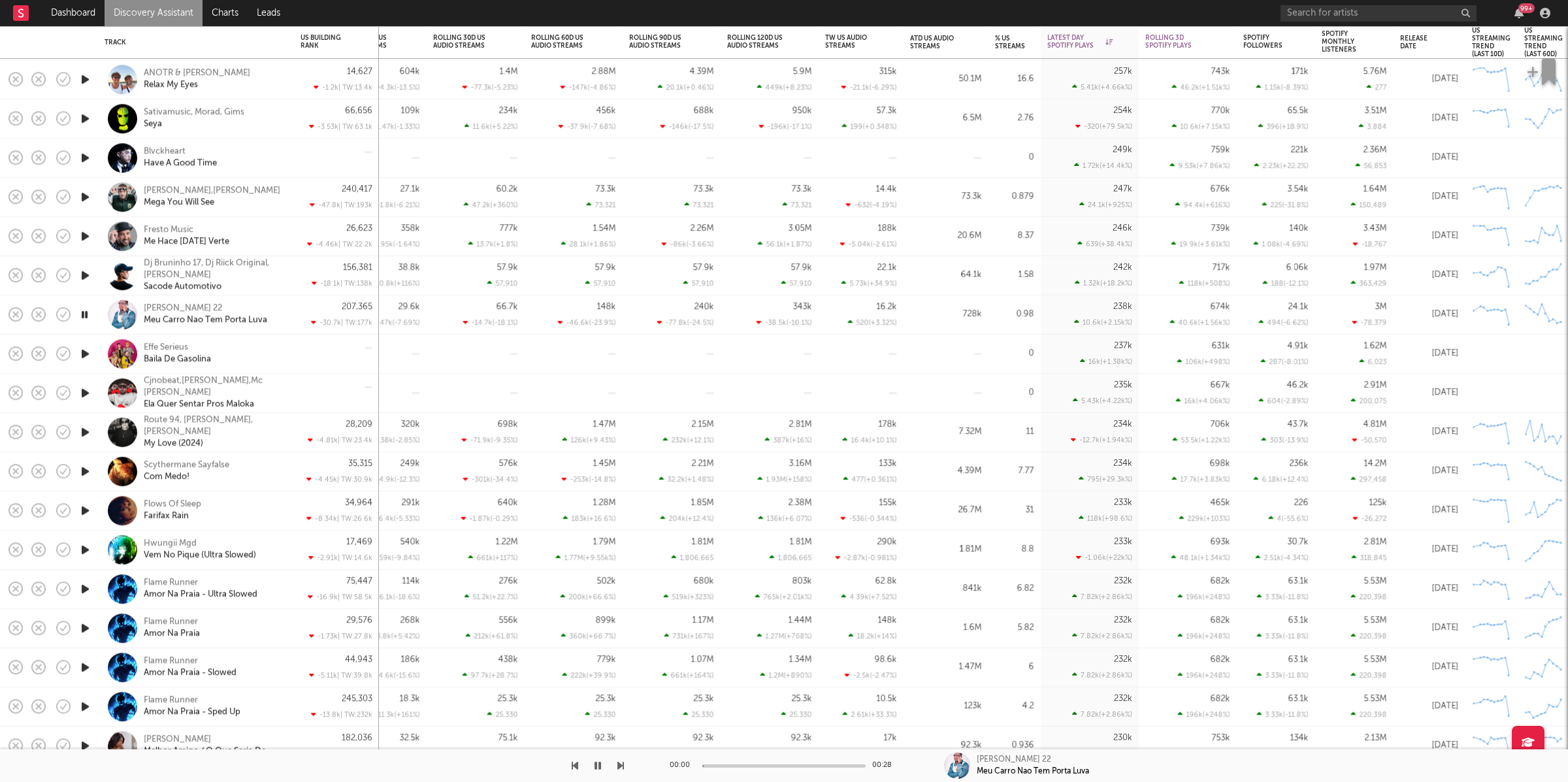
click at [618, 762] on icon "button" at bounding box center [620, 766] width 7 height 10
click at [620, 764] on icon "button" at bounding box center [620, 766] width 7 height 10
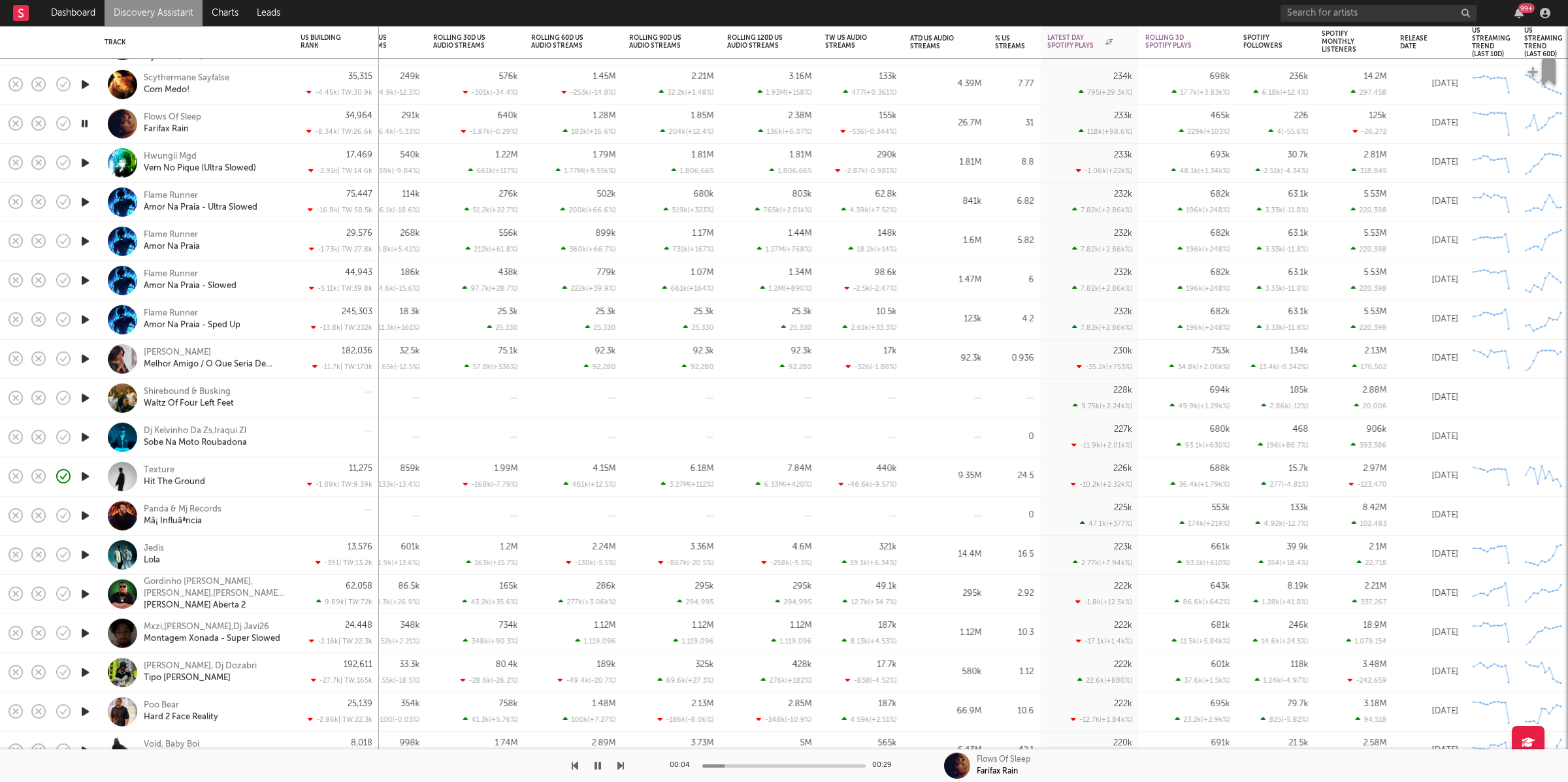
click at [617, 766] on icon "button" at bounding box center [620, 766] width 7 height 10
click at [621, 762] on icon "button" at bounding box center [620, 766] width 7 height 10
click at [620, 763] on icon "button" at bounding box center [620, 766] width 7 height 10
click at [620, 765] on icon "button" at bounding box center [620, 766] width 7 height 10
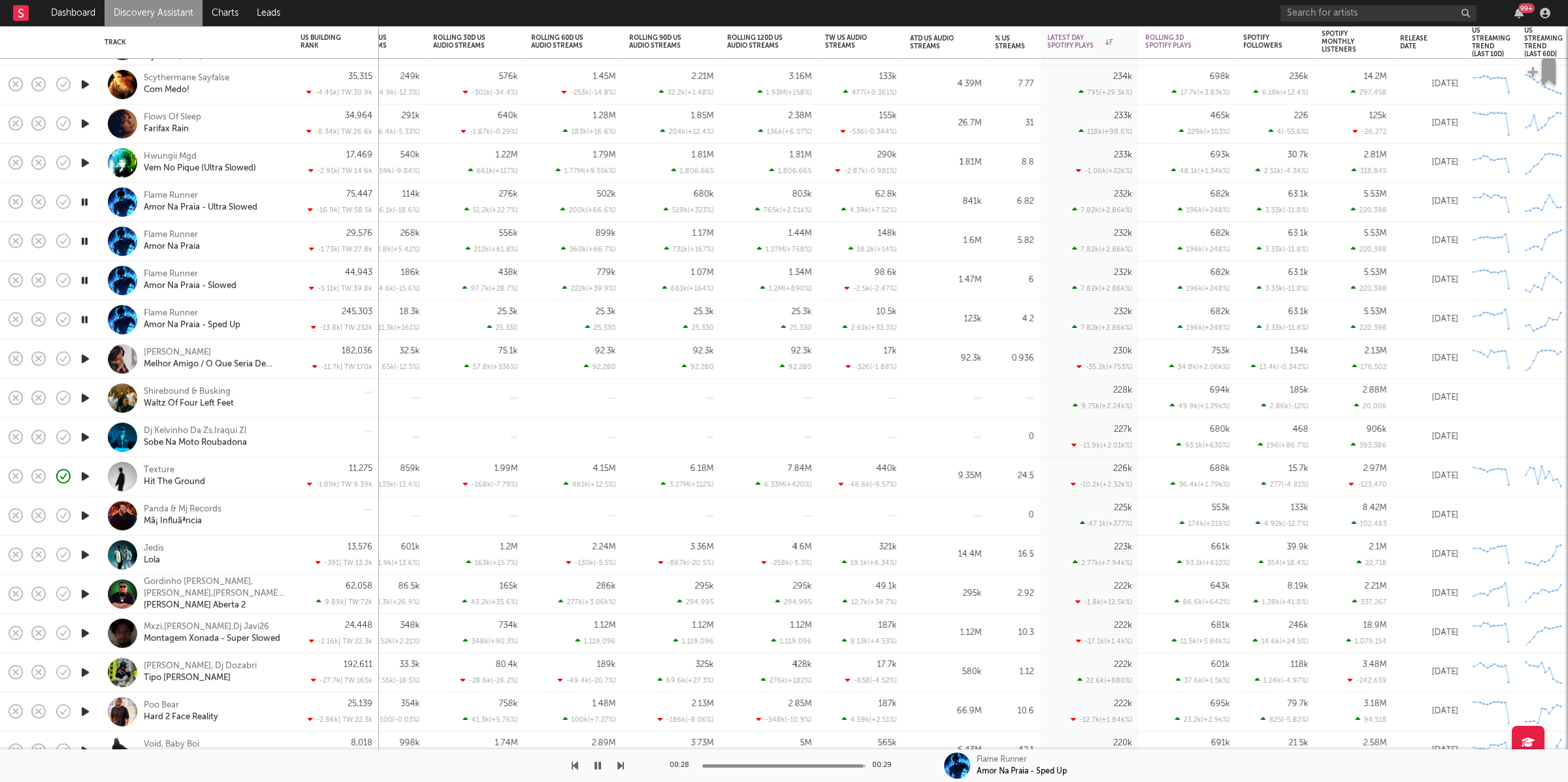
click at [620, 765] on icon "button" at bounding box center [620, 766] width 7 height 10
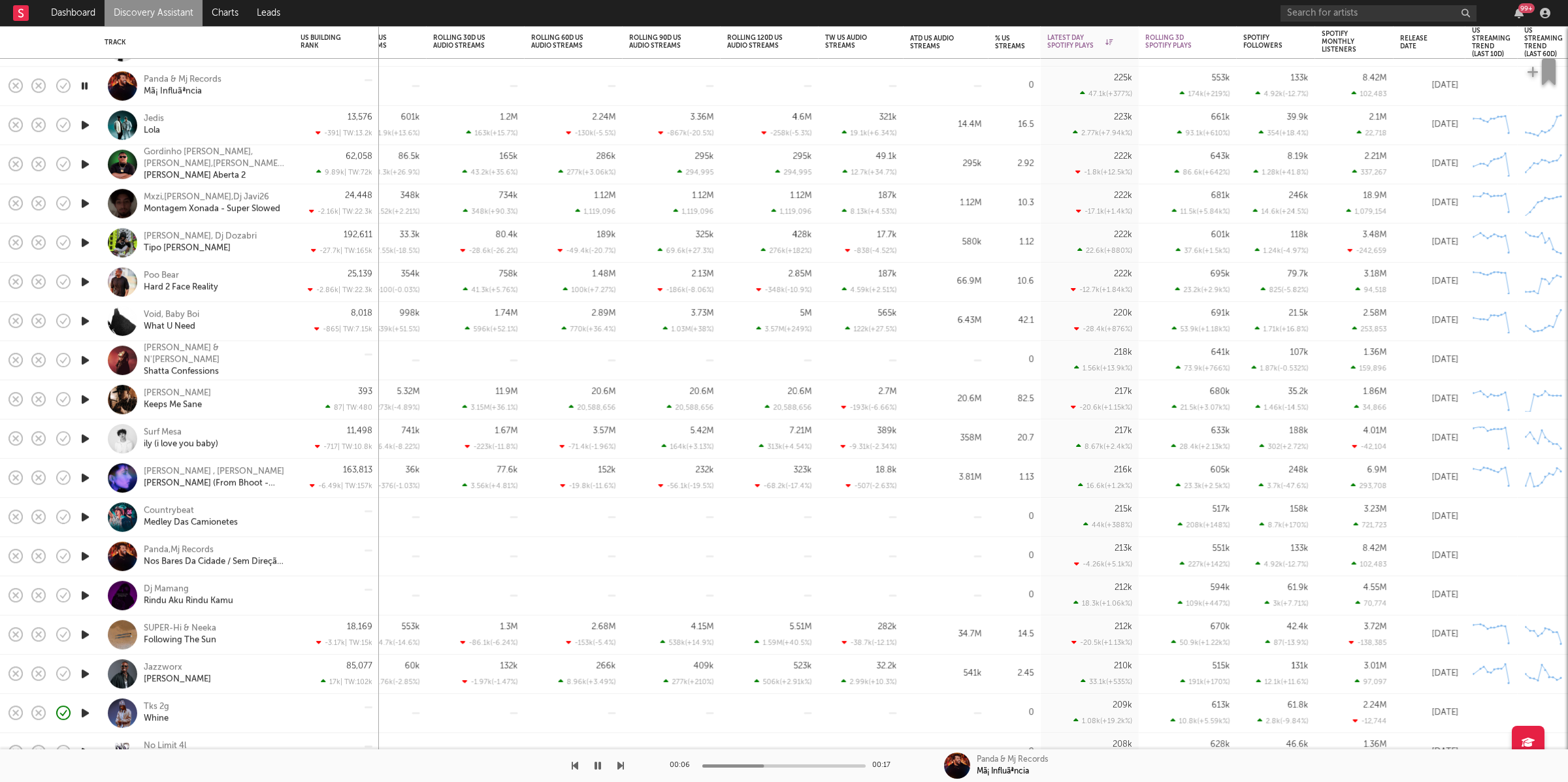
click at [620, 767] on icon "button" at bounding box center [620, 766] width 7 height 10
click at [624, 764] on div "00:01 00:25 Jedis Lola" at bounding box center [784, 766] width 1568 height 32
click at [618, 764] on icon "button" at bounding box center [620, 766] width 7 height 10
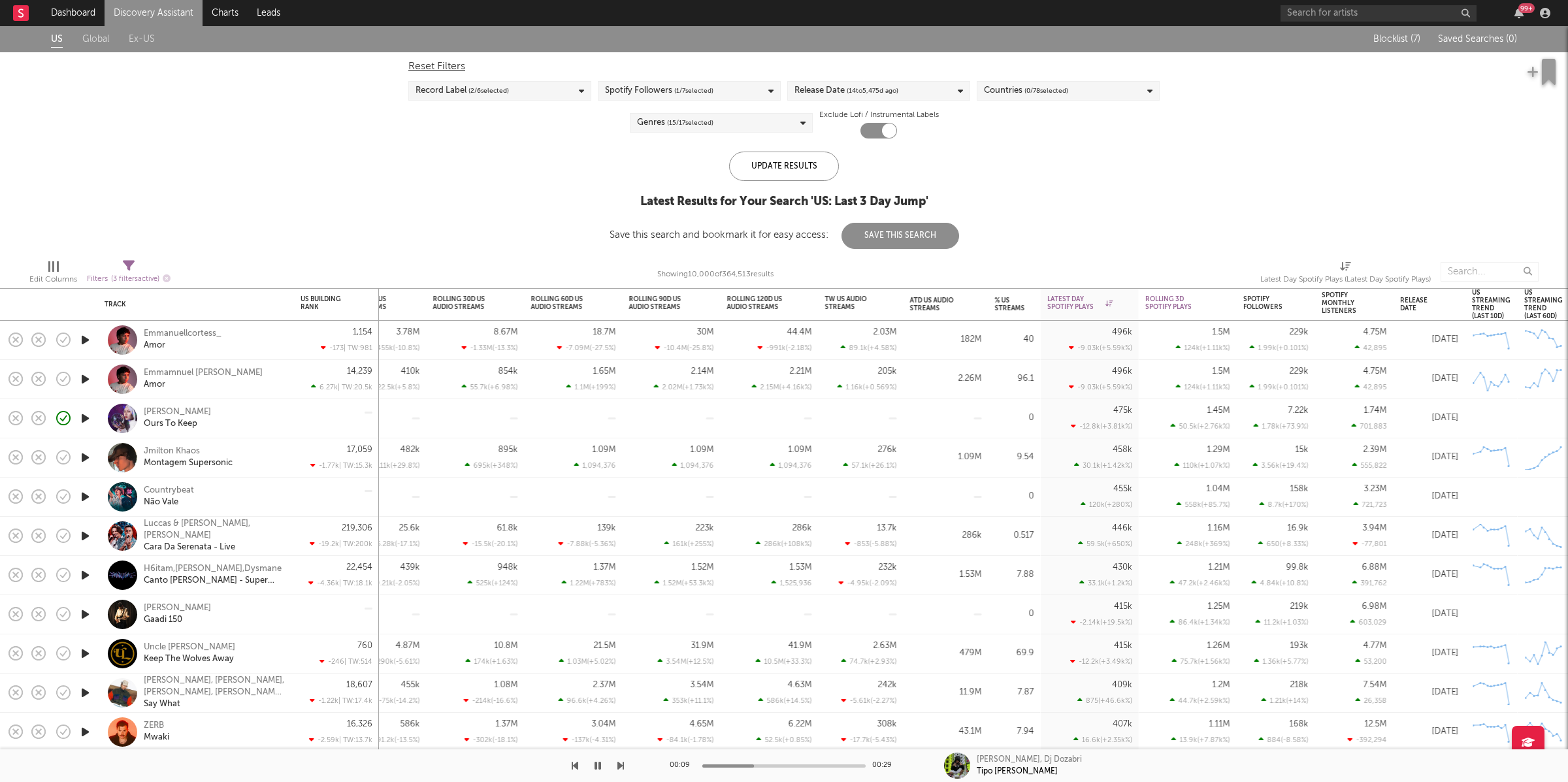
click at [600, 764] on icon "button" at bounding box center [598, 766] width 7 height 10
click at [136, 269] on span "Filters ( 3 filters active)" at bounding box center [129, 274] width 84 height 27
select select "max"
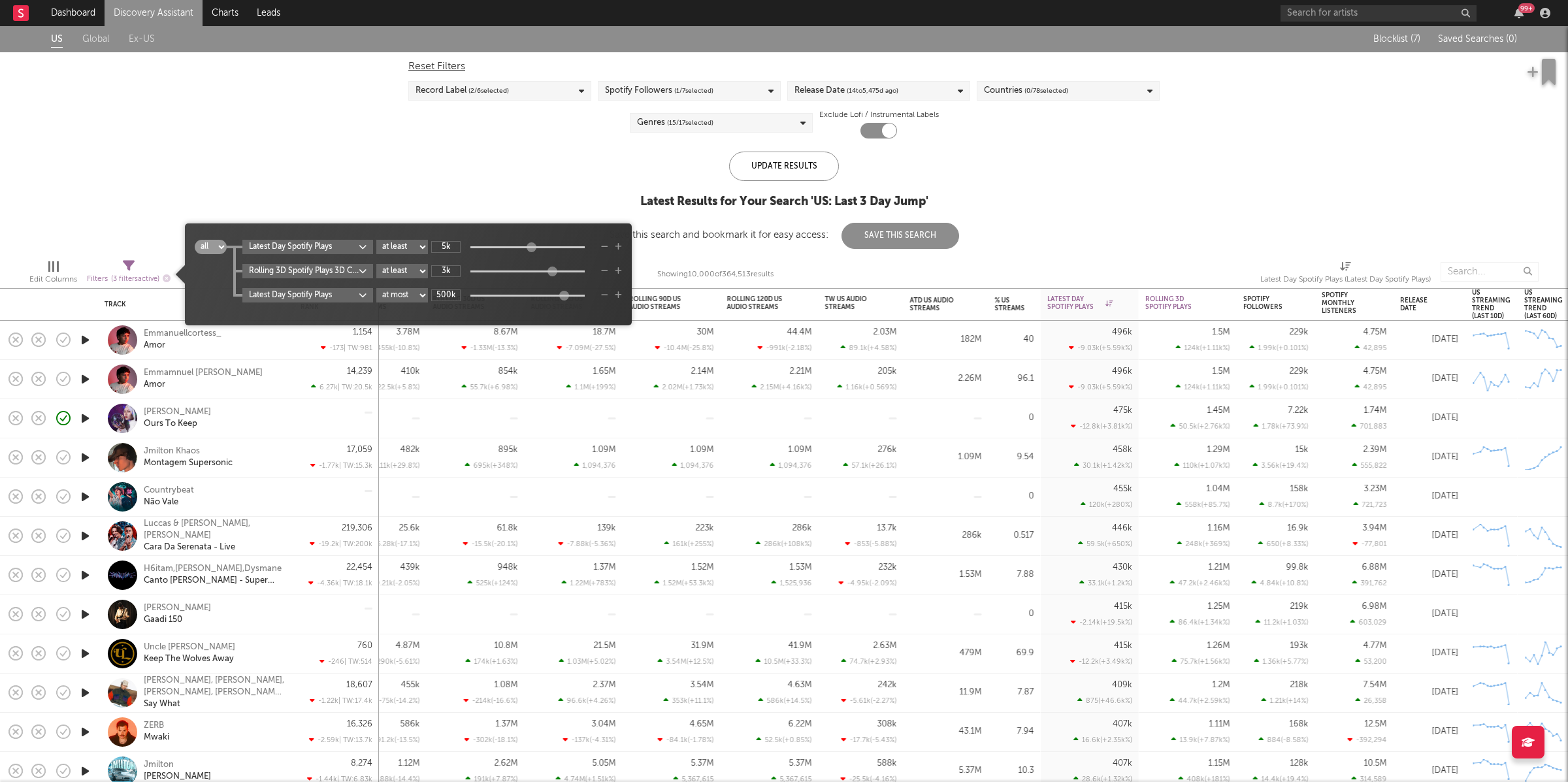
click at [620, 273] on icon "button" at bounding box center [618, 271] width 7 height 8
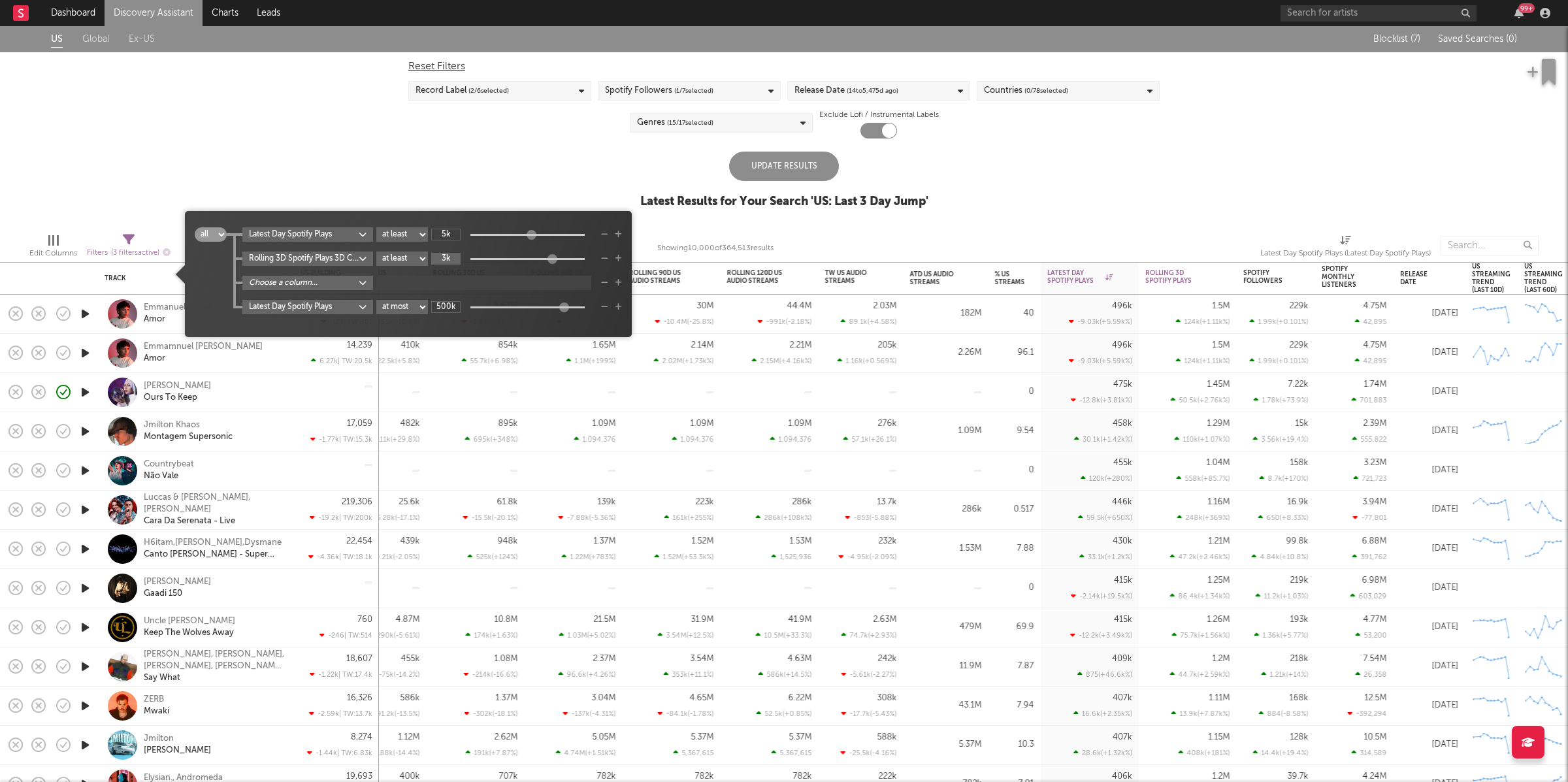
click at [458, 260] on input "3k" at bounding box center [446, 259] width 29 height 12
click at [285, 261] on body "Dashboard Discovery Assistant Charts Leads 99 + Notifications Settings Mark all…" at bounding box center [784, 391] width 1568 height 782
type input "10k"
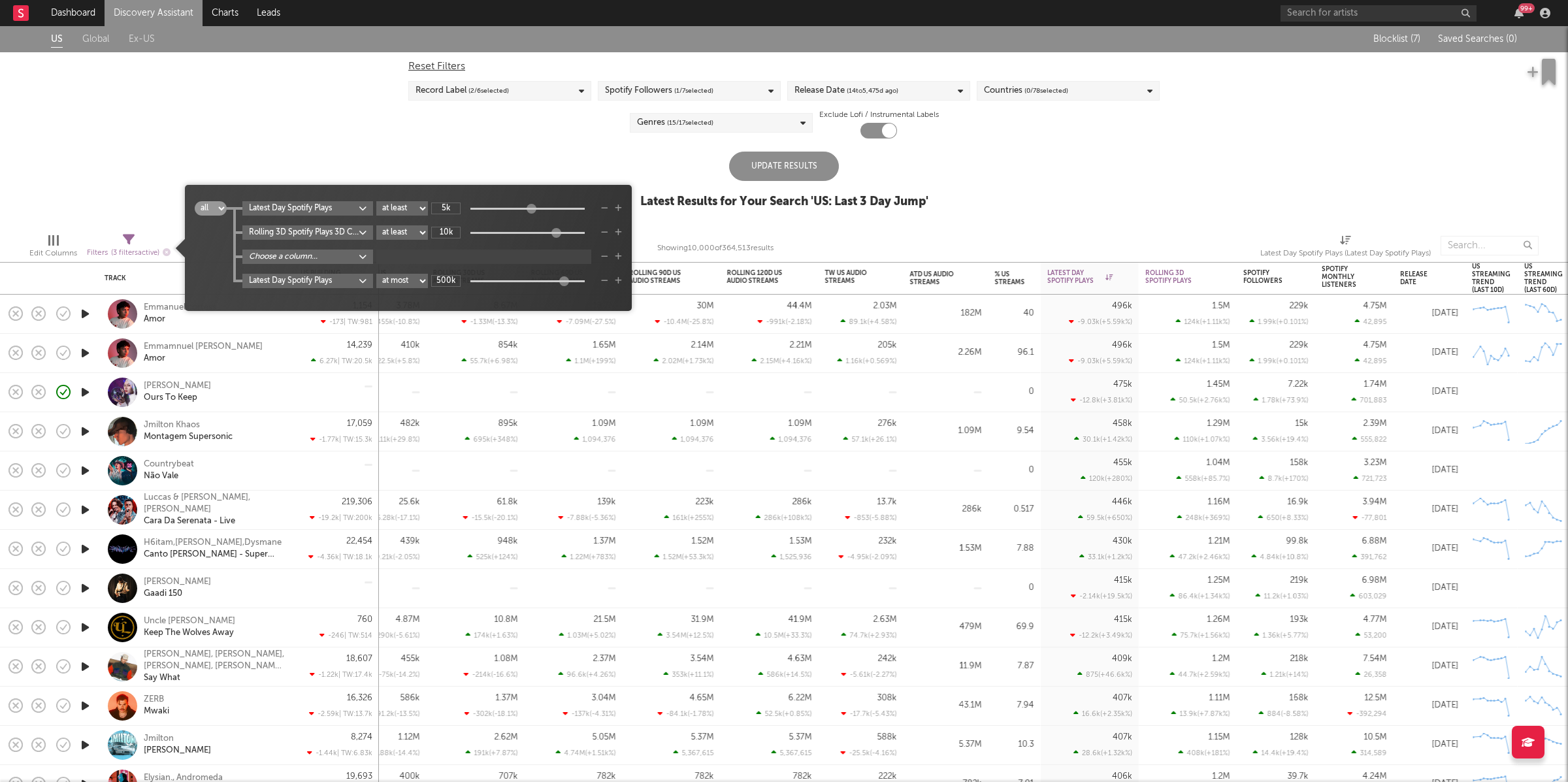
click at [623, 221] on div "Folders Global Building Rank Global Building Rank This Week Rank Building Rank …" at bounding box center [784, 391] width 1568 height 782
click at [335, 259] on body "Dashboard Discovery Assistant Charts Leads 99 + Notifications Settings Mark all…" at bounding box center [784, 391] width 1568 height 782
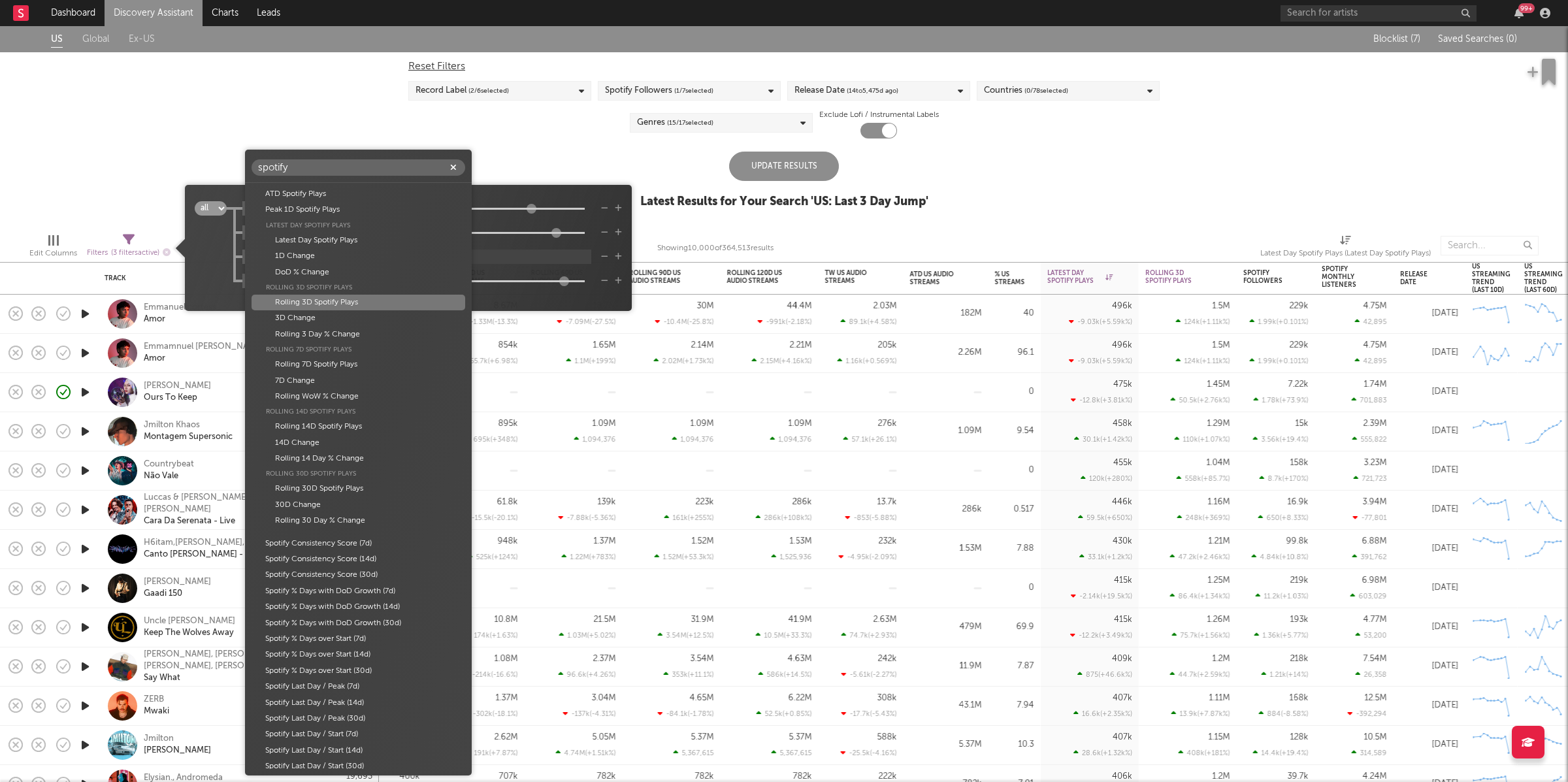
type input "spotify"
click at [368, 301] on div "Rolling 3D Spotify Plays" at bounding box center [358, 302] width 214 height 15
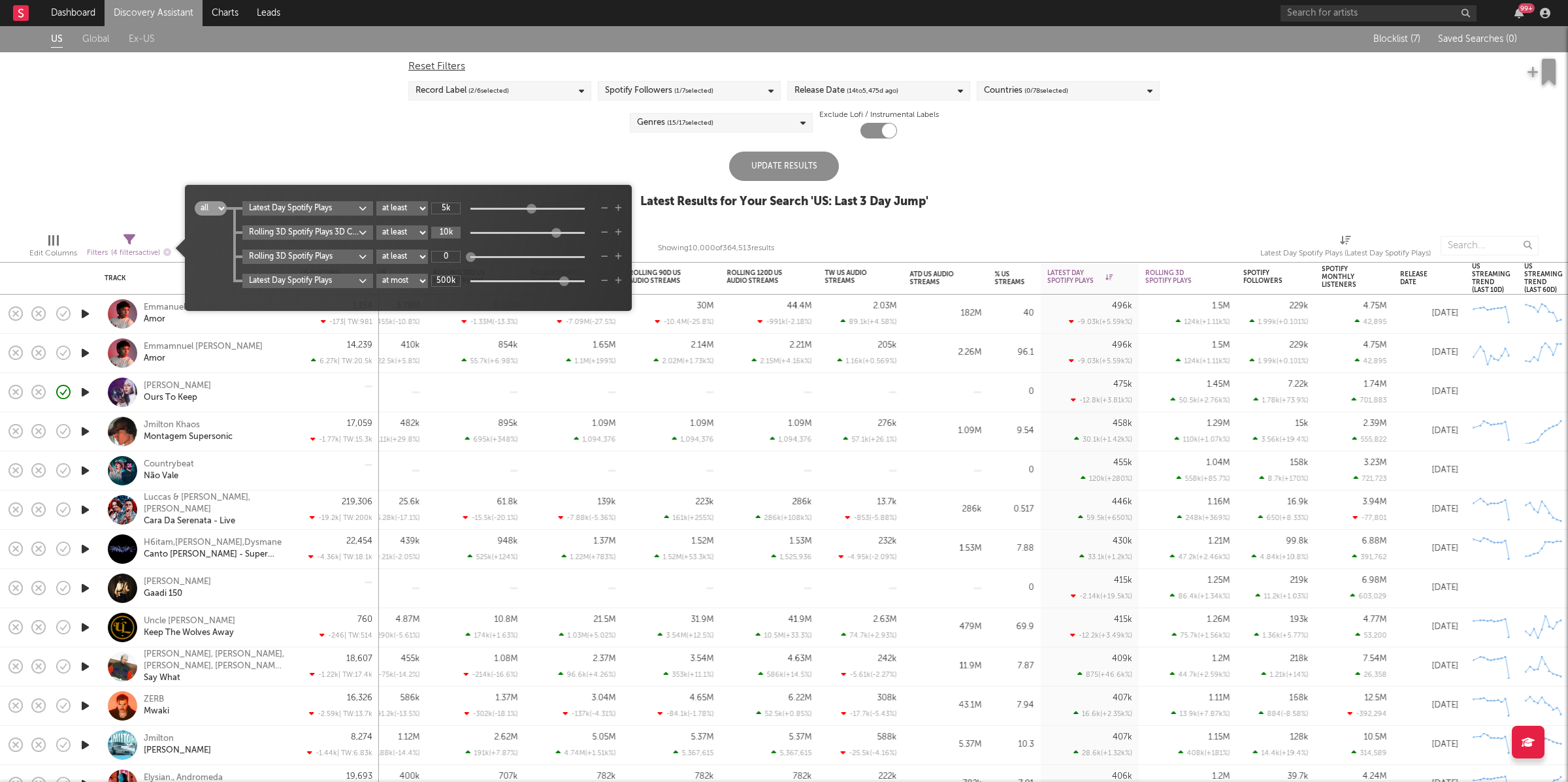
click at [453, 234] on input "10k" at bounding box center [446, 233] width 29 height 12
click at [613, 256] on div "Rolling 3D Spotify Plays at least at most between 0" at bounding box center [432, 257] width 379 height 15
click at [609, 256] on icon "button" at bounding box center [605, 256] width 7 height 8
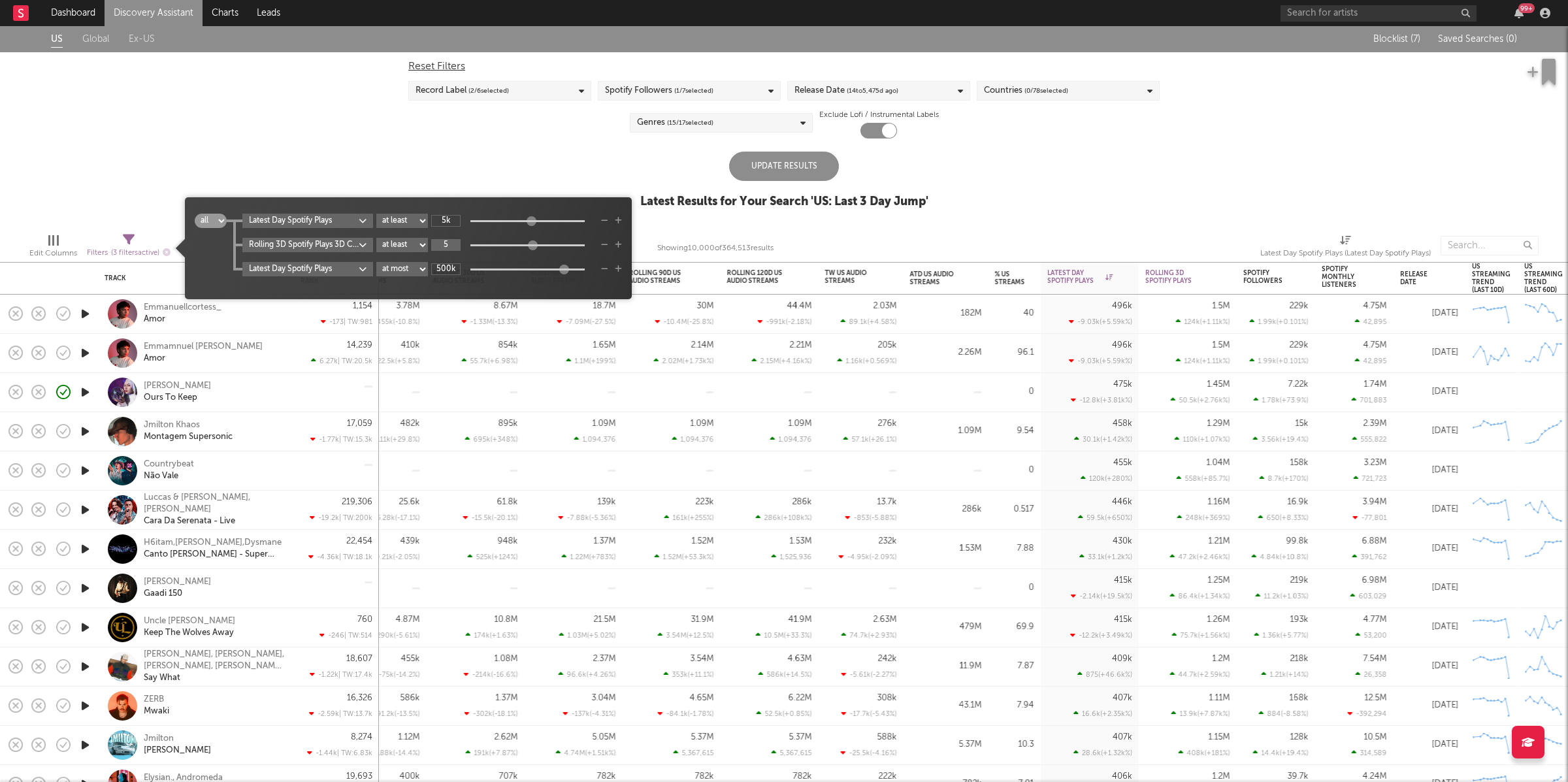
click at [455, 240] on input "5" at bounding box center [446, 245] width 29 height 12
click at [455, 242] on input "5" at bounding box center [446, 245] width 29 height 12
type input "5k"
click at [337, 247] on body "Dashboard Discovery Assistant Charts Leads 99 + Notifications Settings Mark all…" at bounding box center [784, 391] width 1568 height 782
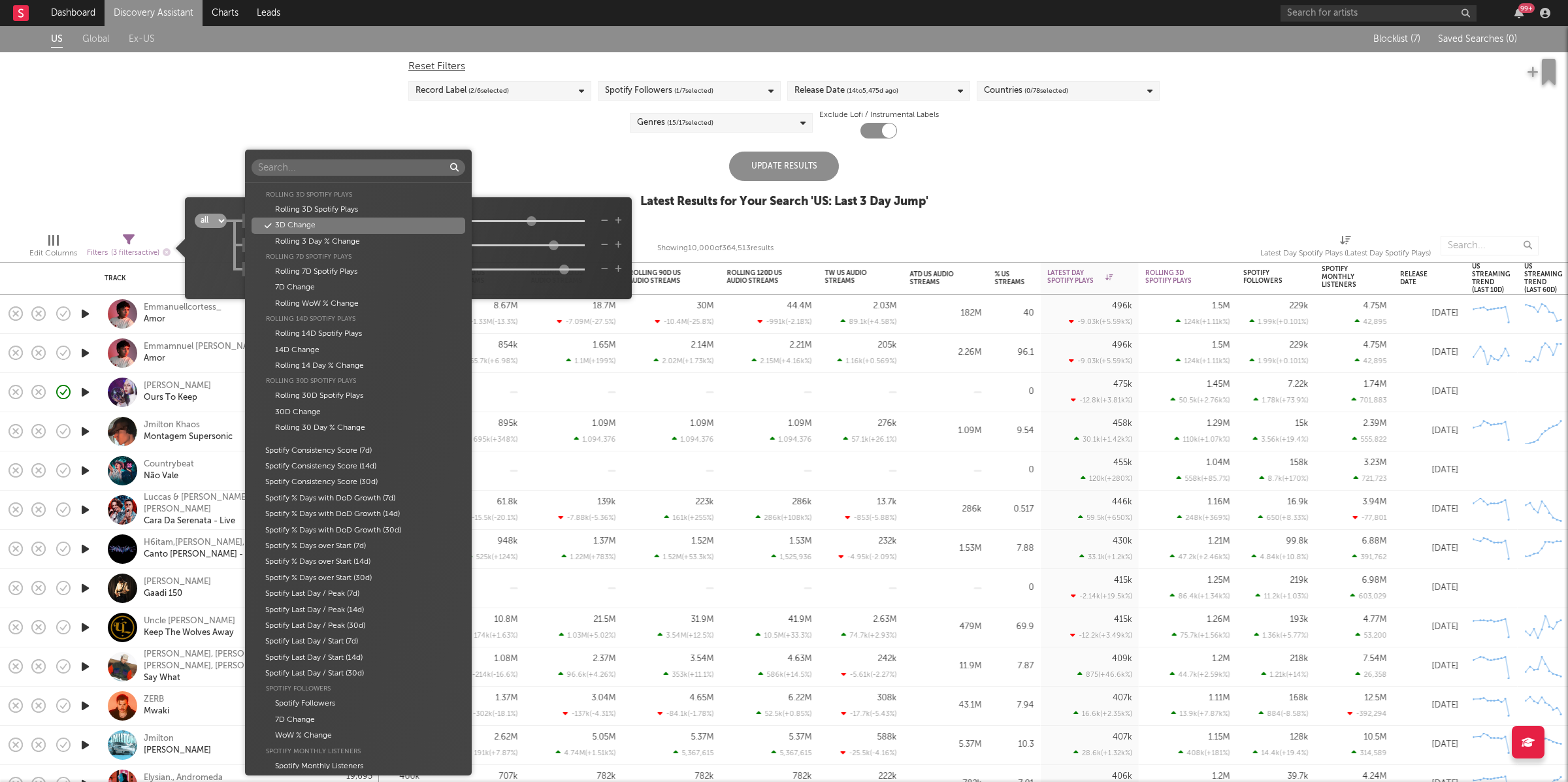
click at [625, 234] on div "Folders Global Building Rank Global Building Rank This Week Rank Building Rank …" at bounding box center [784, 391] width 1568 height 782
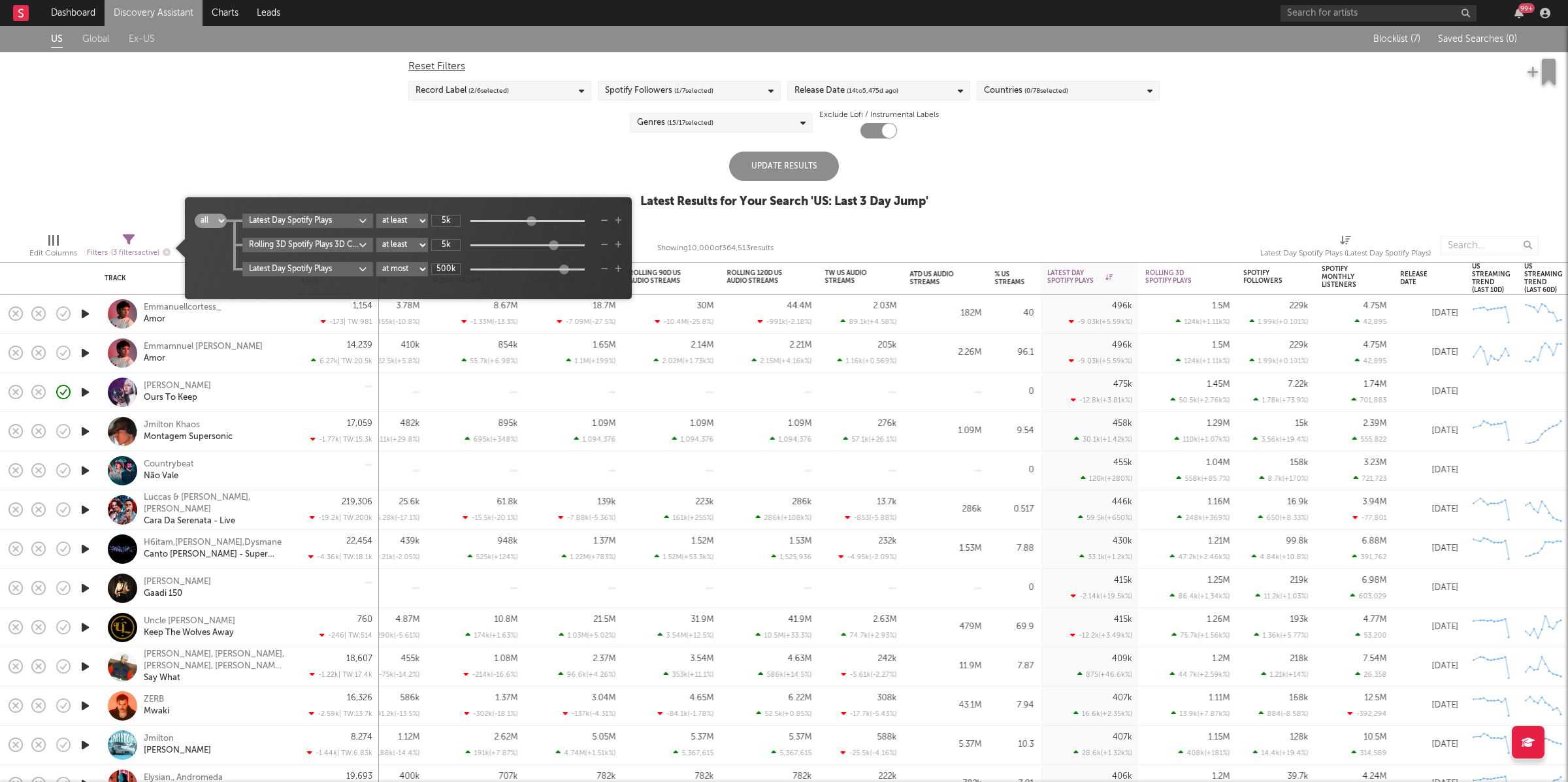
click at [782, 164] on div "Update Results" at bounding box center [784, 167] width 110 height 29
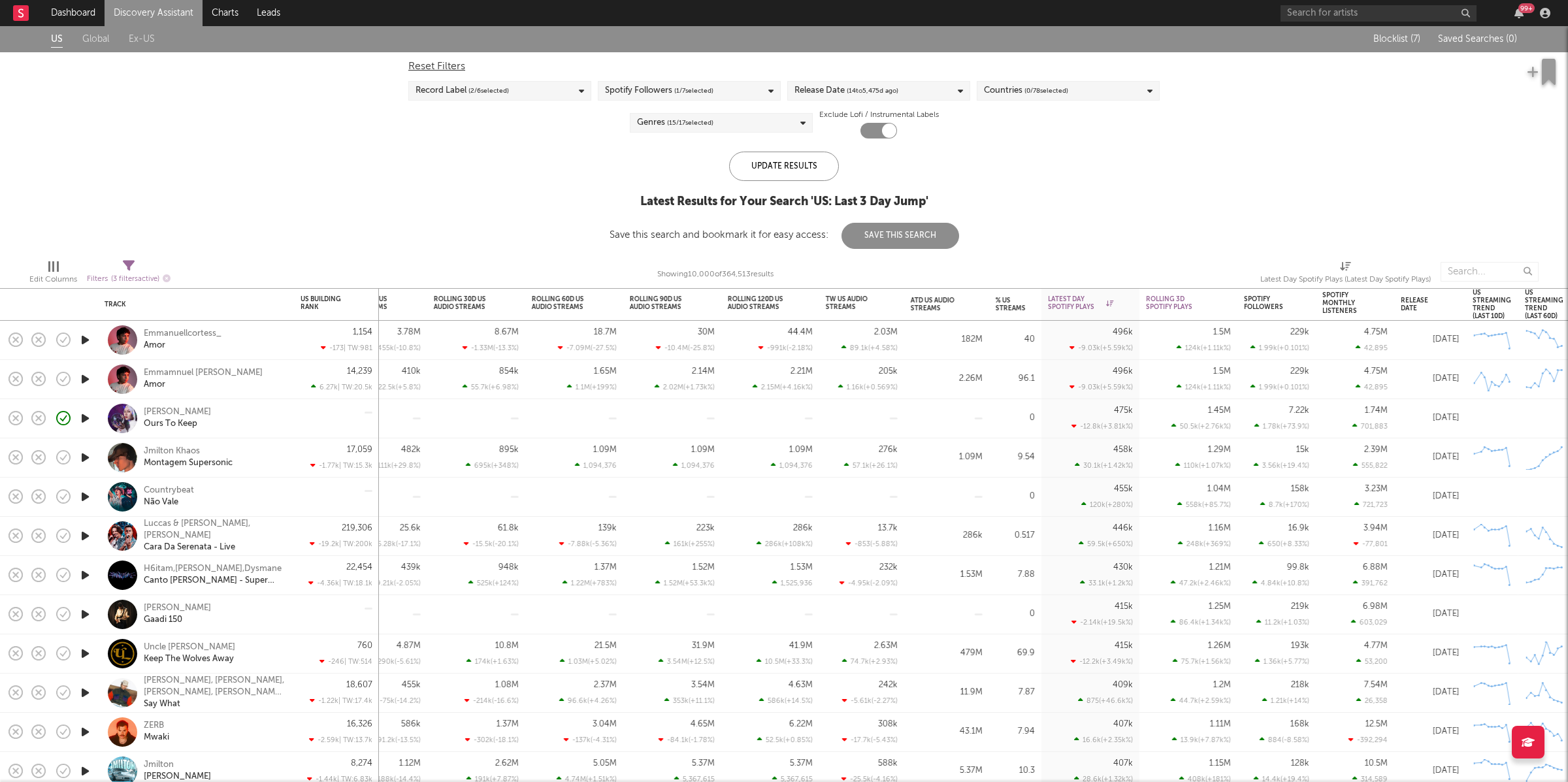
click at [139, 256] on div "Filters ( 3 filters active)" at bounding box center [129, 274] width 84 height 38
select select "max"
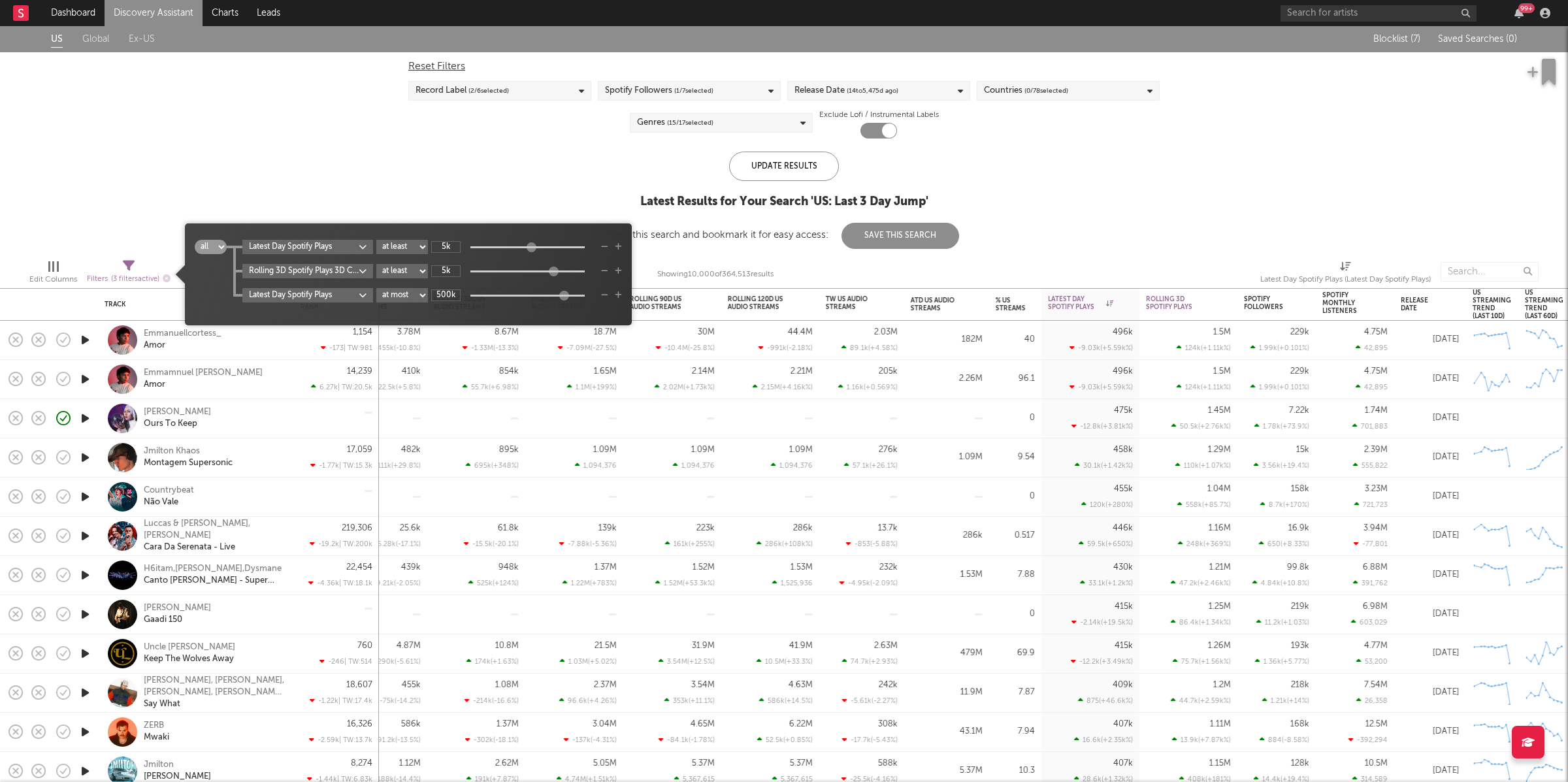
click at [135, 260] on icon at bounding box center [129, 266] width 12 height 12
type input "200k"
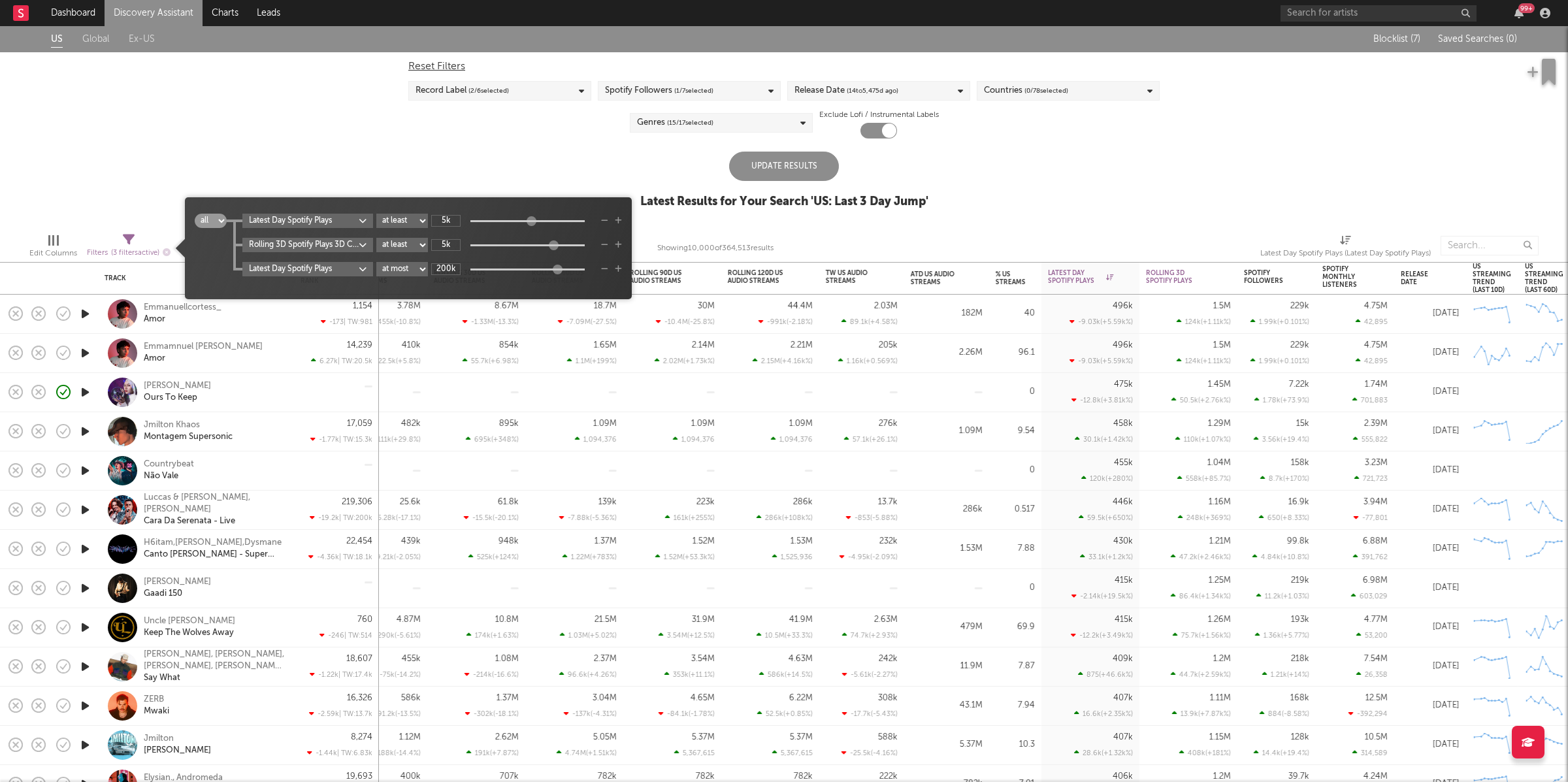
click at [797, 168] on div "Update Results" at bounding box center [784, 167] width 110 height 29
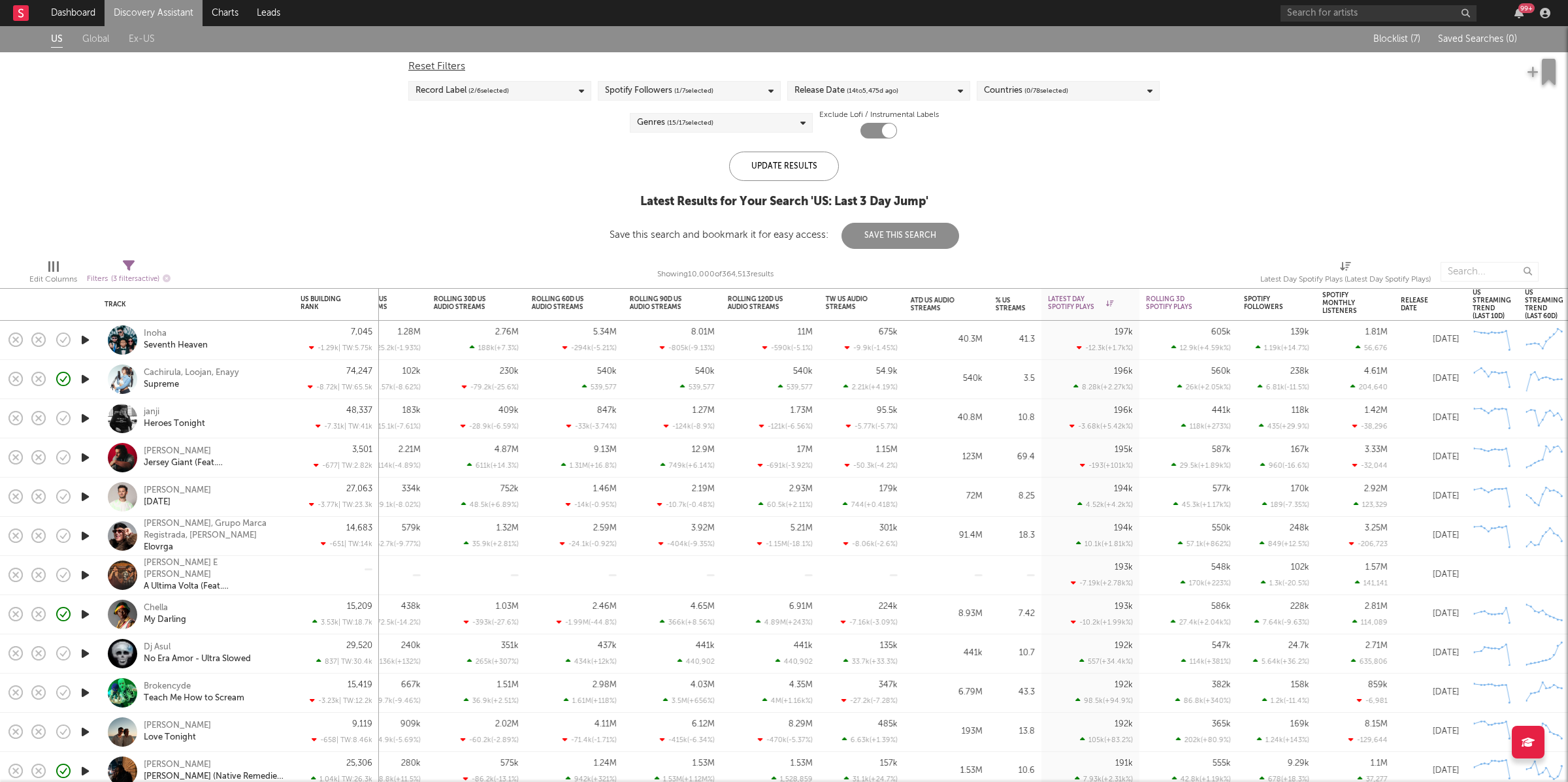
click at [264, 418] on div "janji Heroes Tonight" at bounding box center [214, 419] width 141 height 24
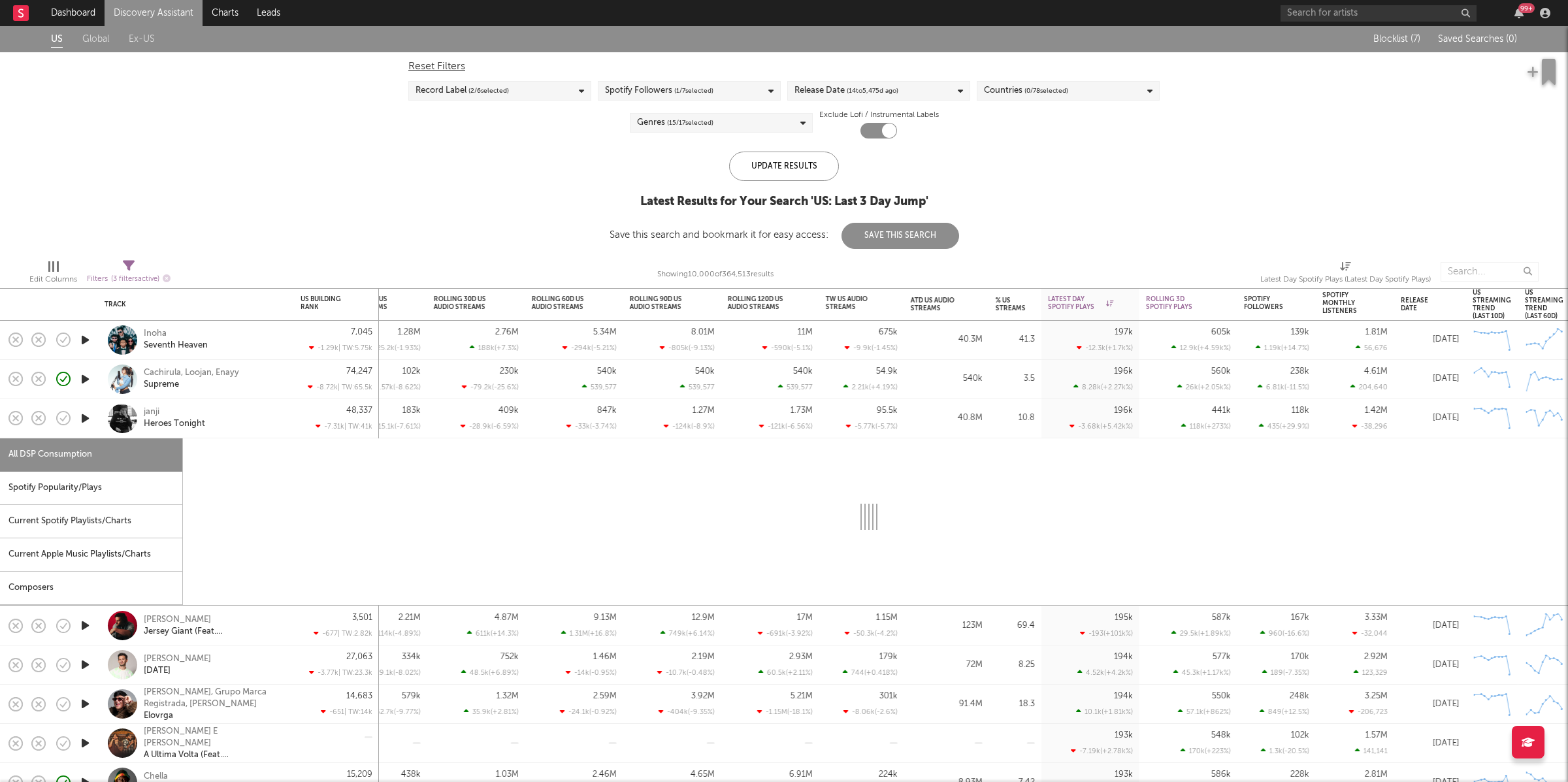
click at [64, 490] on div "Spotify Popularity/Plays" at bounding box center [91, 488] width 182 height 33
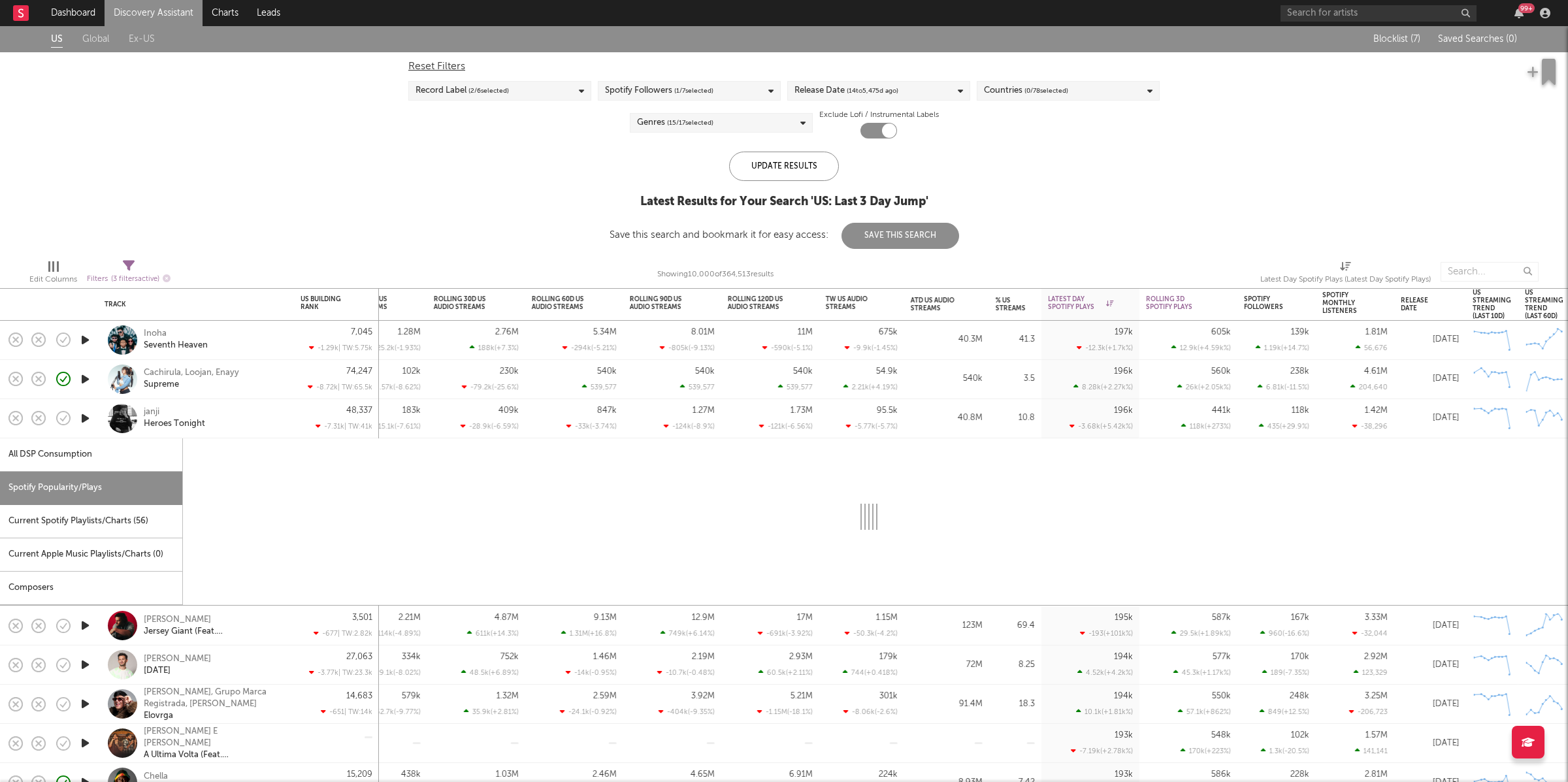
click at [85, 413] on icon "button" at bounding box center [85, 419] width 14 height 16
click at [88, 405] on div at bounding box center [85, 419] width 26 height 39
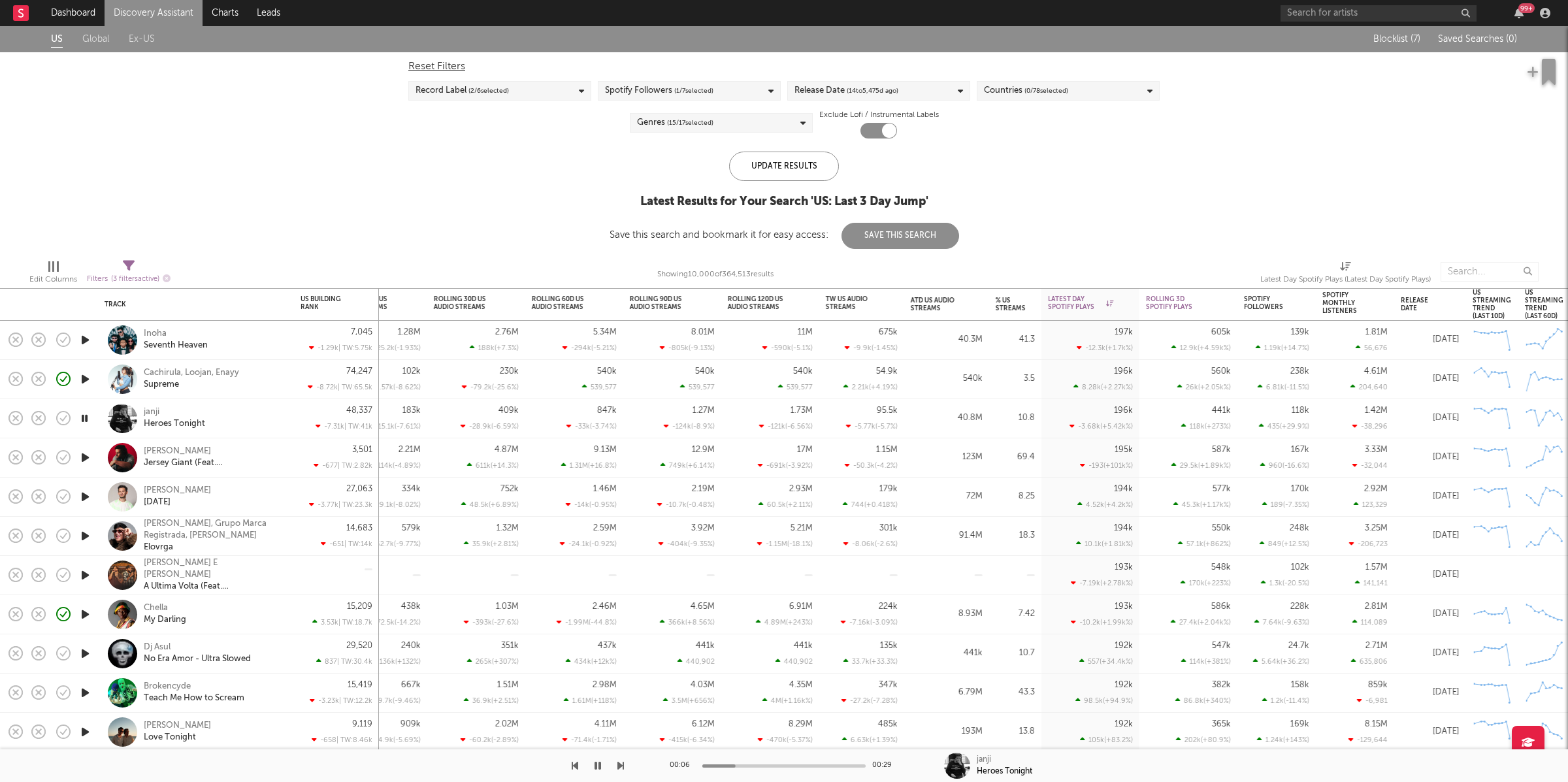
click at [90, 419] on icon "button" at bounding box center [84, 419] width 13 height 16
click at [239, 343] on div "Inoha Seventh Heaven" at bounding box center [214, 340] width 141 height 24
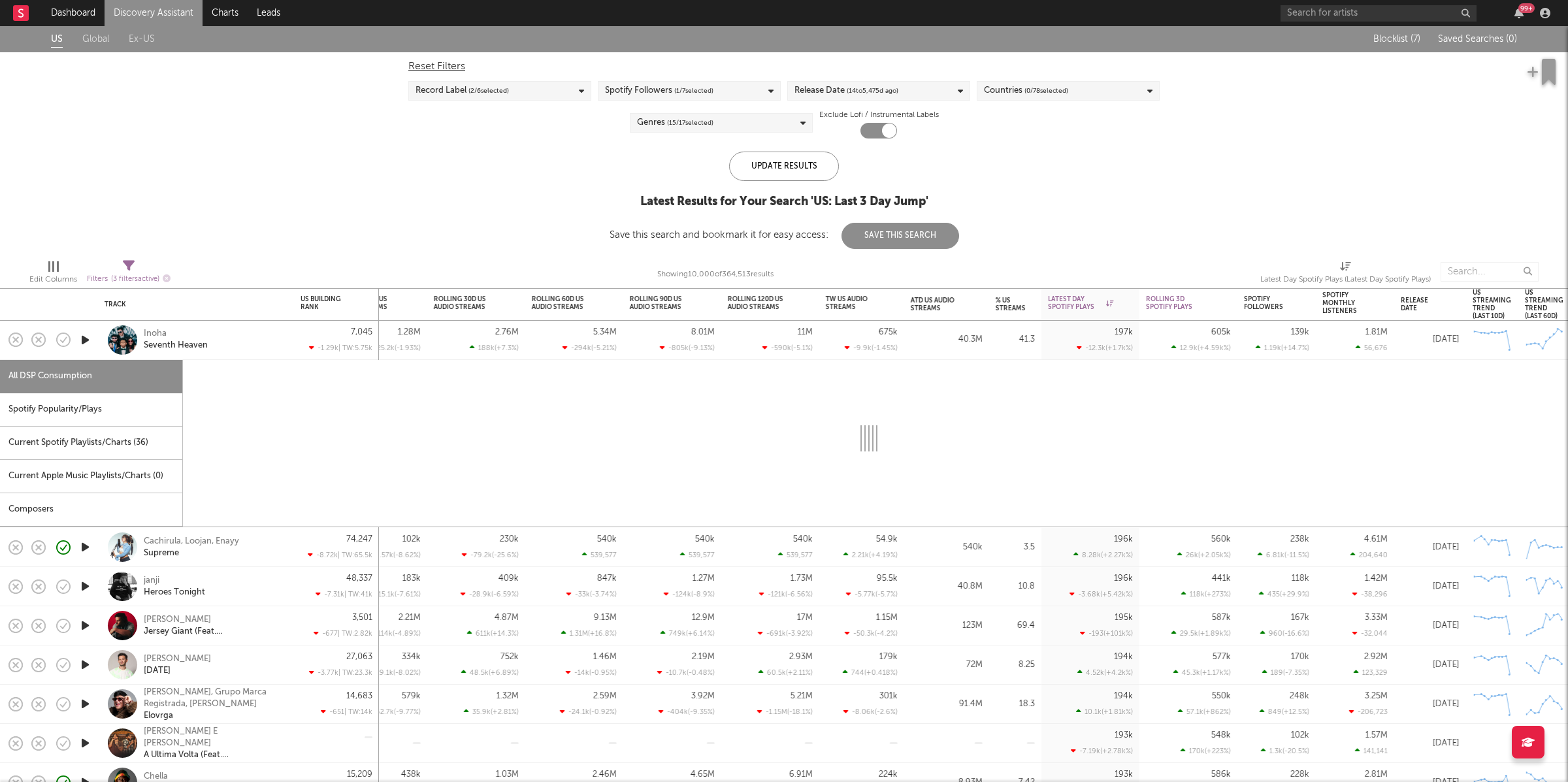
select select "6m"
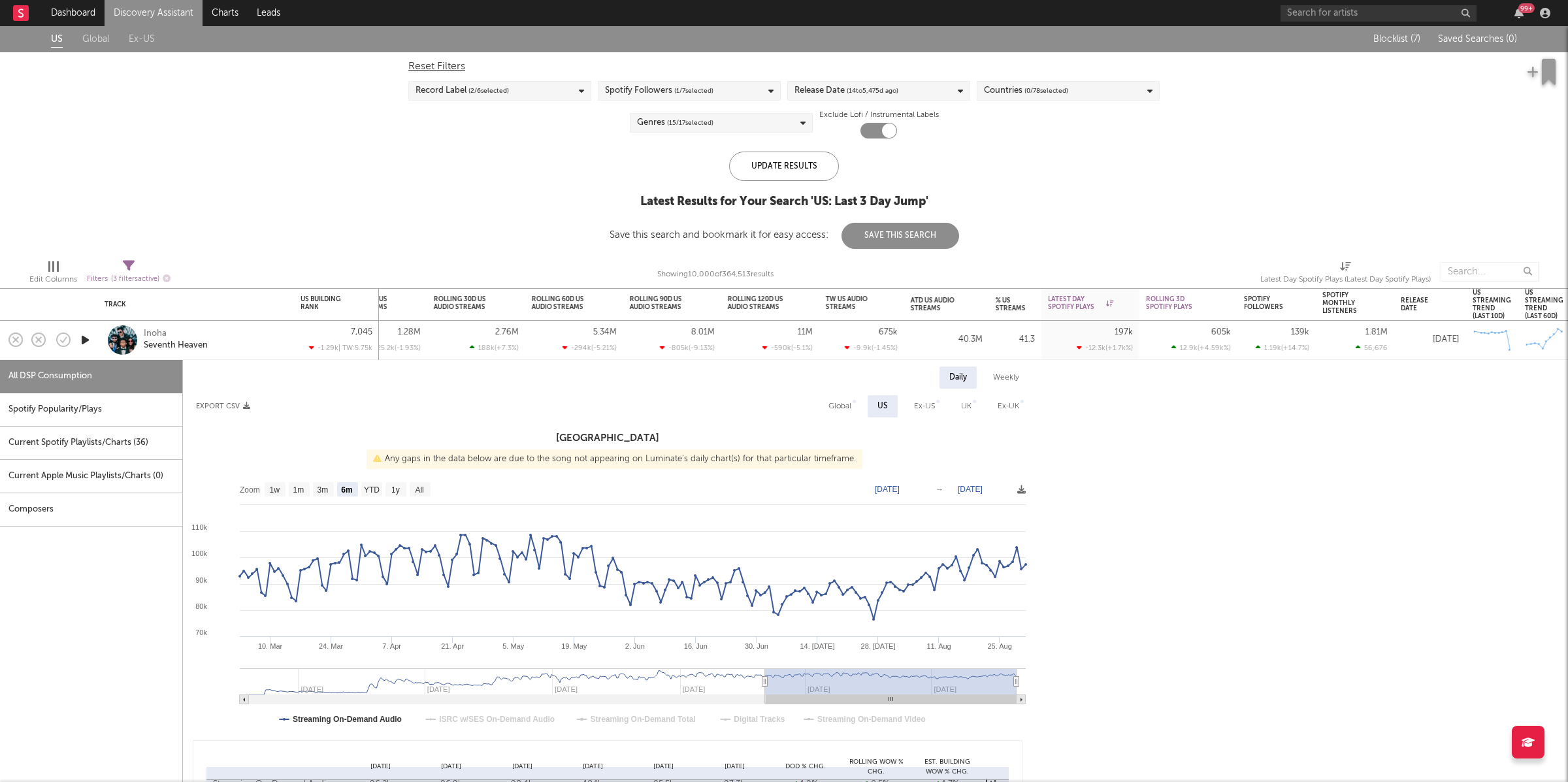
click at [123, 413] on div "Spotify Popularity/Plays" at bounding box center [91, 410] width 182 height 33
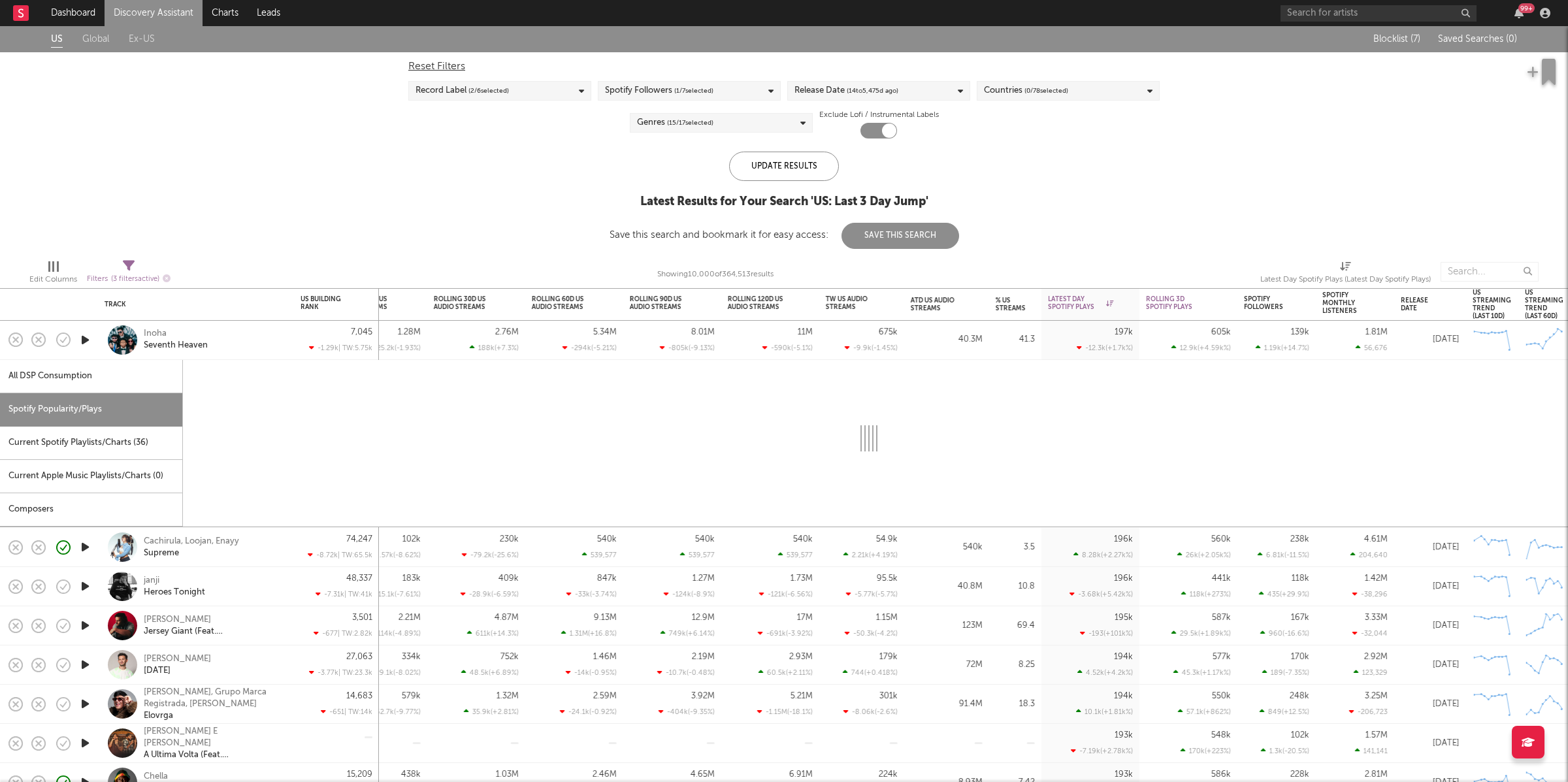
select select "1w"
select select "6m"
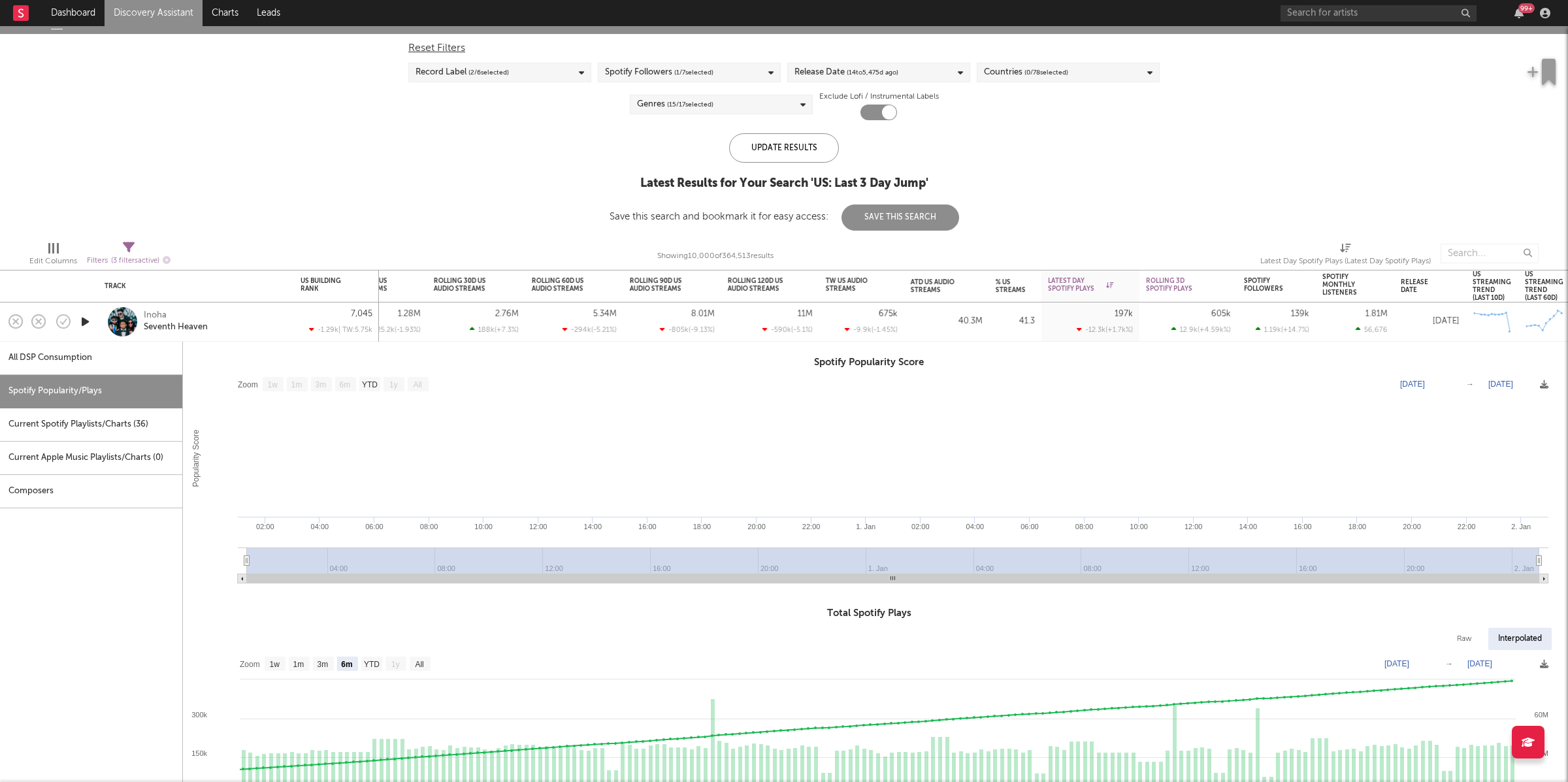
click at [265, 315] on div "Inoha Seventh Heaven" at bounding box center [214, 322] width 141 height 24
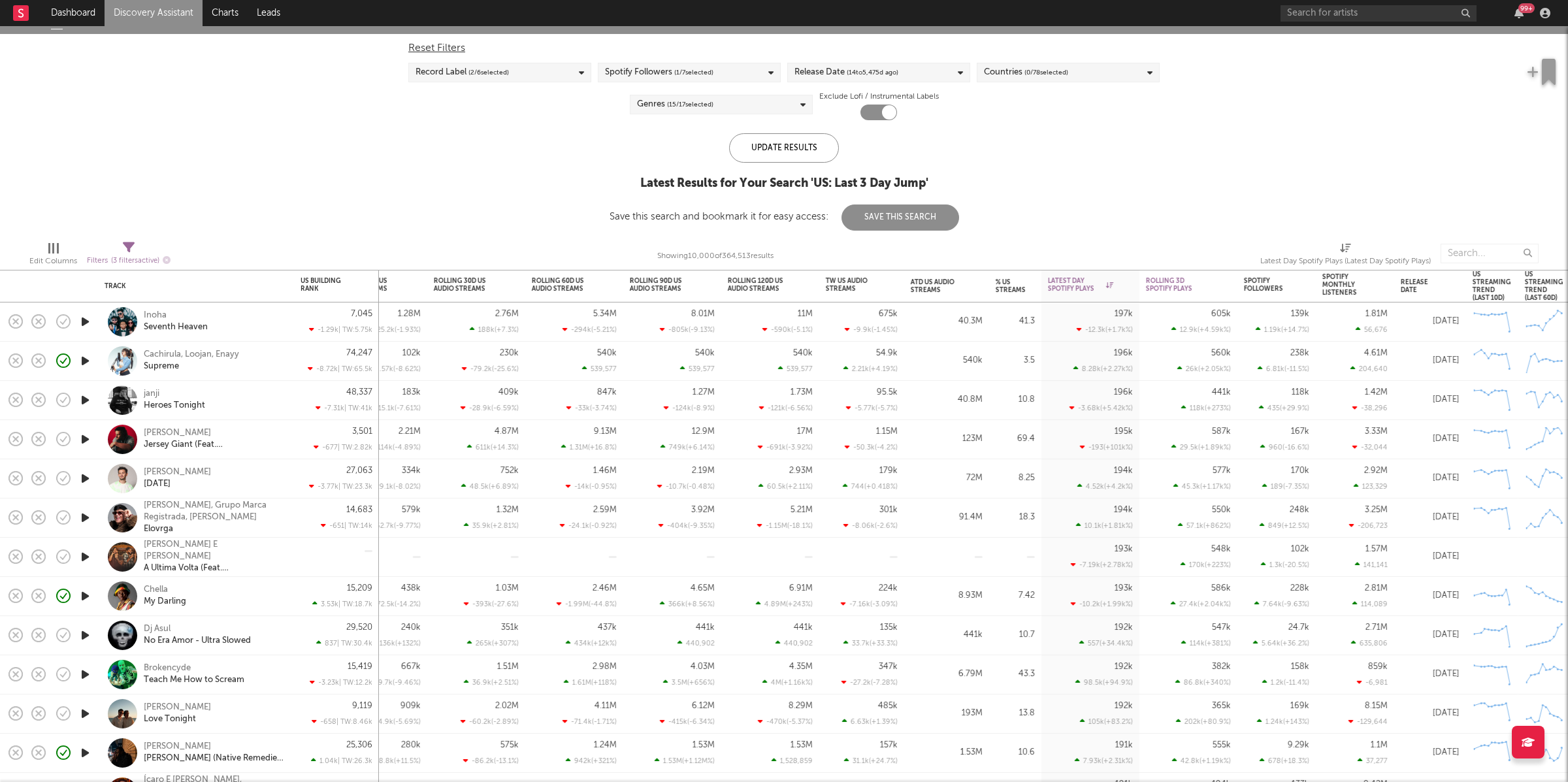
select select "max"
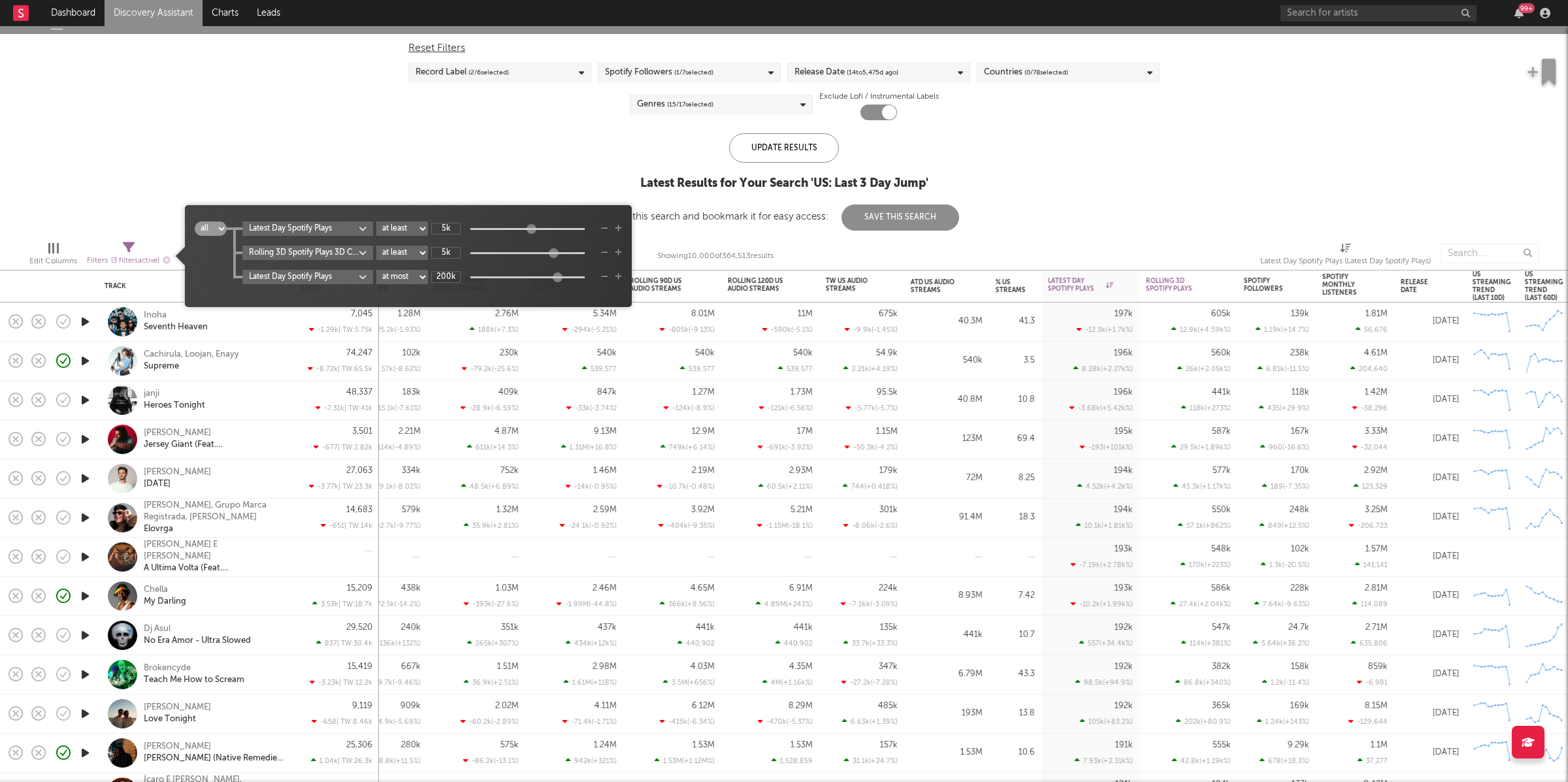
click at [129, 251] on icon at bounding box center [129, 248] width 12 height 12
click at [334, 250] on body "Dashboard Discovery Assistant Charts Leads 99 + Notifications Settings Mark all…" at bounding box center [784, 391] width 1568 height 782
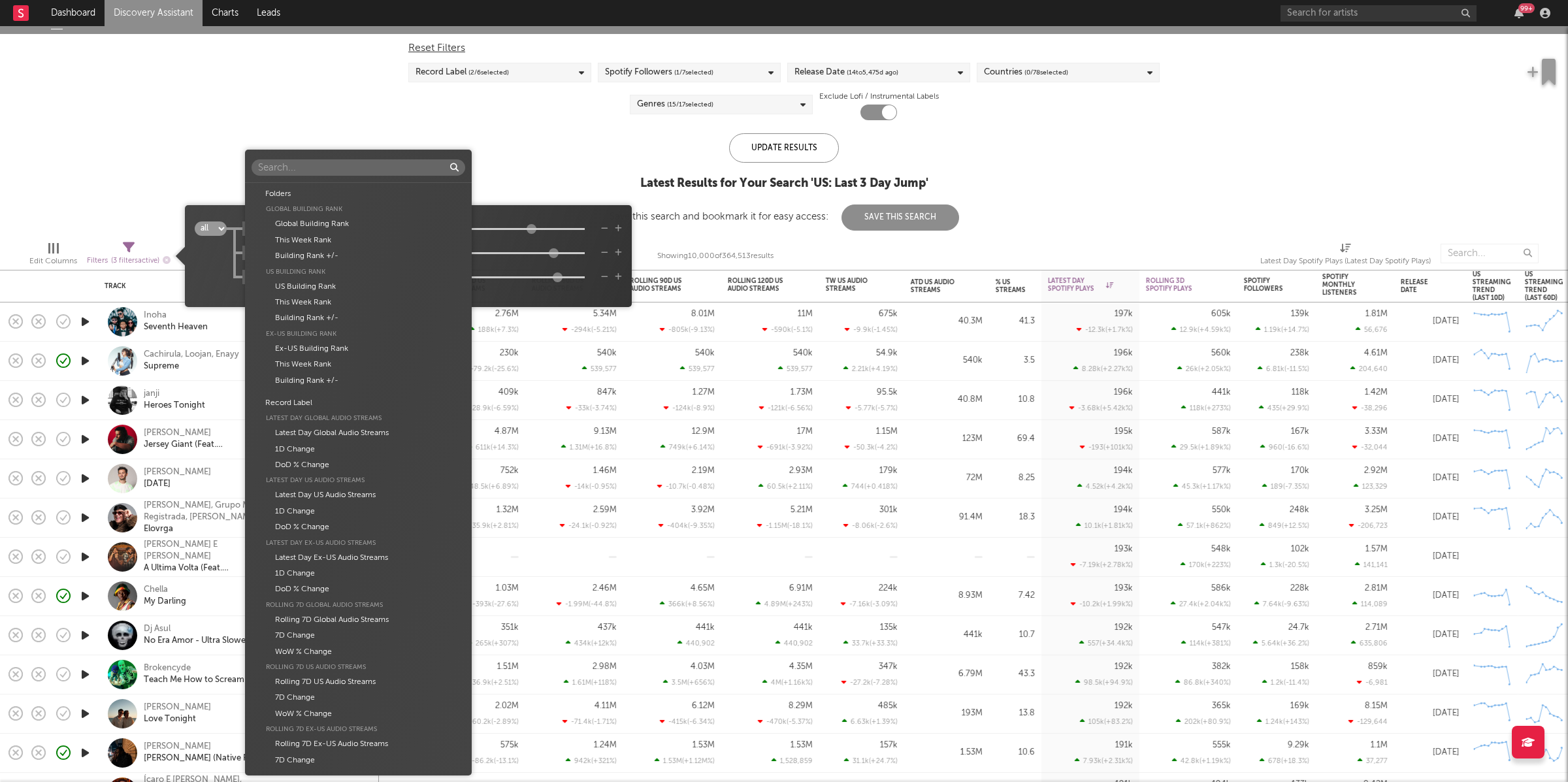
scroll to position [2333, 0]
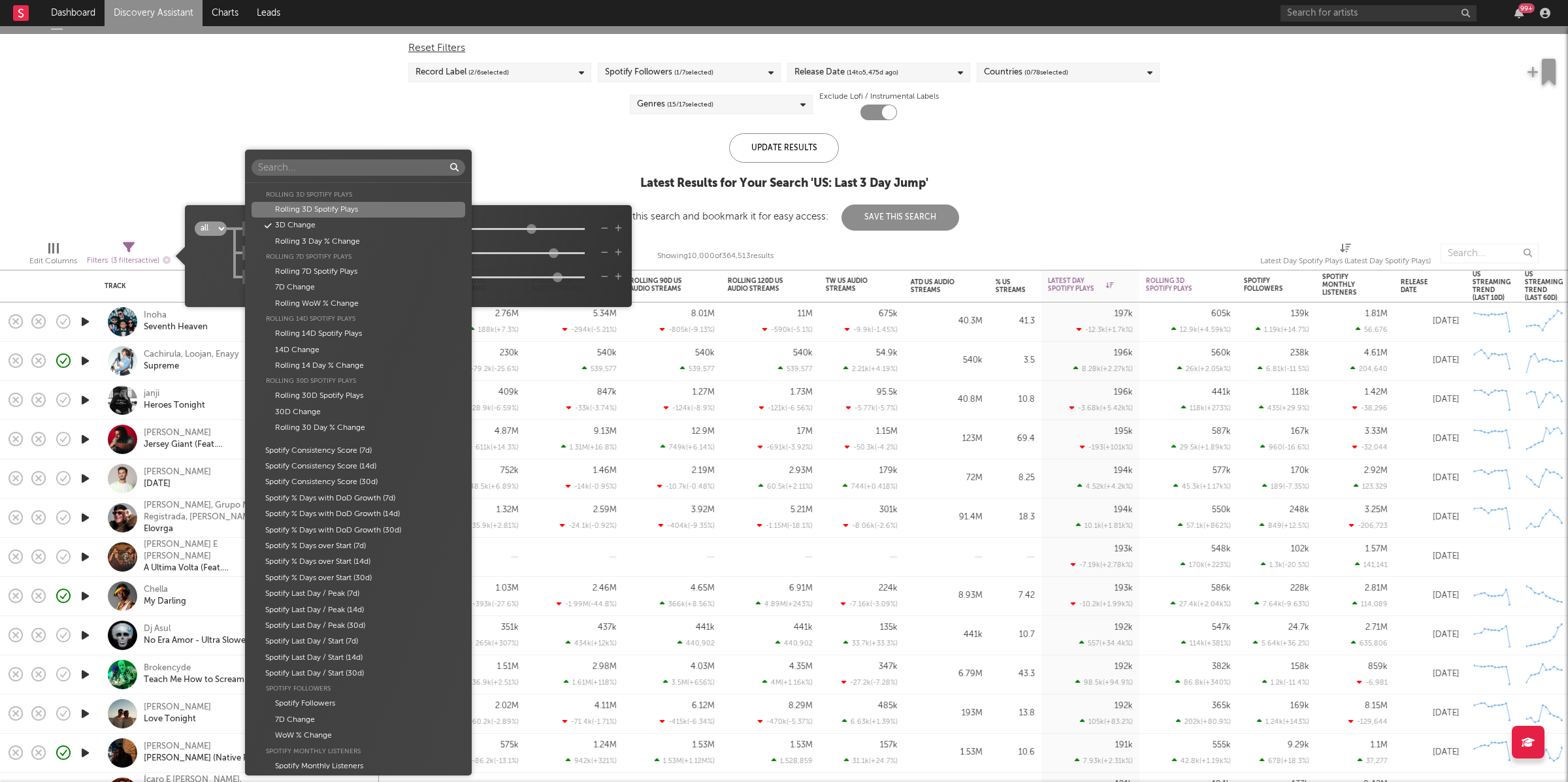
click at [533, 211] on div "Folders Global Building Rank Global Building Rank This Week Rank Building Rank …" at bounding box center [784, 391] width 1568 height 782
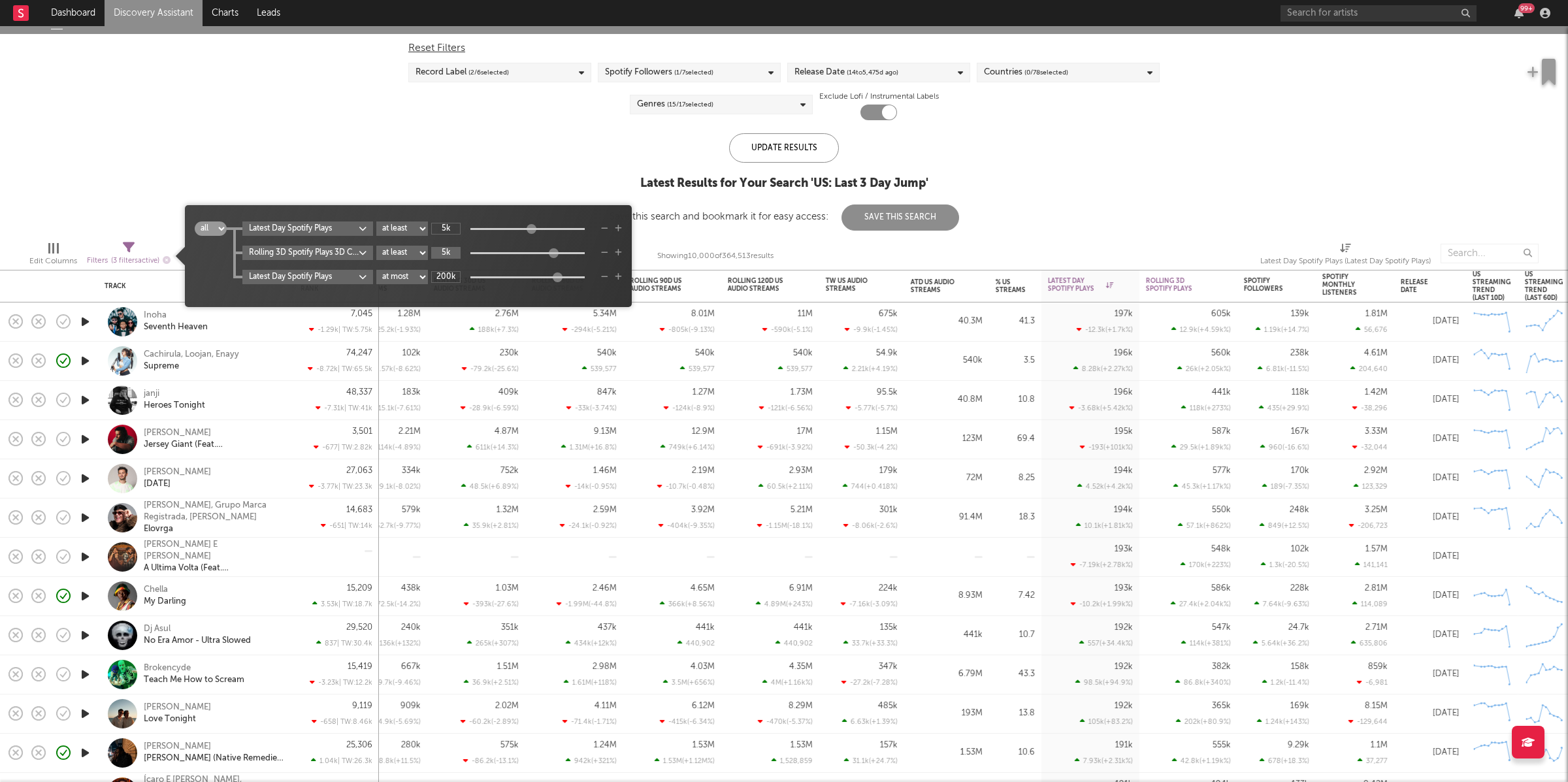
click at [455, 250] on input "5k" at bounding box center [446, 253] width 29 height 12
type input "15k"
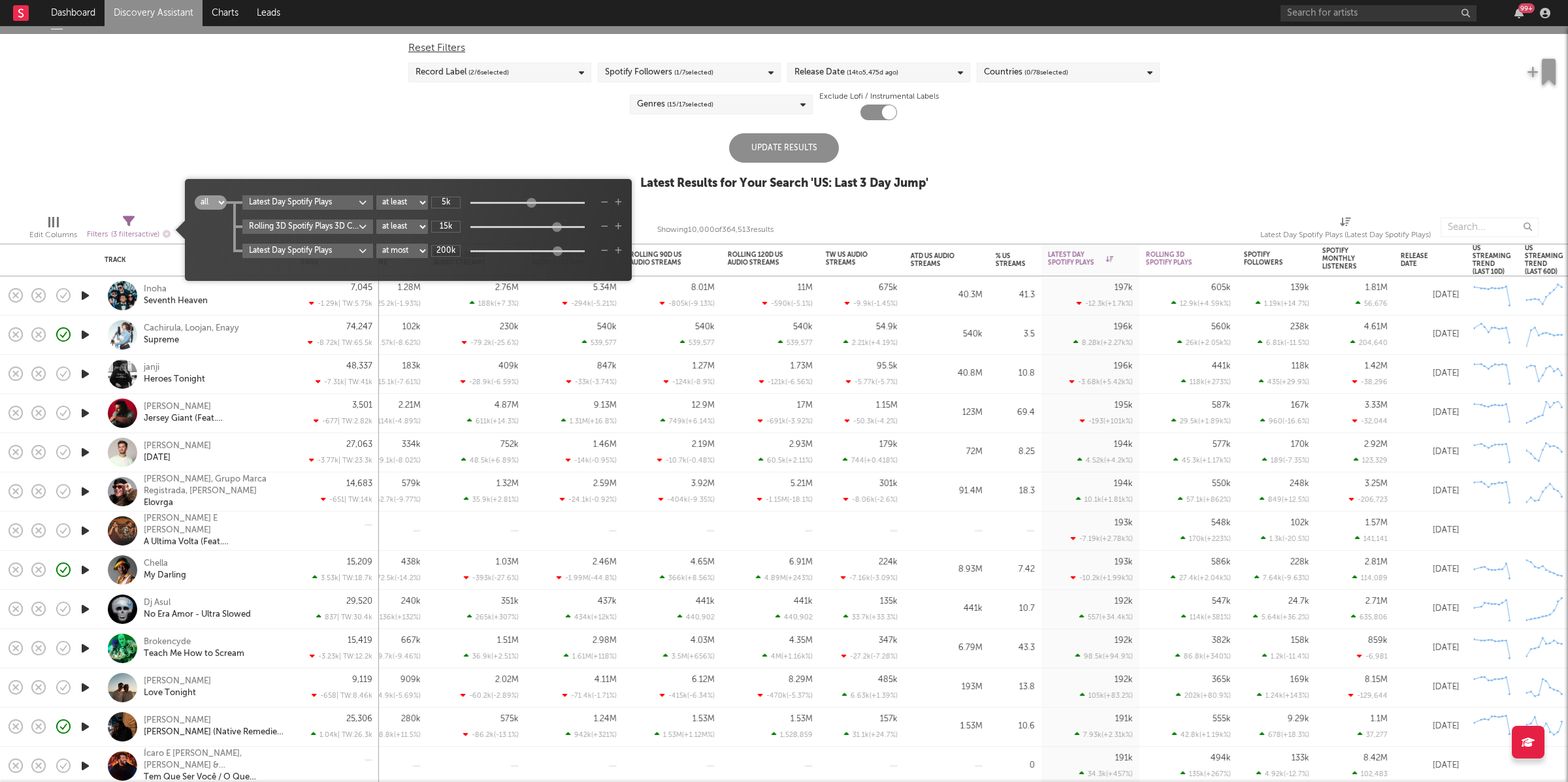
click at [621, 201] on icon "button" at bounding box center [618, 203] width 7 height 8
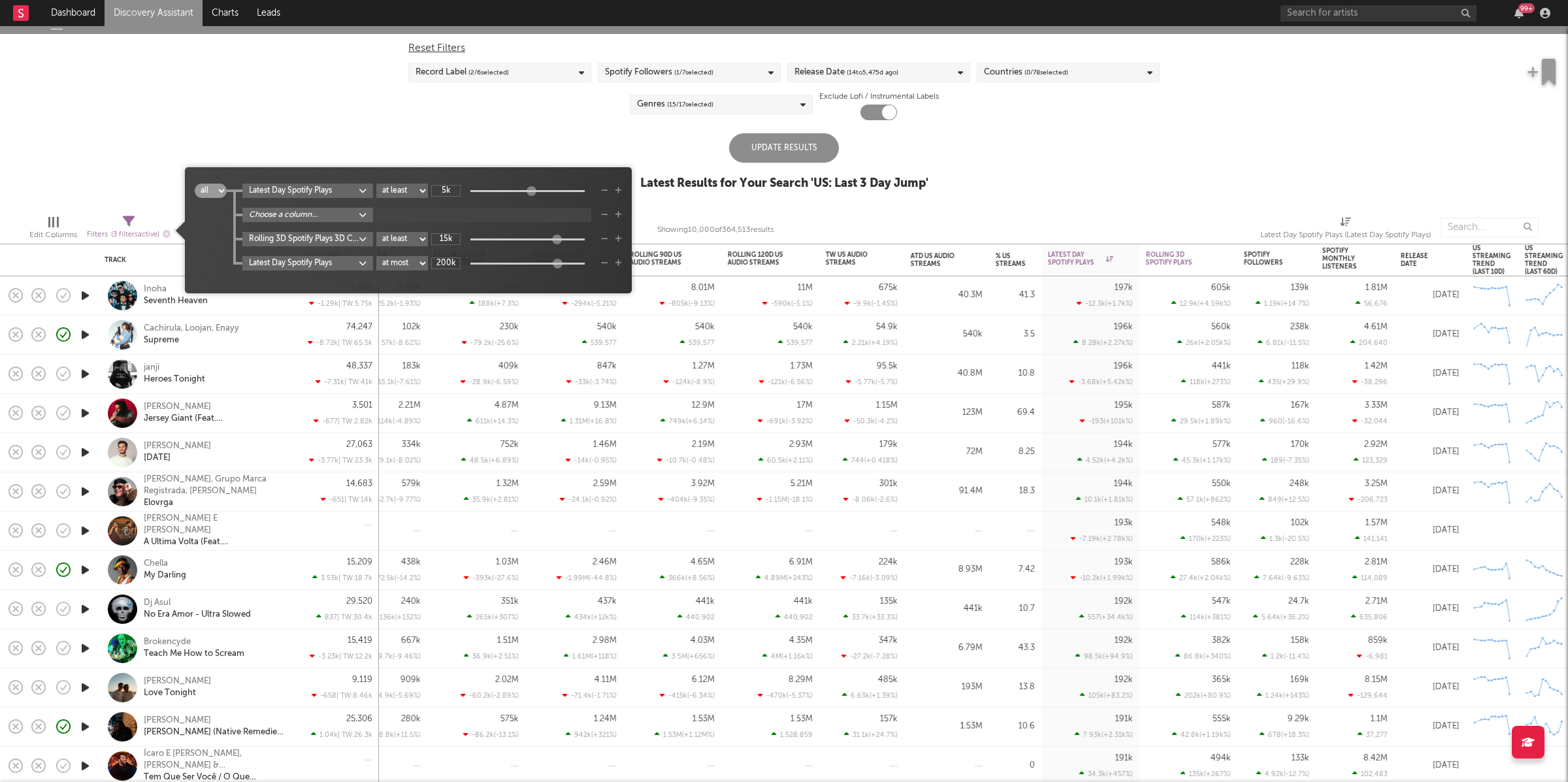
click at [312, 206] on div "Latest Day Spotify Plays at least at most between 5k Choose a column... Rolling…" at bounding box center [424, 227] width 395 height 87
click at [301, 217] on body "Dashboard Discovery Assistant Charts Leads 99 + Notifications Settings Mark all…" at bounding box center [784, 391] width 1568 height 782
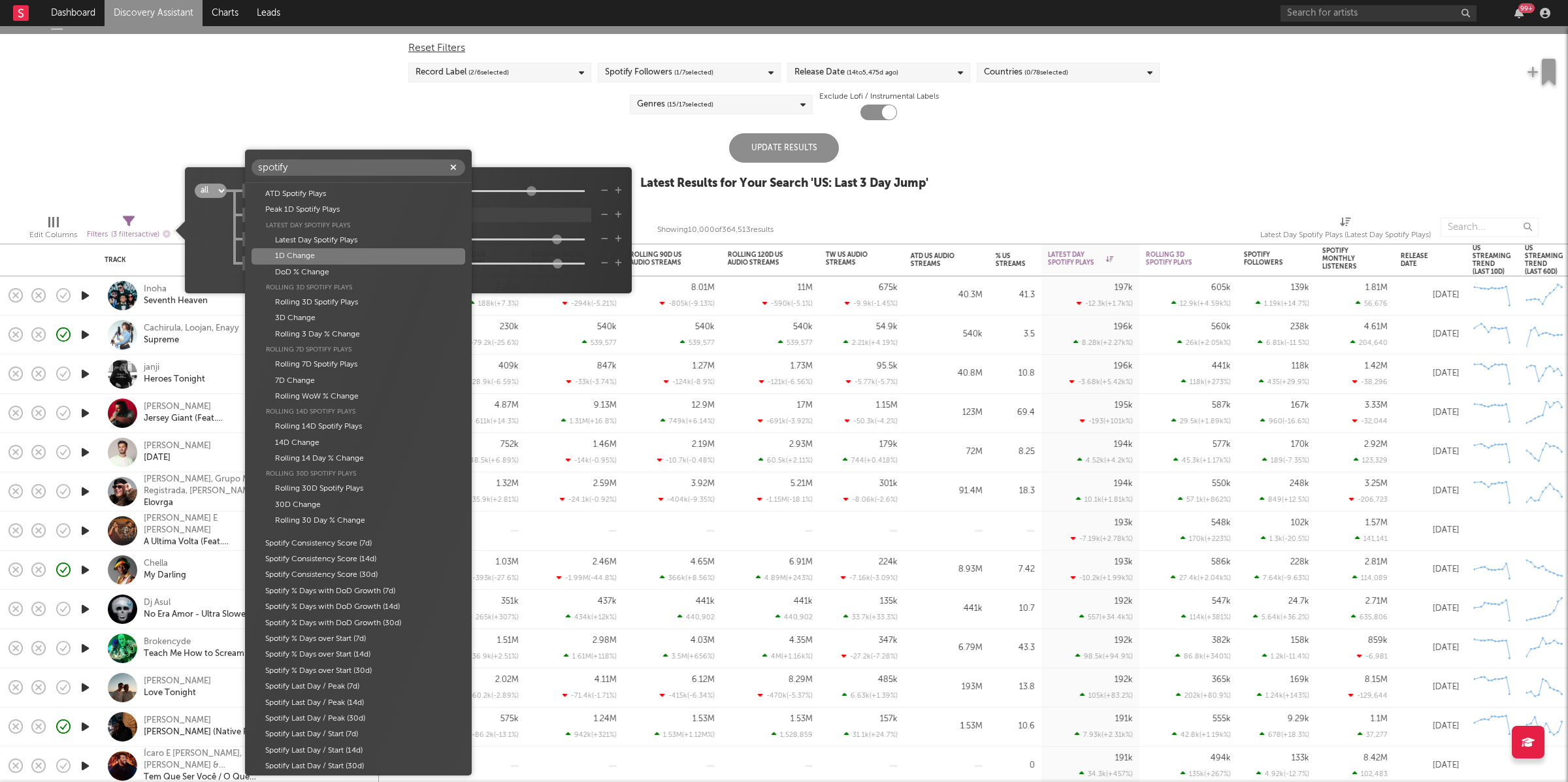
type input "spotify"
click at [331, 259] on div "1D Change" at bounding box center [358, 256] width 214 height 15
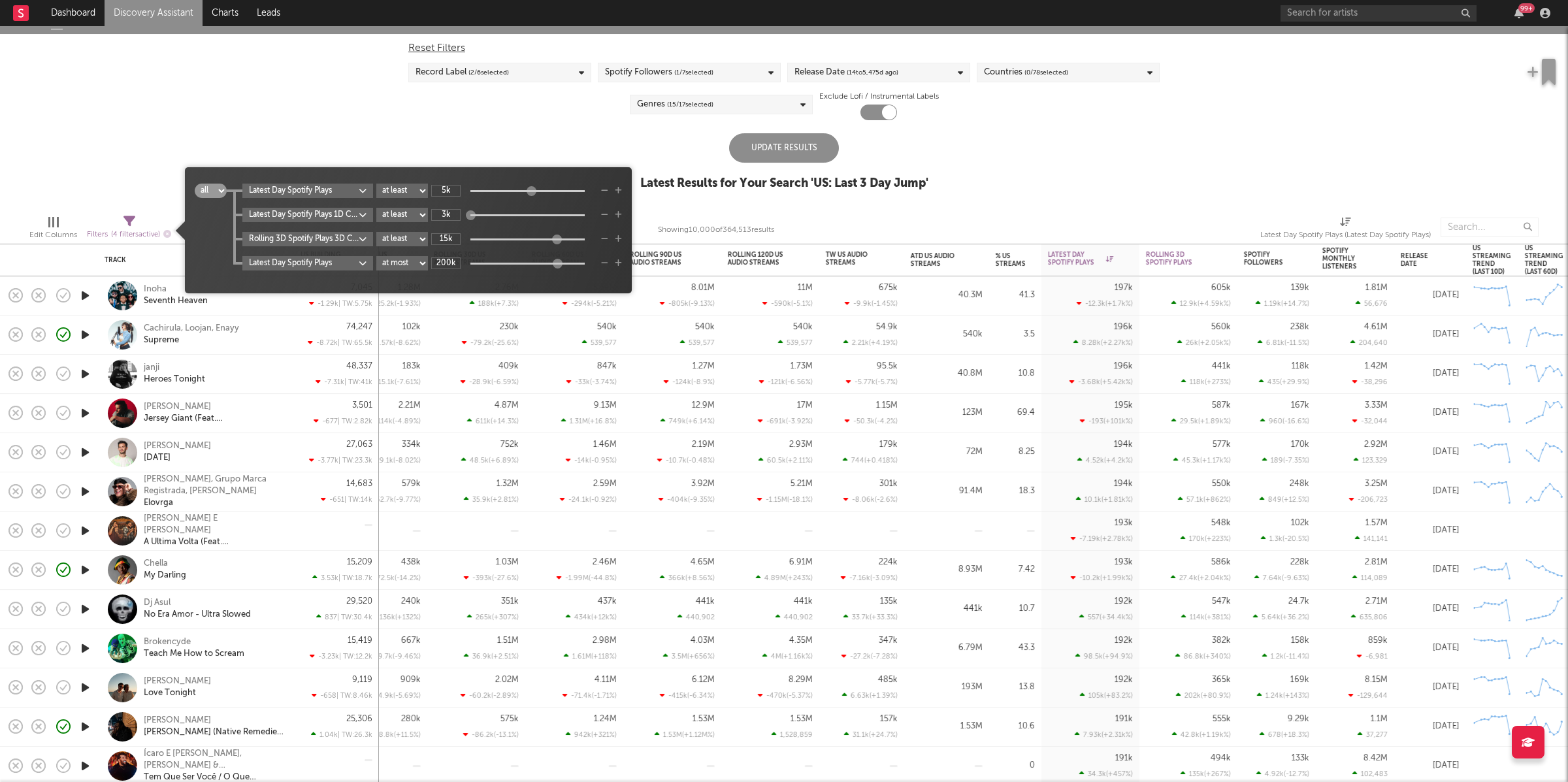
type input "3"
click at [609, 216] on icon "button" at bounding box center [605, 214] width 7 height 8
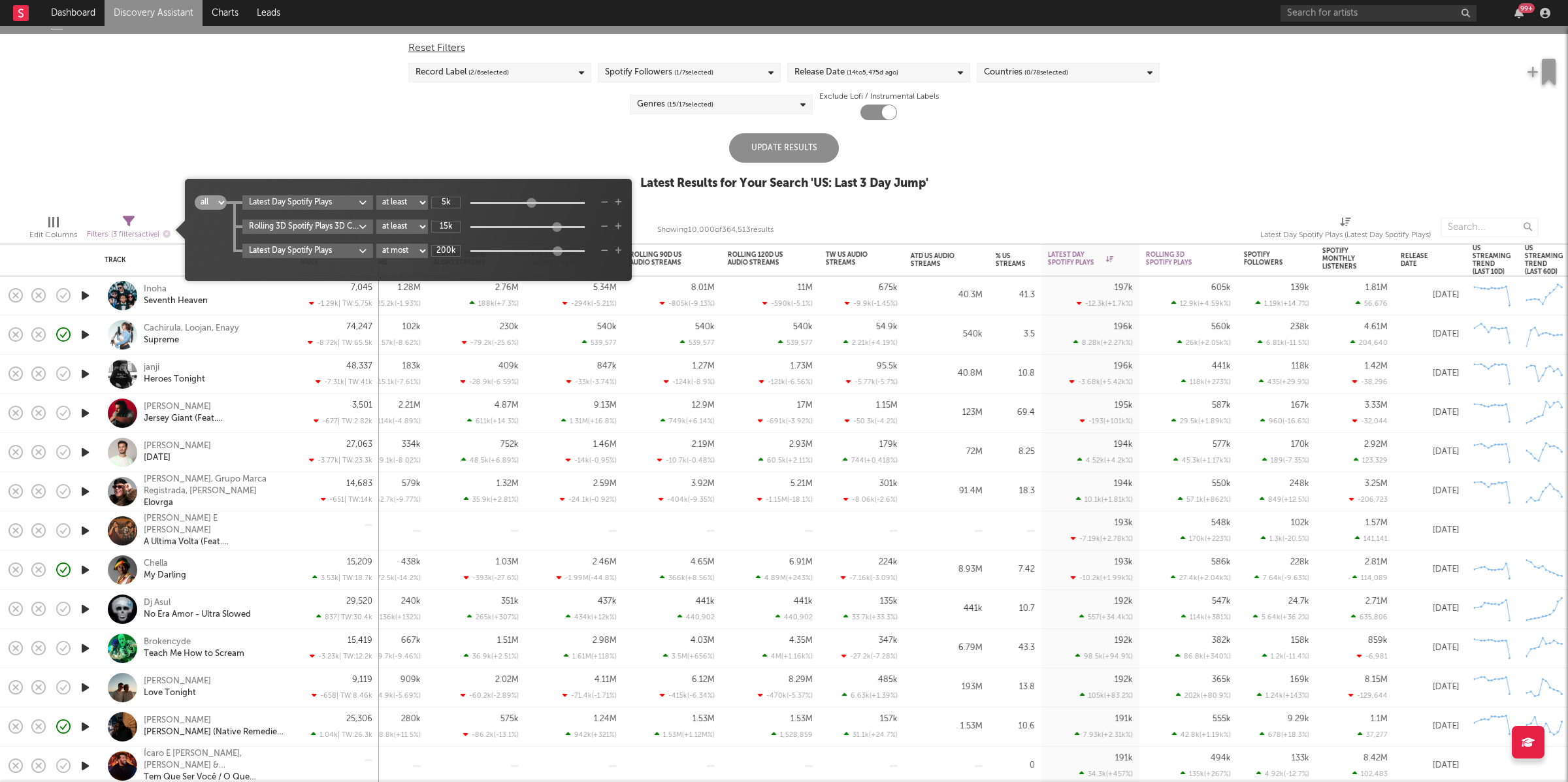
click at [779, 153] on div "Update Results" at bounding box center [784, 148] width 110 height 29
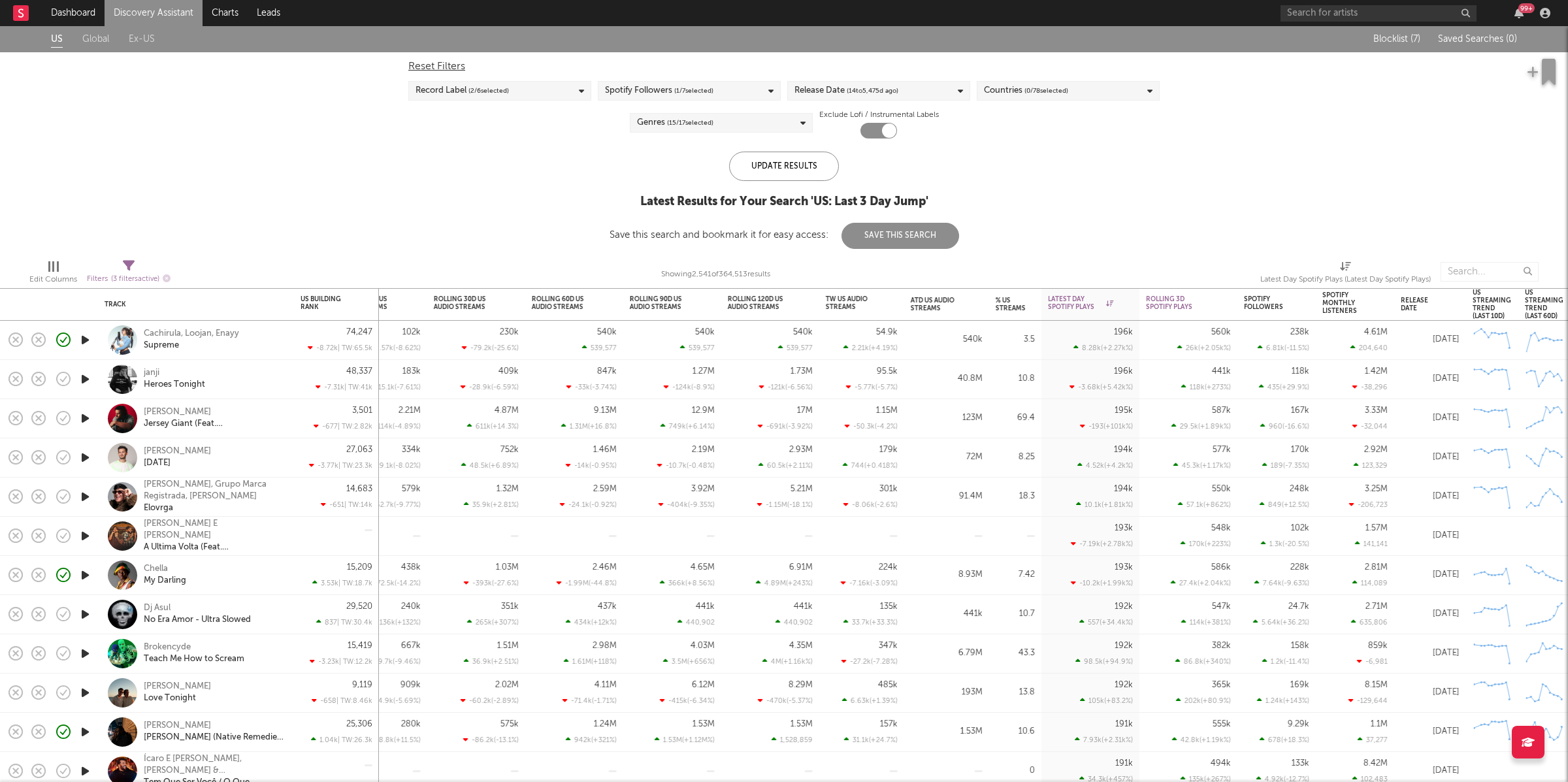
click at [89, 377] on icon "button" at bounding box center [85, 380] width 14 height 16
click at [142, 270] on span "Filters ( 3 filters active)" at bounding box center [129, 274] width 84 height 27
select select "max"
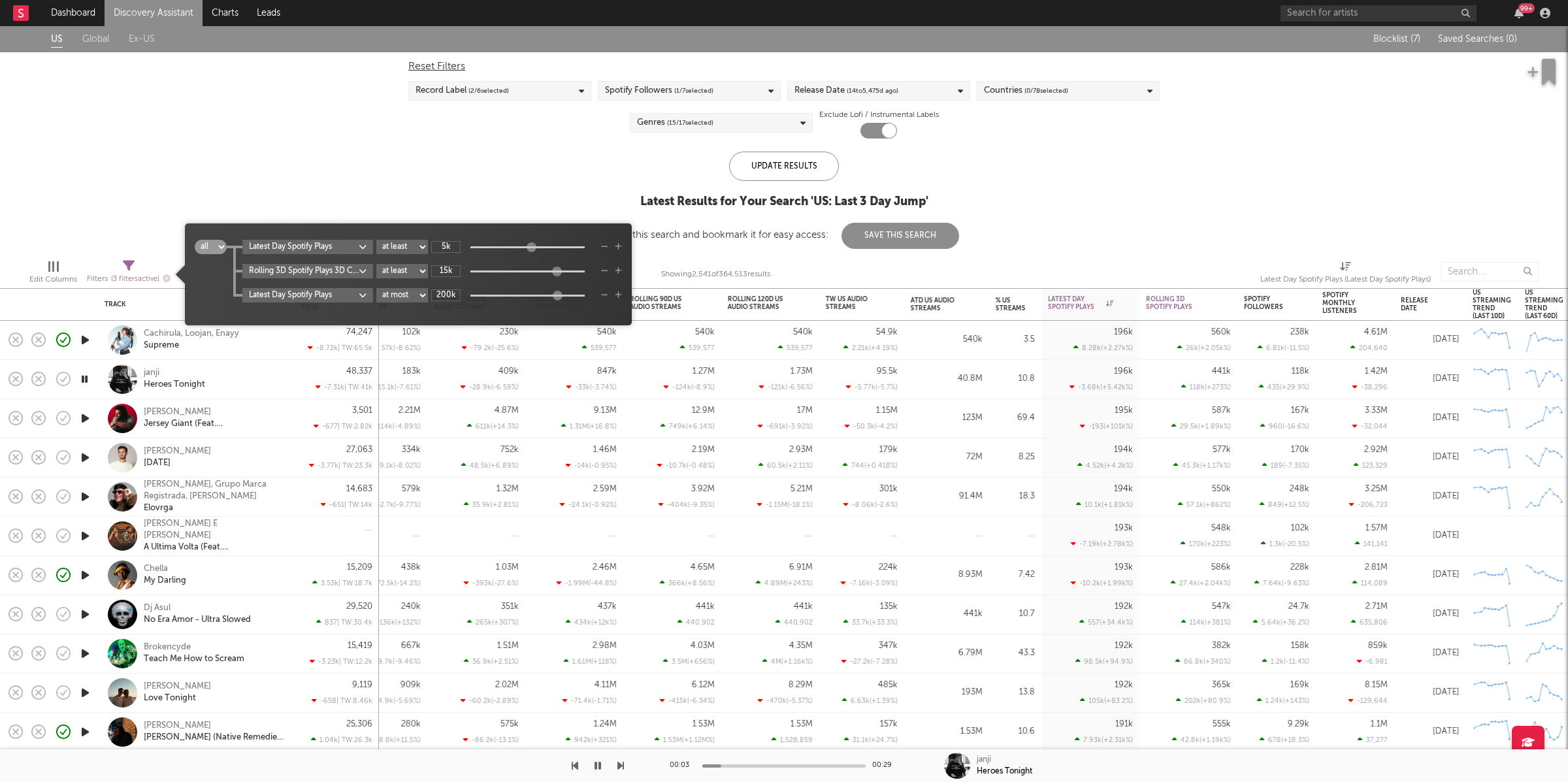
click at [452, 294] on input "200k" at bounding box center [446, 296] width 29 height 12
type input "100k"
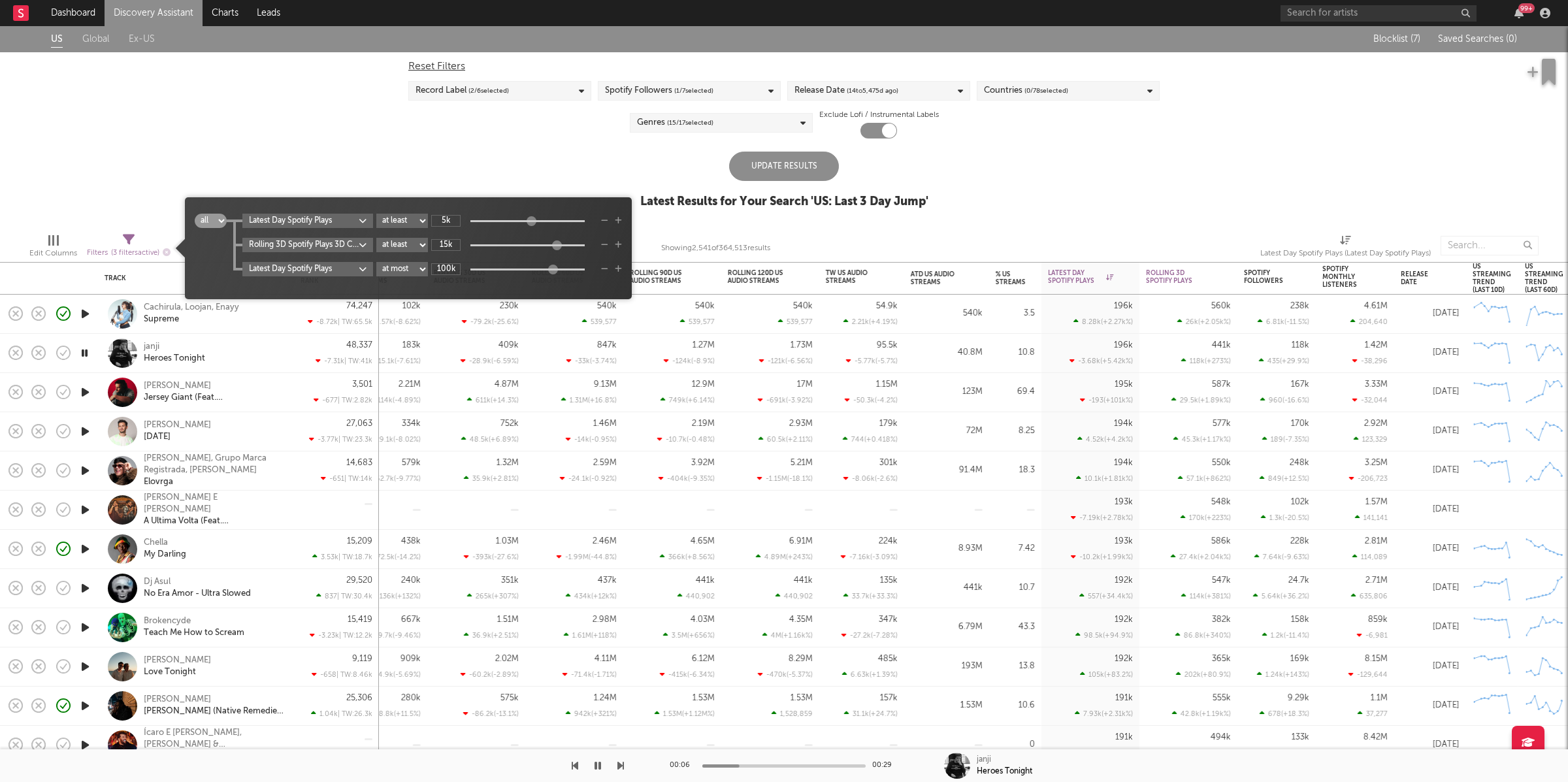
click at [770, 161] on div "Update Results" at bounding box center [784, 167] width 110 height 29
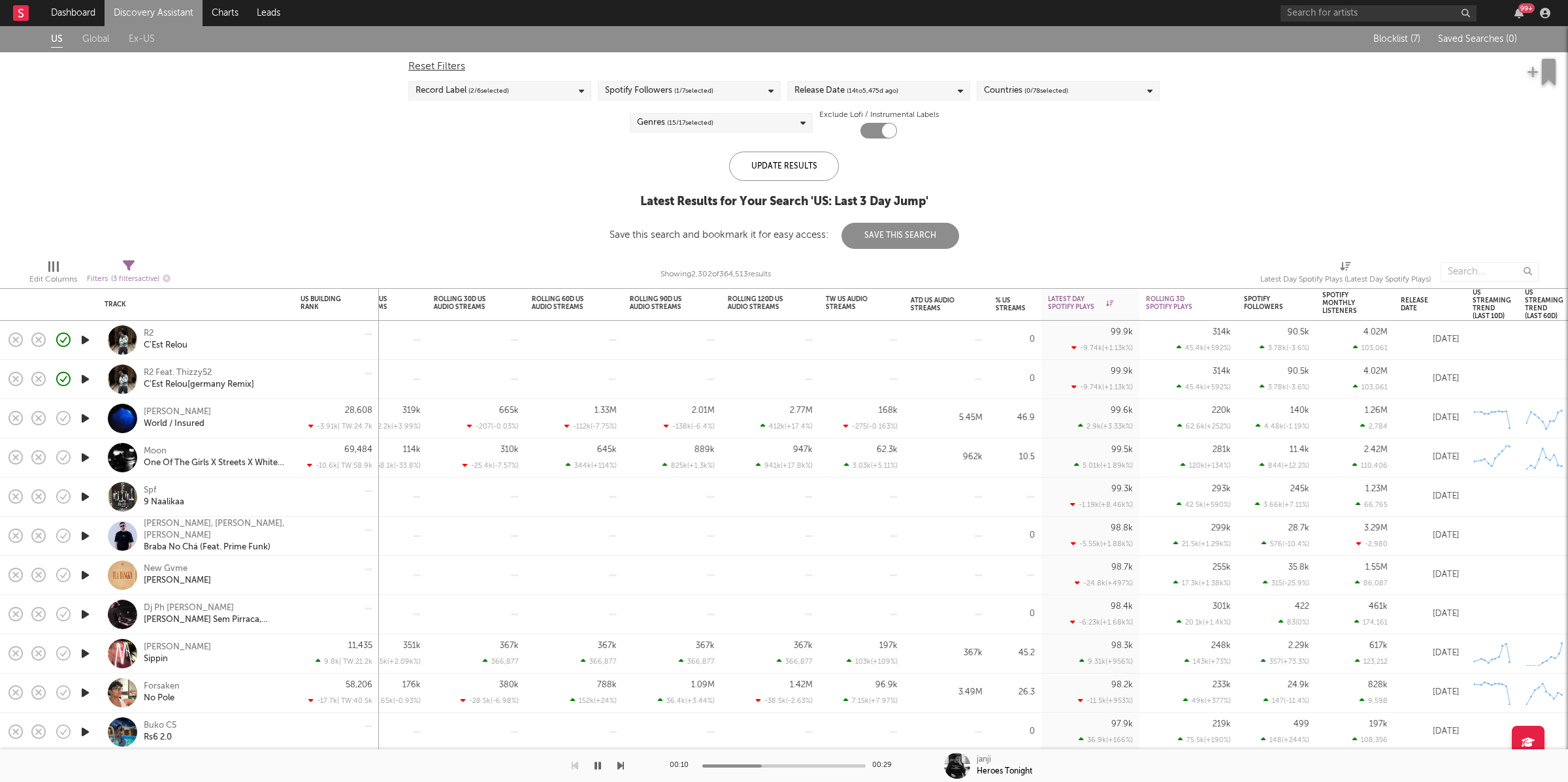
click at [592, 764] on button "button" at bounding box center [598, 766] width 13 height 32
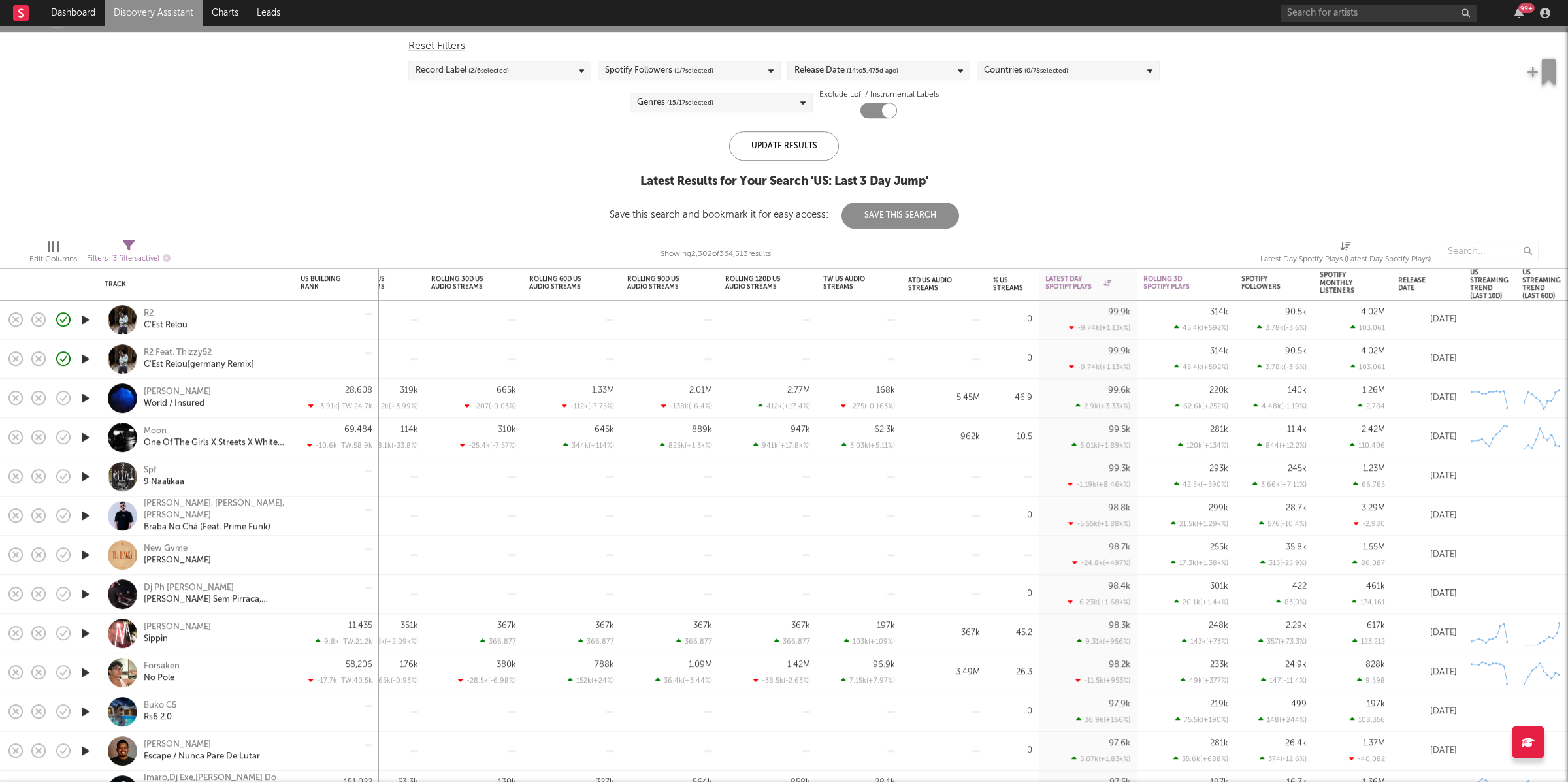
click at [82, 436] on icon "button" at bounding box center [85, 438] width 14 height 16
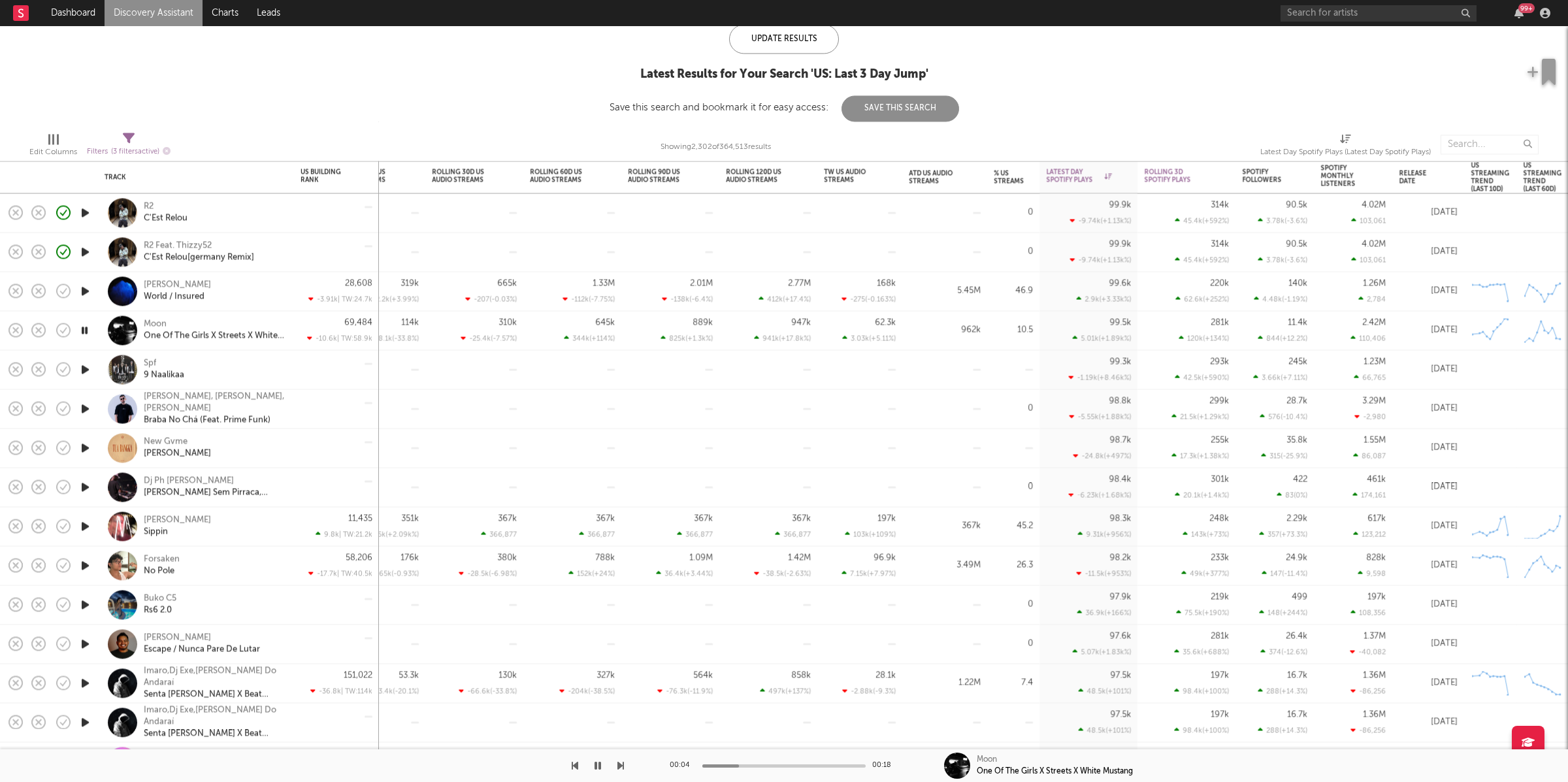
click at [621, 768] on icon "button" at bounding box center [620, 766] width 7 height 10
click at [621, 767] on icon "button" at bounding box center [620, 766] width 7 height 10
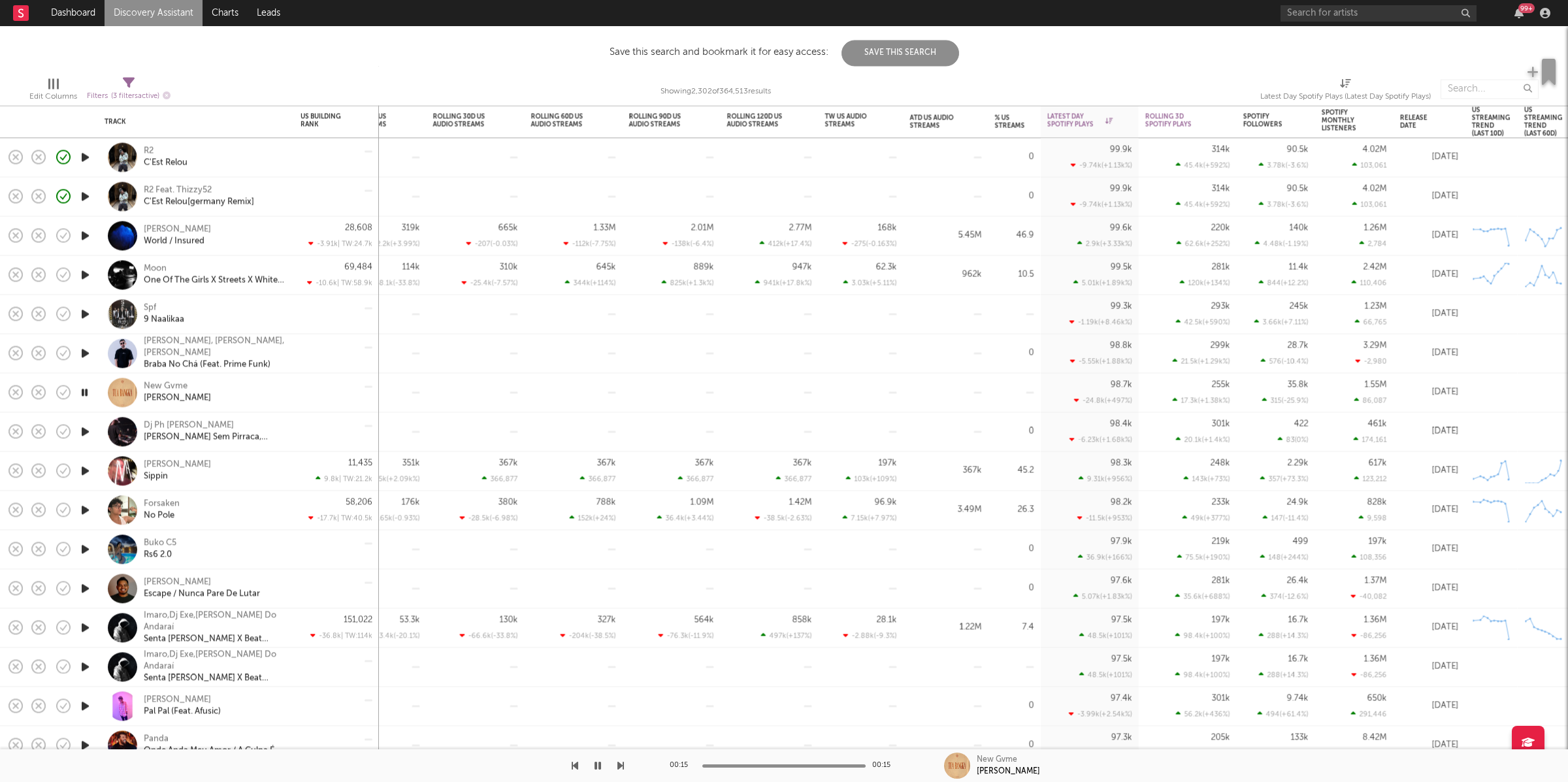
click at [620, 764] on icon "button" at bounding box center [620, 766] width 7 height 10
click at [621, 764] on icon "button" at bounding box center [620, 766] width 7 height 10
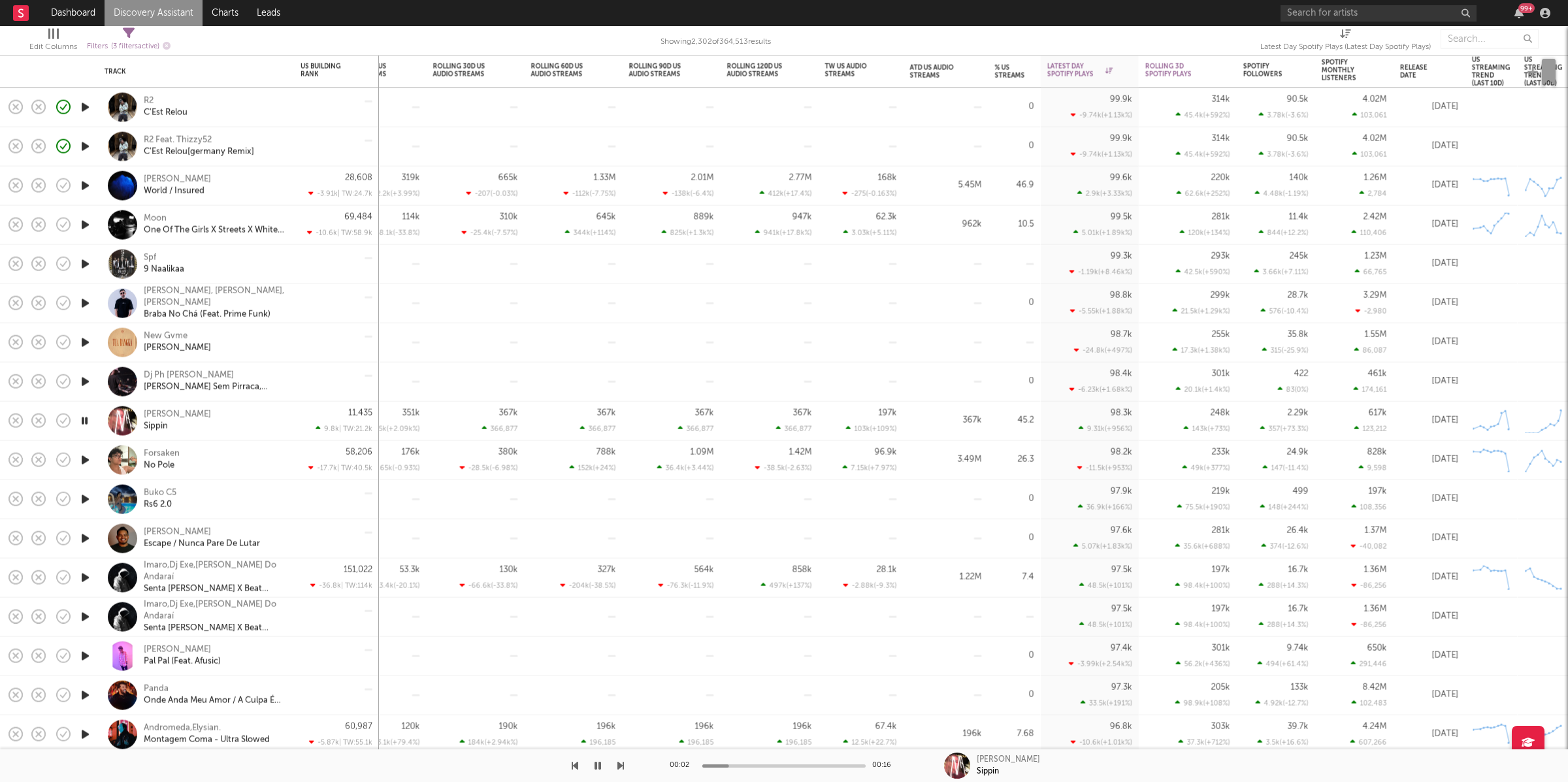
click at [200, 430] on div "[PERSON_NAME]" at bounding box center [214, 421] width 141 height 24
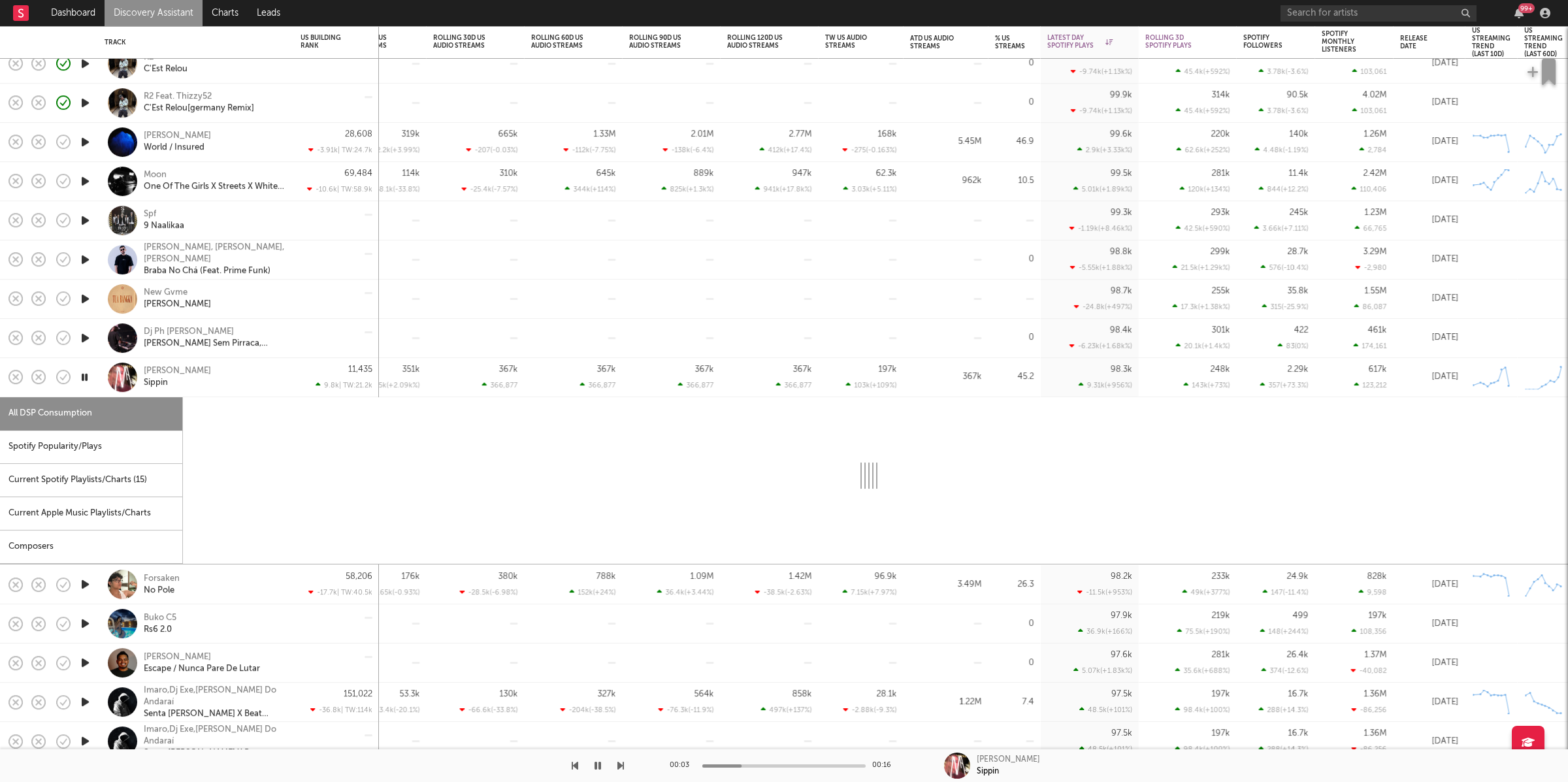
click at [110, 448] on div "Spotify Popularity/Plays" at bounding box center [91, 447] width 182 height 33
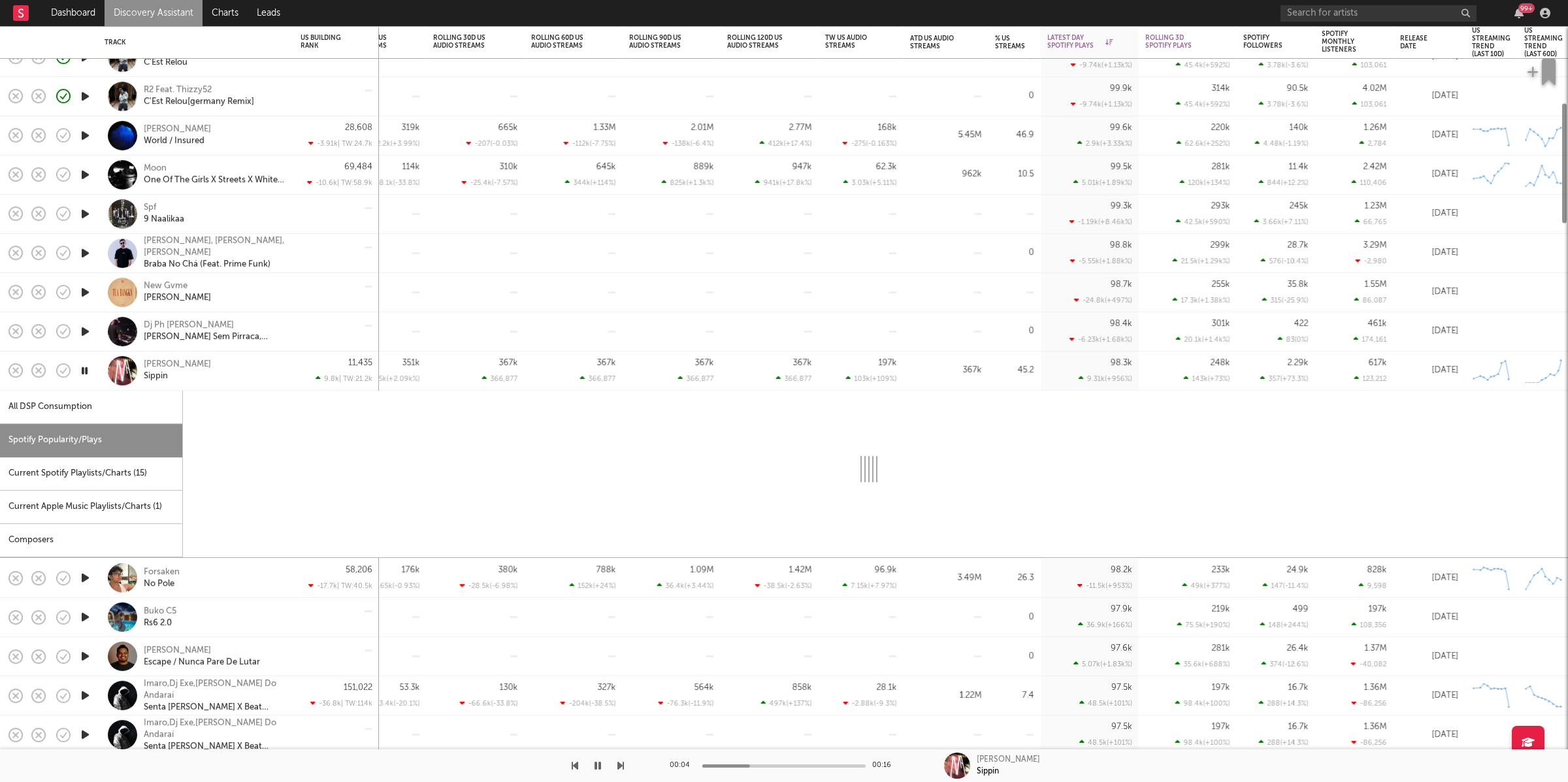
select select "1w"
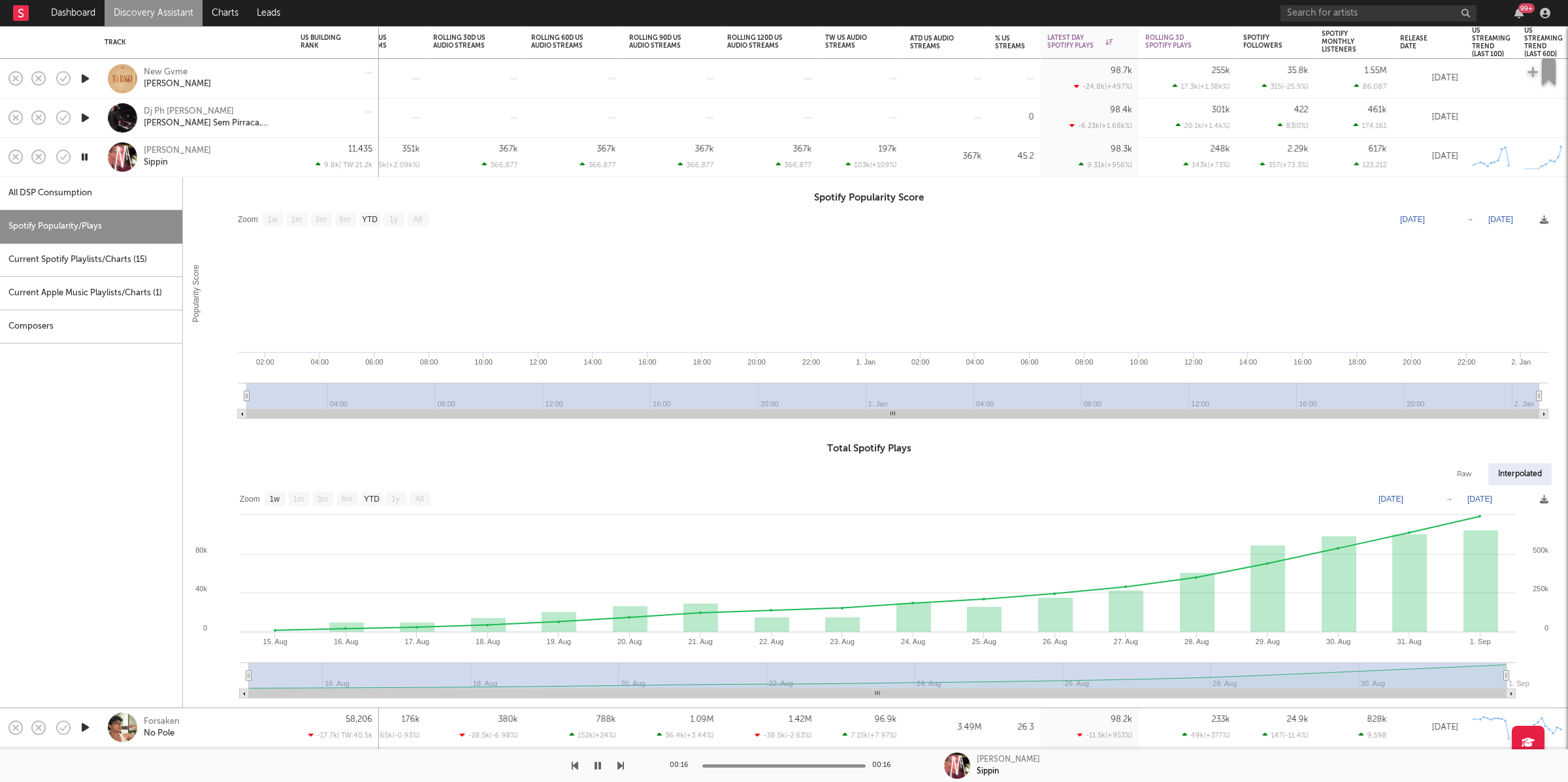
drag, startPoint x: 256, startPoint y: 153, endPoint x: 136, endPoint y: 292, distance: 183.6
click at [256, 153] on div "[PERSON_NAME]" at bounding box center [214, 157] width 141 height 24
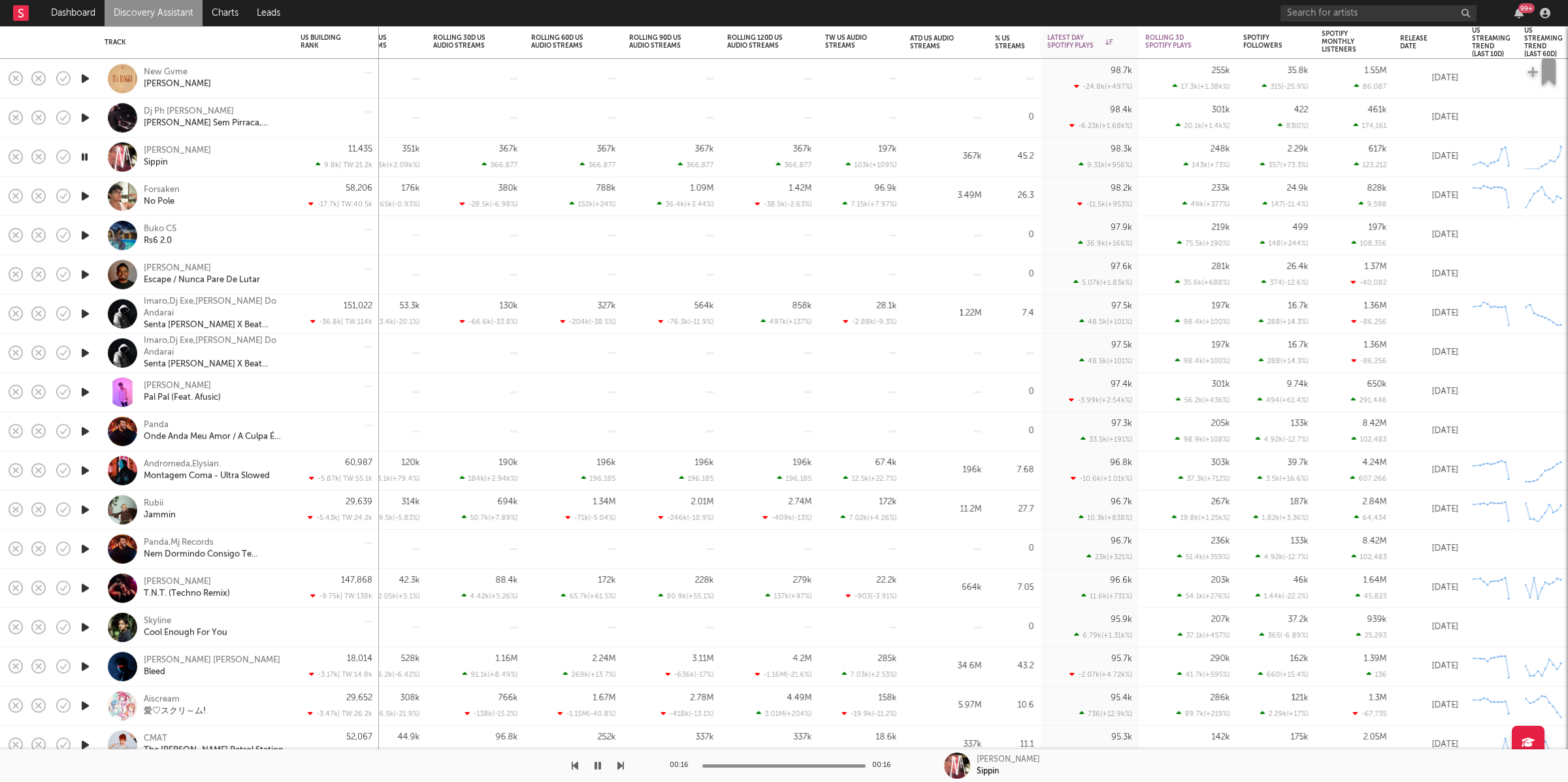
click at [84, 189] on icon "button" at bounding box center [85, 196] width 14 height 16
click at [622, 764] on icon "button" at bounding box center [620, 766] width 7 height 10
click at [596, 765] on icon "button" at bounding box center [598, 766] width 7 height 10
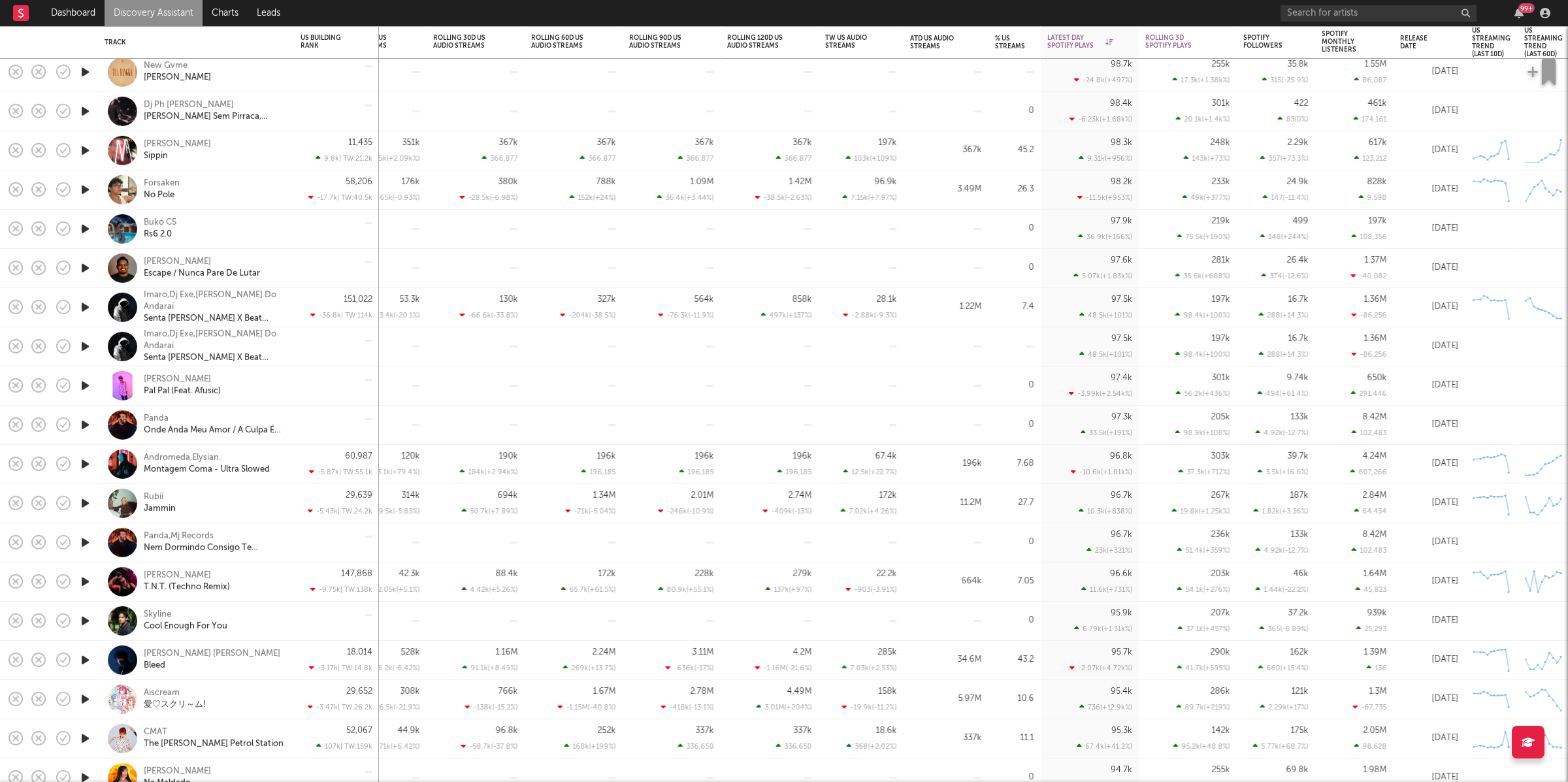
click at [83, 383] on icon "button" at bounding box center [85, 386] width 14 height 16
click at [621, 766] on icon "button" at bounding box center [620, 766] width 7 height 10
click at [617, 766] on icon "button" at bounding box center [620, 766] width 7 height 10
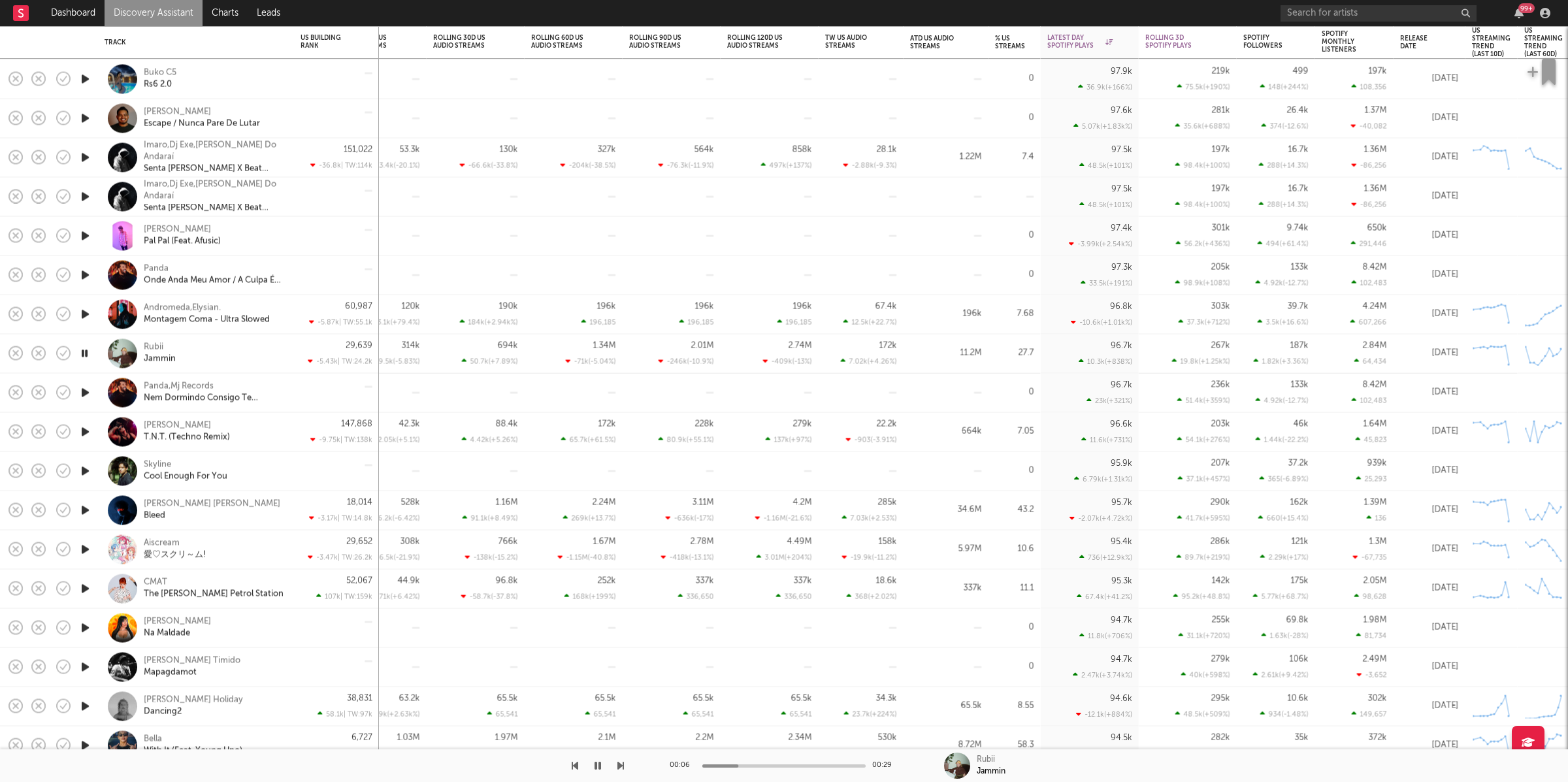
click at [624, 764] on div "00:06 00:29 Rubii Jammin" at bounding box center [784, 766] width 1568 height 32
click at [81, 352] on icon "button" at bounding box center [84, 353] width 13 height 16
click at [85, 464] on icon "button" at bounding box center [85, 471] width 14 height 16
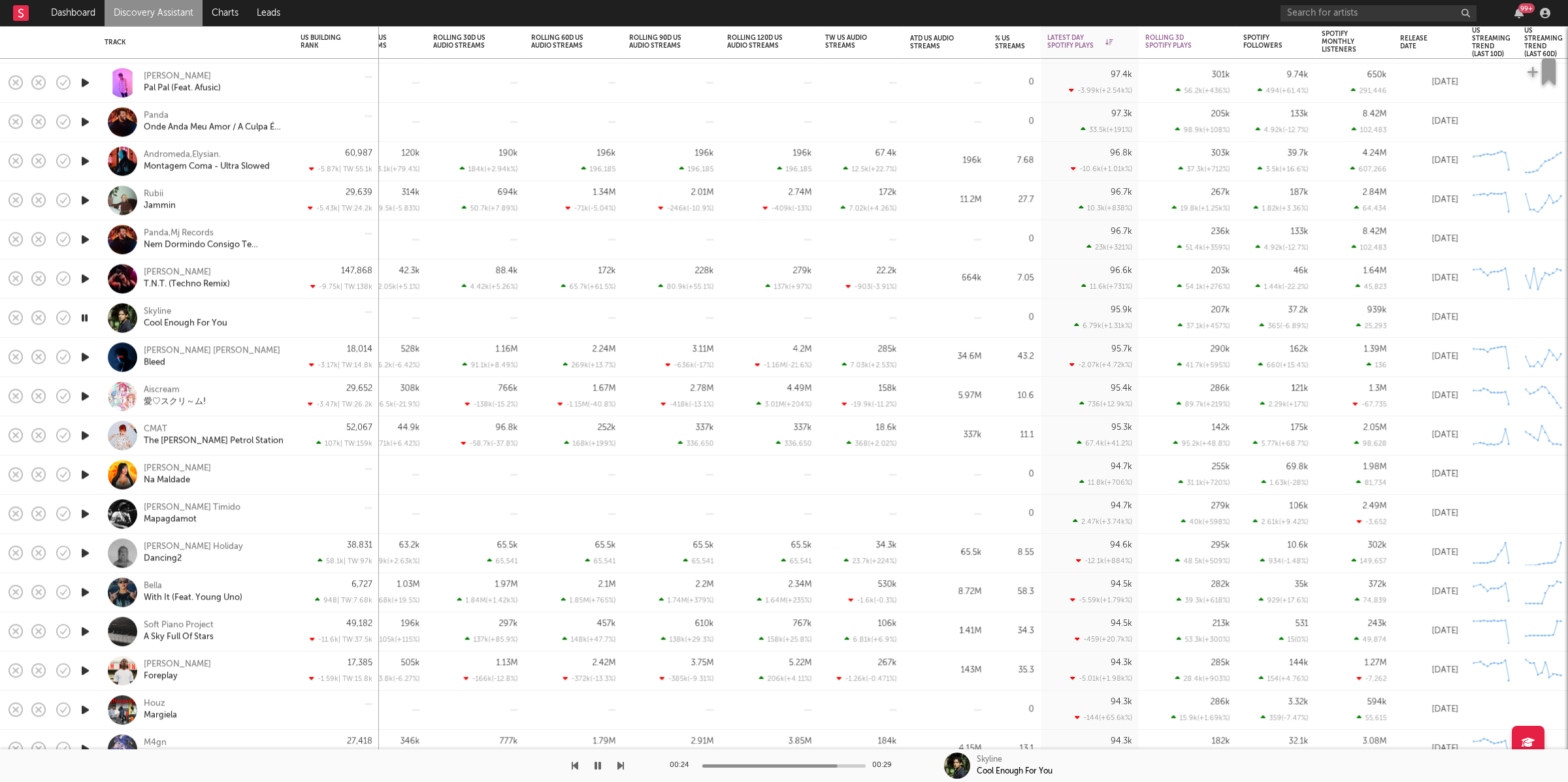
click at [620, 763] on icon "button" at bounding box center [620, 766] width 7 height 10
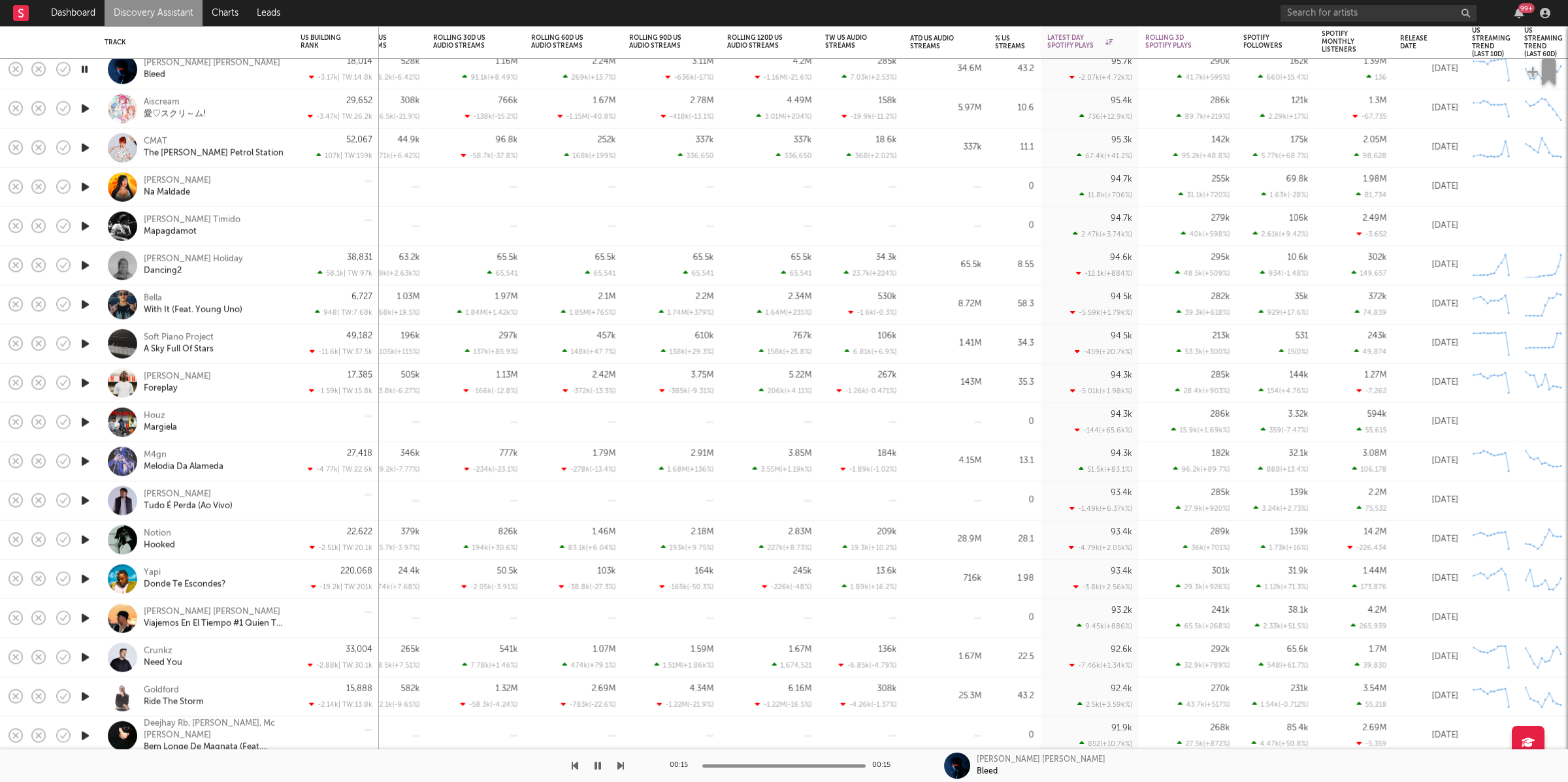
click at [621, 764] on icon "button" at bounding box center [620, 766] width 7 height 10
click at [617, 765] on icon "button" at bounding box center [620, 766] width 7 height 10
click at [88, 266] on icon "button" at bounding box center [85, 265] width 14 height 16
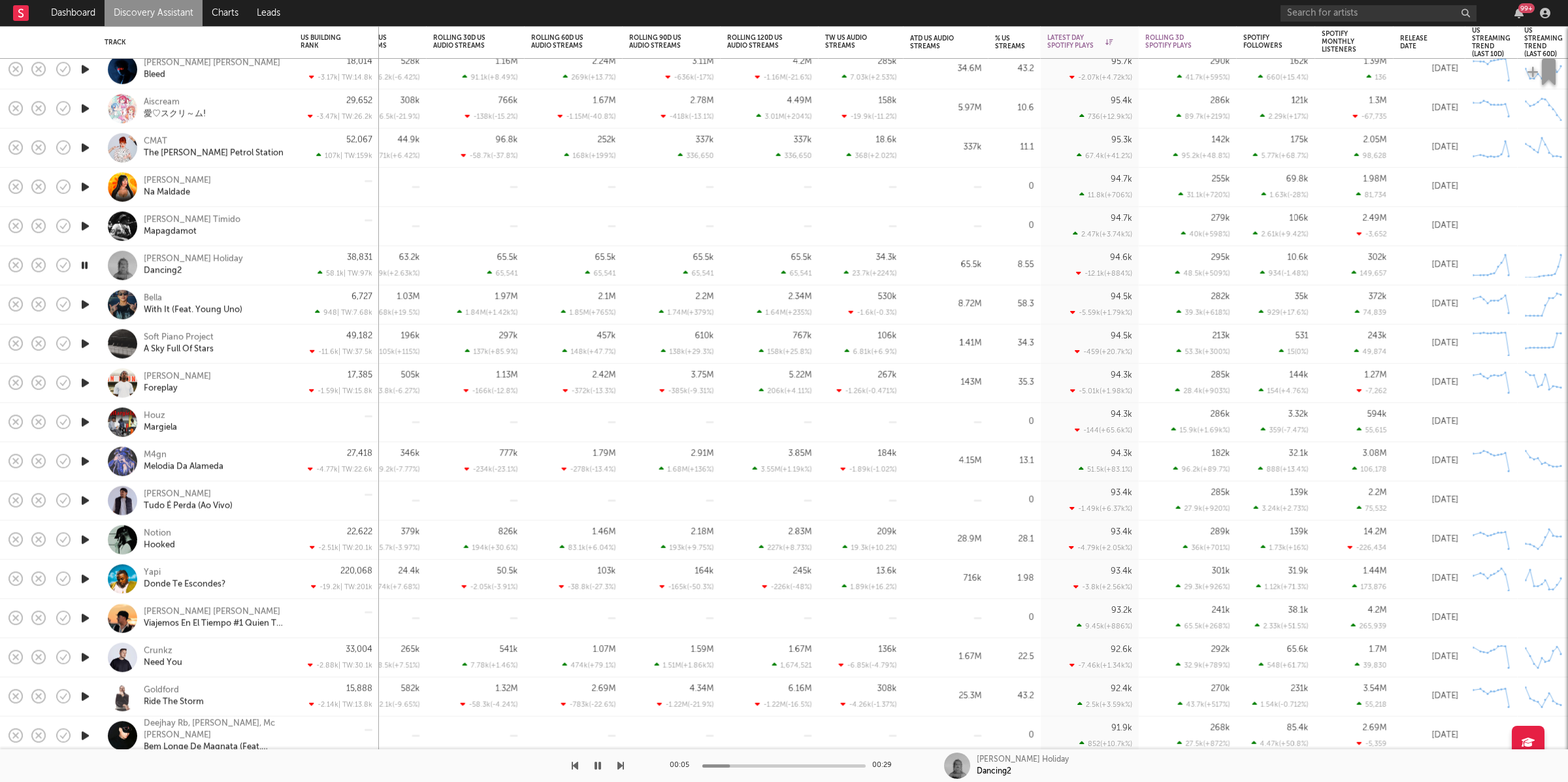
drag, startPoint x: 614, startPoint y: 776, endPoint x: 617, endPoint y: 770, distance: 6.7
click at [615, 774] on div at bounding box center [312, 766] width 624 height 32
click at [617, 769] on icon "button" at bounding box center [620, 766] width 7 height 10
click at [620, 767] on icon "button" at bounding box center [620, 766] width 7 height 10
click at [620, 768] on icon "button" at bounding box center [620, 766] width 7 height 10
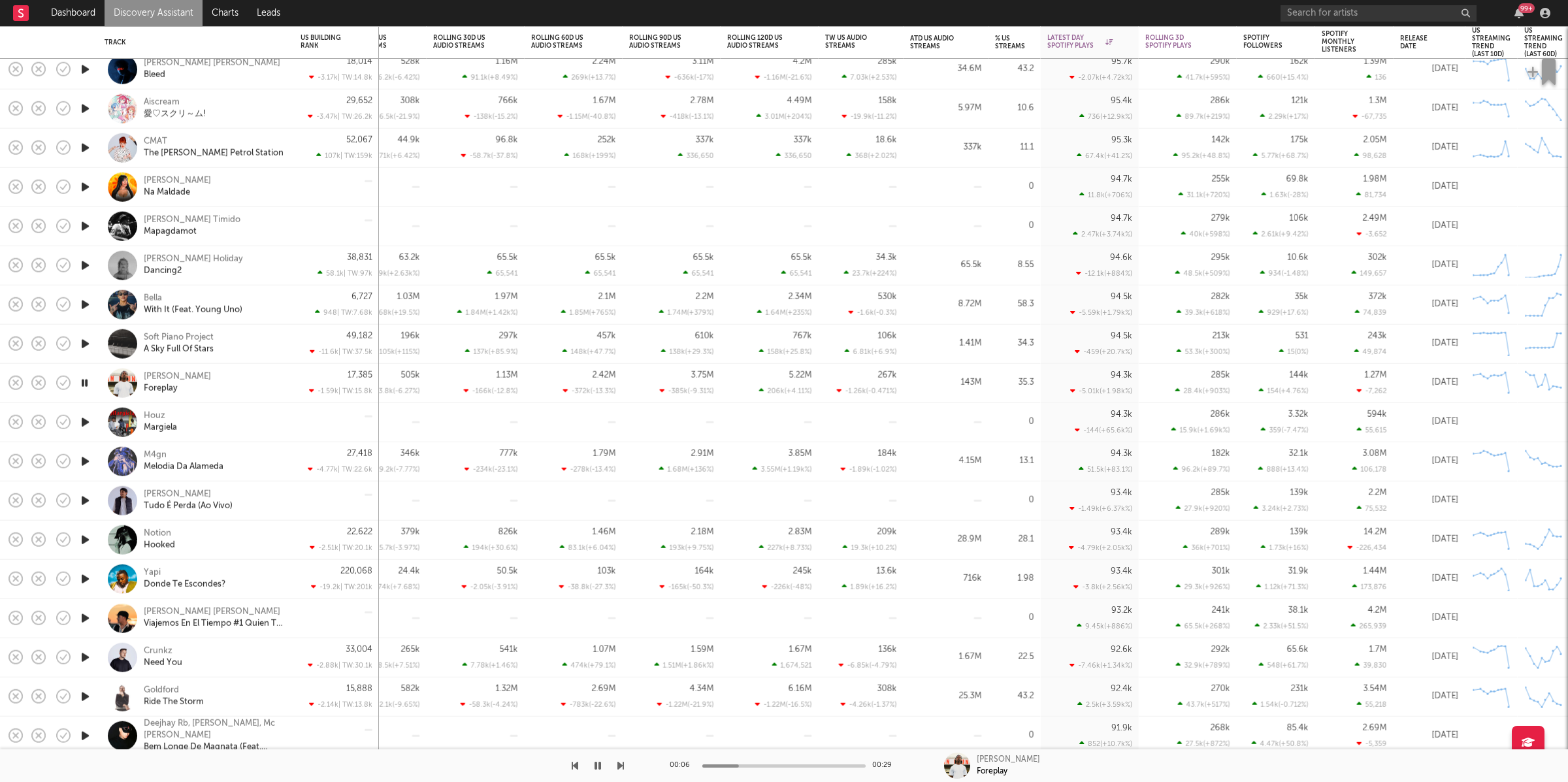
click at [620, 768] on icon "button" at bounding box center [620, 766] width 7 height 10
click at [620, 767] on icon "button" at bounding box center [620, 766] width 7 height 10
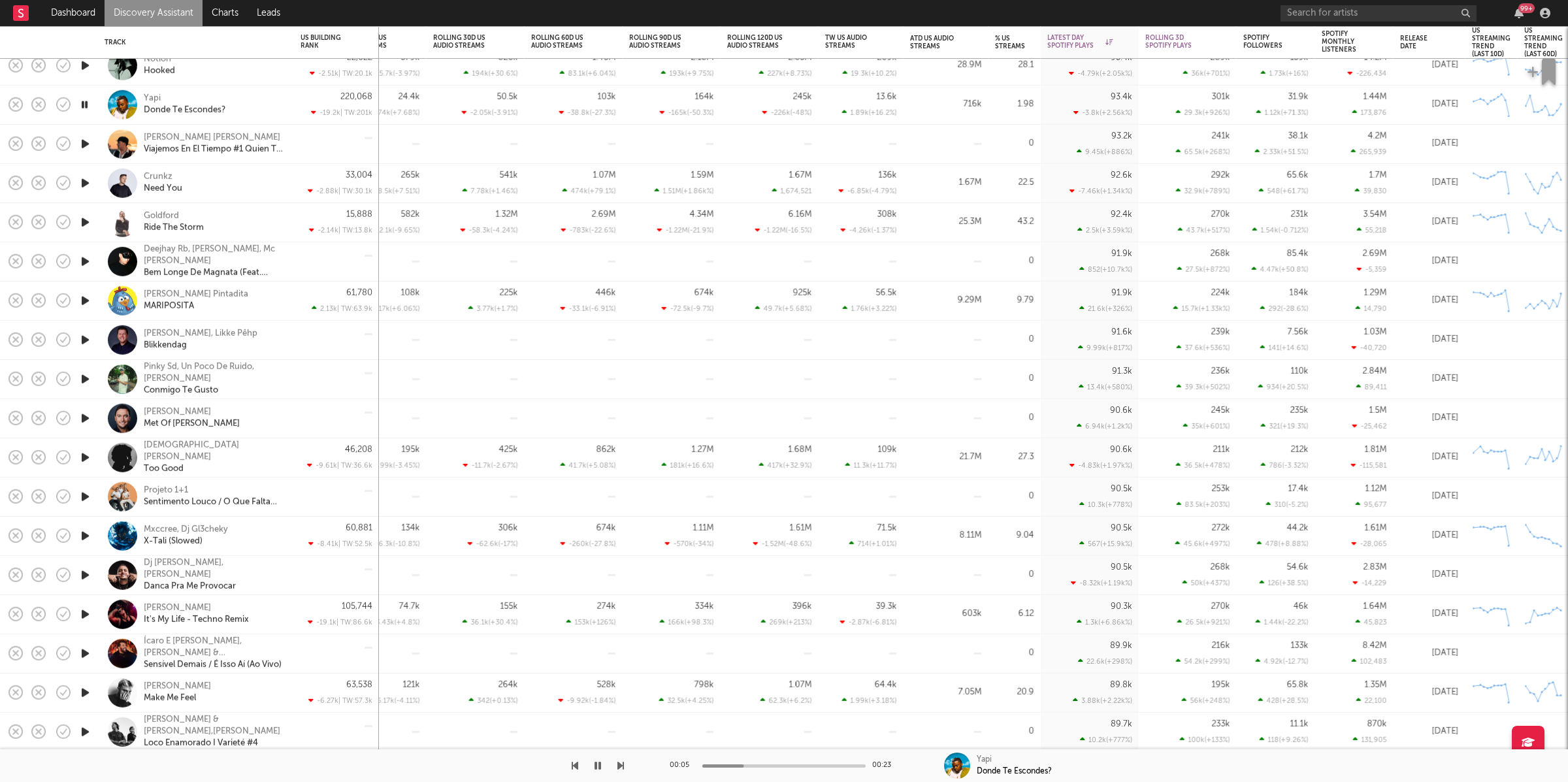
click at [623, 763] on icon "button" at bounding box center [620, 766] width 7 height 10
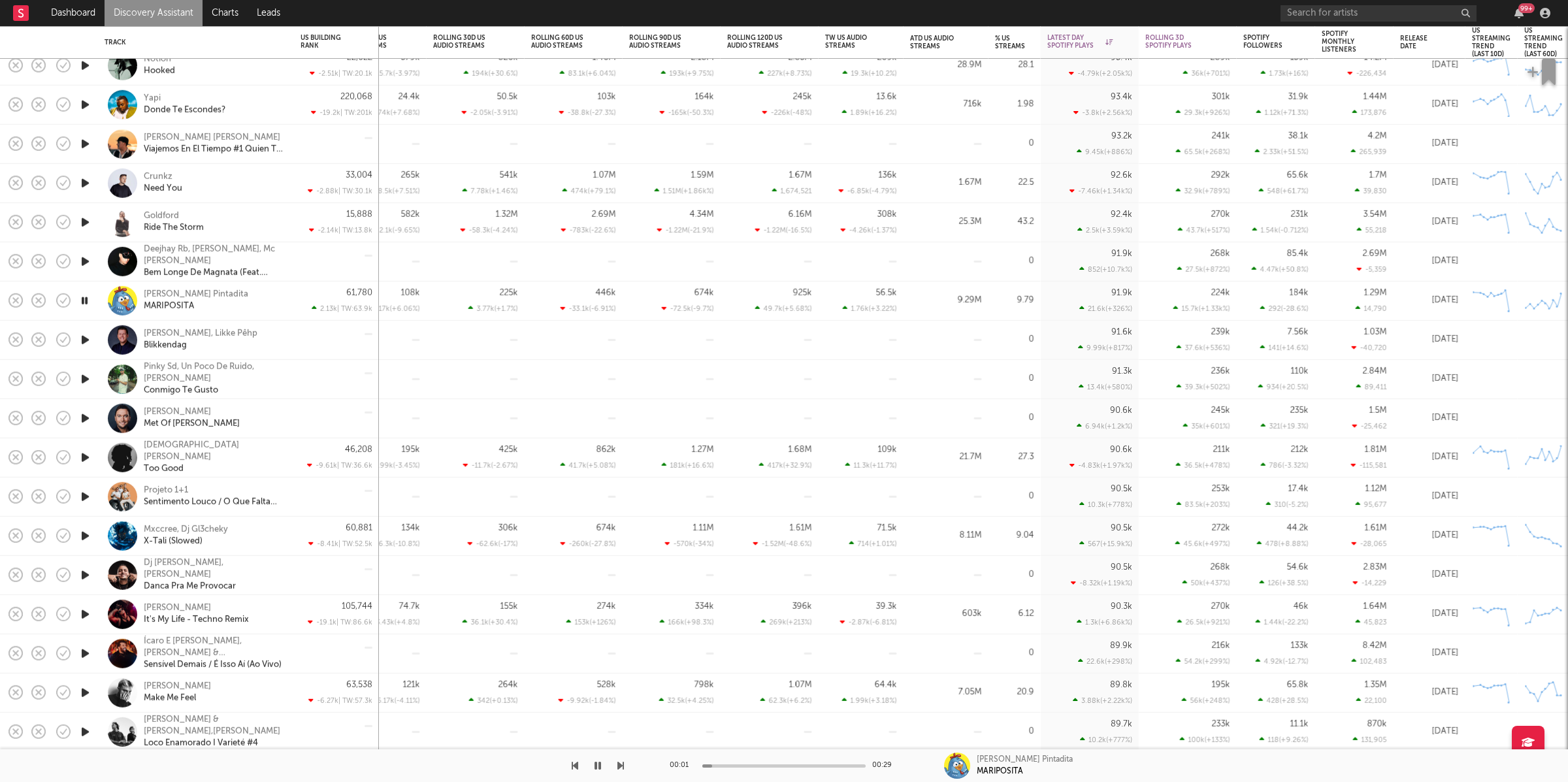
click at [623, 763] on icon "button" at bounding box center [620, 766] width 7 height 10
click at [623, 764] on icon "button" at bounding box center [620, 766] width 7 height 10
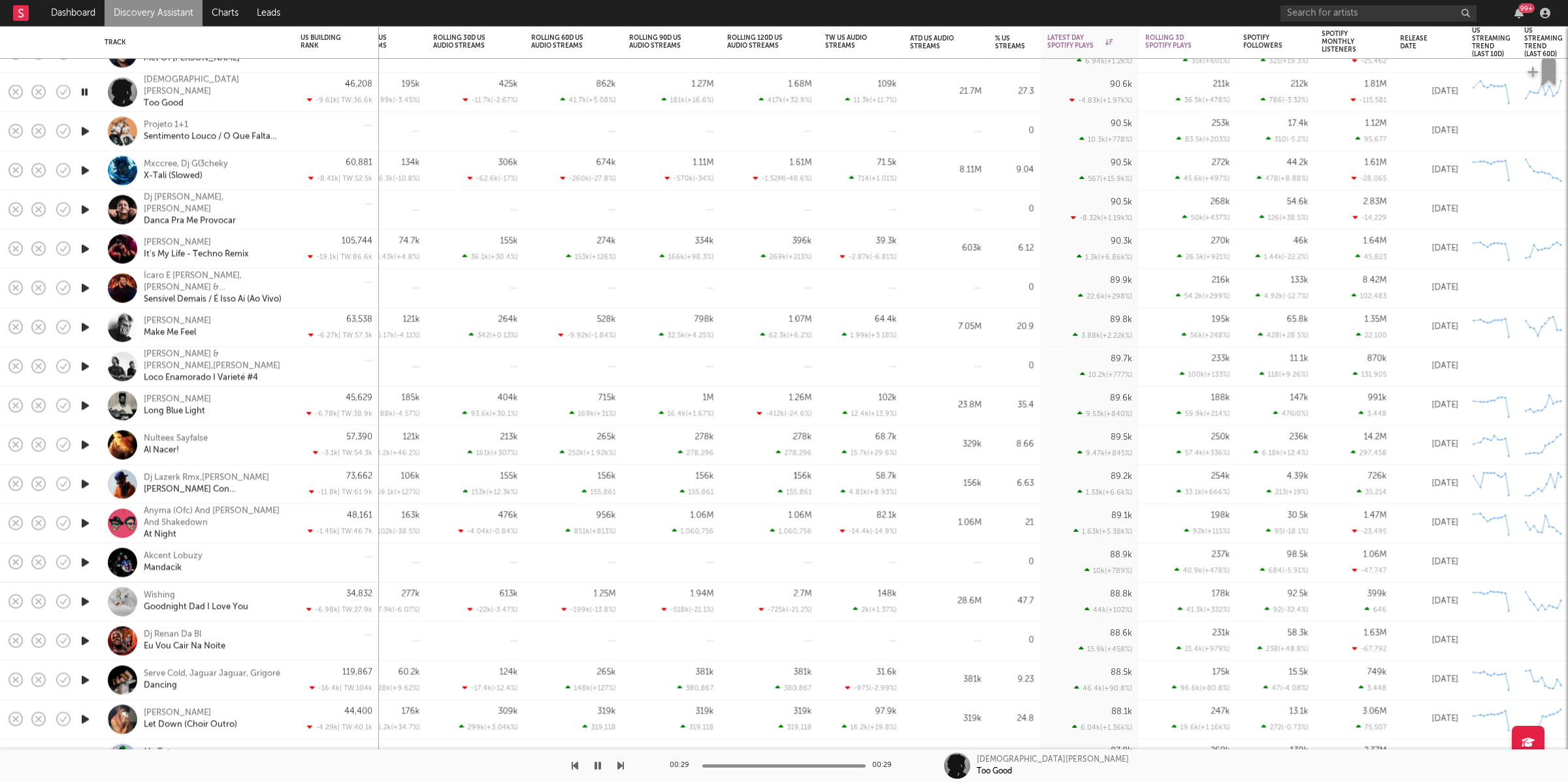
click at [622, 766] on icon "button" at bounding box center [620, 766] width 7 height 10
click at [619, 764] on icon "button" at bounding box center [620, 766] width 7 height 10
click at [613, 764] on div at bounding box center [312, 766] width 624 height 32
click at [621, 764] on icon "button" at bounding box center [620, 766] width 7 height 10
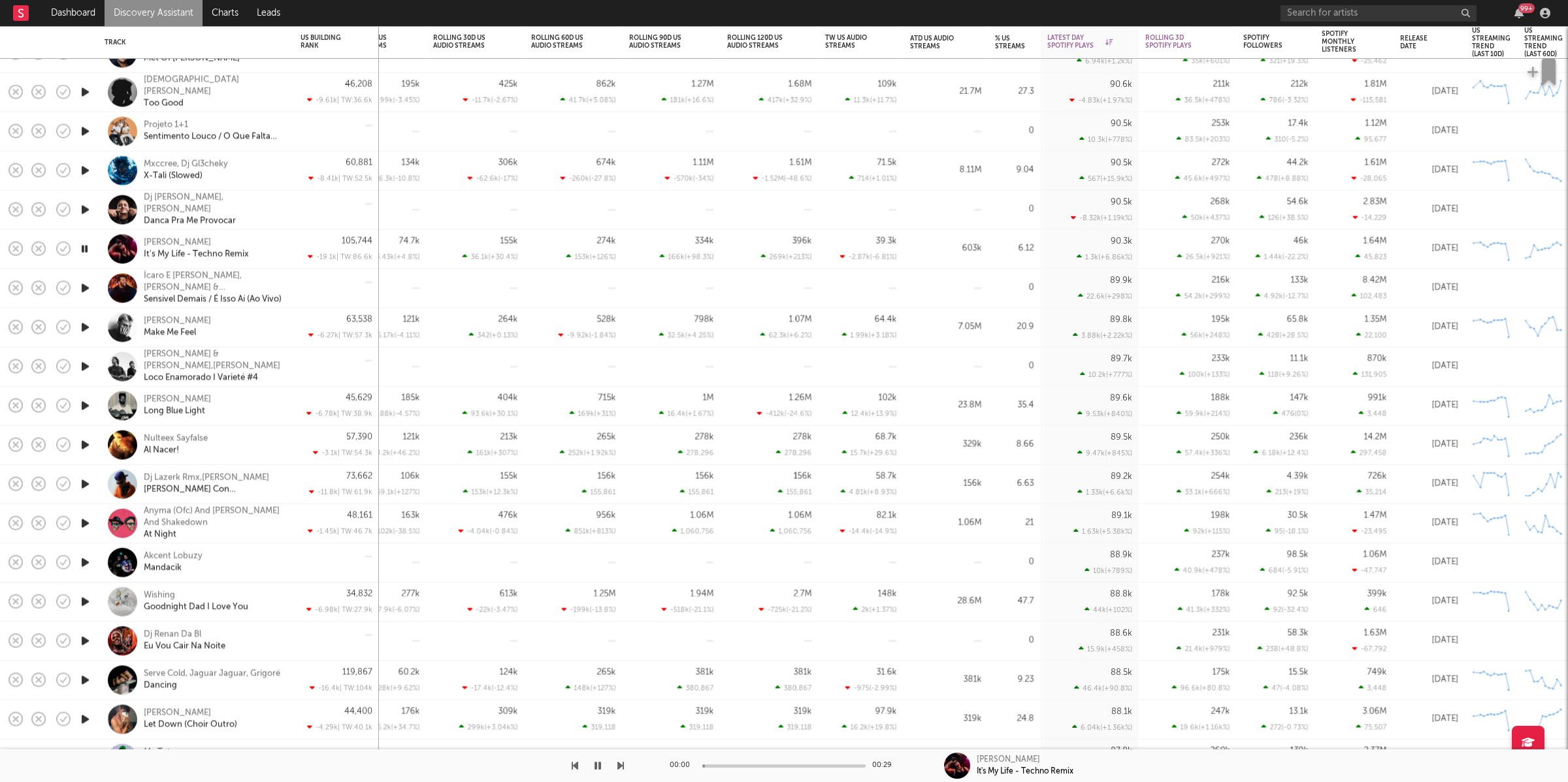
click at [601, 761] on button "button" at bounding box center [598, 766] width 13 height 32
drag, startPoint x: 591, startPoint y: 764, endPoint x: 637, endPoint y: 755, distance: 46.9
click at [593, 764] on button "button" at bounding box center [598, 766] width 13 height 32
click at [618, 766] on icon "button" at bounding box center [620, 766] width 7 height 10
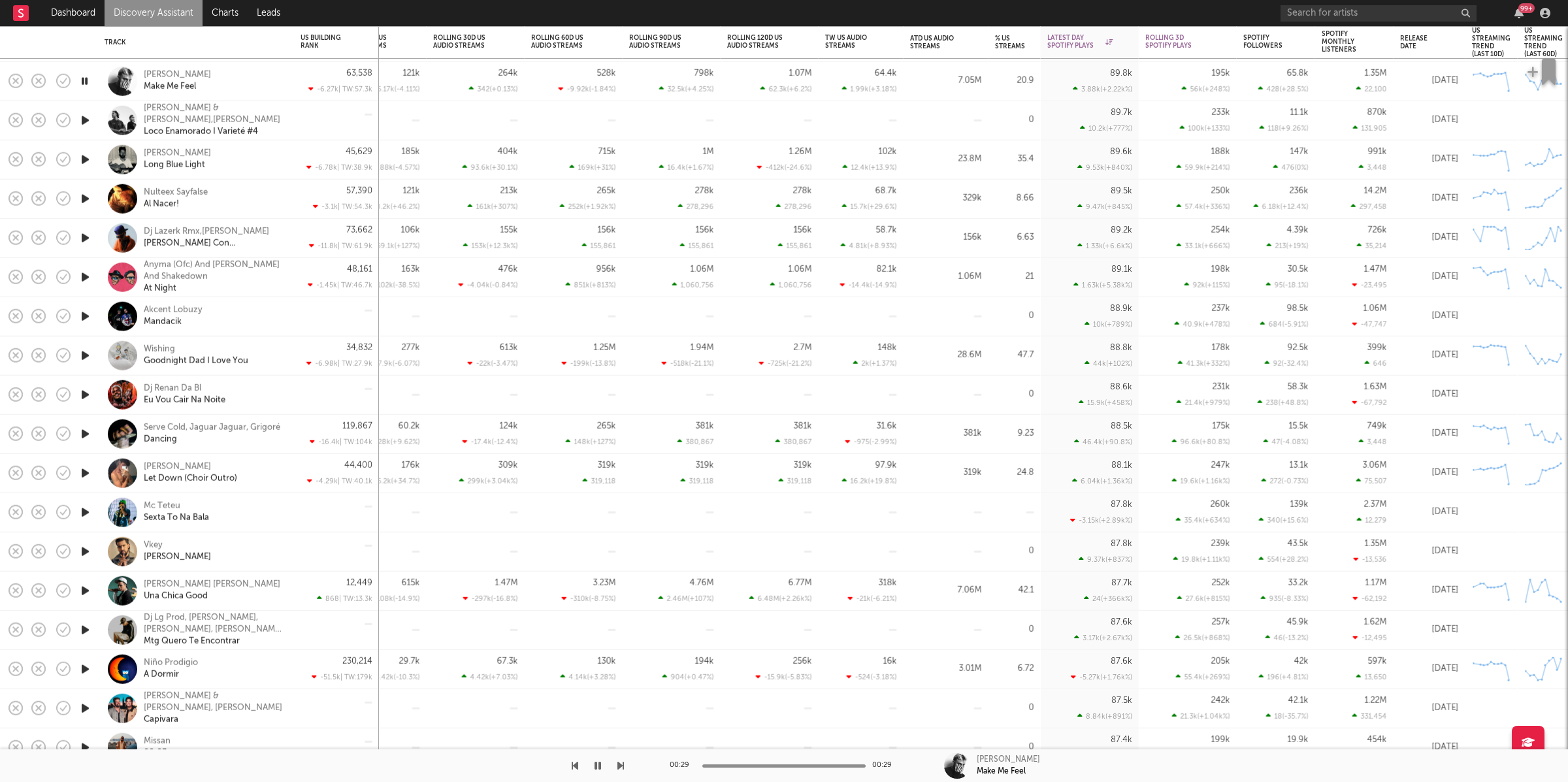
click at [620, 764] on icon "button" at bounding box center [620, 766] width 7 height 10
click at [617, 766] on icon "button" at bounding box center [620, 766] width 7 height 10
click at [621, 767] on icon "button" at bounding box center [620, 766] width 7 height 10
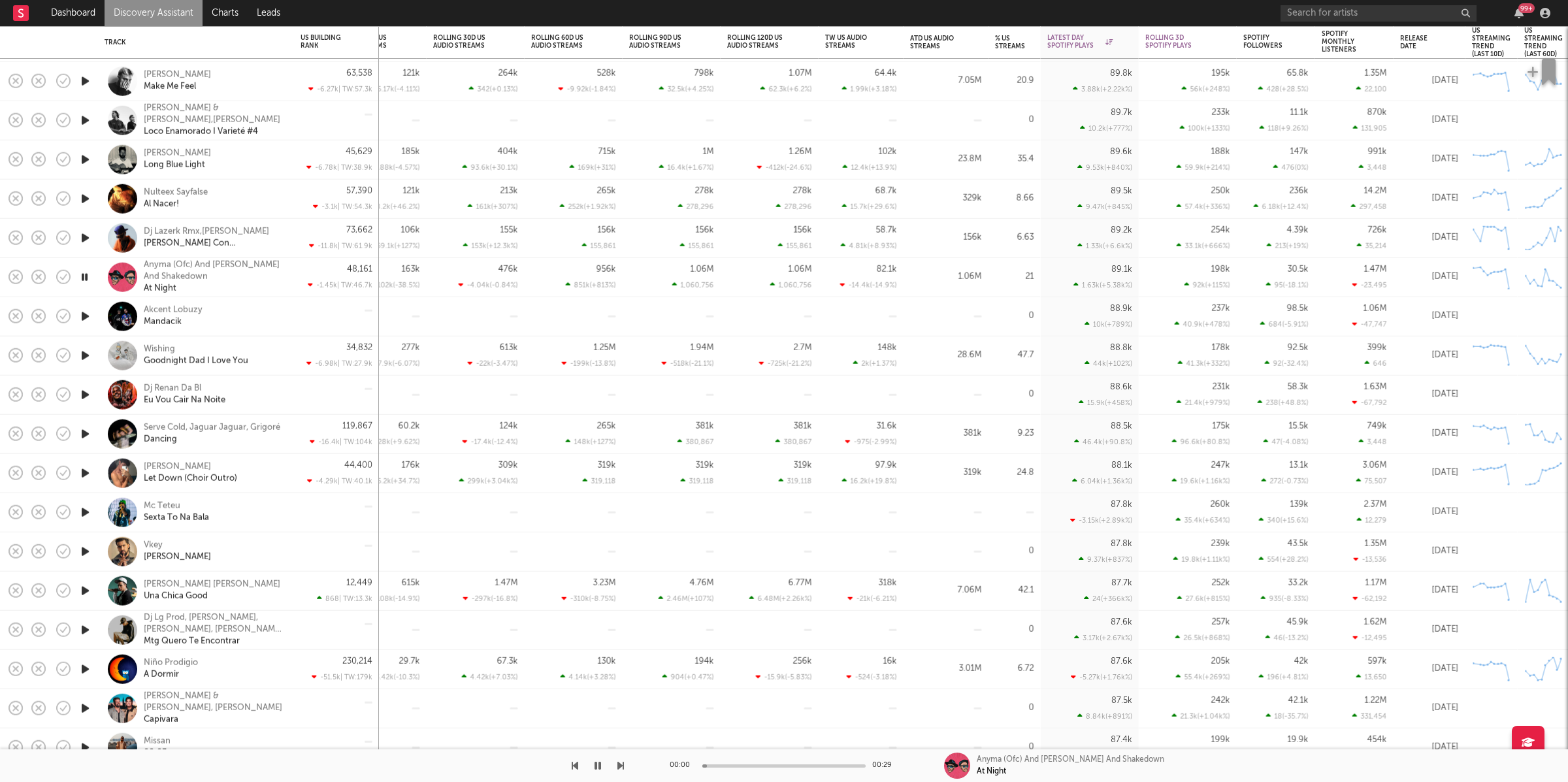
click at [621, 767] on icon "button" at bounding box center [620, 766] width 7 height 10
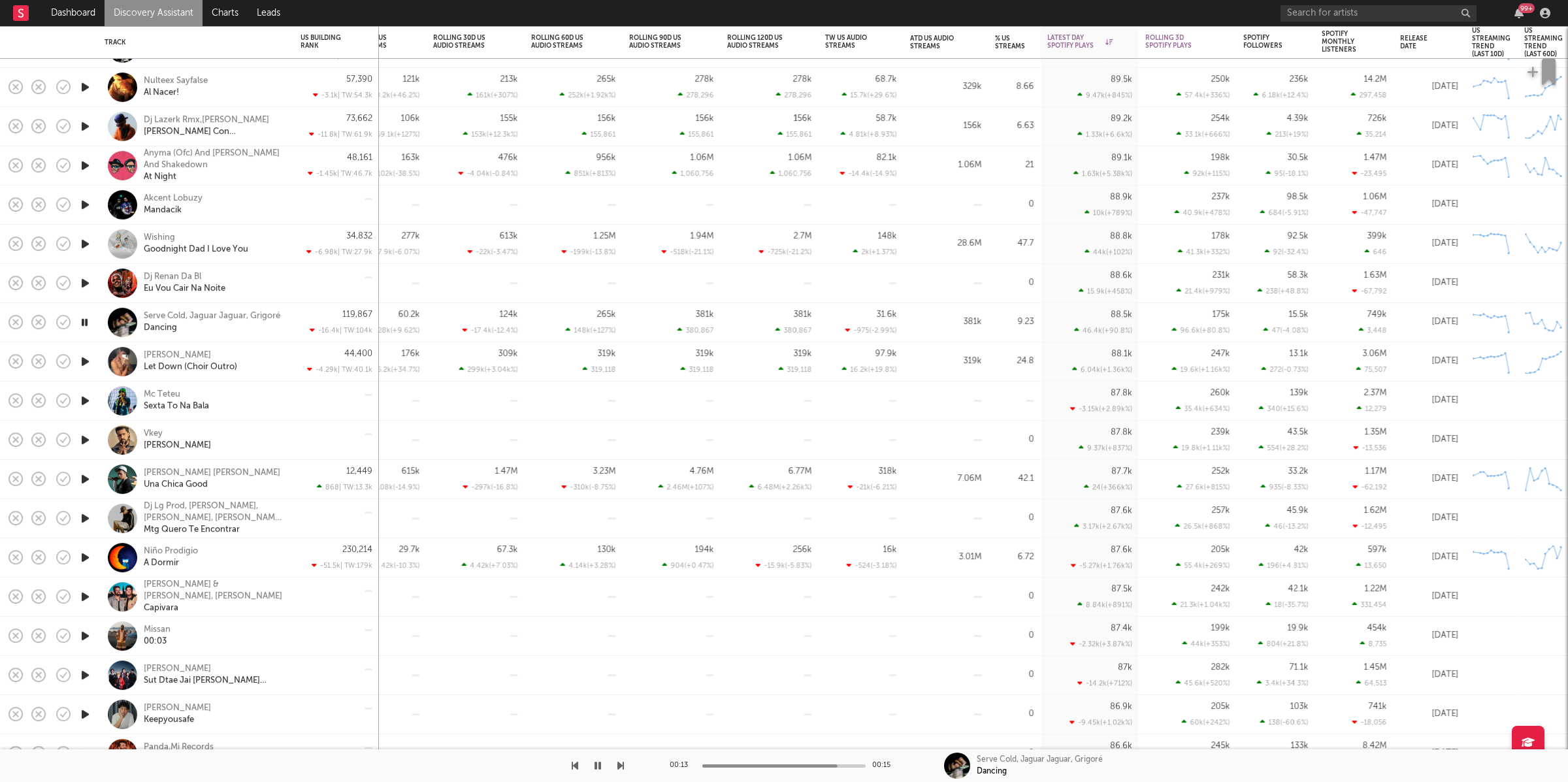
click at [620, 767] on icon "button" at bounding box center [620, 766] width 7 height 10
click at [621, 763] on icon "button" at bounding box center [620, 766] width 7 height 10
click at [620, 761] on icon "button" at bounding box center [620, 766] width 7 height 10
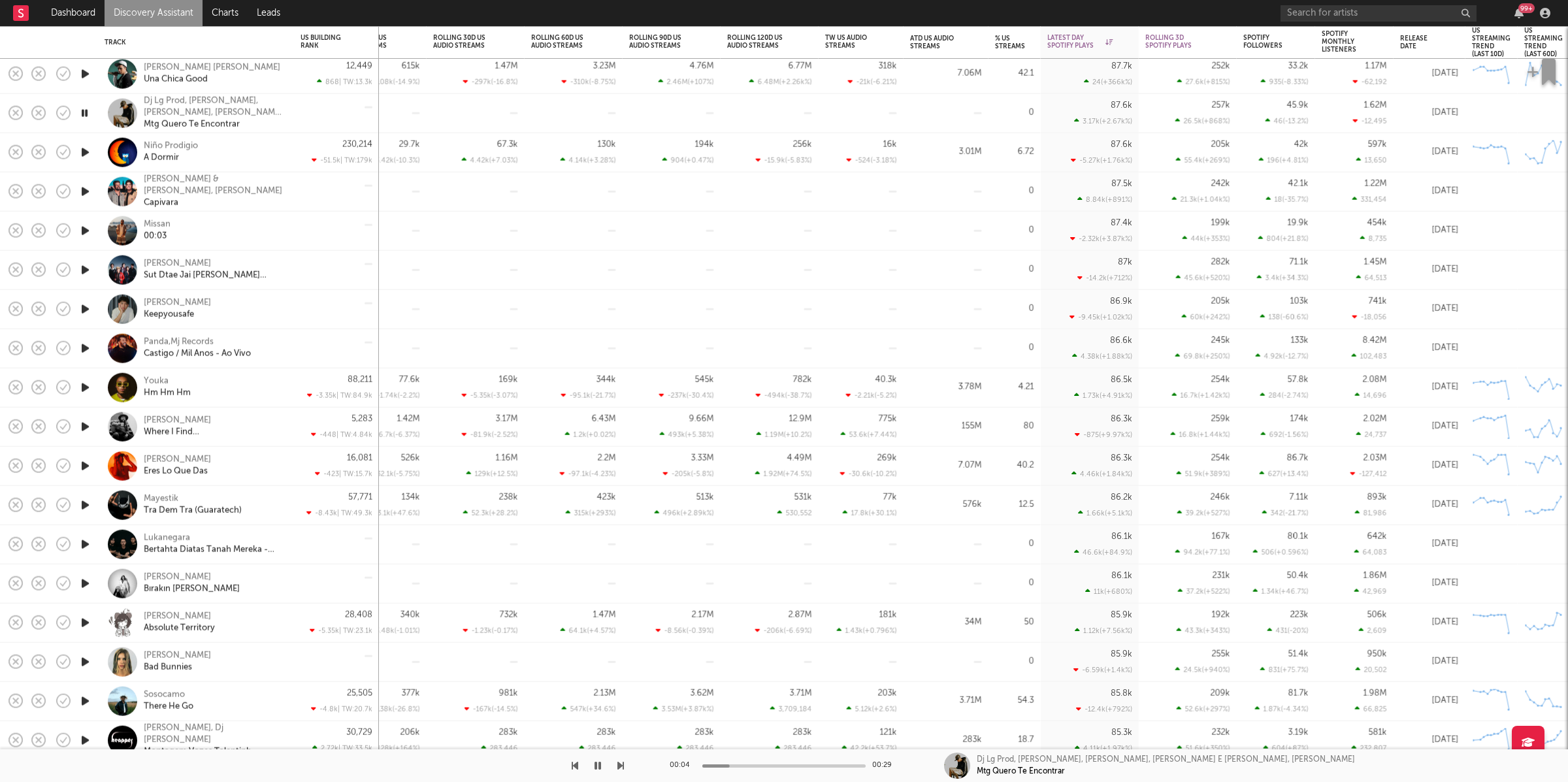
click at [624, 767] on div "00:04 00:29 Dj Lg Prod, Dj Jz, [PERSON_NAME], [PERSON_NAME] E [PERSON_NAME], [P…" at bounding box center [784, 766] width 1568 height 32
click at [620, 766] on icon "button" at bounding box center [620, 766] width 7 height 10
click at [620, 765] on icon "button" at bounding box center [620, 766] width 7 height 10
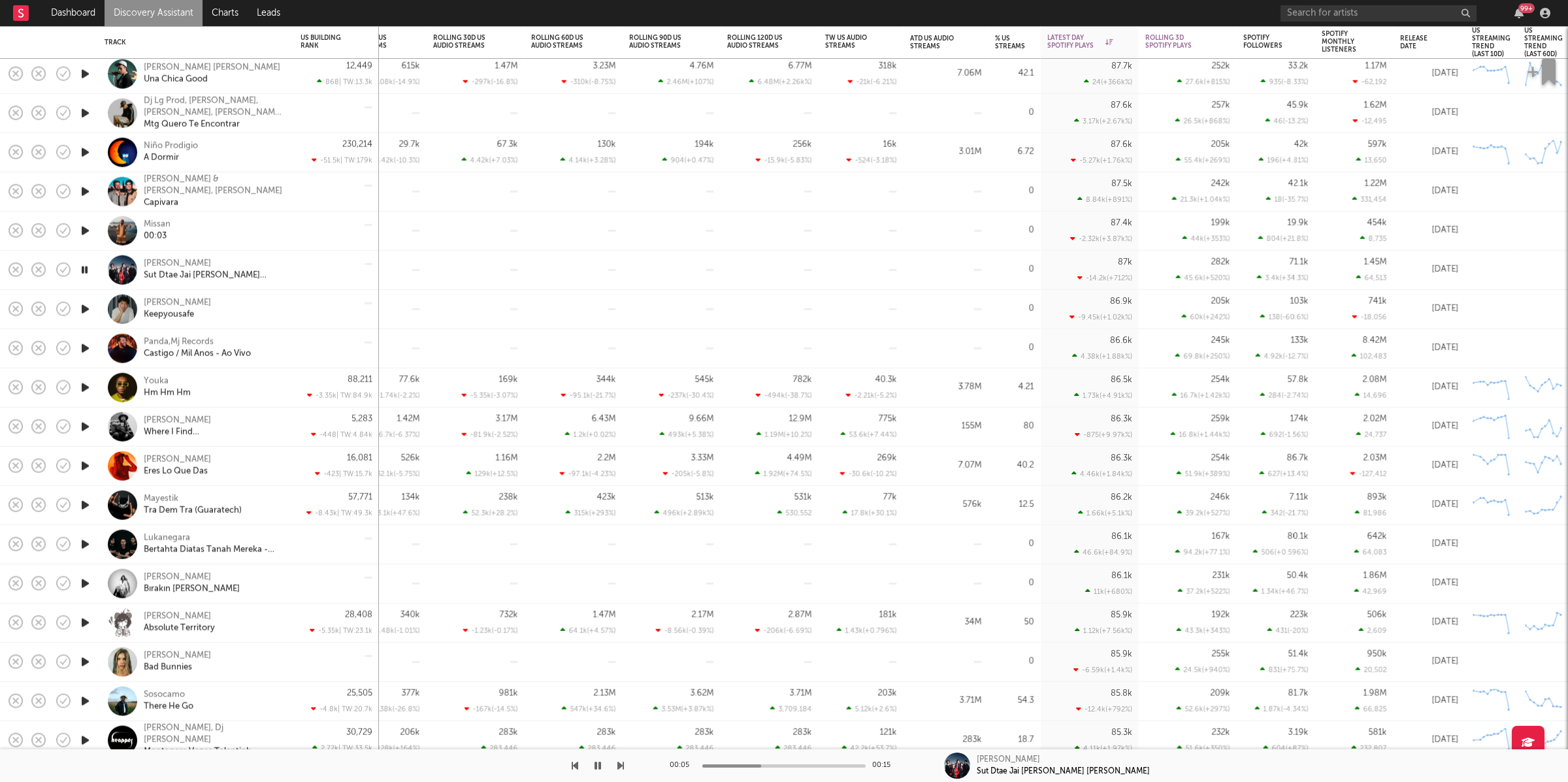
click at [620, 762] on icon "button" at bounding box center [620, 766] width 7 height 10
click at [620, 763] on icon "button" at bounding box center [620, 766] width 7 height 10
click at [596, 764] on icon "button" at bounding box center [598, 766] width 7 height 10
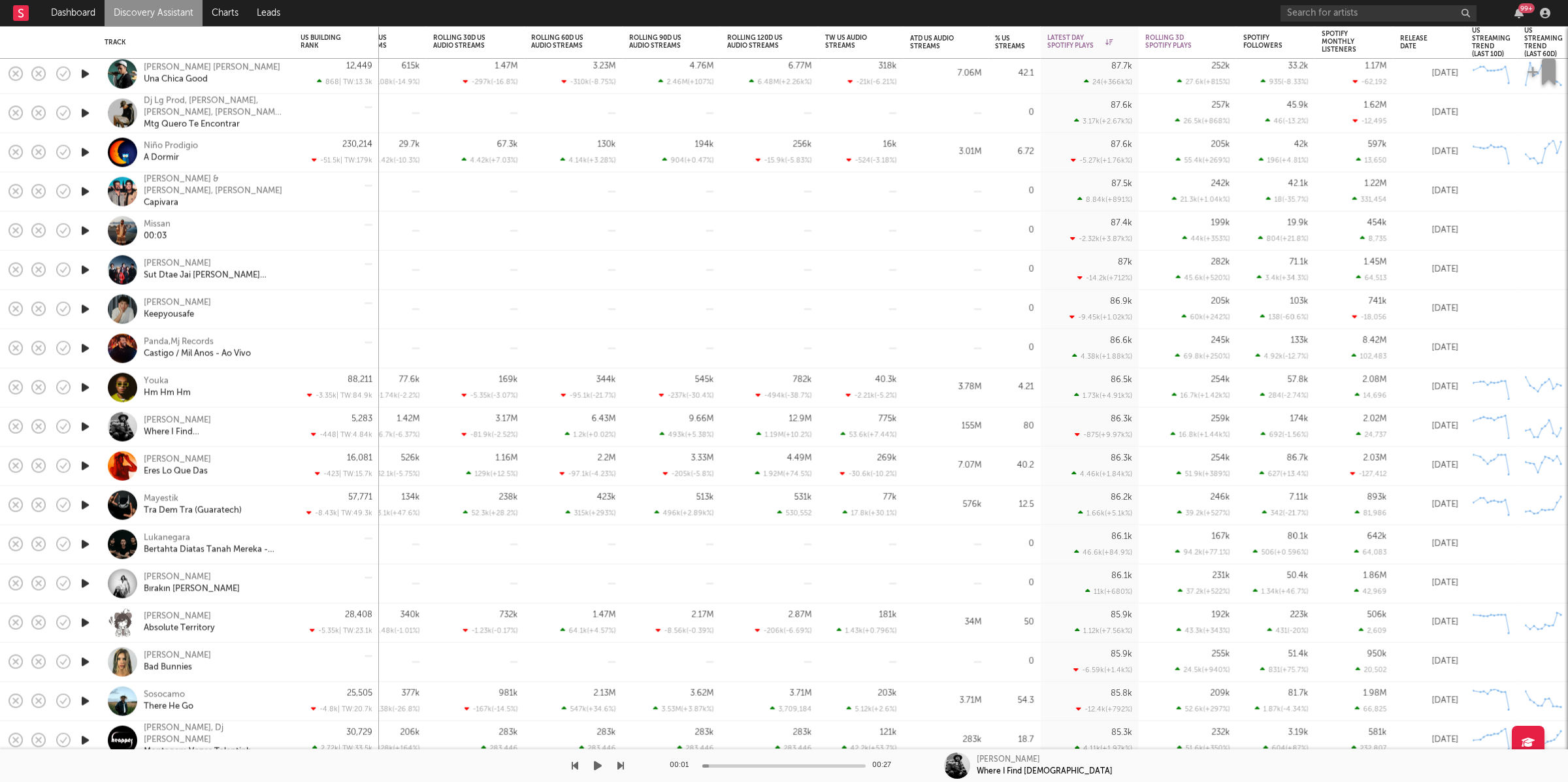
click at [600, 766] on icon "button" at bounding box center [598, 766] width 8 height 10
click at [621, 767] on icon "button" at bounding box center [620, 766] width 7 height 10
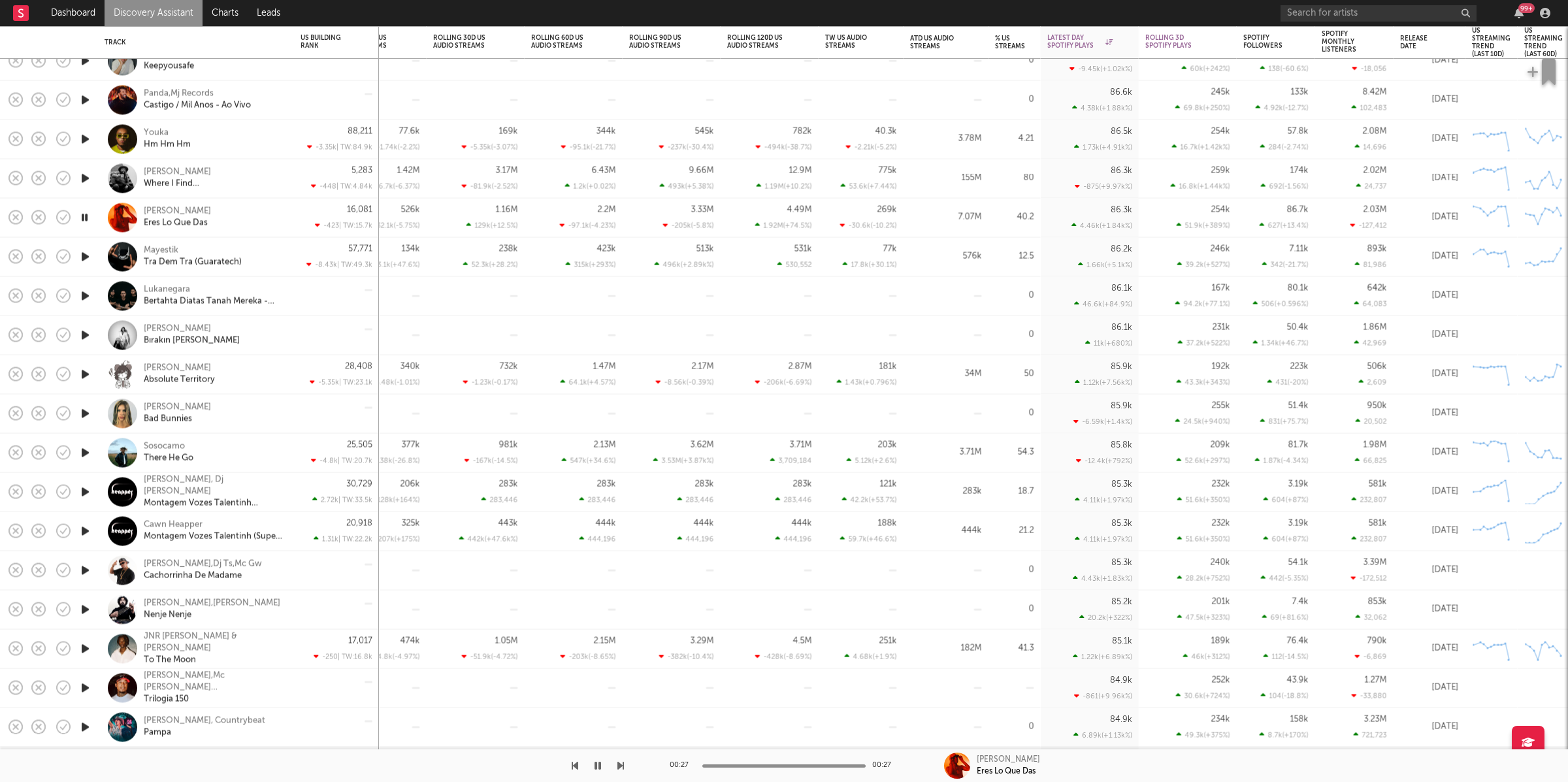
click at [620, 765] on icon "button" at bounding box center [620, 766] width 7 height 10
click at [596, 770] on icon "button" at bounding box center [598, 766] width 7 height 10
